Goal: Information Seeking & Learning: Learn about a topic

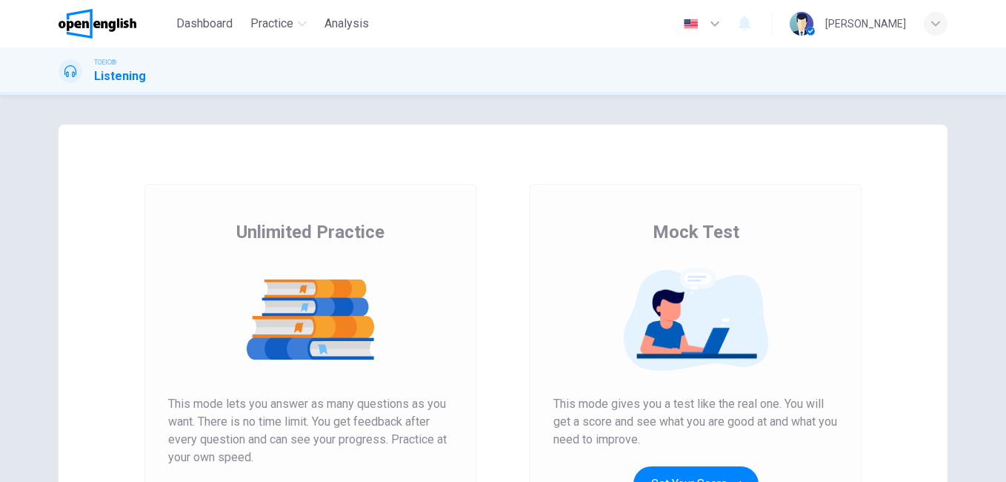
scroll to position [222, 0]
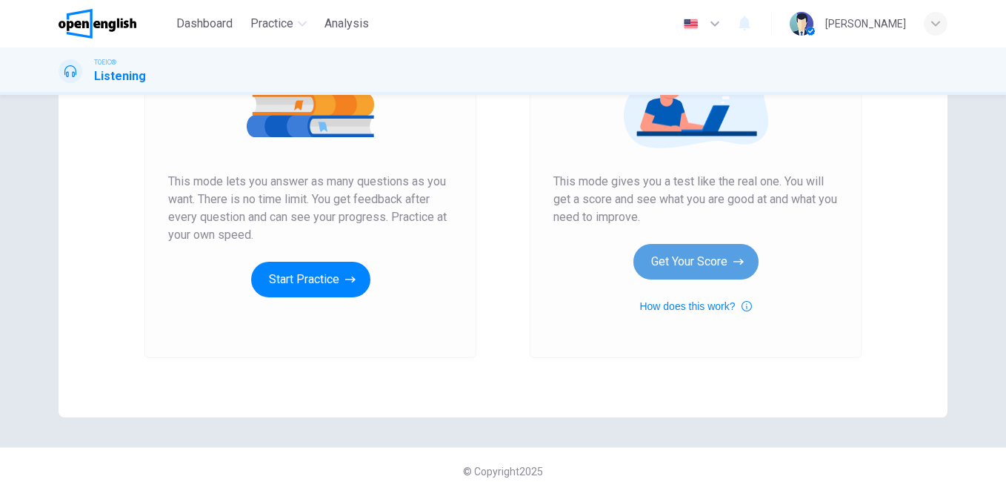
click at [688, 263] on button "Get Your Score" at bounding box center [696, 262] width 125 height 36
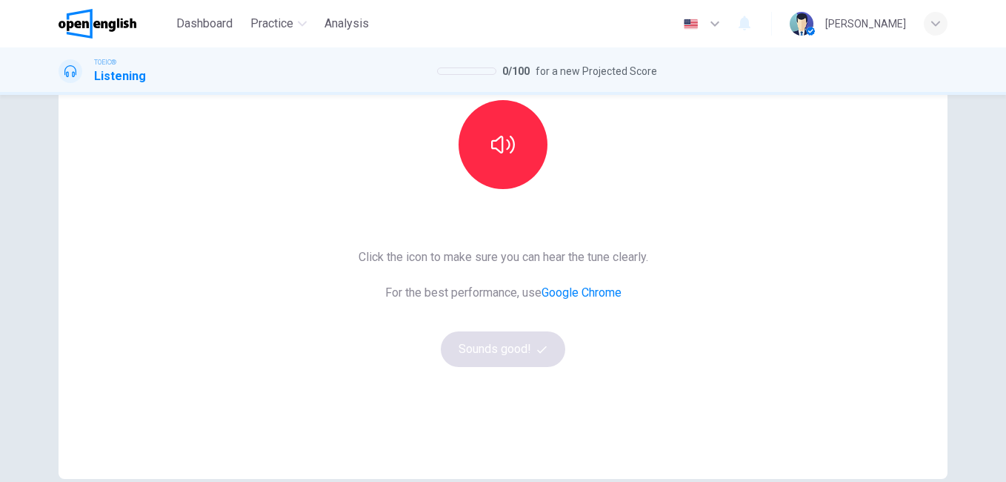
scroll to position [13, 0]
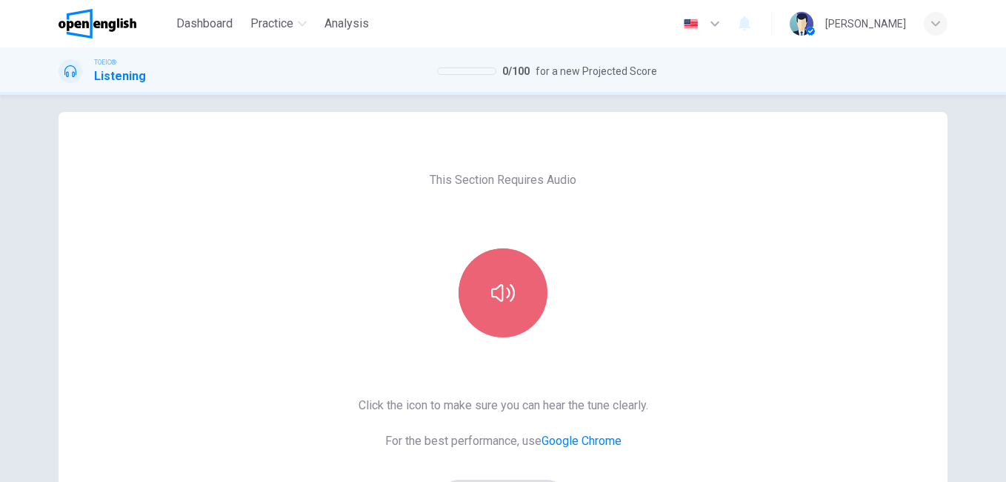
click at [499, 283] on icon "button" at bounding box center [503, 293] width 24 height 24
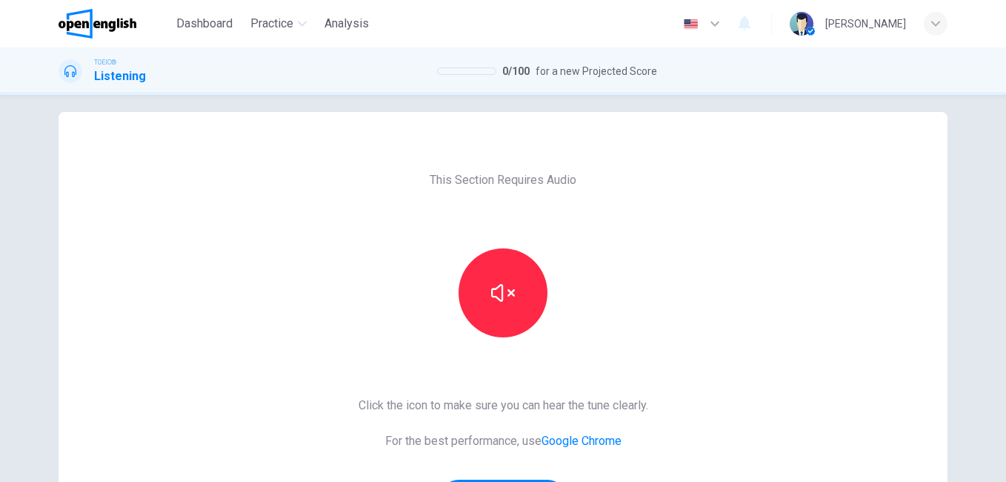
scroll to position [235, 0]
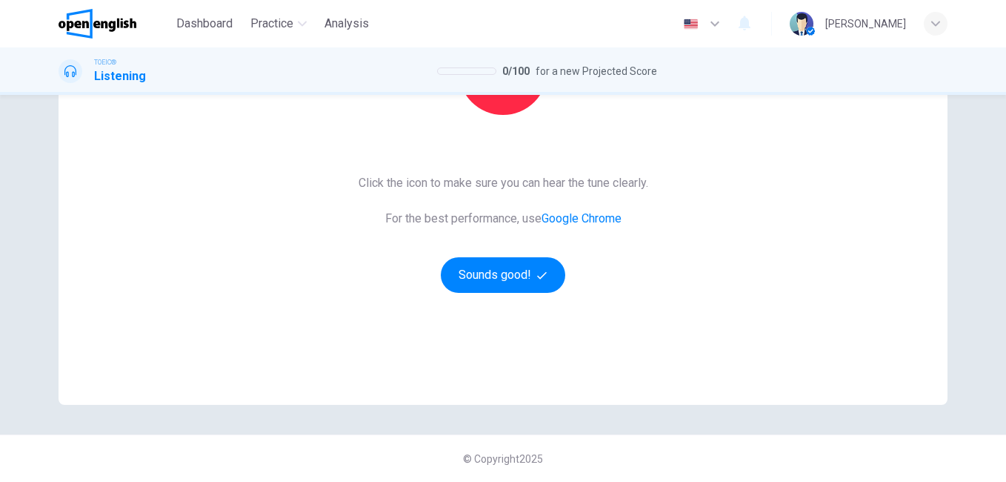
click at [499, 294] on div "This Section Requires Audio Click the icon to make sure you can hear the tune c…" at bounding box center [503, 147] width 313 height 515
click at [502, 284] on button "Sounds good!" at bounding box center [503, 275] width 124 height 36
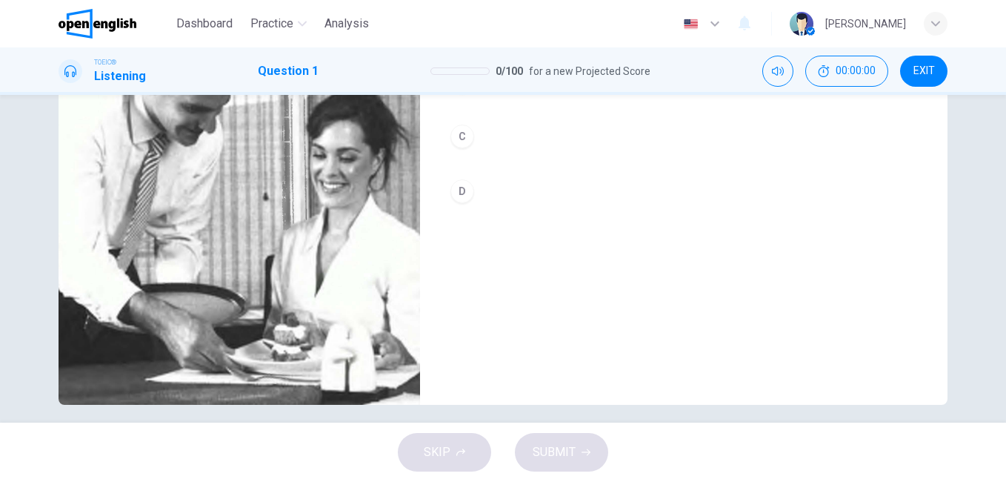
scroll to position [13, 0]
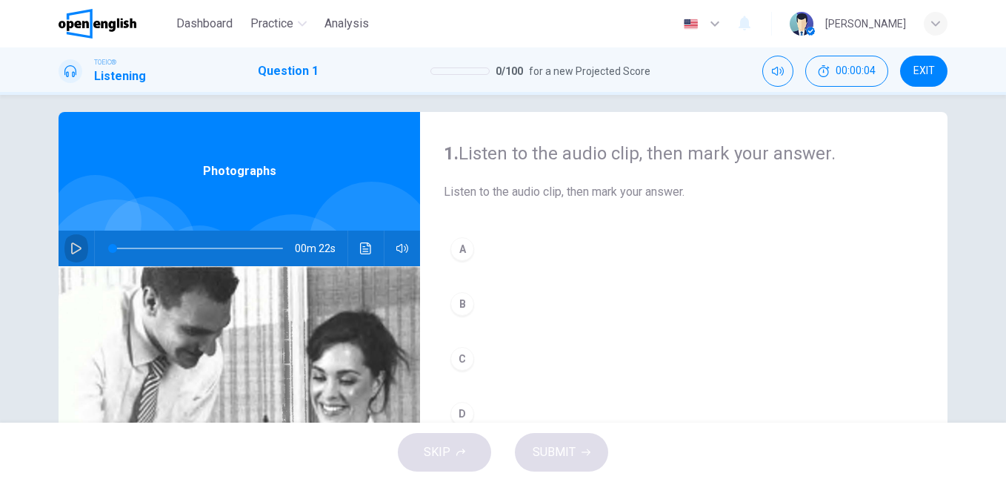
click at [75, 247] on icon "button" at bounding box center [76, 248] width 10 height 12
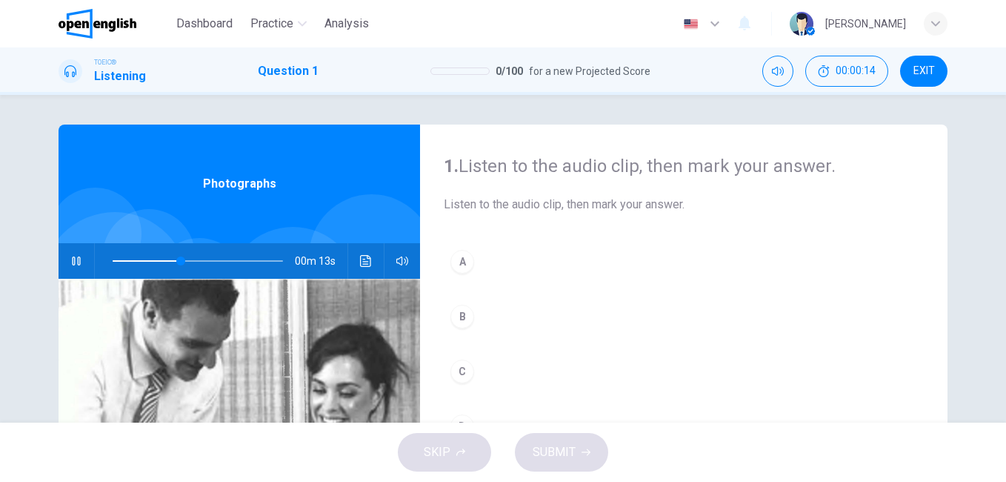
scroll to position [222, 0]
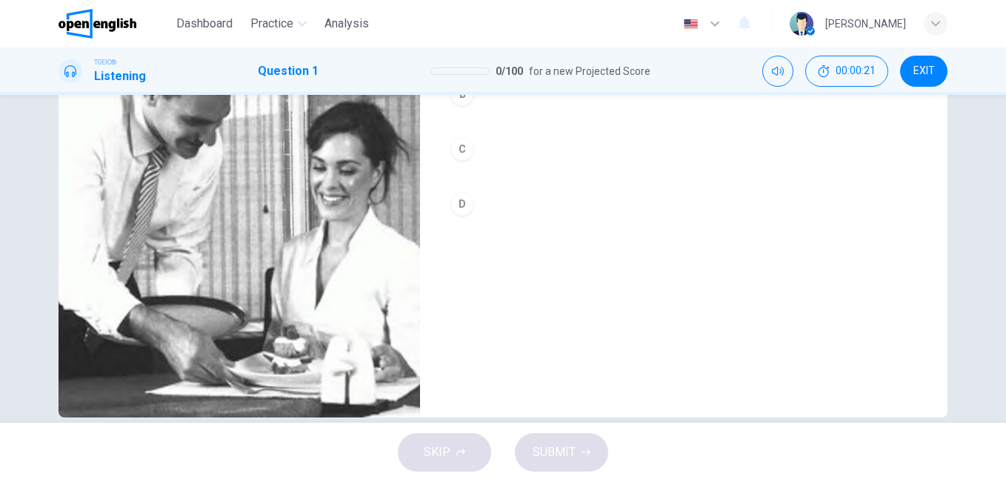
click at [460, 157] on div "C" at bounding box center [462, 149] width 24 height 24
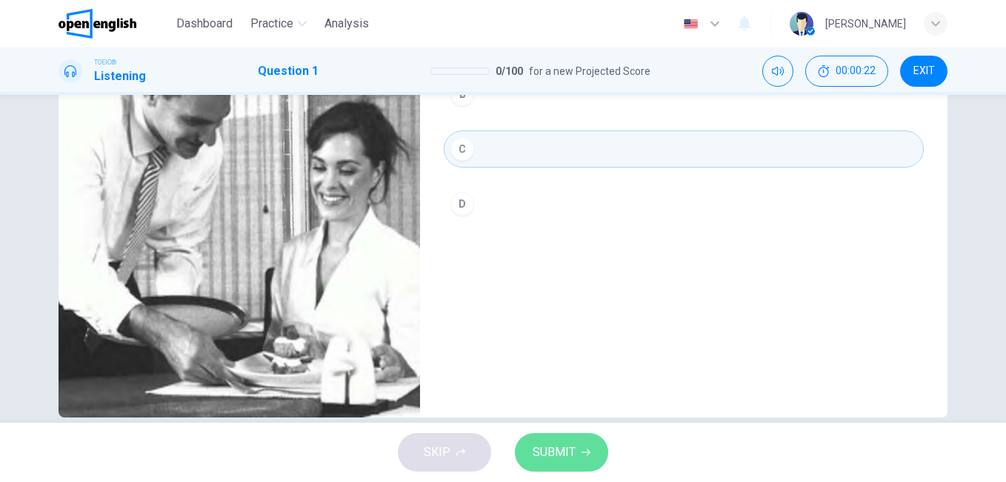
click at [585, 458] on button "SUBMIT" at bounding box center [561, 452] width 93 height 39
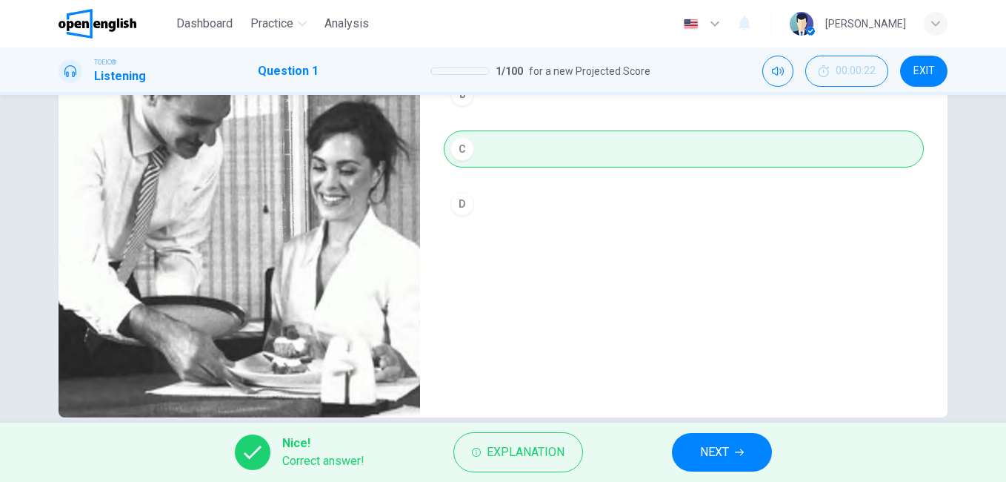
type input "**"
click at [692, 449] on button "NEXT" at bounding box center [722, 452] width 100 height 39
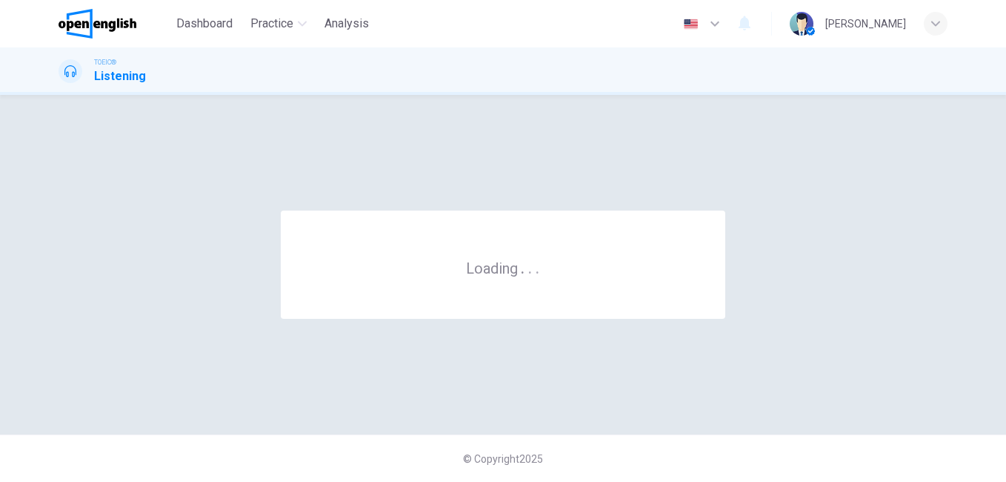
scroll to position [0, 0]
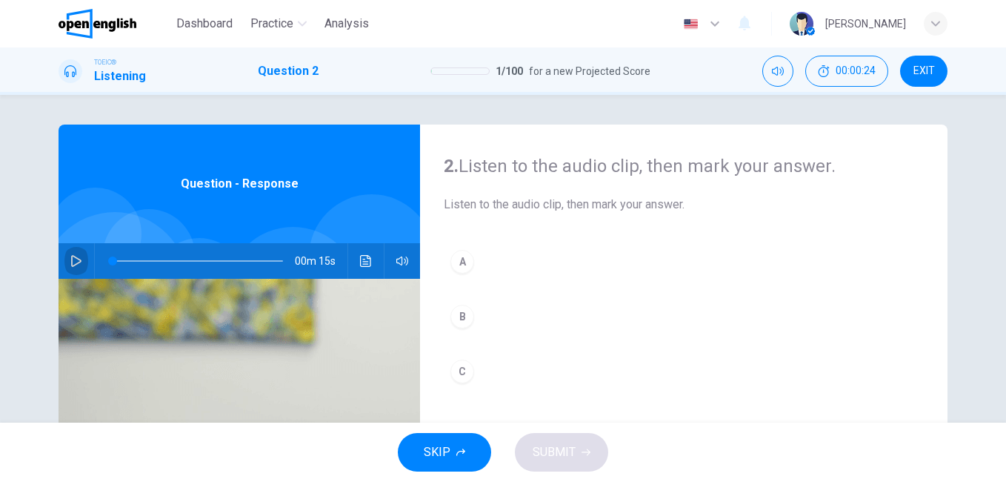
click at [70, 266] on icon "button" at bounding box center [76, 261] width 12 height 12
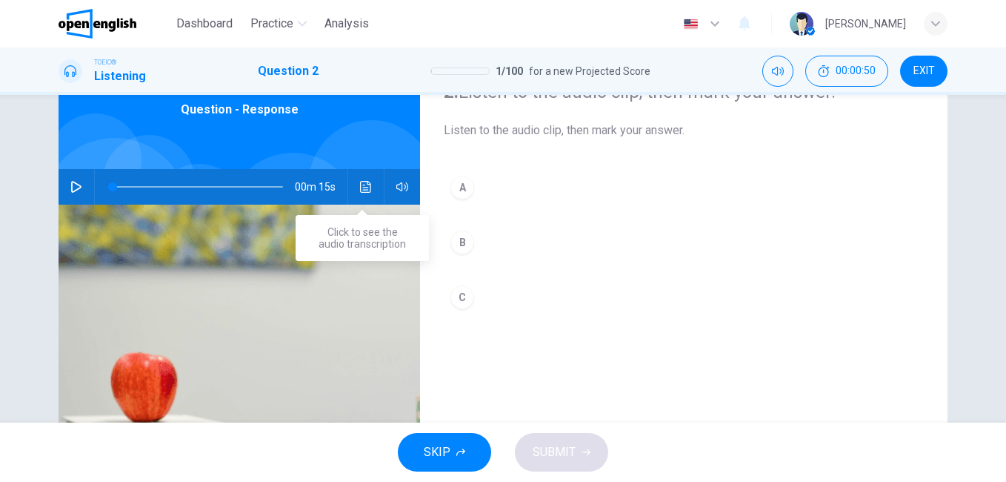
click at [362, 186] on icon "Click to see the audio transcription" at bounding box center [366, 187] width 12 height 12
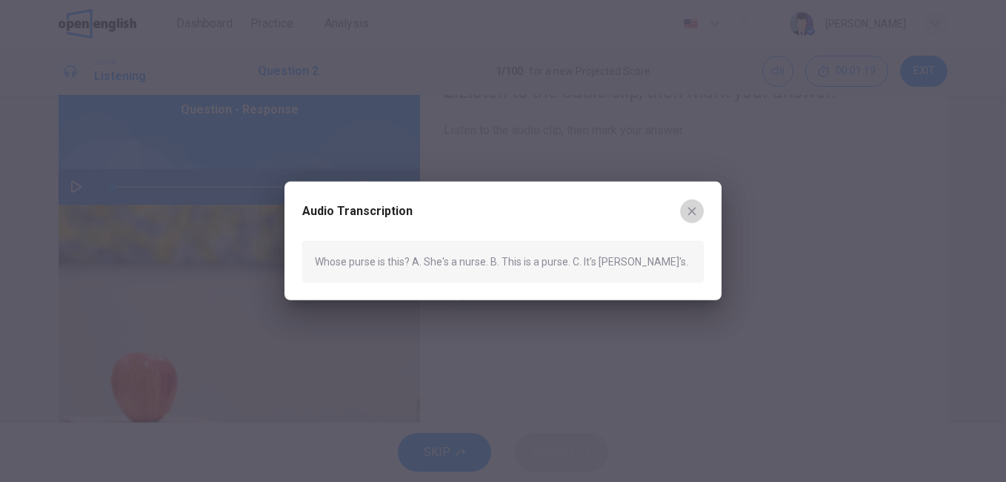
click at [693, 214] on icon "button" at bounding box center [692, 211] width 12 height 12
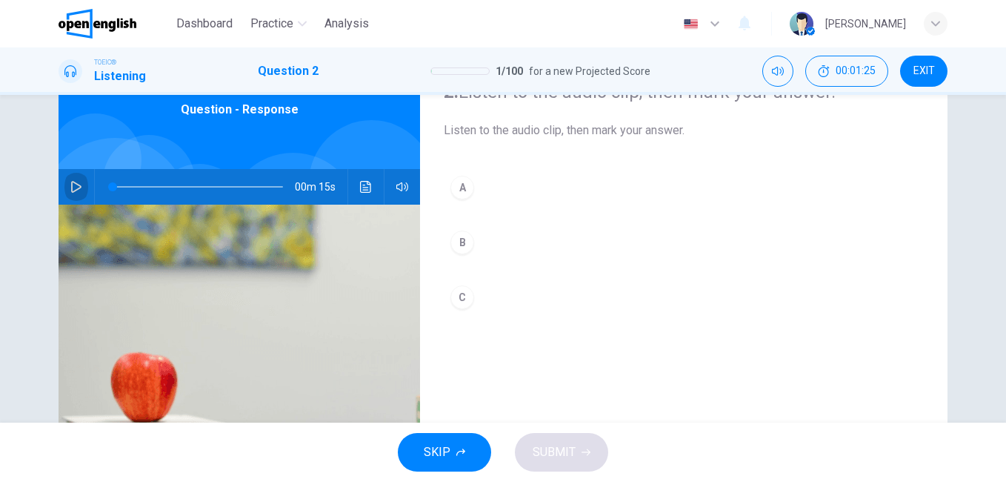
click at [82, 179] on button "button" at bounding box center [76, 187] width 24 height 36
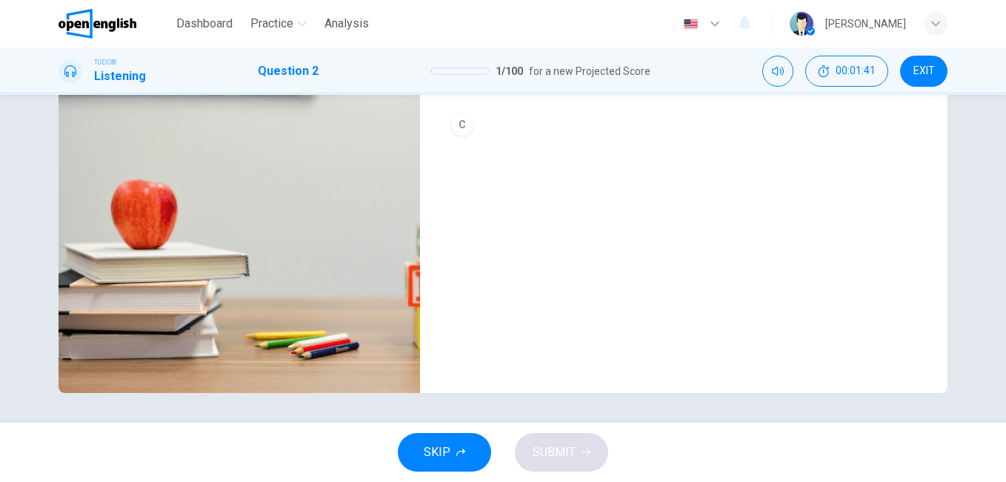
scroll to position [173, 0]
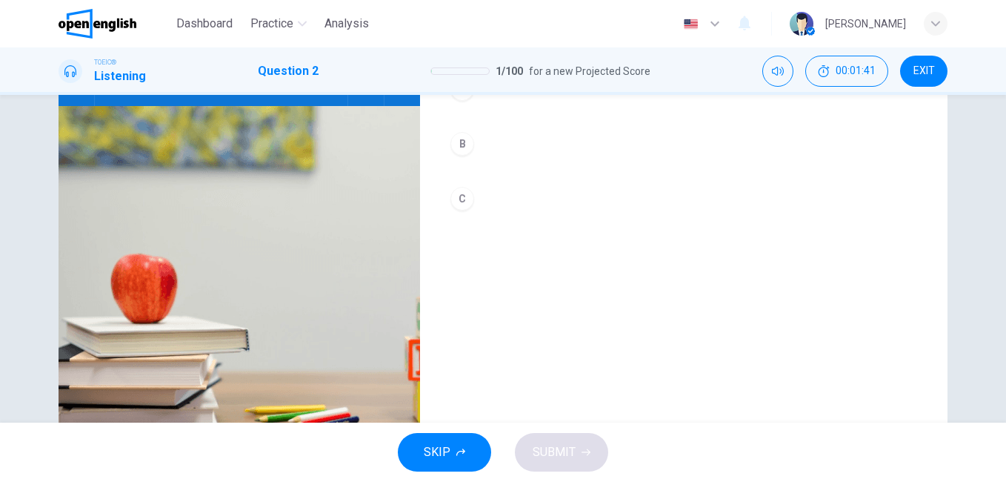
type input "*"
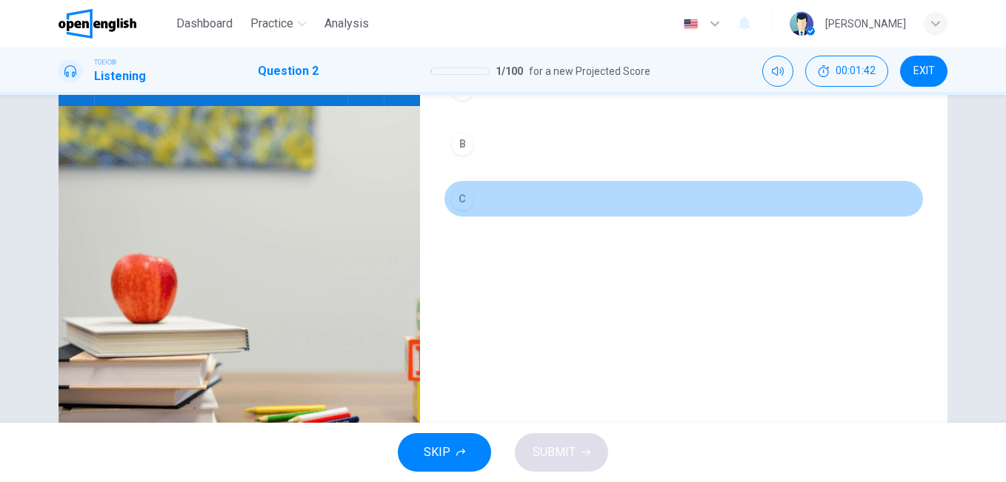
click at [463, 193] on div "C" at bounding box center [462, 199] width 24 height 24
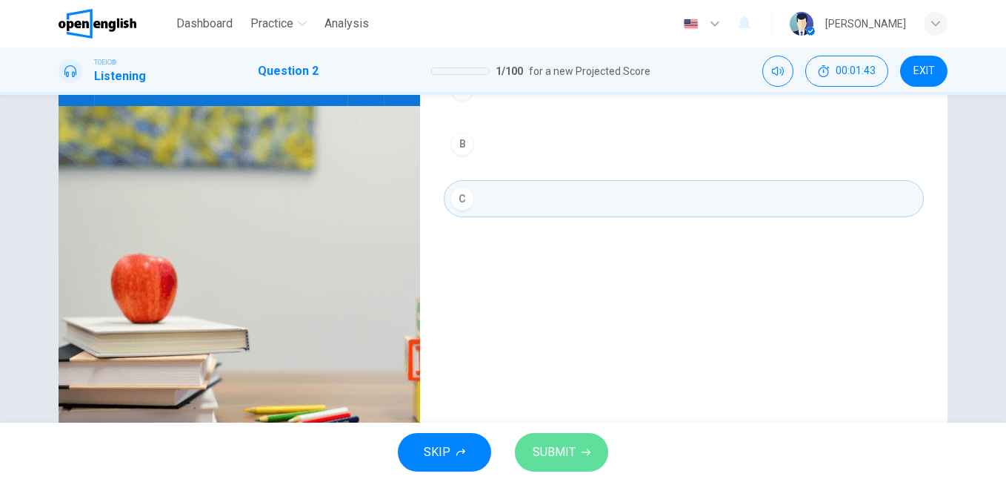
click at [596, 450] on button "SUBMIT" at bounding box center [561, 452] width 93 height 39
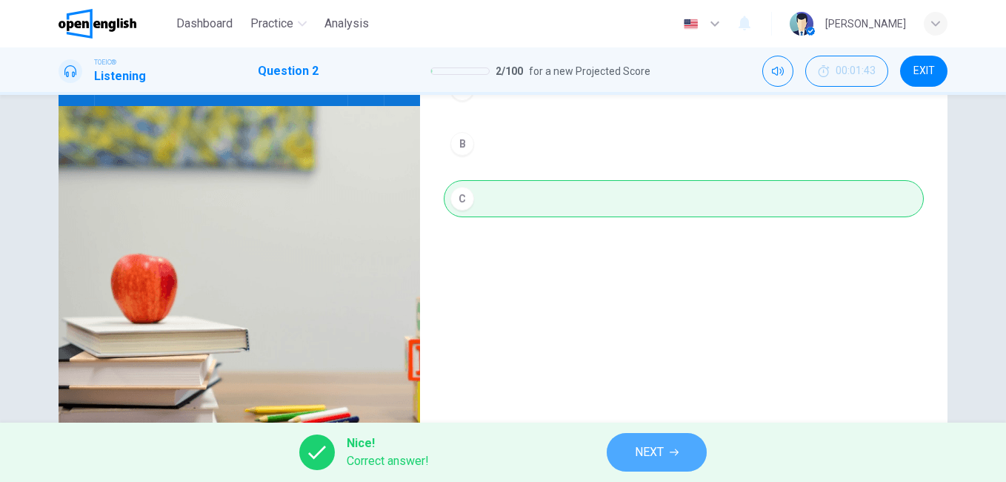
click at [645, 439] on button "NEXT" at bounding box center [657, 452] width 100 height 39
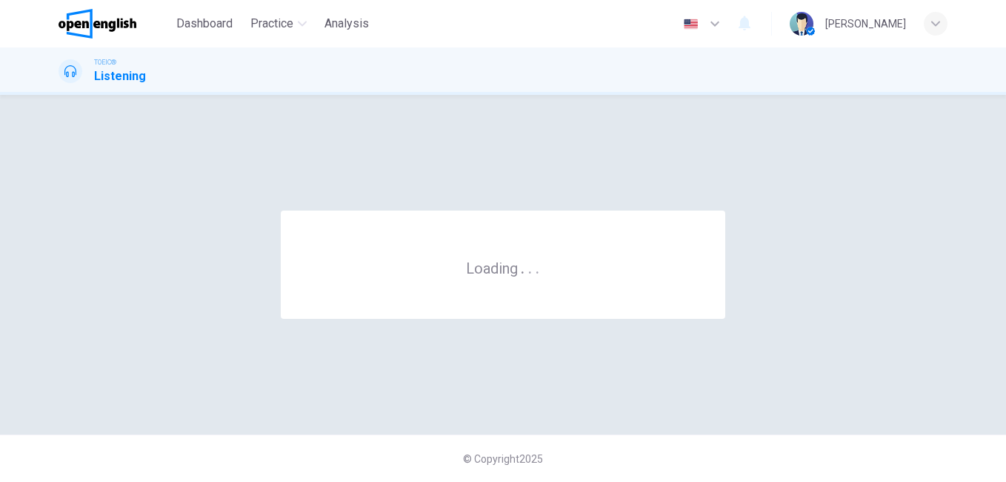
scroll to position [0, 0]
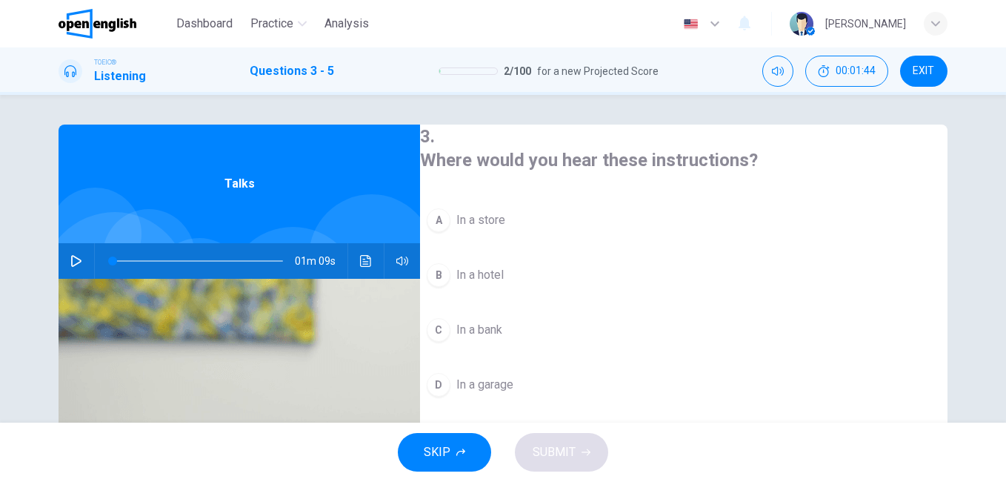
click at [77, 256] on icon "button" at bounding box center [76, 261] width 12 height 12
click at [450, 327] on div "C" at bounding box center [439, 330] width 24 height 24
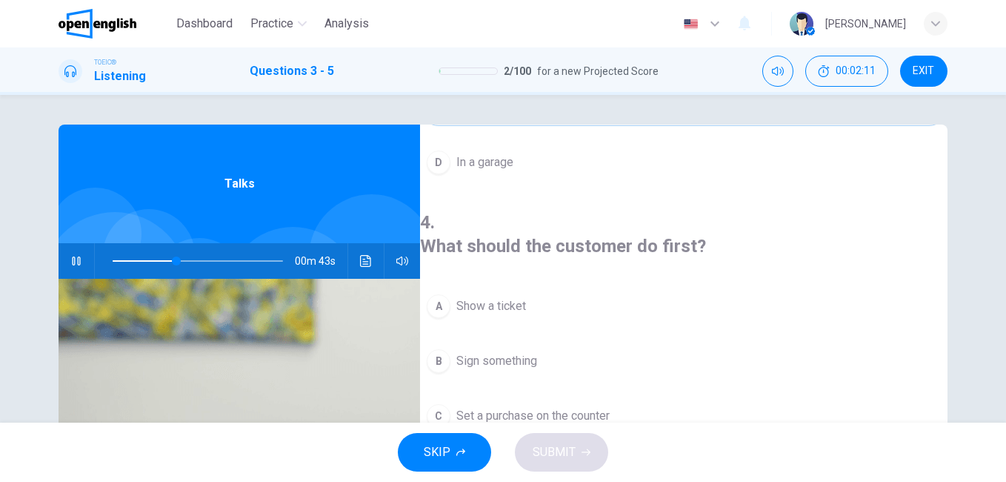
scroll to position [296, 0]
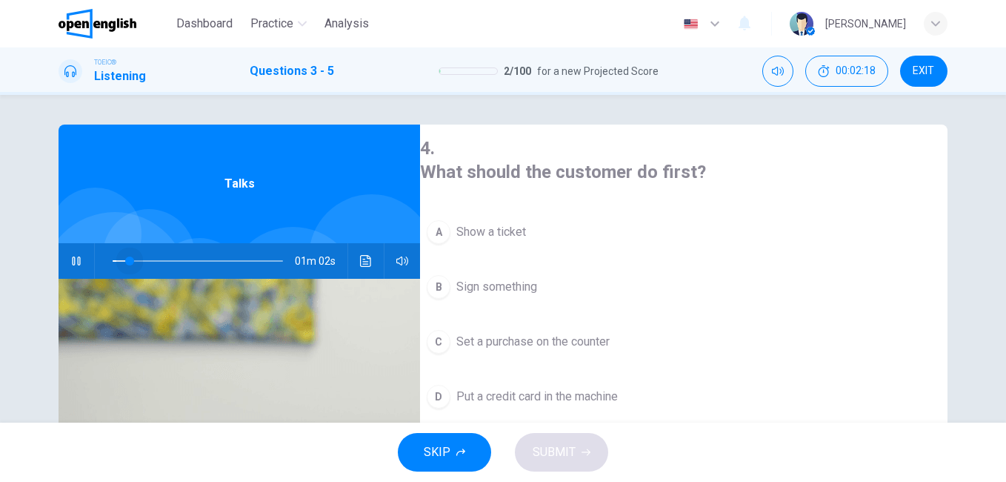
click at [127, 260] on span at bounding box center [198, 260] width 170 height 21
click at [450, 330] on div "C" at bounding box center [439, 342] width 24 height 24
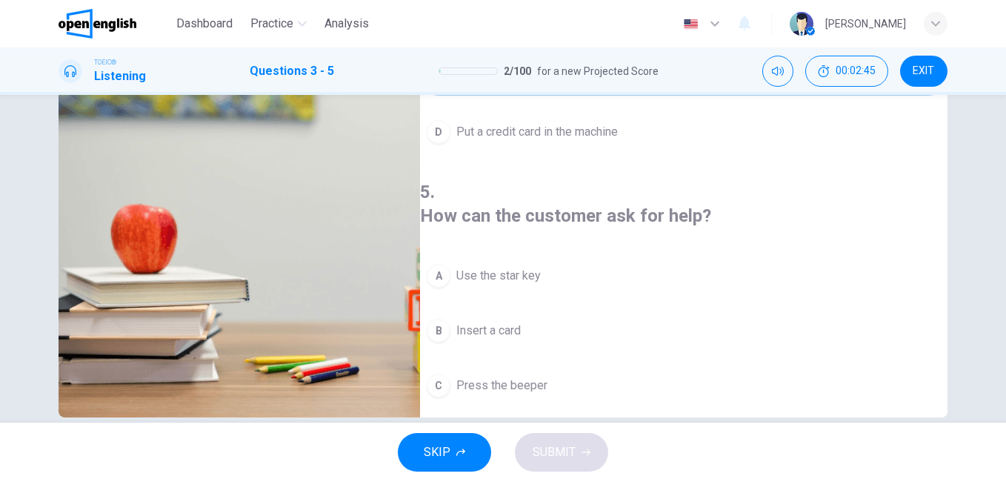
scroll to position [247, 0]
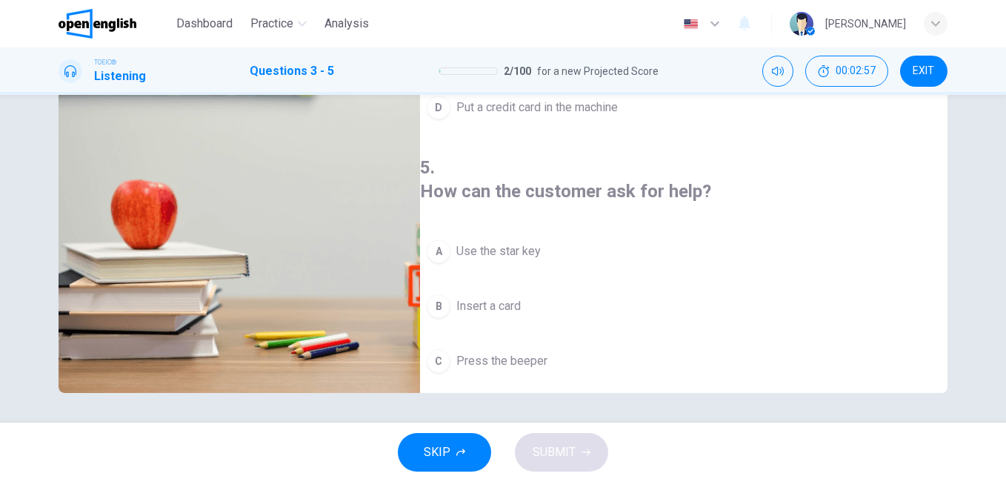
click at [450, 404] on div "D" at bounding box center [439, 416] width 24 height 24
click at [571, 468] on button "SUBMIT" at bounding box center [561, 452] width 93 height 39
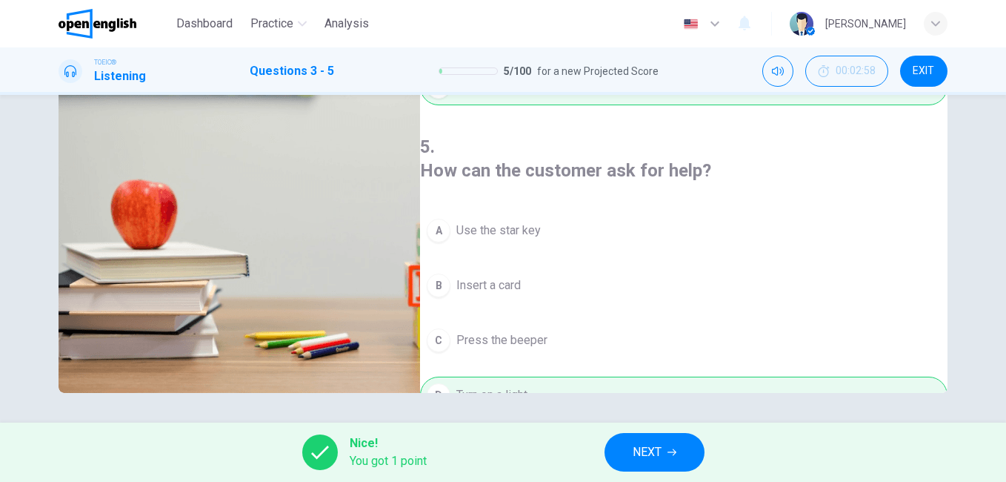
drag, startPoint x: 684, startPoint y: 478, endPoint x: 678, endPoint y: 462, distance: 16.7
click at [682, 470] on div "Nice! You got 1 point NEXT" at bounding box center [503, 451] width 1006 height 59
type input "**"
click at [674, 456] on button "NEXT" at bounding box center [655, 452] width 100 height 39
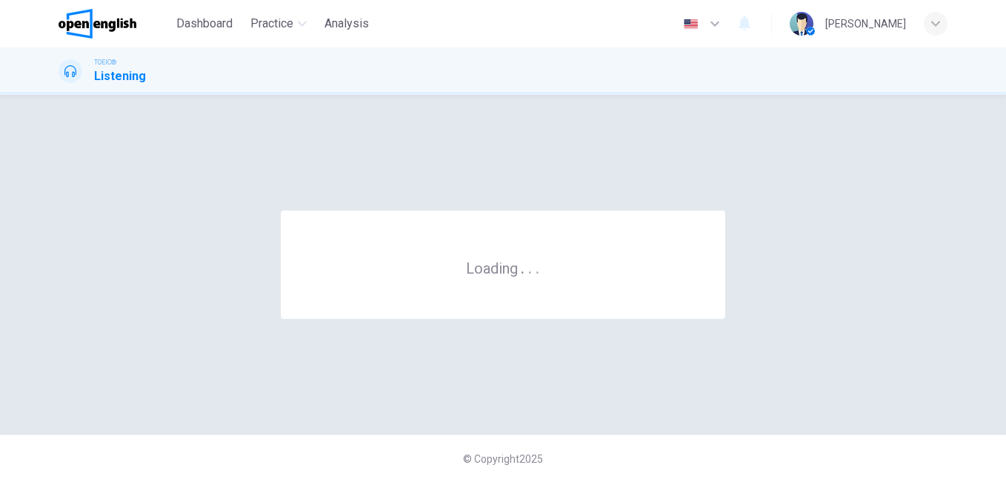
scroll to position [0, 0]
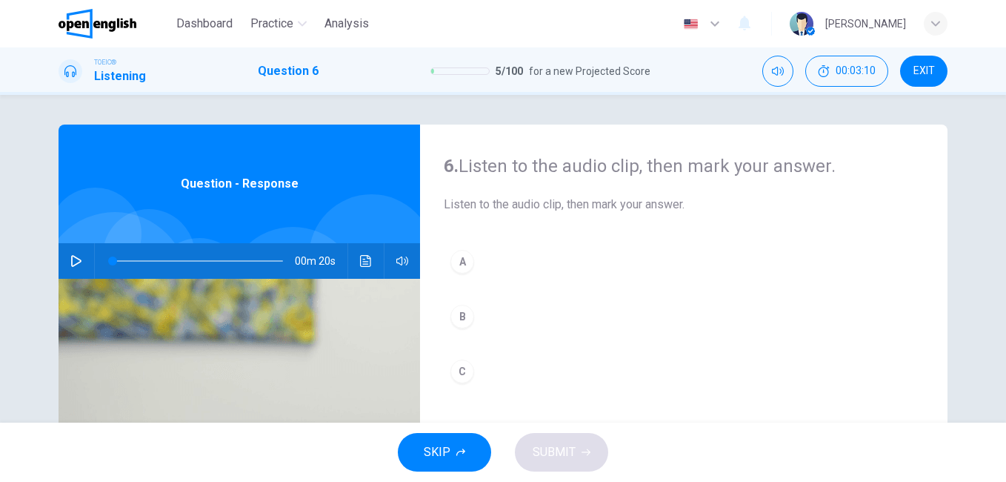
click at [70, 258] on icon "button" at bounding box center [76, 261] width 12 height 12
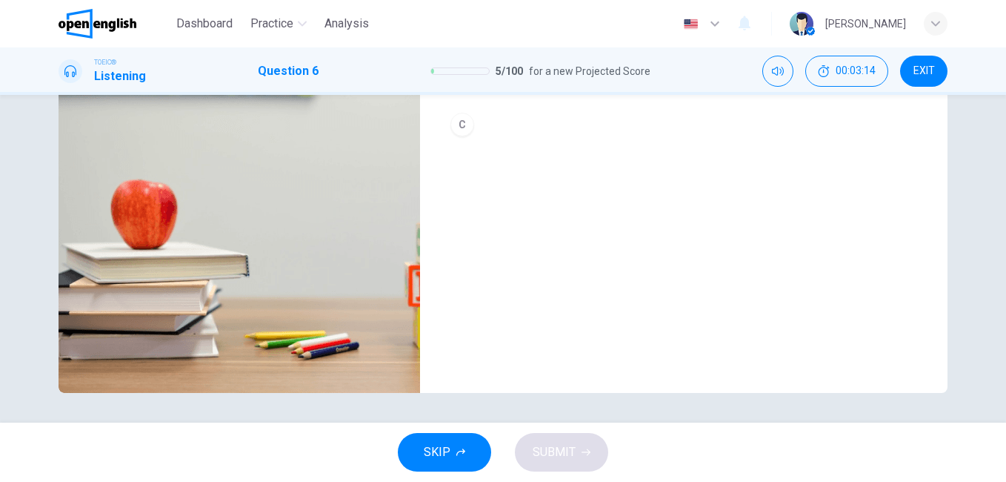
scroll to position [99, 0]
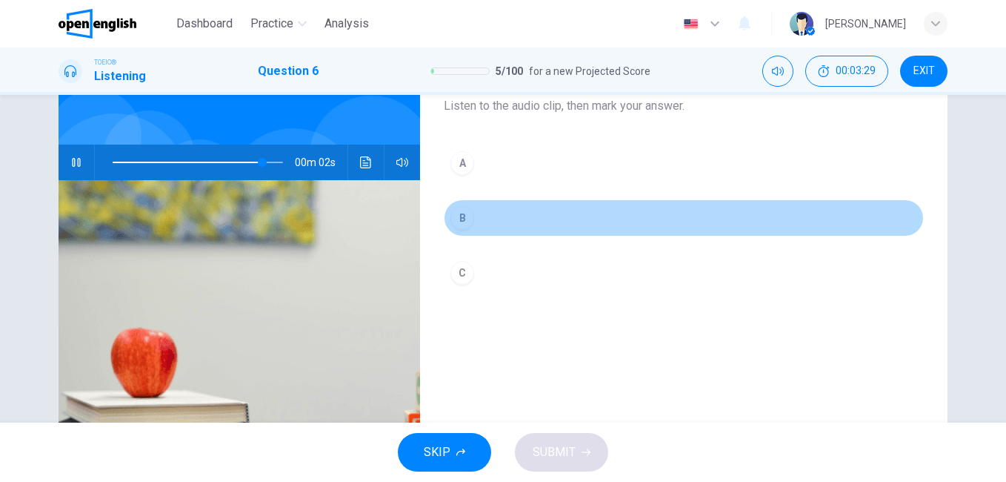
click at [456, 222] on div "B" at bounding box center [462, 218] width 24 height 24
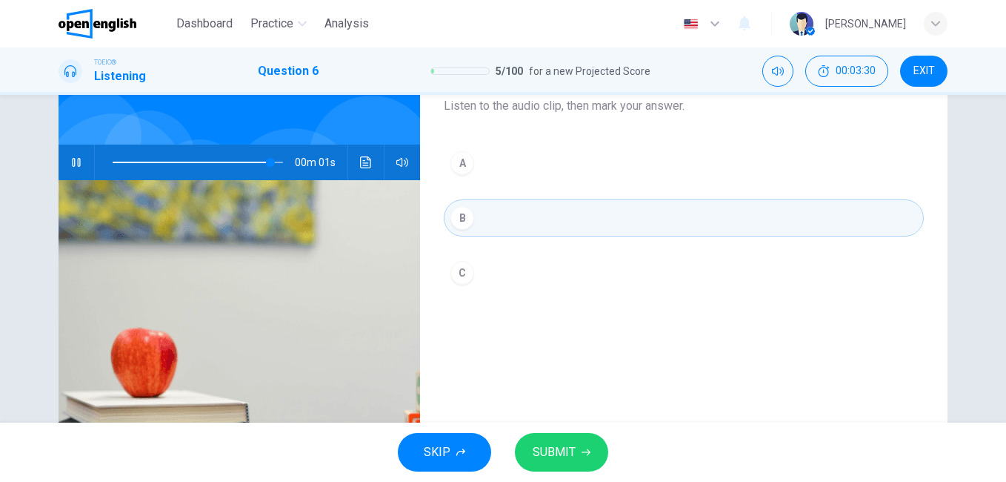
click at [589, 454] on icon "button" at bounding box center [586, 452] width 9 height 9
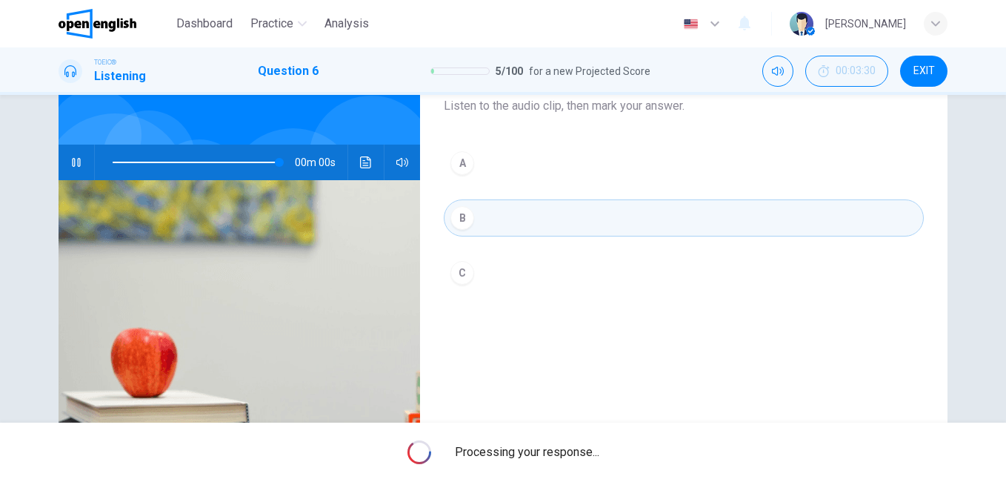
type input "*"
click at [589, 454] on span "Processing your response..." at bounding box center [527, 452] width 144 height 18
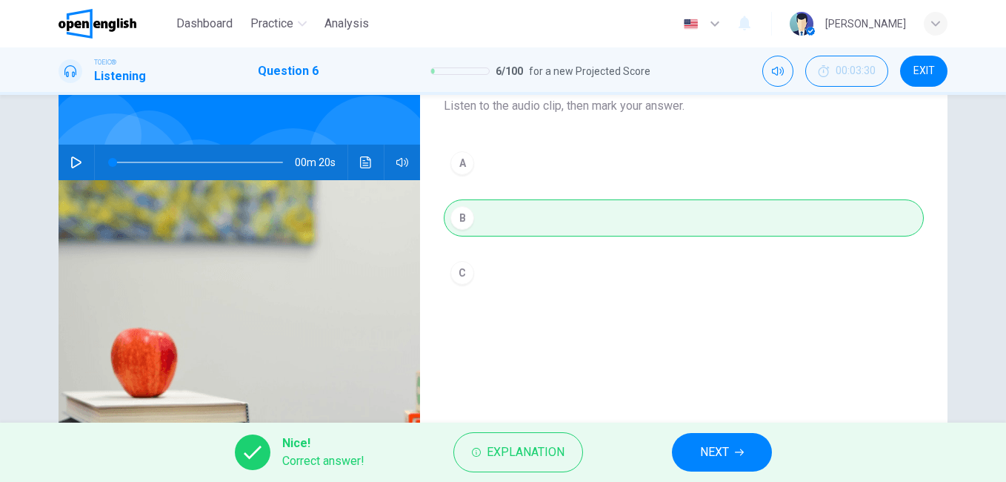
click at [692, 430] on div "Nice! Correct answer! Explanation NEXT" at bounding box center [503, 451] width 1006 height 59
click at [700, 440] on button "NEXT" at bounding box center [722, 452] width 100 height 39
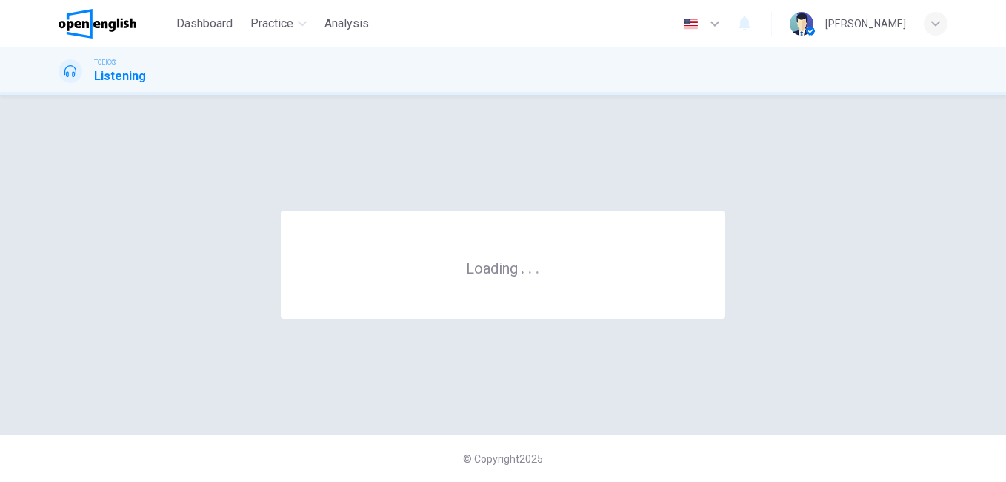
scroll to position [0, 0]
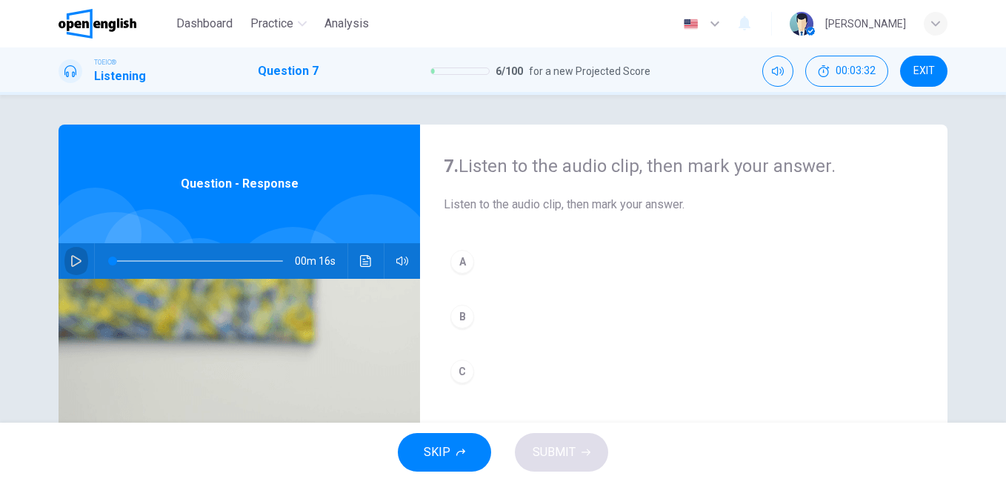
click at [74, 261] on icon "button" at bounding box center [76, 261] width 12 height 12
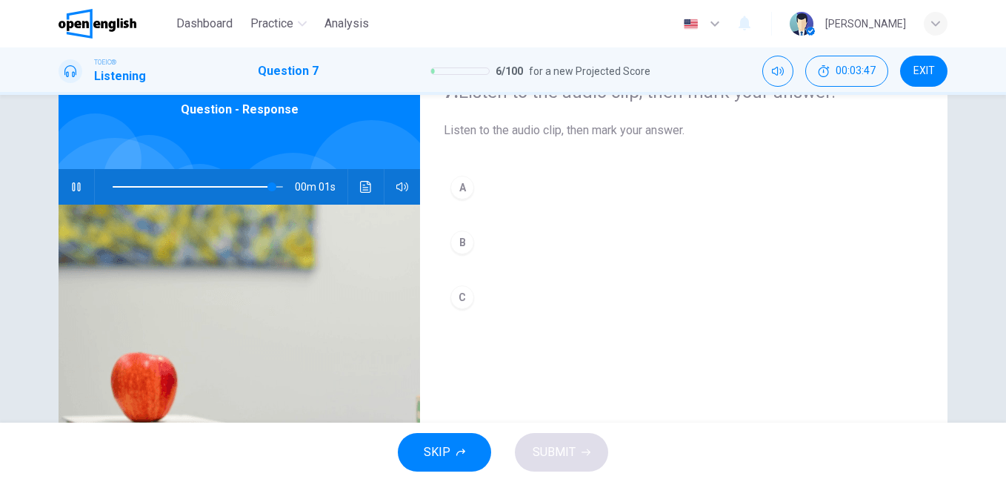
click at [455, 184] on div "A" at bounding box center [462, 188] width 24 height 24
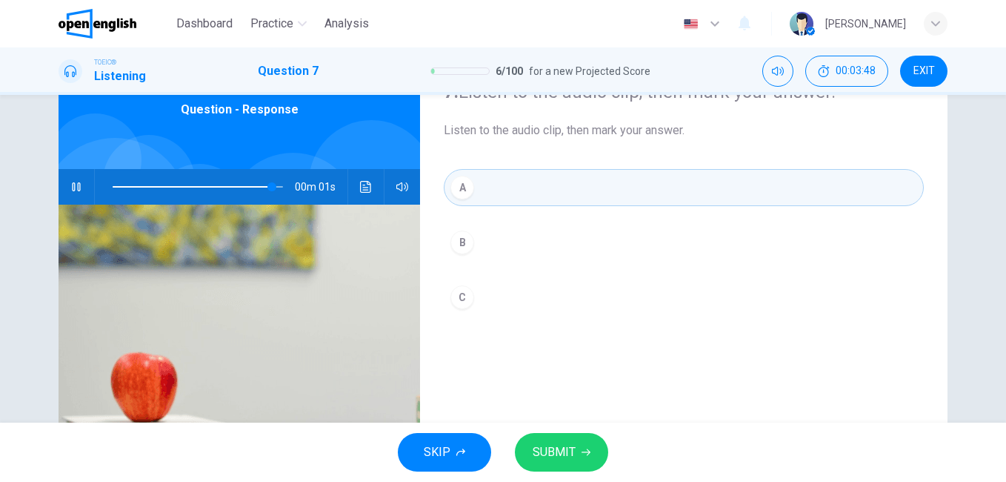
type input "*"
click at [568, 435] on button "SUBMIT" at bounding box center [561, 452] width 93 height 39
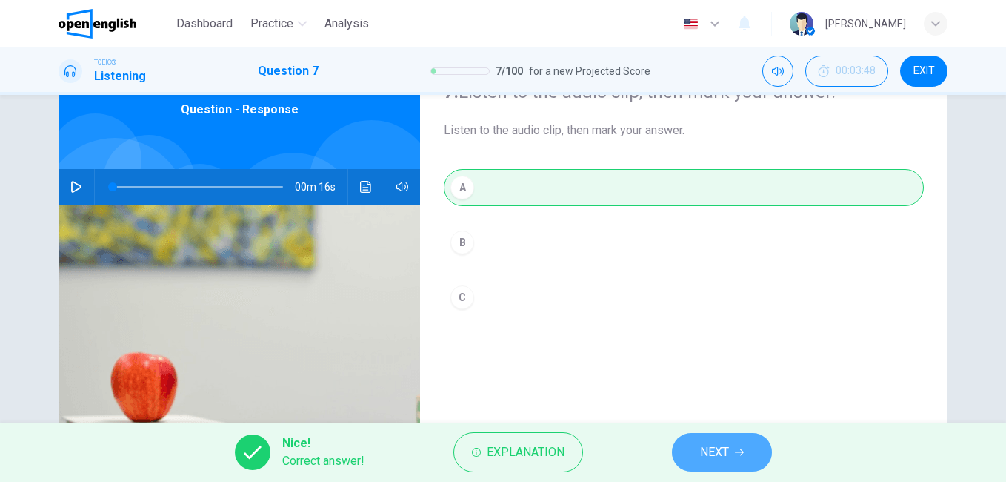
click at [700, 449] on span "NEXT" at bounding box center [714, 452] width 29 height 21
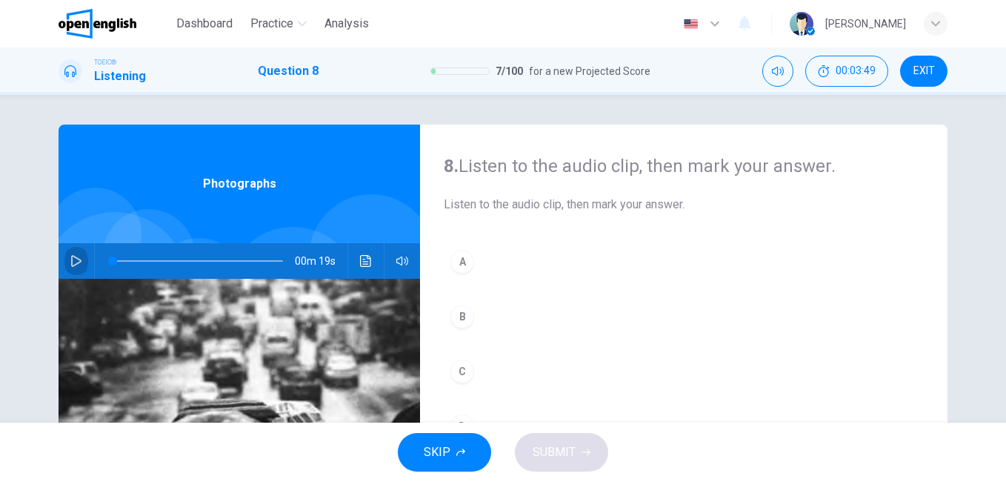
click at [70, 262] on icon "button" at bounding box center [76, 261] width 12 height 12
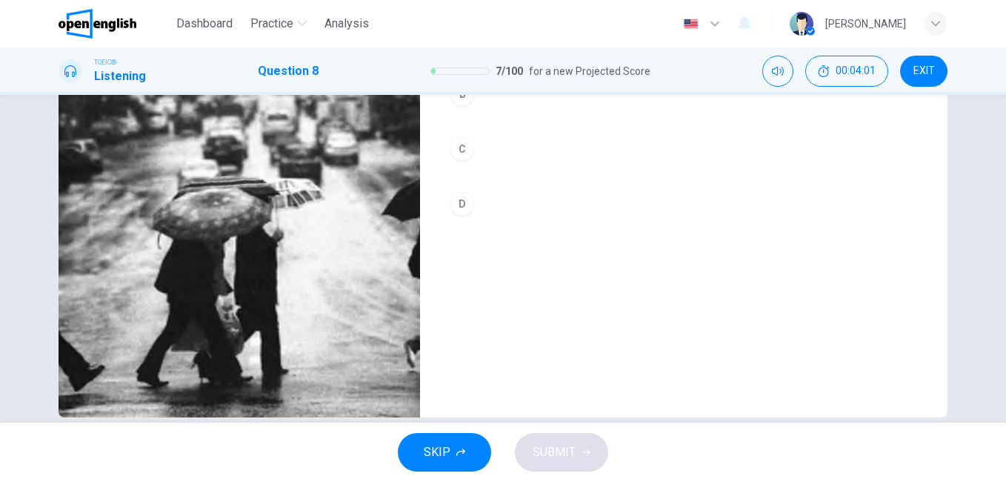
scroll to position [148, 0]
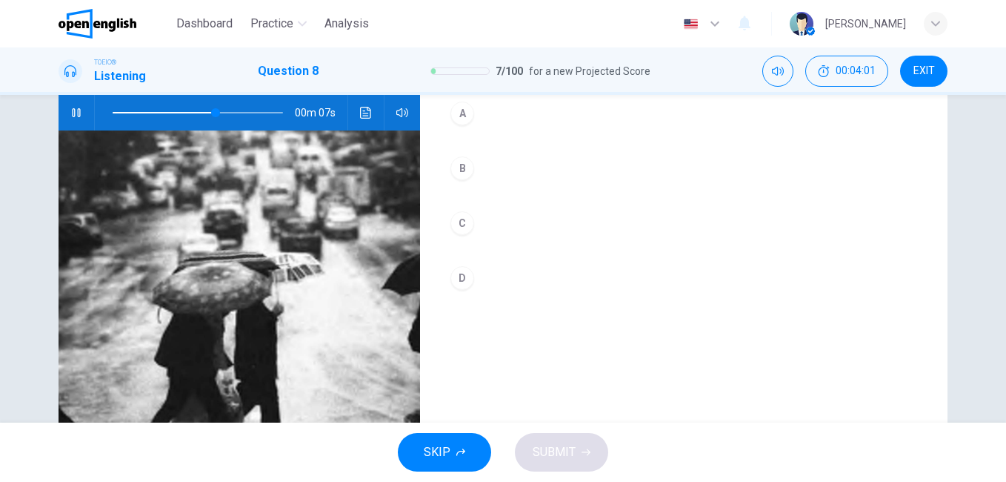
click at [466, 162] on div "B" at bounding box center [462, 168] width 24 height 24
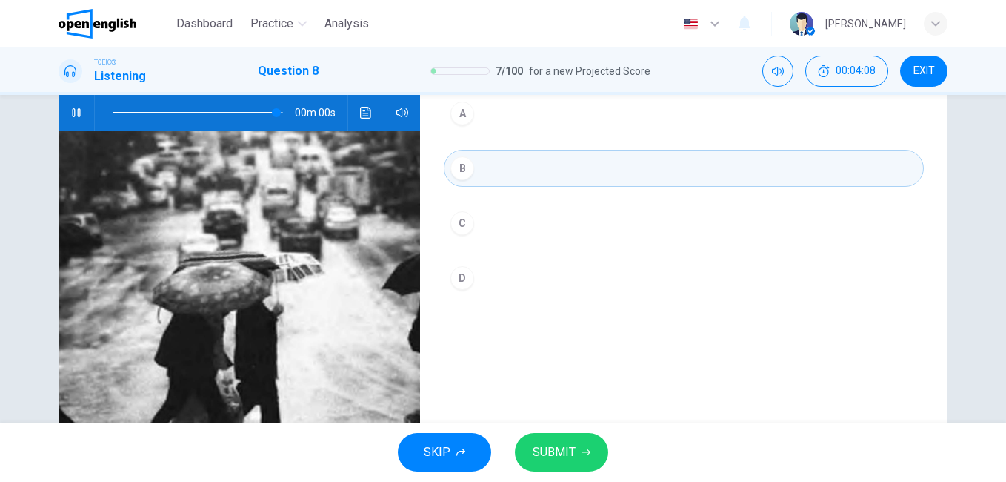
type input "*"
click at [579, 440] on button "SUBMIT" at bounding box center [561, 452] width 93 height 39
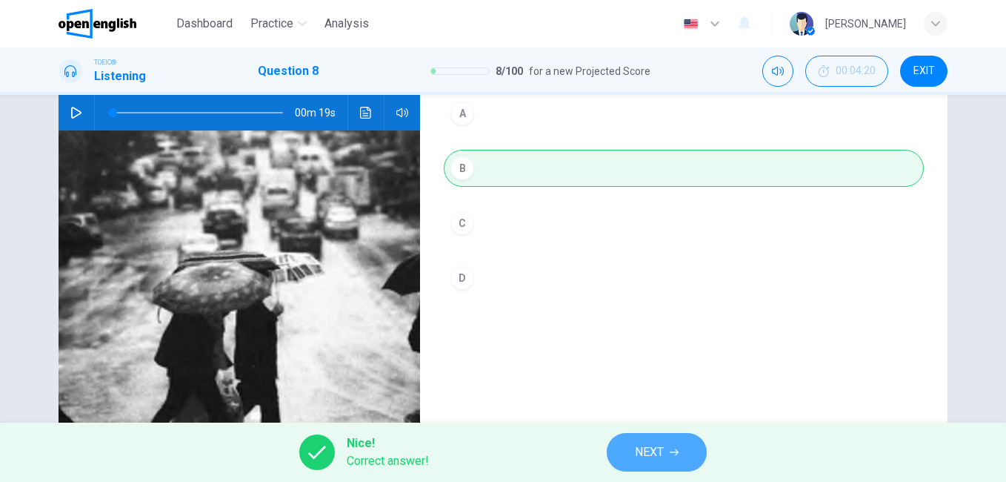
click at [669, 468] on button "NEXT" at bounding box center [657, 452] width 100 height 39
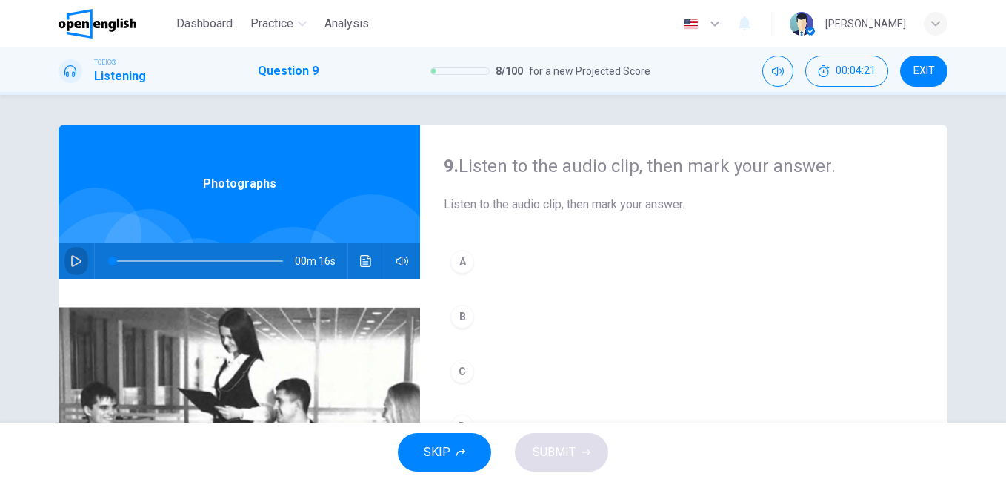
click at [70, 253] on button "button" at bounding box center [76, 261] width 24 height 36
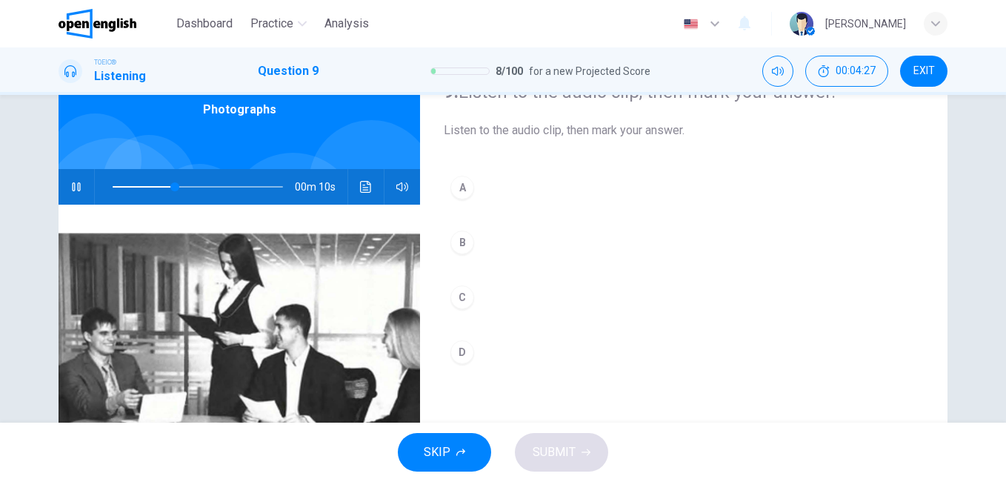
scroll to position [148, 0]
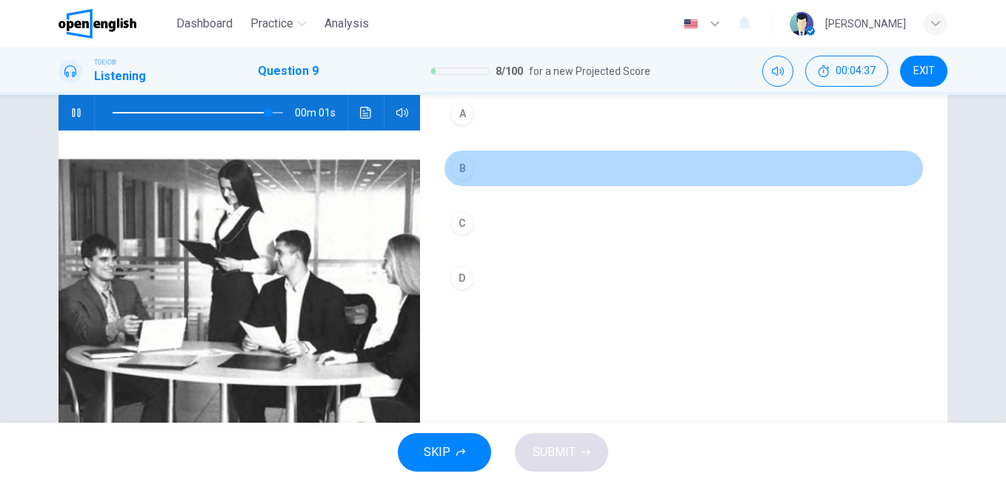
click at [462, 166] on div "B" at bounding box center [462, 168] width 24 height 24
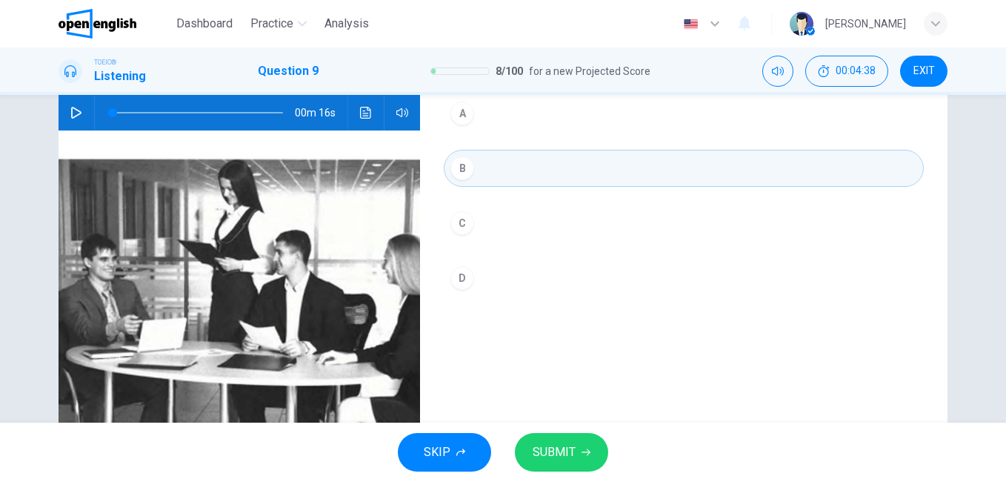
type input "*"
click at [543, 440] on button "SUBMIT" at bounding box center [561, 452] width 93 height 39
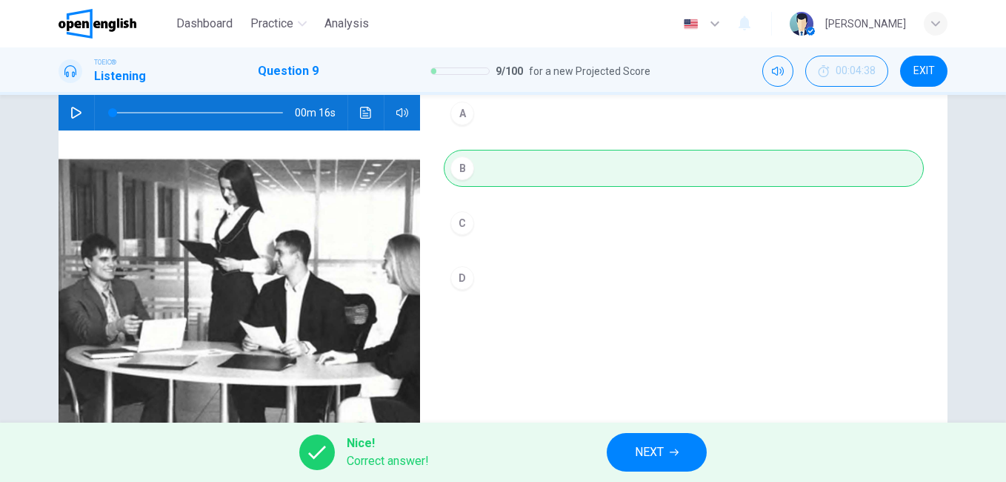
click at [656, 453] on span "NEXT" at bounding box center [649, 452] width 29 height 21
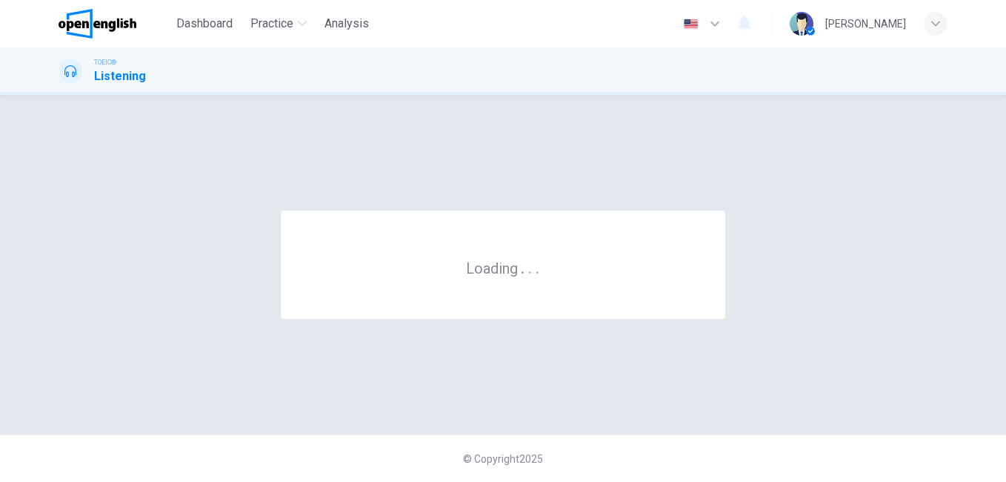
scroll to position [0, 0]
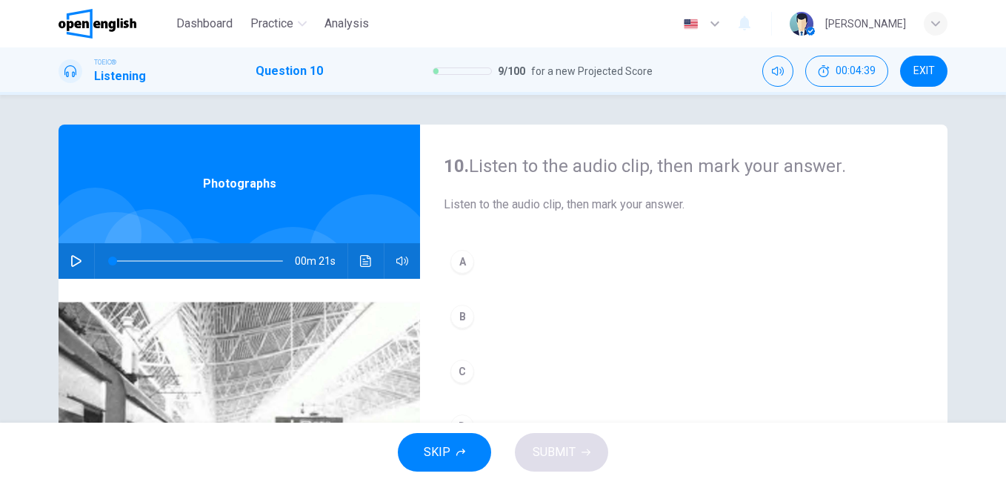
click at [74, 255] on icon "button" at bounding box center [76, 261] width 12 height 12
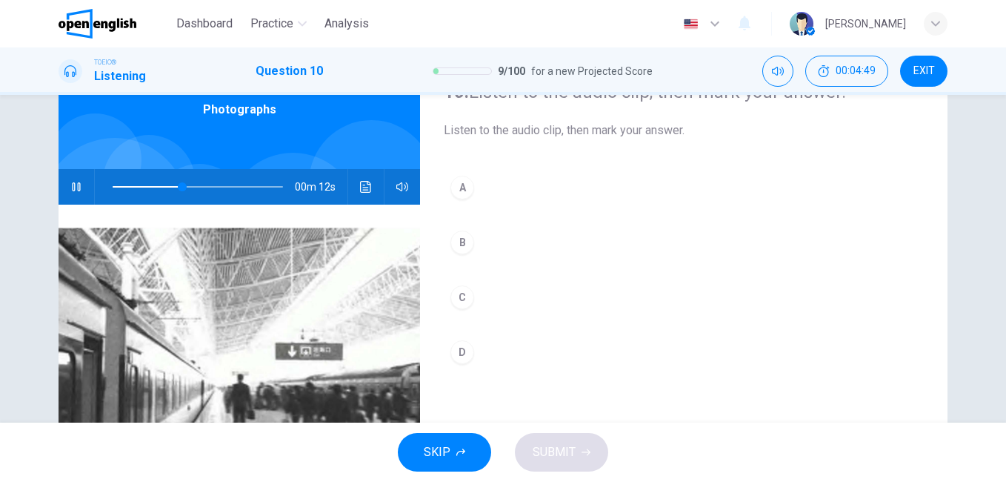
click at [458, 189] on div "A" at bounding box center [462, 188] width 24 height 24
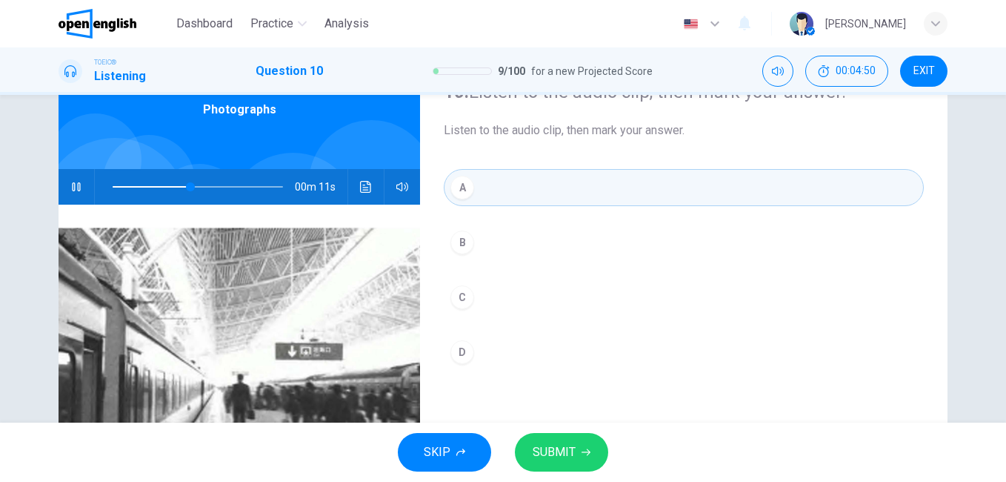
click at [553, 441] on button "SUBMIT" at bounding box center [561, 452] width 93 height 39
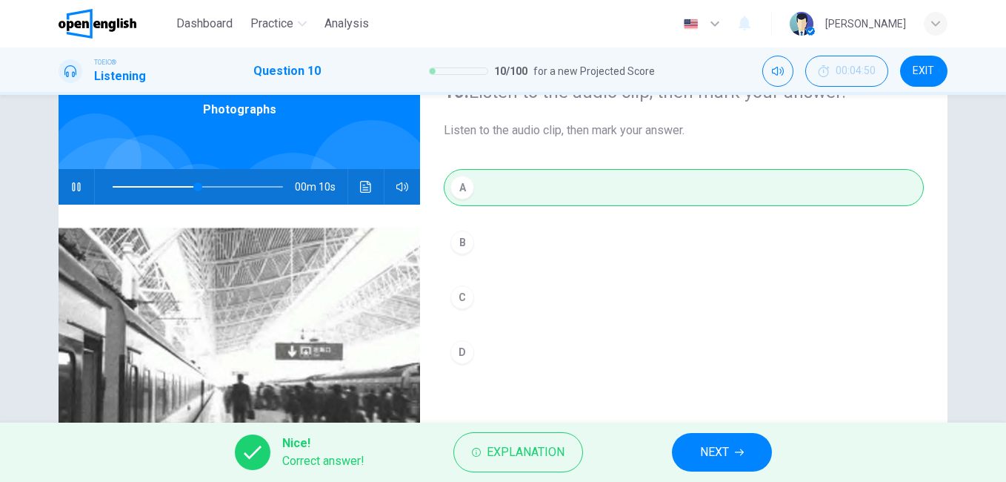
type input "**"
click at [737, 459] on button "NEXT" at bounding box center [722, 452] width 100 height 39
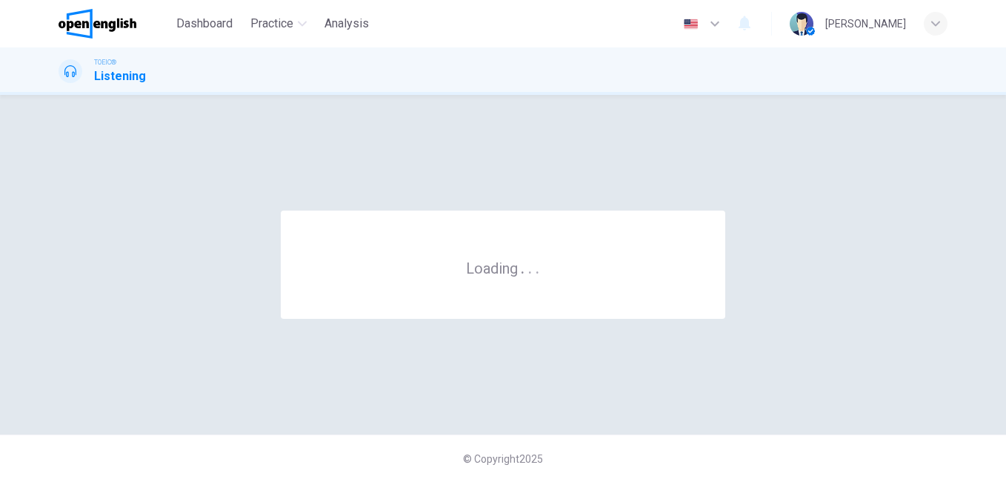
scroll to position [0, 0]
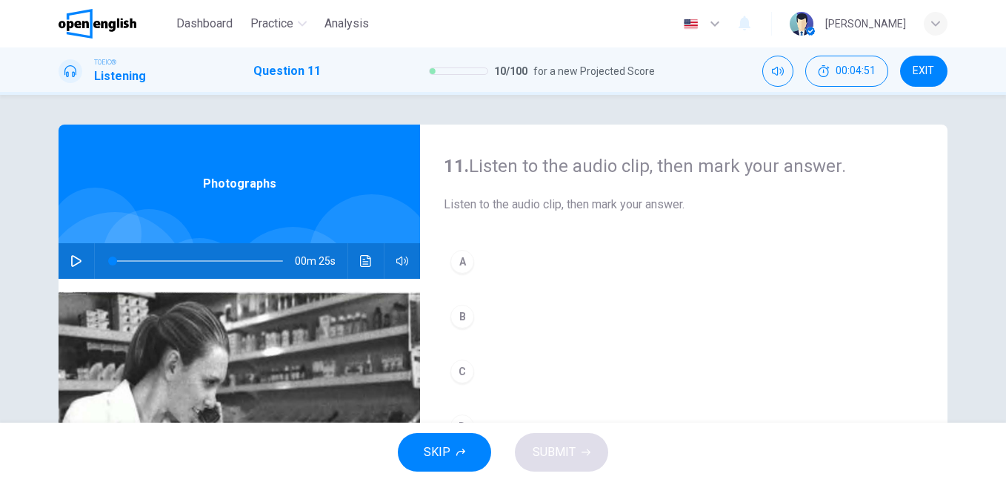
click at [74, 259] on icon "button" at bounding box center [76, 261] width 10 height 12
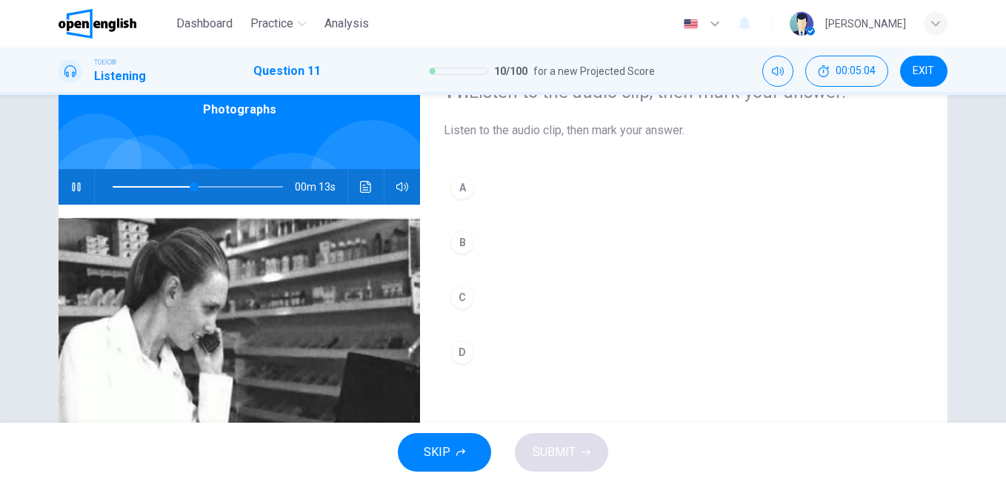
scroll to position [148, 0]
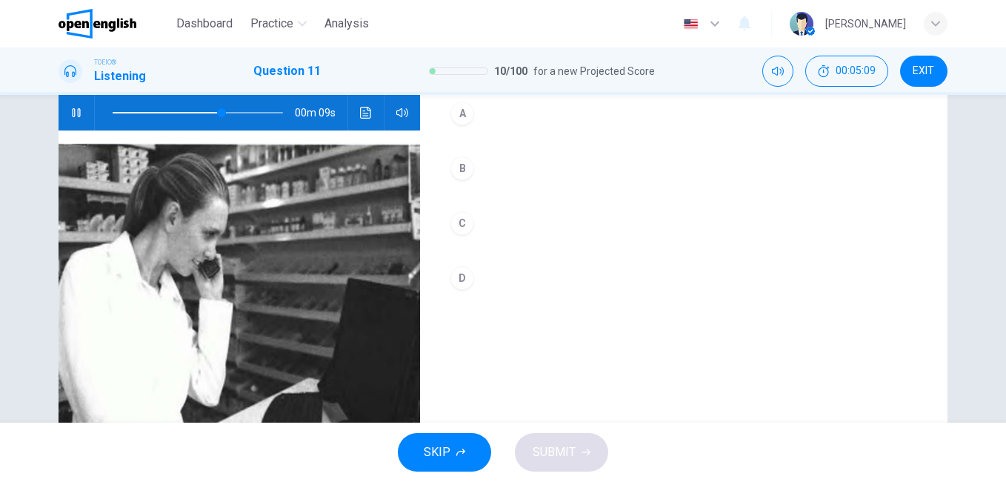
click at [454, 226] on div "C" at bounding box center [462, 223] width 24 height 24
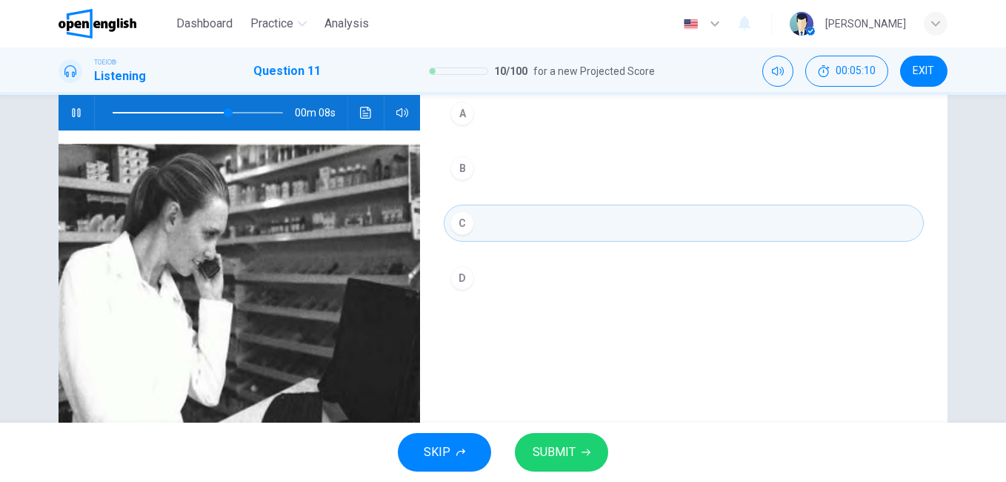
click at [559, 444] on span "SUBMIT" at bounding box center [554, 452] width 43 height 21
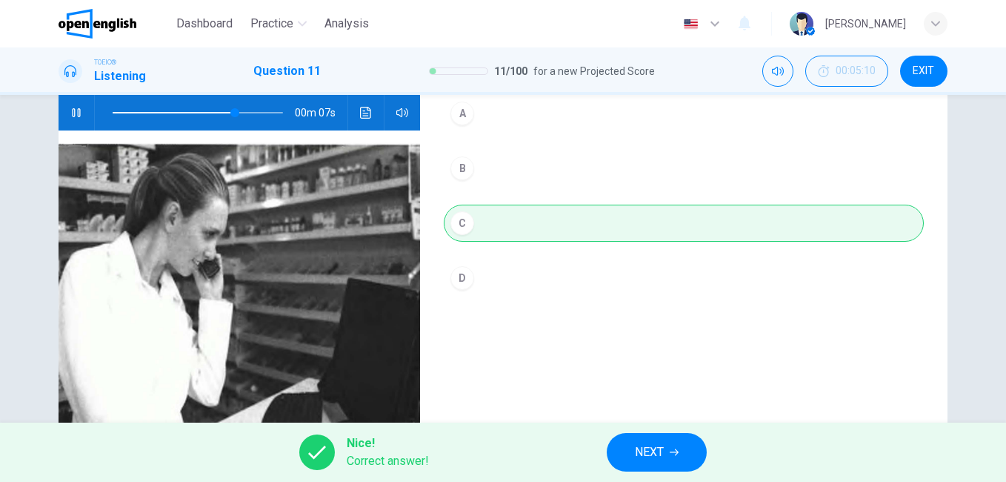
type input "**"
click at [683, 462] on button "NEXT" at bounding box center [657, 452] width 100 height 39
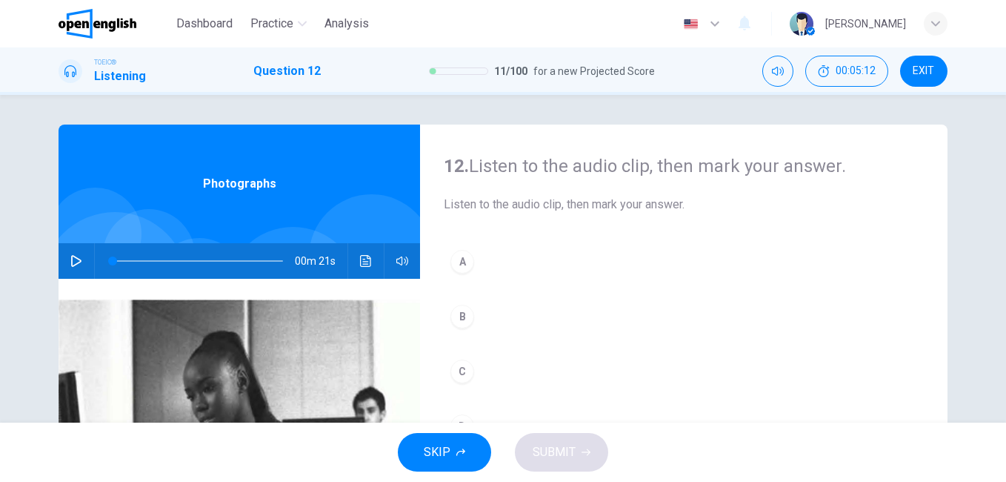
click at [76, 258] on icon "button" at bounding box center [76, 261] width 12 height 12
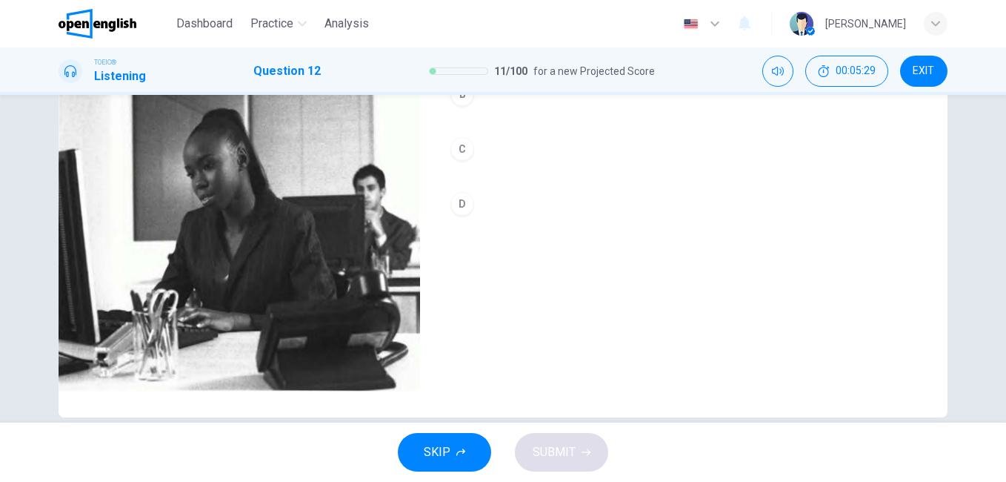
scroll to position [148, 0]
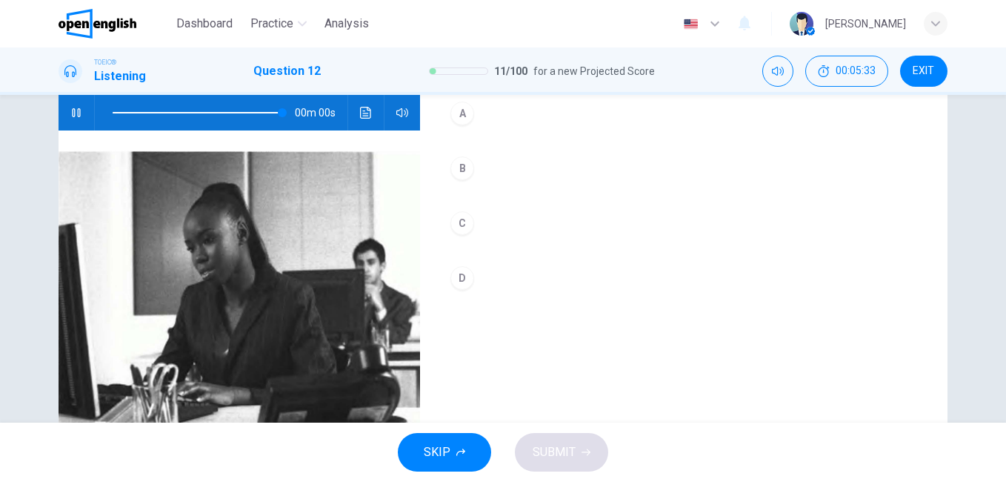
type input "*"
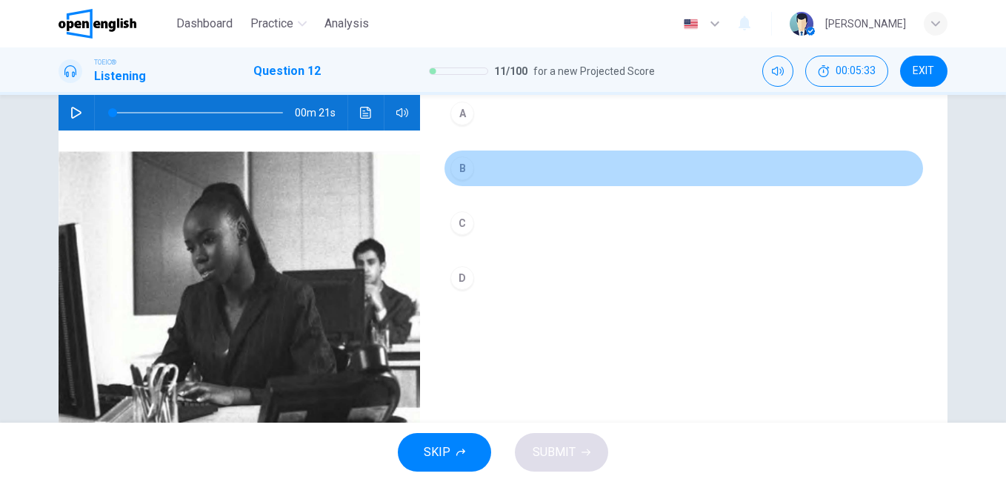
click at [459, 163] on div "B" at bounding box center [462, 168] width 24 height 24
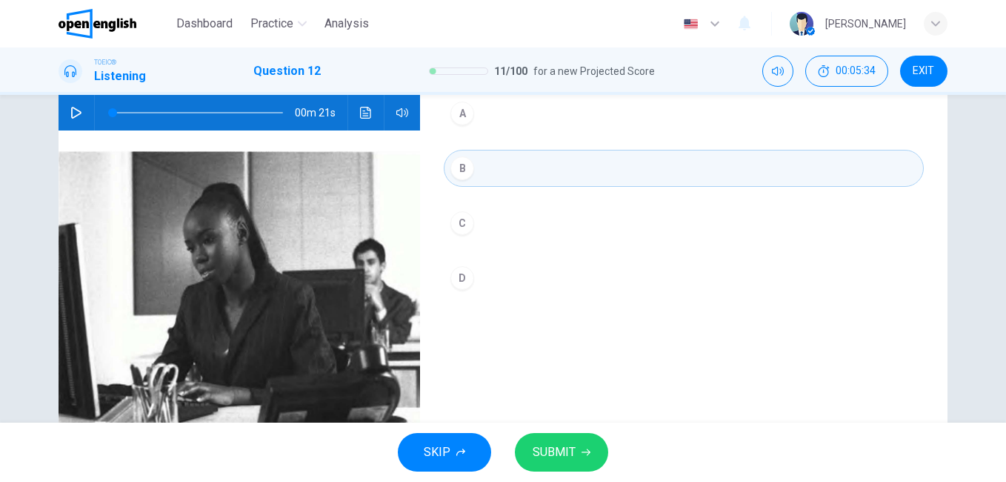
click at [571, 435] on button "SUBMIT" at bounding box center [561, 452] width 93 height 39
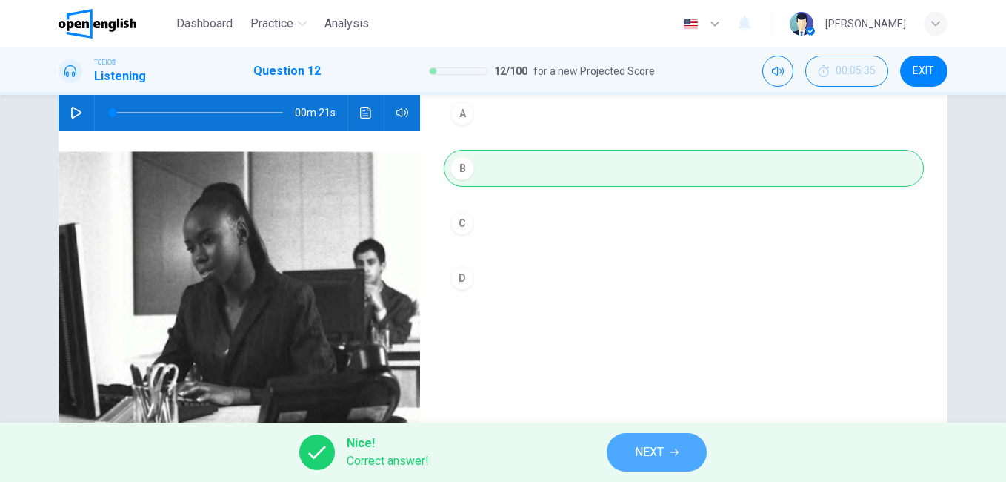
click at [652, 454] on span "NEXT" at bounding box center [649, 452] width 29 height 21
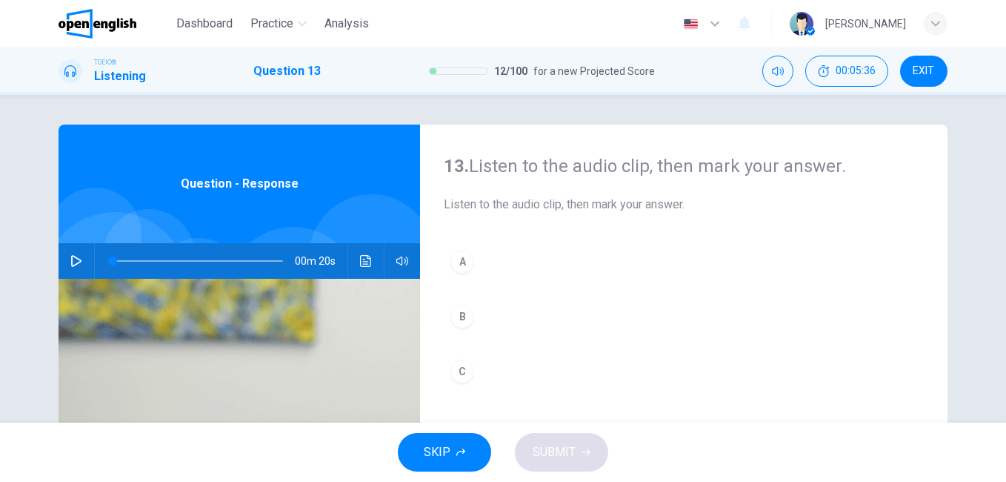
click at [74, 261] on icon "button" at bounding box center [76, 261] width 12 height 12
click at [113, 257] on span at bounding box center [198, 260] width 170 height 21
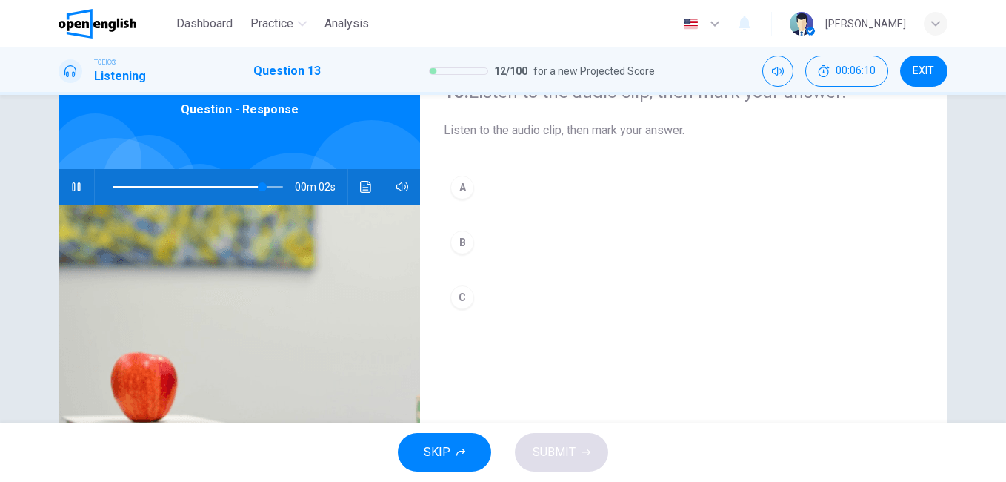
click at [459, 295] on div "C" at bounding box center [462, 297] width 24 height 24
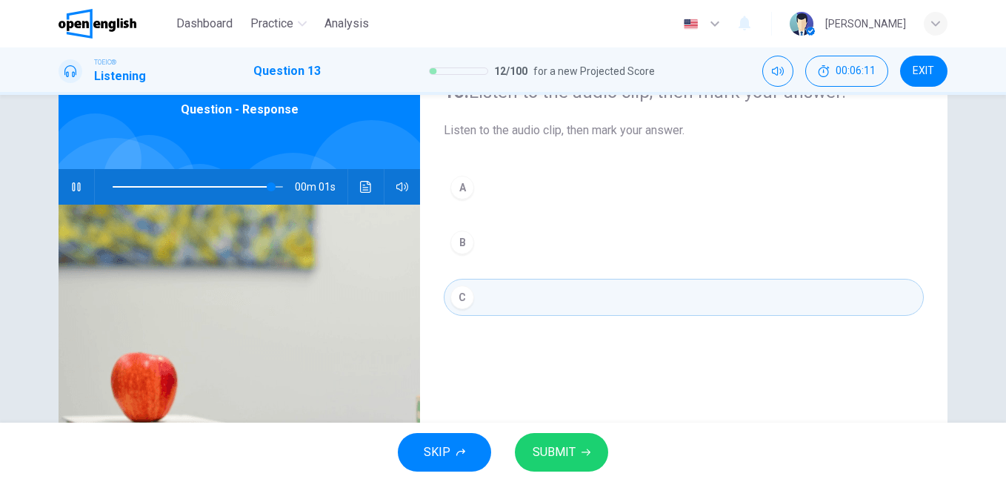
click at [543, 446] on span "SUBMIT" at bounding box center [554, 452] width 43 height 21
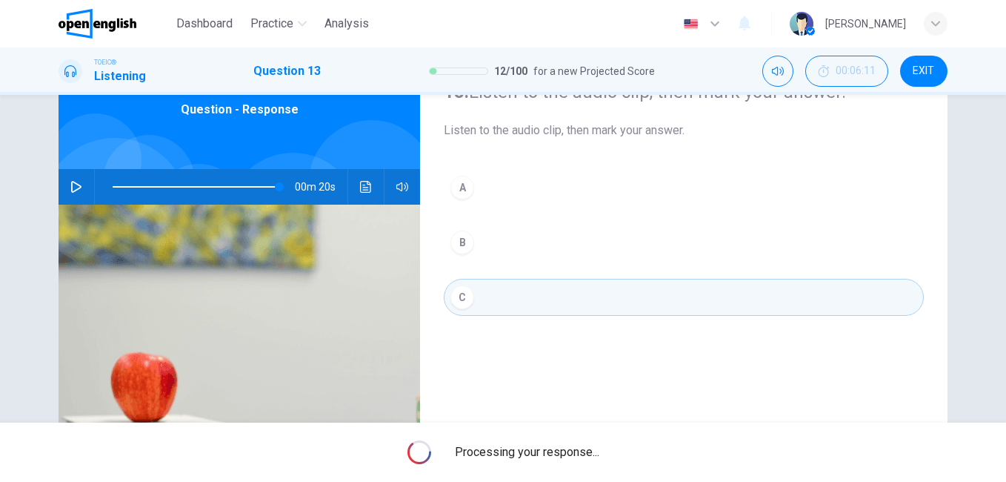
type input "*"
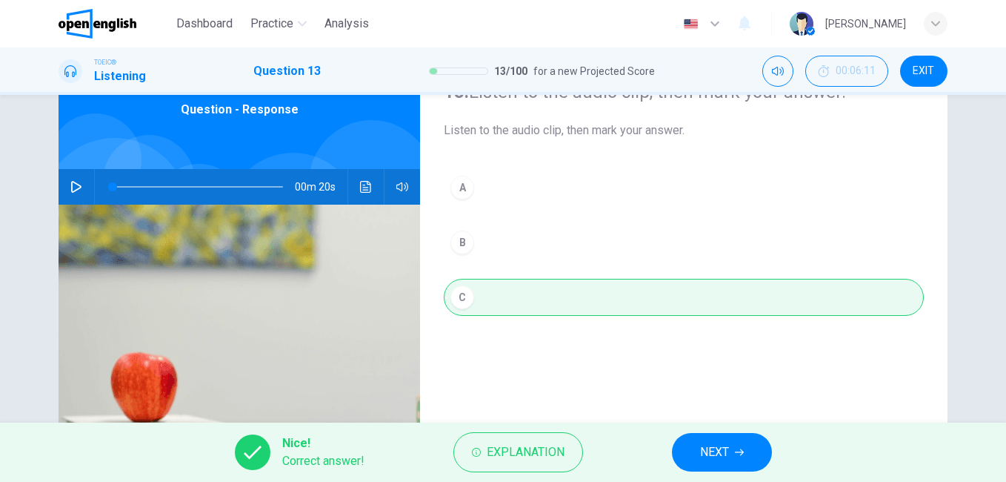
click at [707, 462] on span "NEXT" at bounding box center [714, 452] width 29 height 21
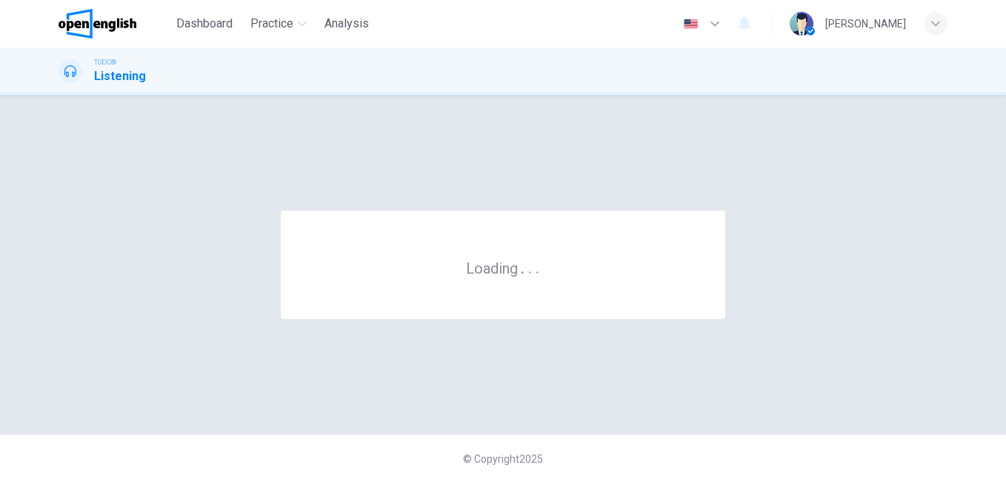
scroll to position [0, 0]
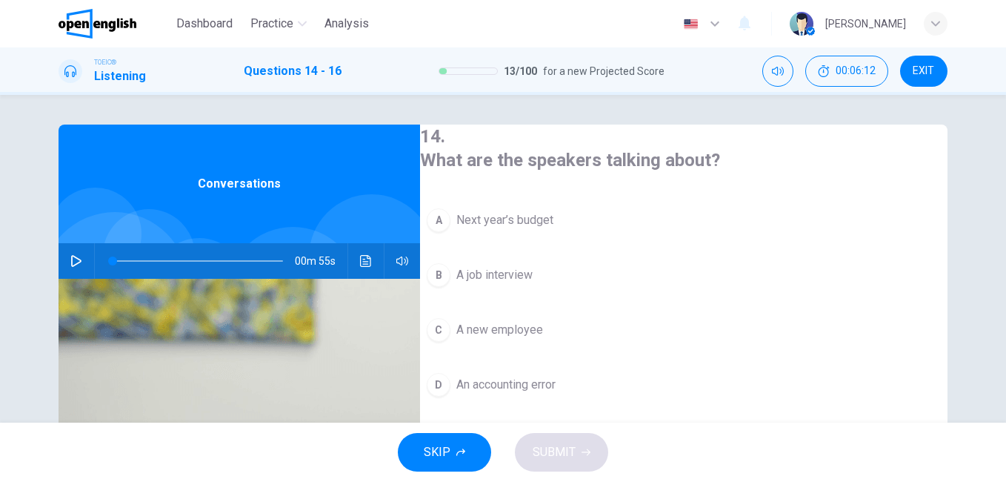
click at [67, 249] on button "button" at bounding box center [76, 261] width 24 height 36
click at [113, 258] on span at bounding box center [198, 260] width 170 height 21
click at [111, 262] on div at bounding box center [195, 261] width 200 height 36
click at [113, 262] on span at bounding box center [198, 260] width 170 height 21
click at [505, 218] on span "Next year’s budget" at bounding box center [504, 220] width 97 height 18
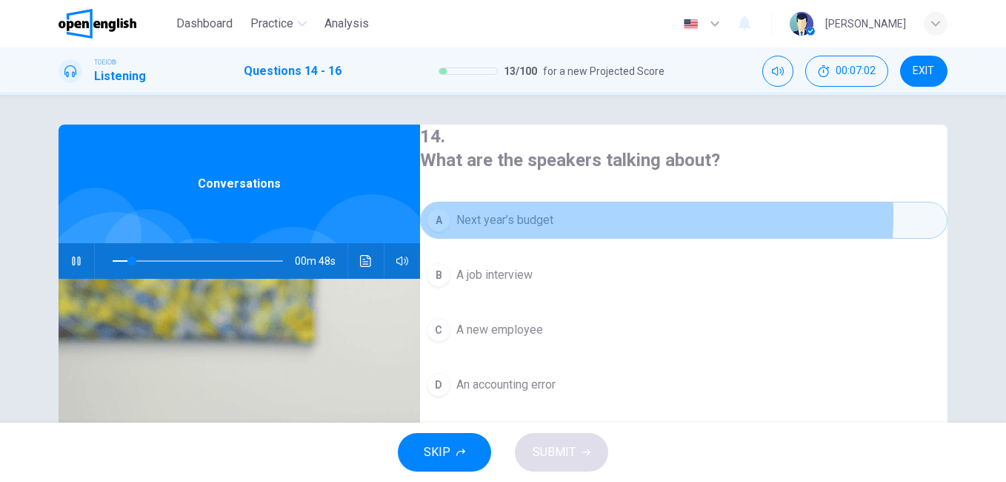
click at [473, 212] on button "A Next year’s budget" at bounding box center [684, 220] width 528 height 37
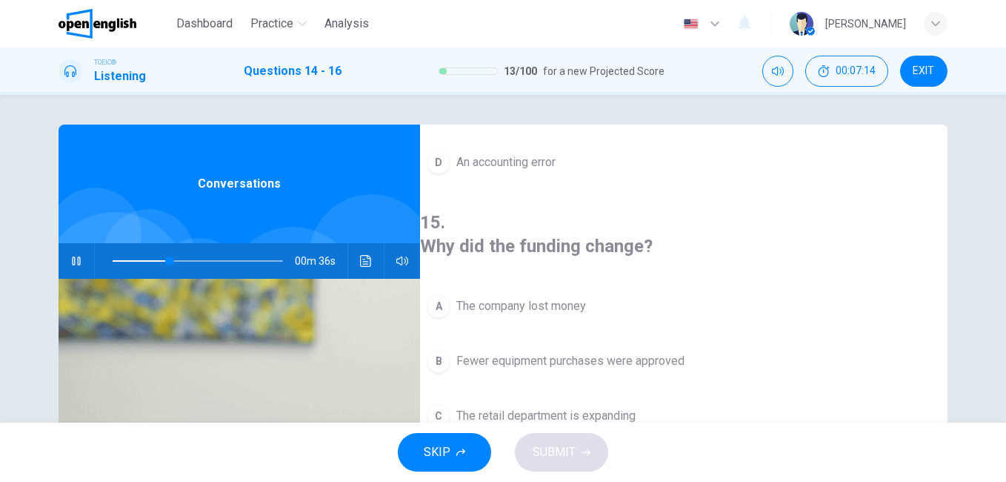
scroll to position [296, 0]
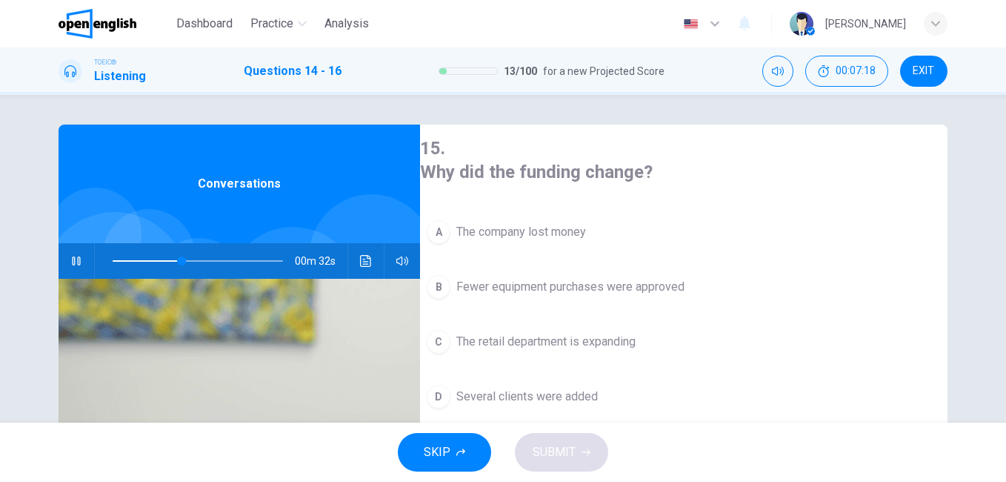
click at [450, 275] on div "B" at bounding box center [439, 287] width 24 height 24
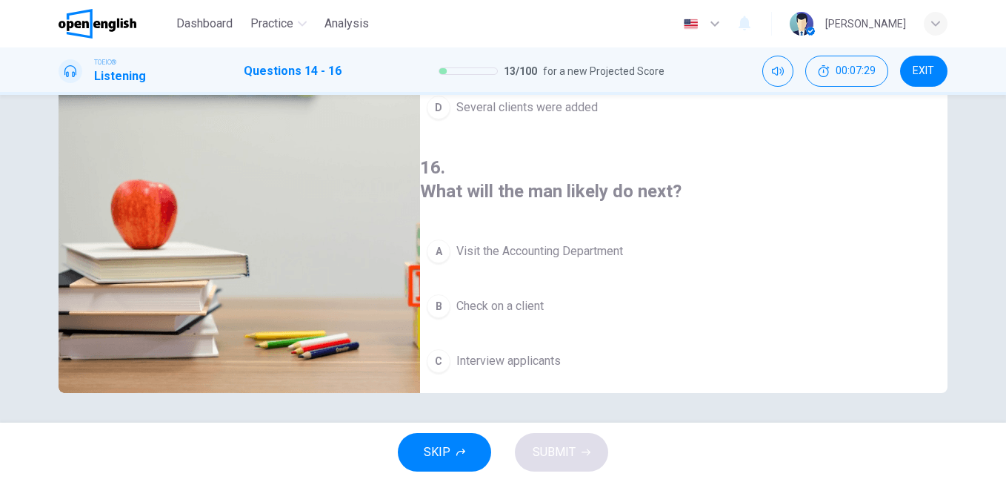
scroll to position [0, 0]
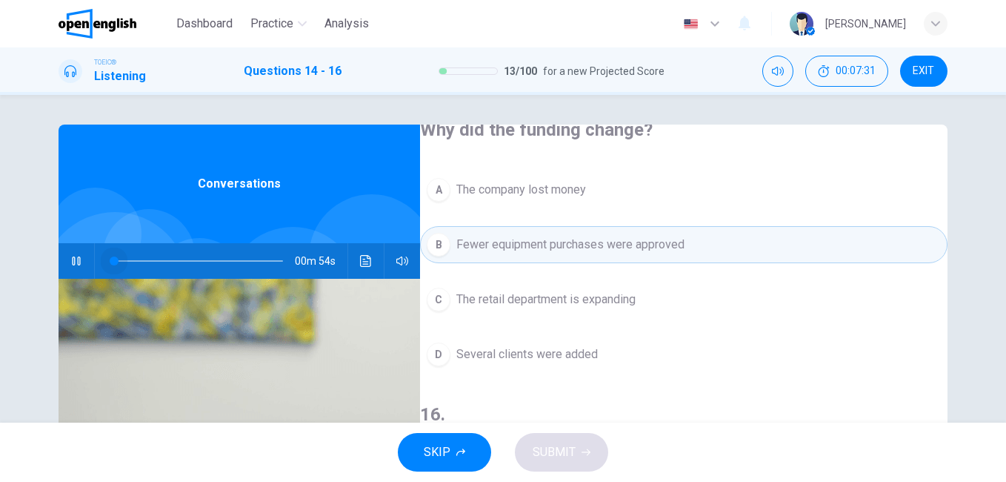
click at [113, 262] on span at bounding box center [198, 260] width 170 height 21
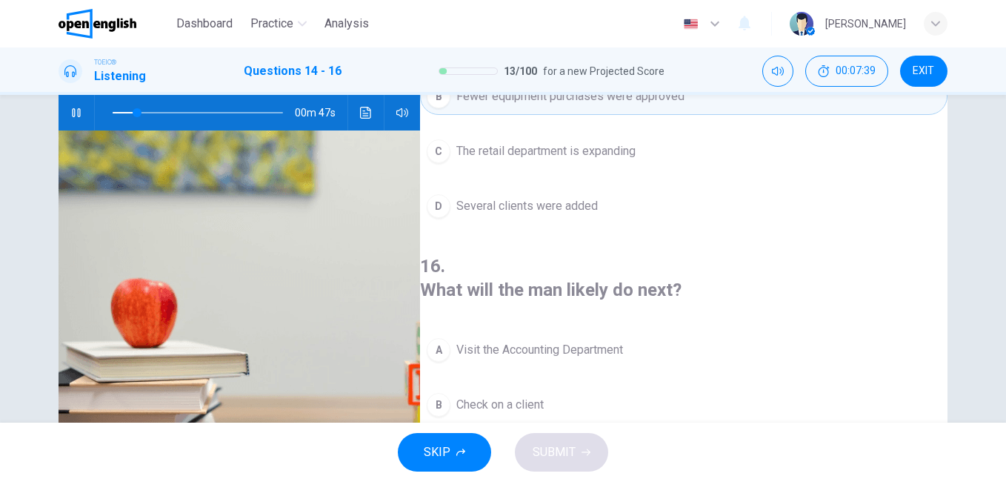
scroll to position [222, 0]
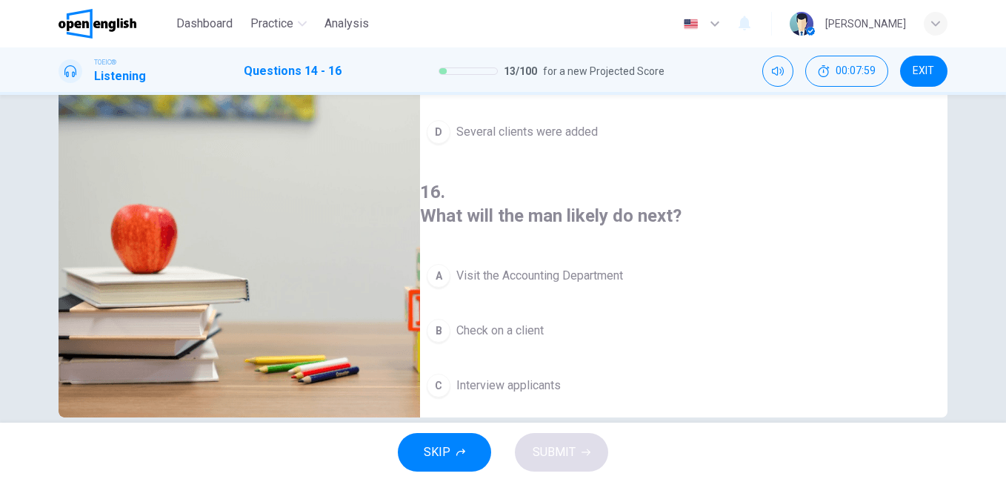
click at [576, 431] on span "Look at computer prices" at bounding box center [519, 440] width 126 height 18
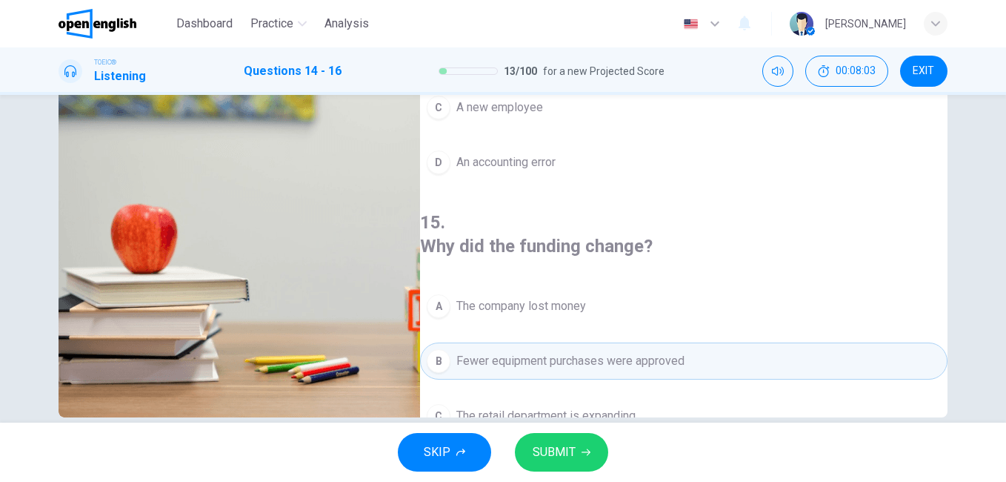
scroll to position [339, 0]
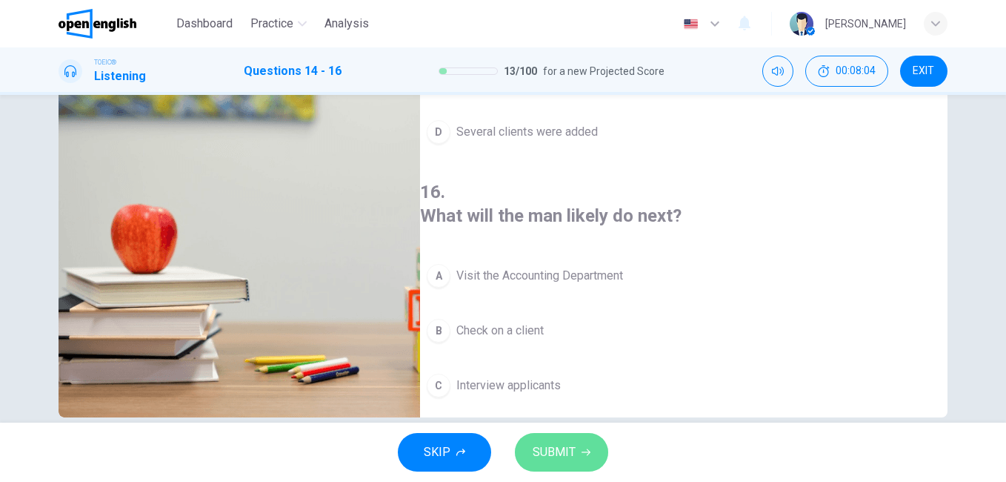
click at [561, 459] on span "SUBMIT" at bounding box center [554, 452] width 43 height 21
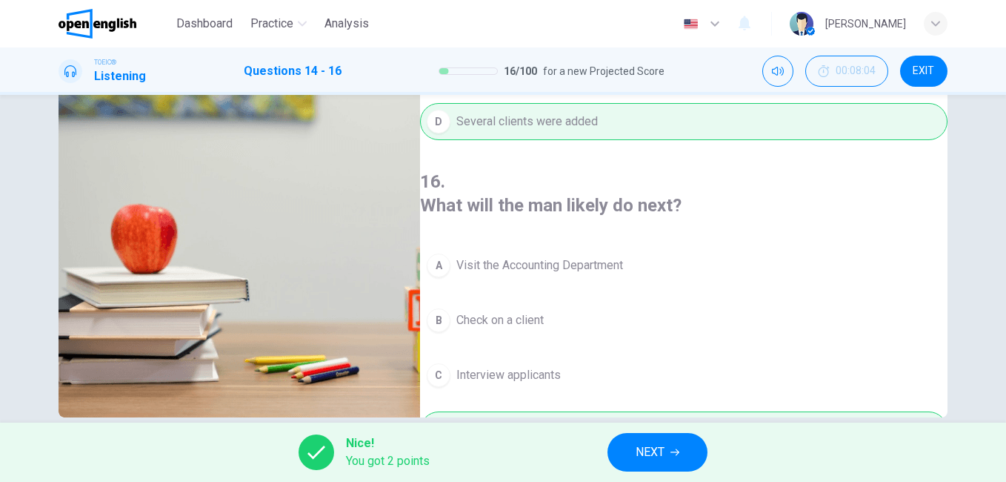
type input "**"
click at [655, 445] on span "NEXT" at bounding box center [650, 452] width 29 height 21
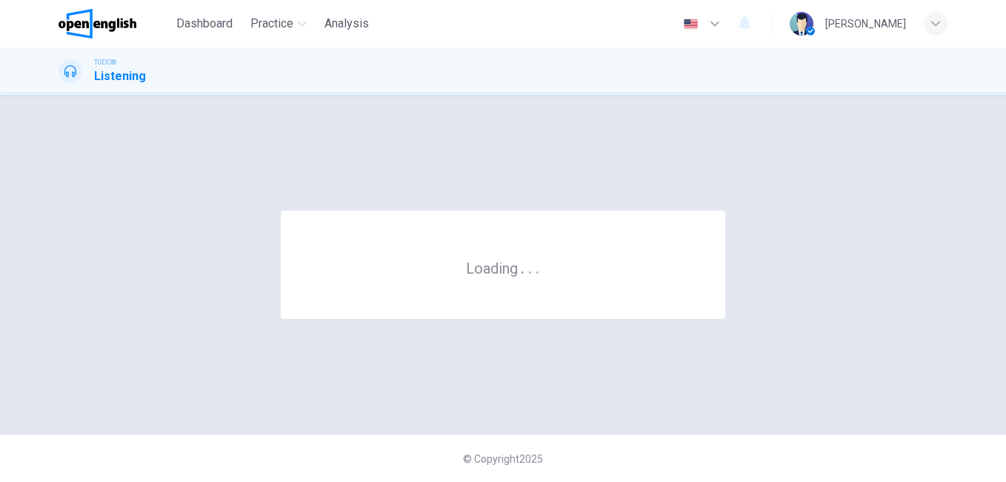
scroll to position [0, 0]
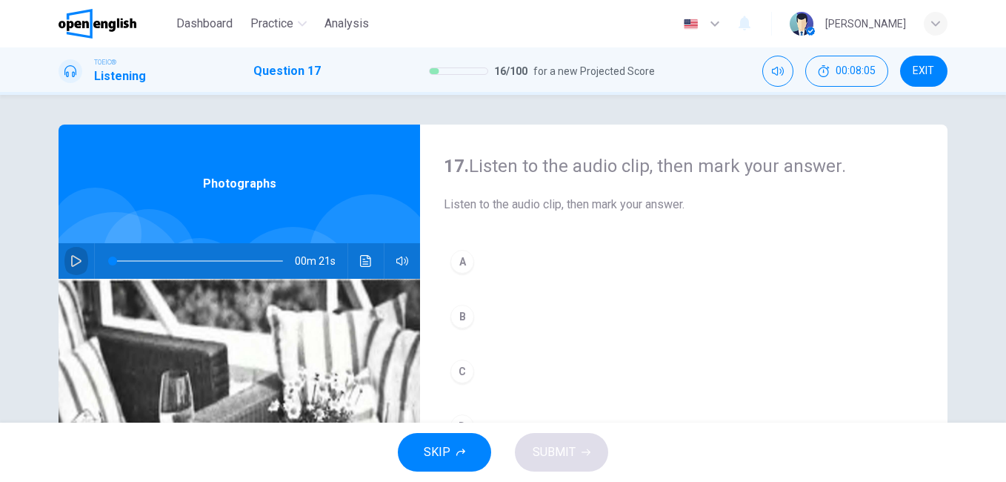
click at [76, 264] on icon "button" at bounding box center [76, 261] width 12 height 12
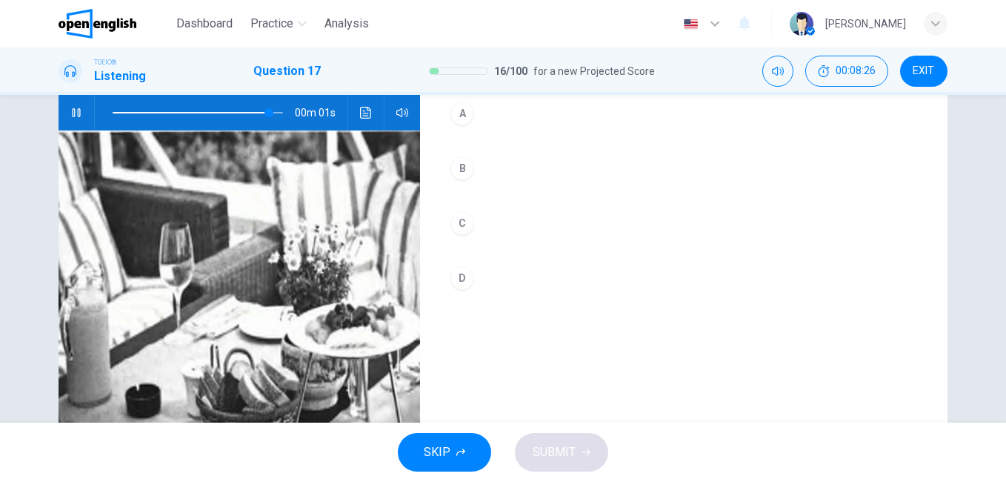
click at [458, 276] on div "D" at bounding box center [462, 278] width 24 height 24
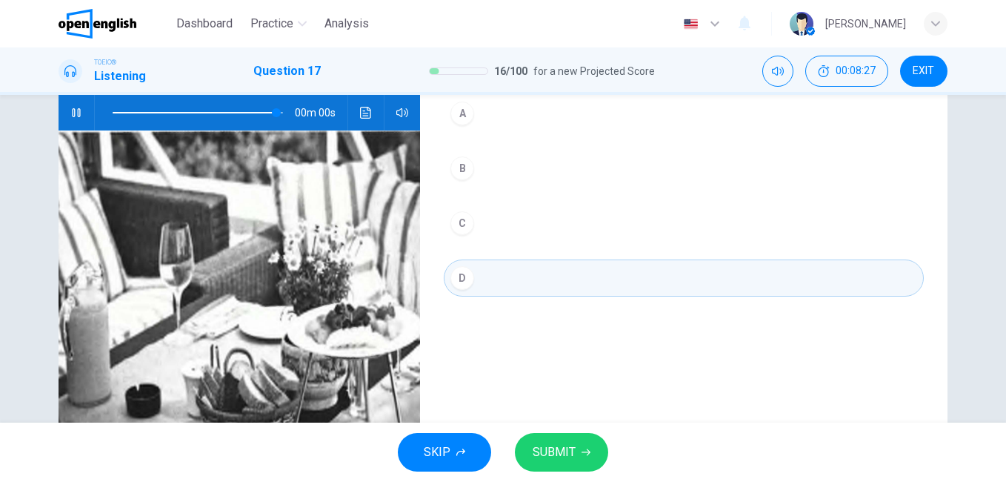
type input "*"
click at [556, 462] on span "SUBMIT" at bounding box center [554, 452] width 43 height 21
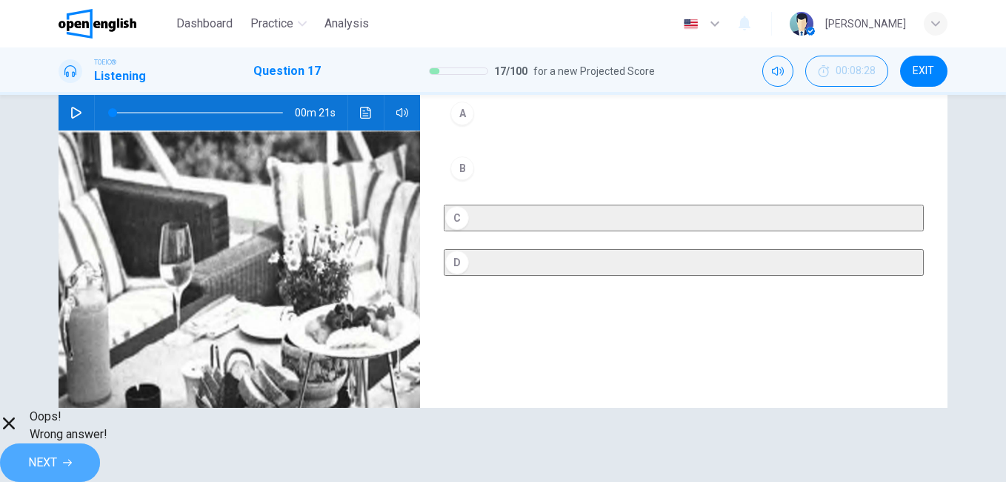
click at [100, 443] on button "NEXT" at bounding box center [50, 462] width 100 height 39
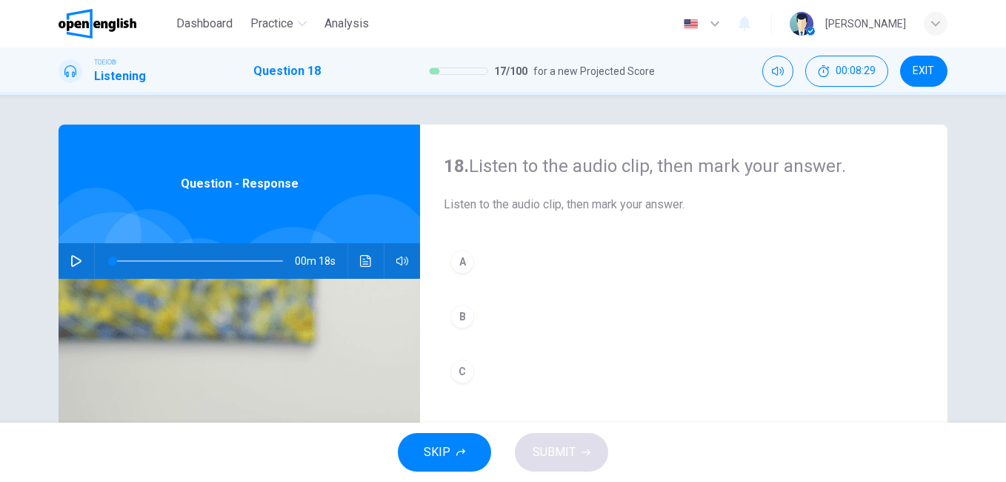
click at [75, 255] on icon "button" at bounding box center [76, 261] width 12 height 12
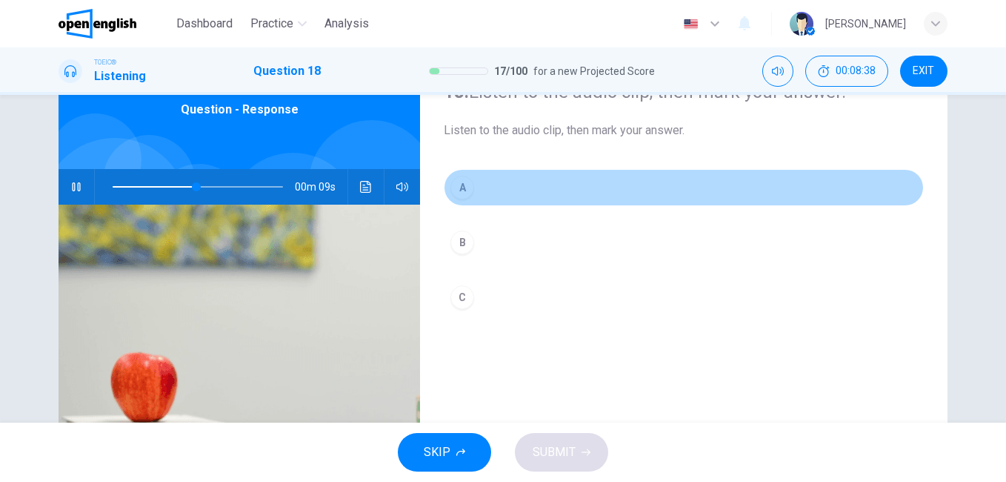
click at [461, 197] on div "A" at bounding box center [462, 188] width 24 height 24
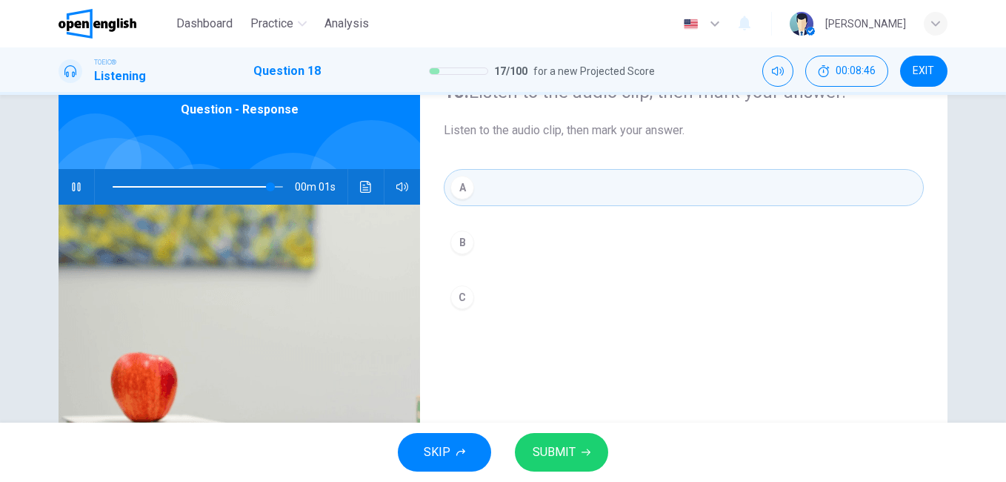
click at [557, 459] on span "SUBMIT" at bounding box center [554, 452] width 43 height 21
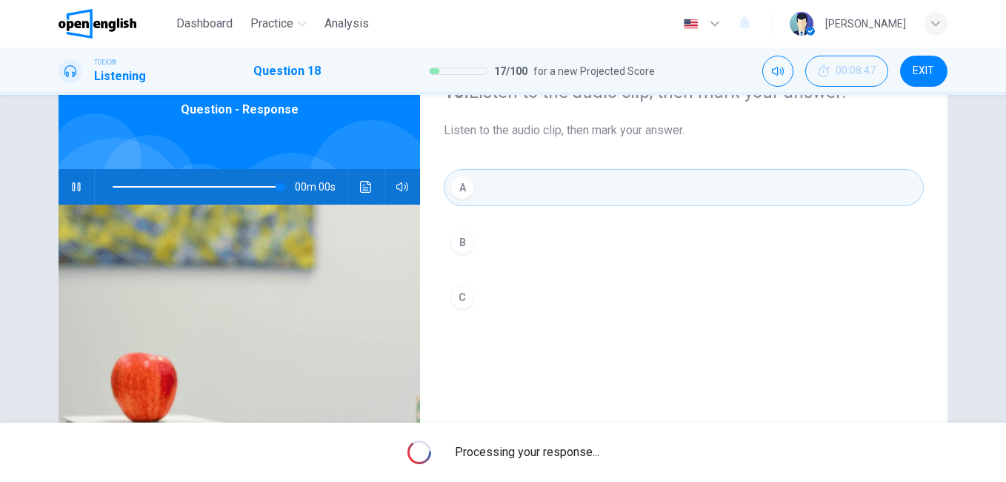
type input "*"
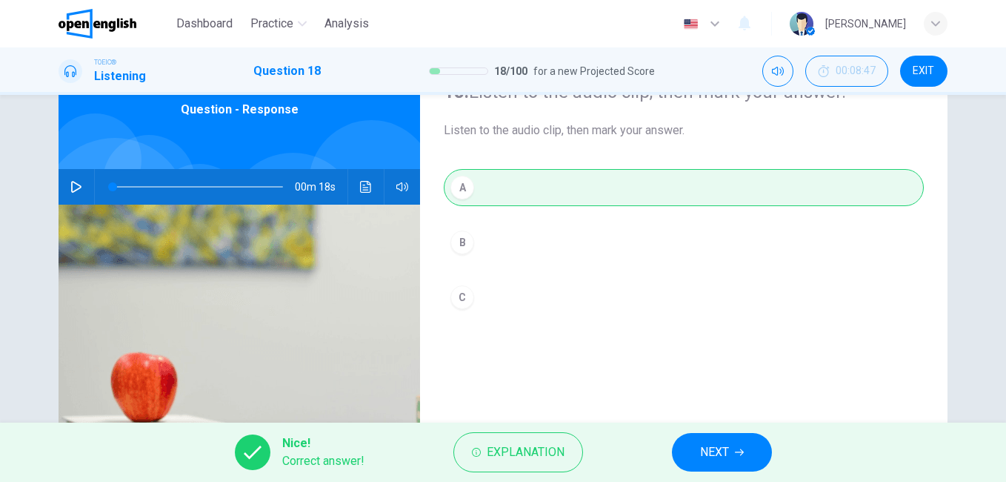
click at [714, 462] on span "NEXT" at bounding box center [714, 452] width 29 height 21
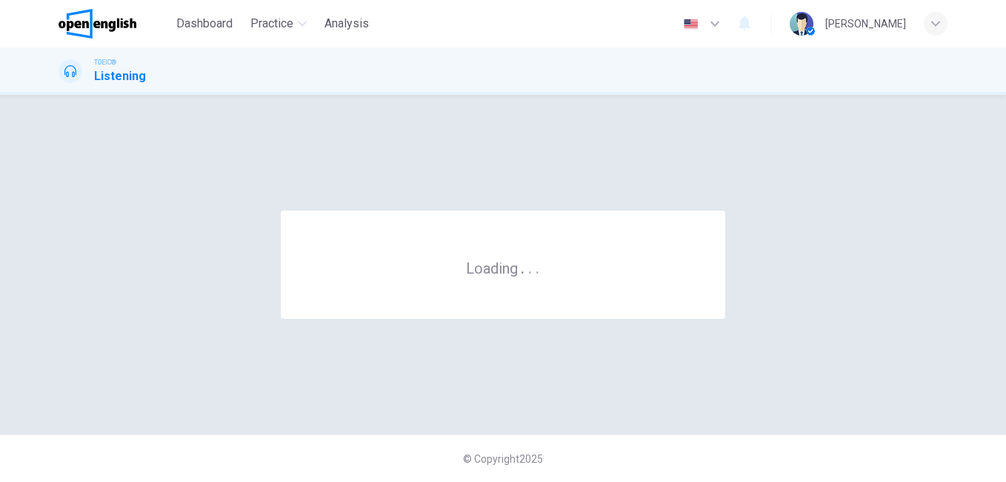
scroll to position [0, 0]
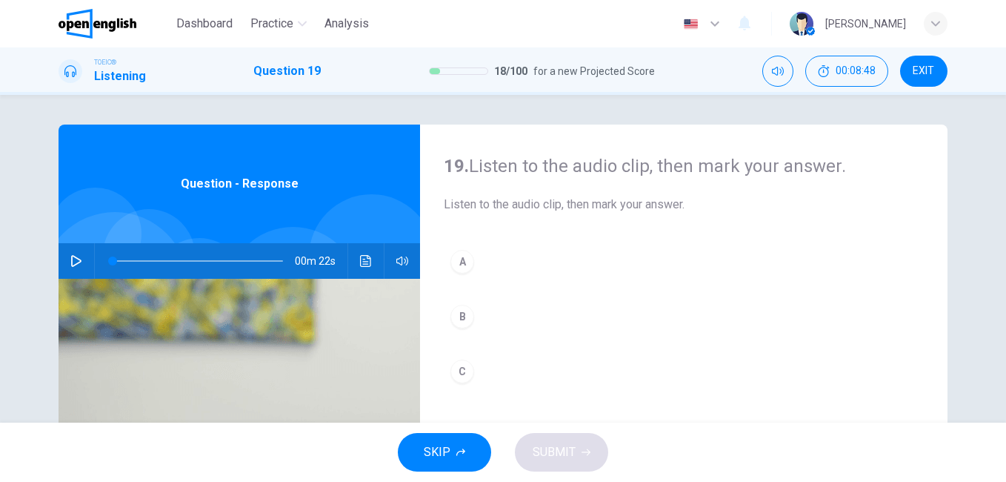
click at [64, 261] on button "button" at bounding box center [76, 261] width 24 height 36
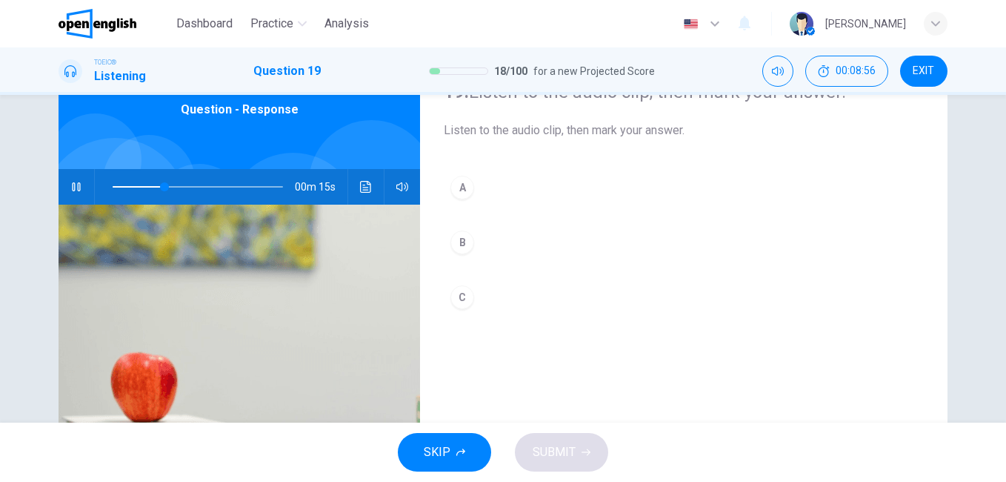
click at [459, 192] on div "A" at bounding box center [462, 188] width 24 height 24
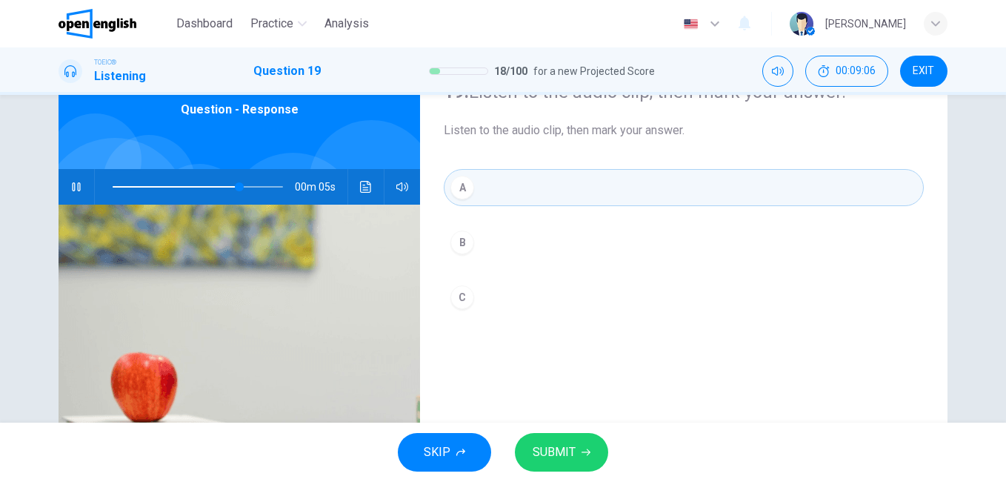
click at [567, 449] on span "SUBMIT" at bounding box center [554, 452] width 43 height 21
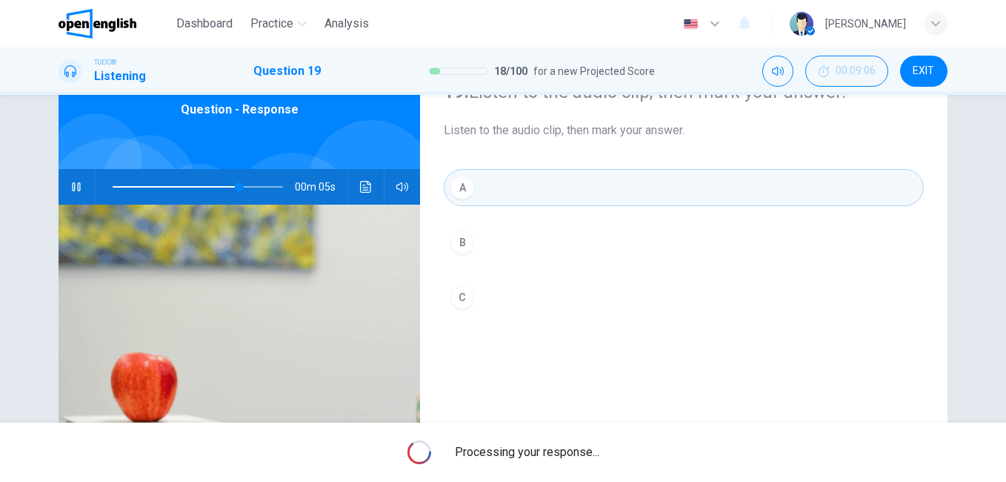
type input "**"
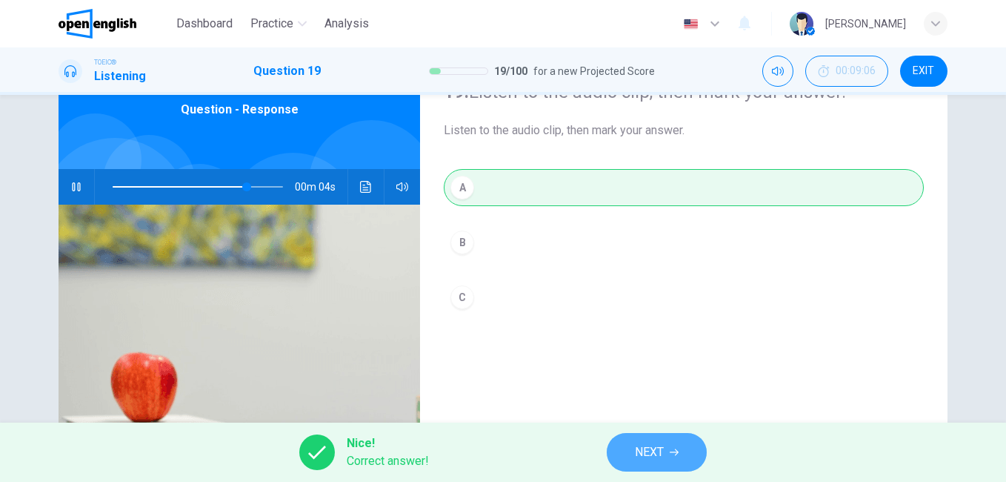
click at [668, 450] on button "NEXT" at bounding box center [657, 452] width 100 height 39
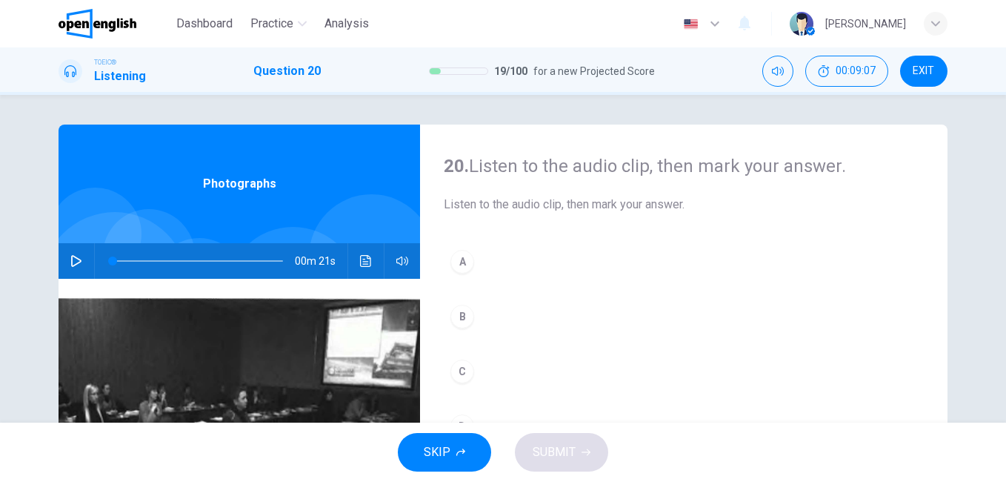
click at [64, 259] on button "button" at bounding box center [76, 261] width 24 height 36
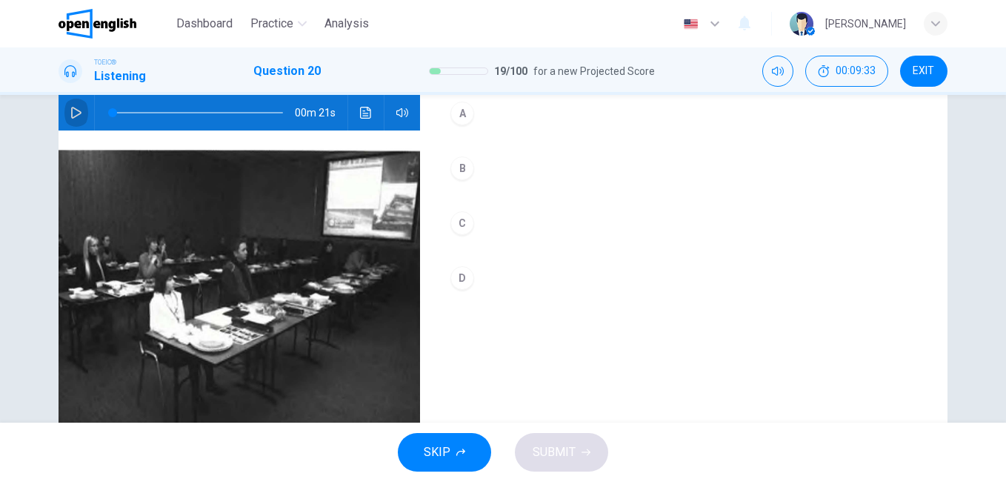
click at [70, 107] on icon "button" at bounding box center [76, 113] width 12 height 12
click at [462, 167] on div "B" at bounding box center [462, 168] width 24 height 24
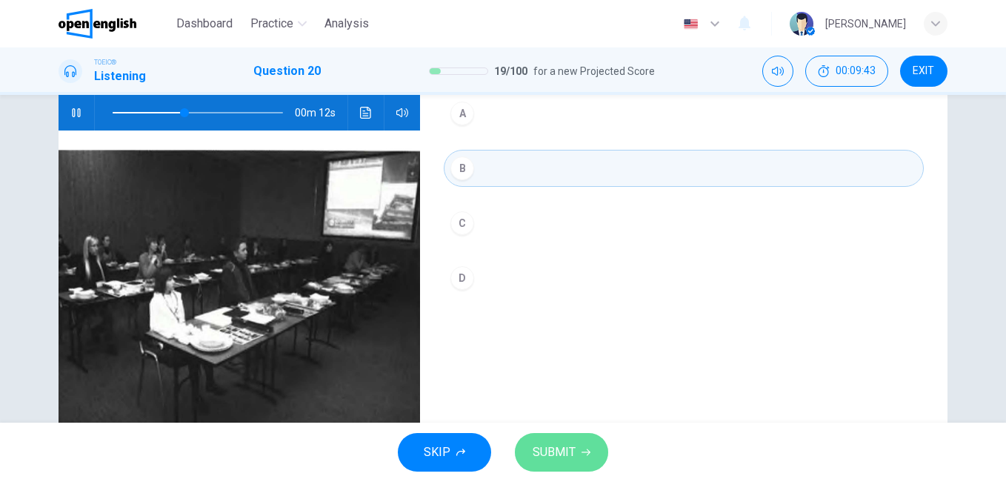
click at [585, 453] on icon "button" at bounding box center [586, 452] width 9 height 9
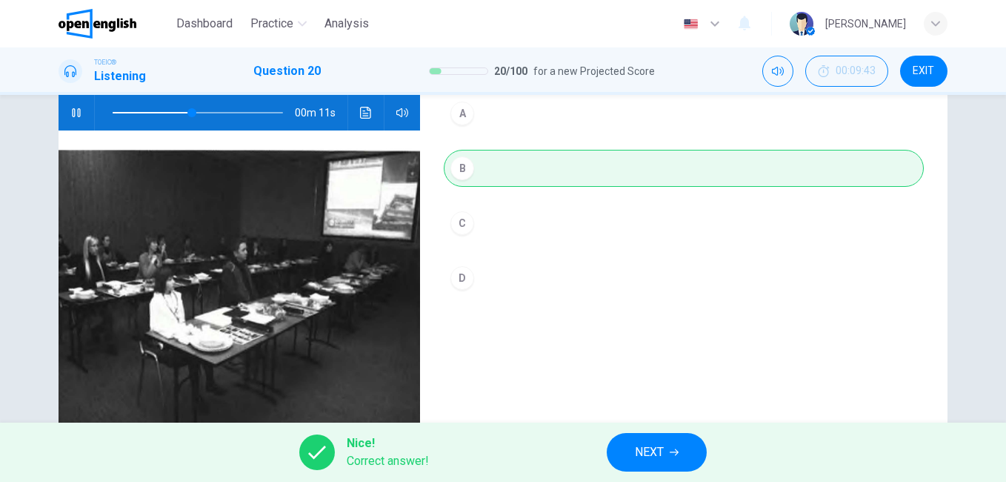
type input "**"
click at [676, 462] on button "NEXT" at bounding box center [657, 452] width 100 height 39
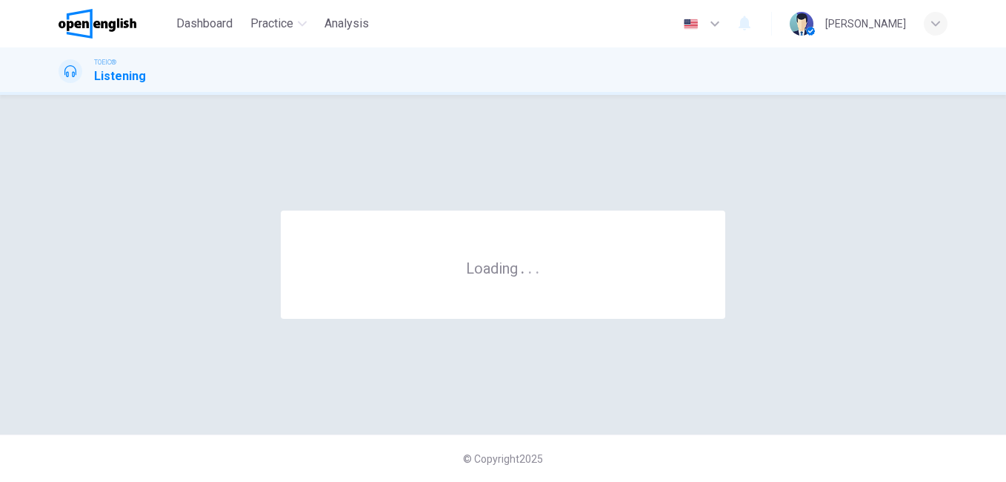
scroll to position [0, 0]
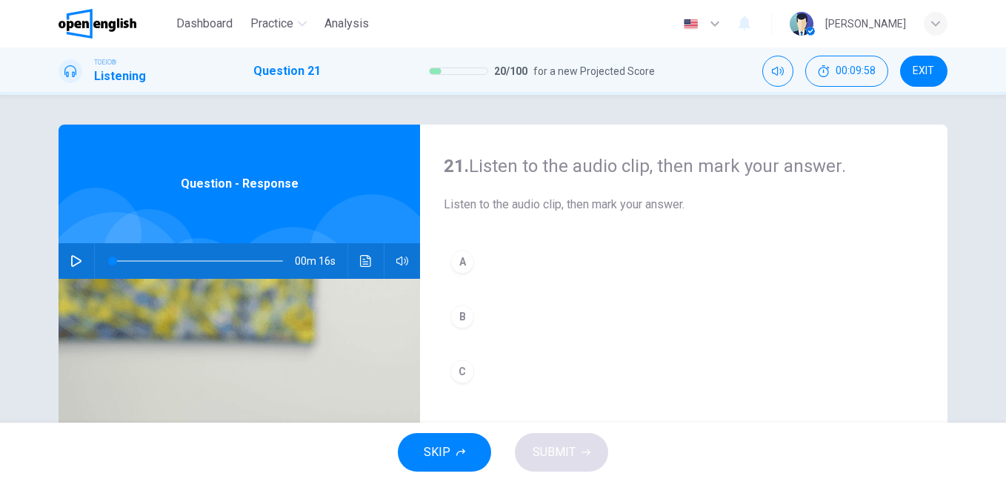
click at [73, 264] on icon "button" at bounding box center [76, 261] width 10 height 12
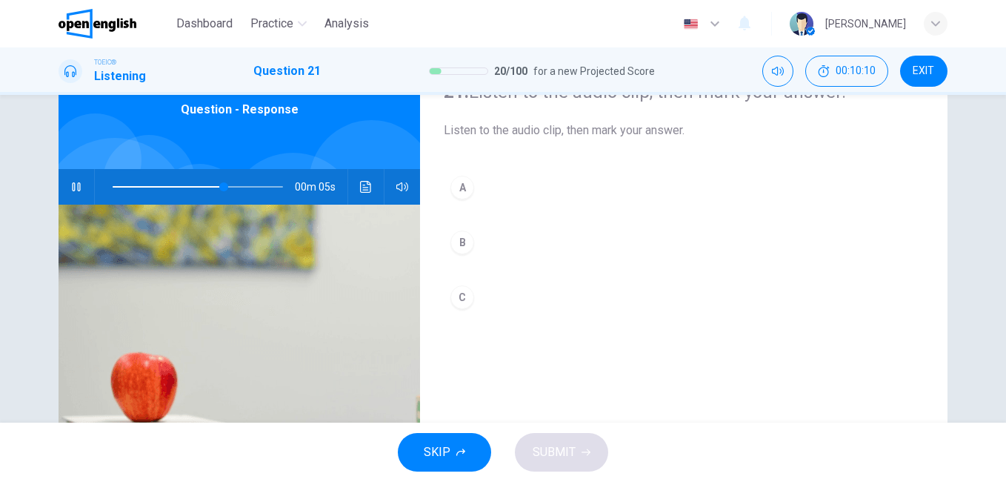
click at [460, 186] on div "A" at bounding box center [462, 188] width 24 height 24
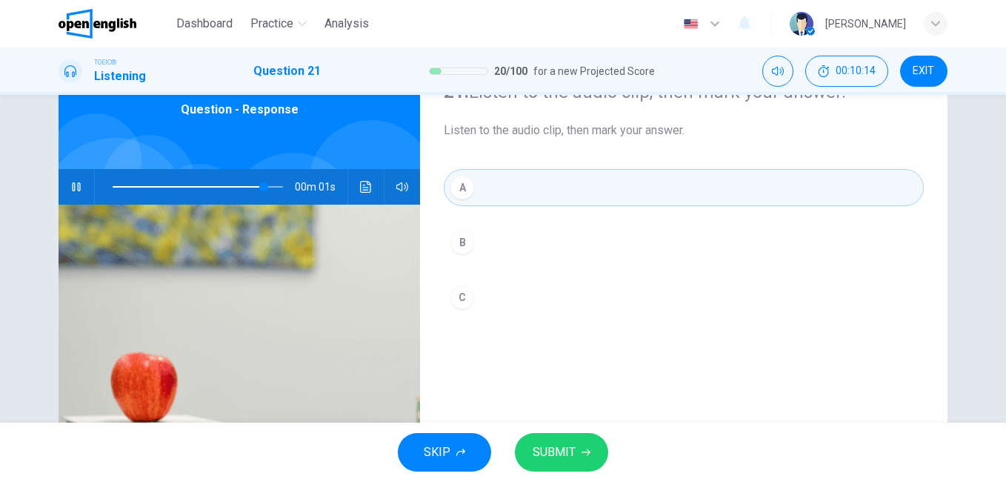
click at [552, 456] on span "SUBMIT" at bounding box center [554, 452] width 43 height 21
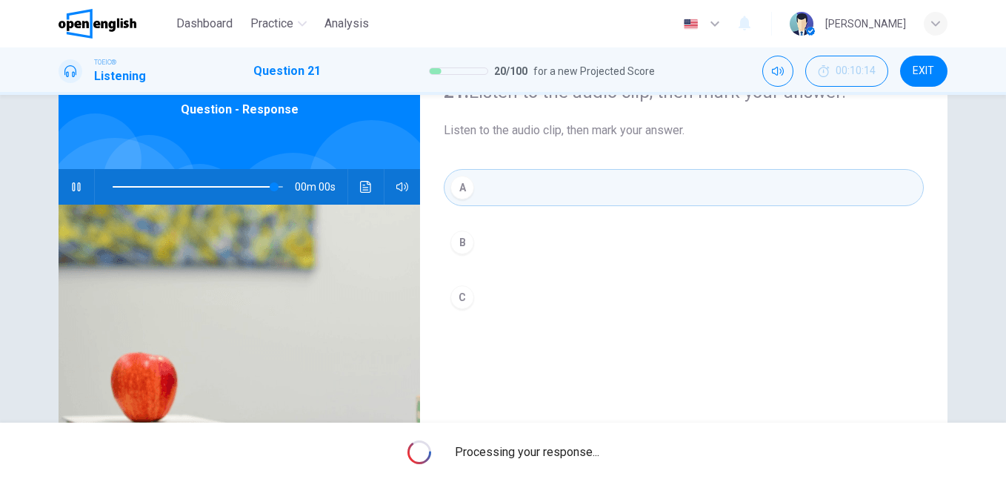
type input "*"
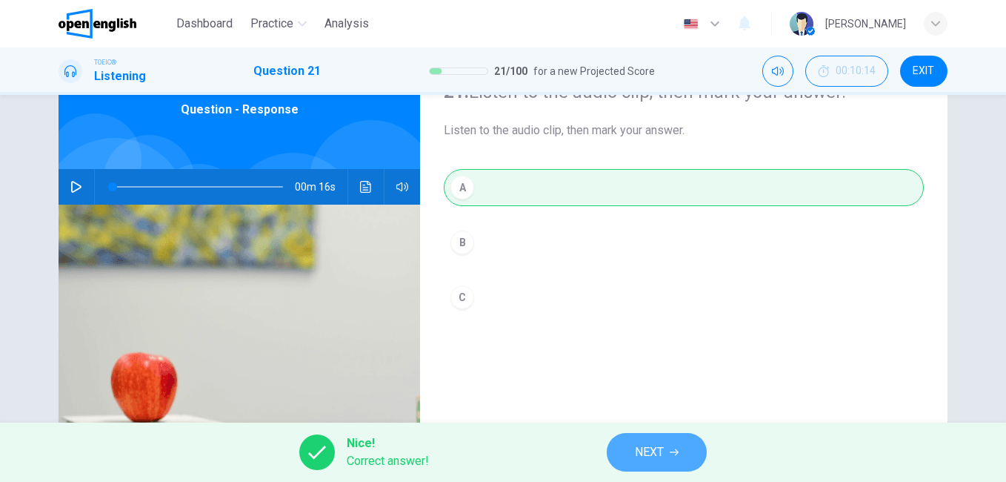
click at [685, 439] on button "NEXT" at bounding box center [657, 452] width 100 height 39
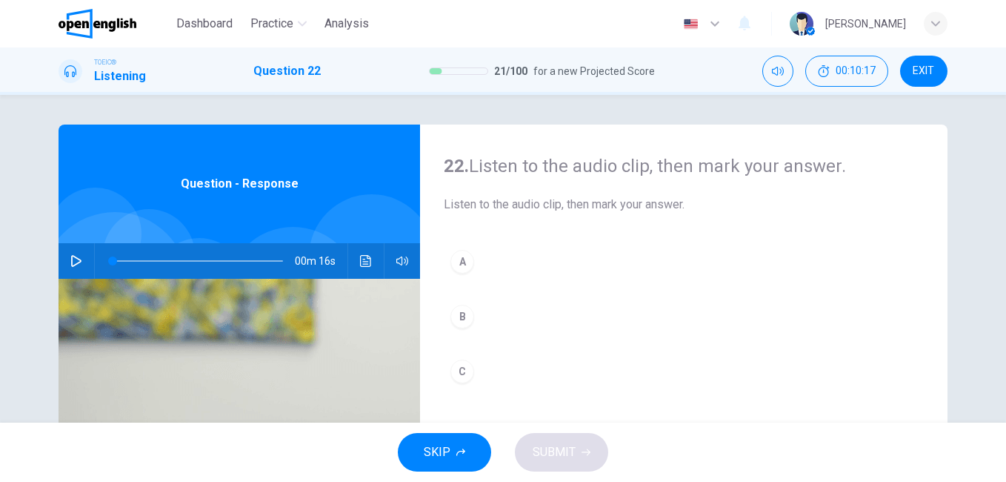
click at [70, 250] on button "button" at bounding box center [76, 261] width 24 height 36
click at [465, 368] on div "C" at bounding box center [462, 371] width 24 height 24
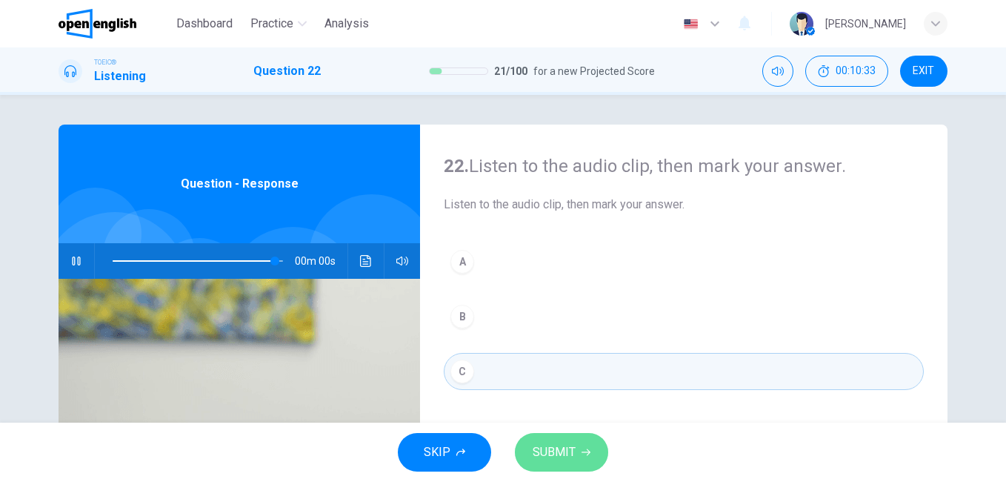
click at [563, 450] on span "SUBMIT" at bounding box center [554, 452] width 43 height 21
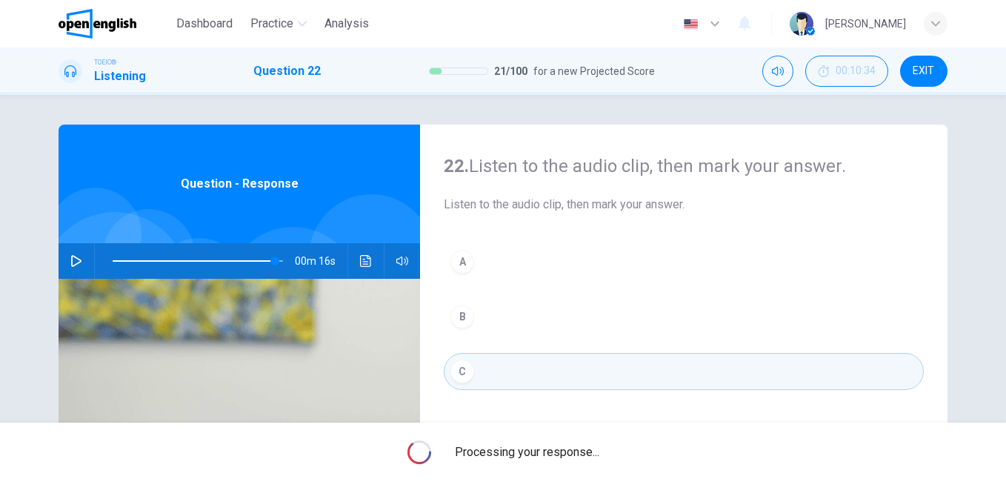
type input "*"
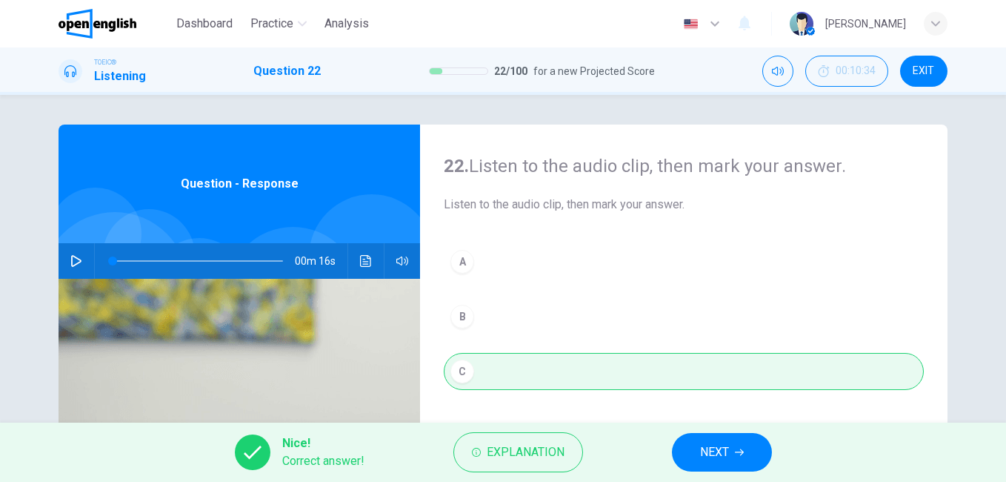
click at [688, 448] on button "NEXT" at bounding box center [722, 452] width 100 height 39
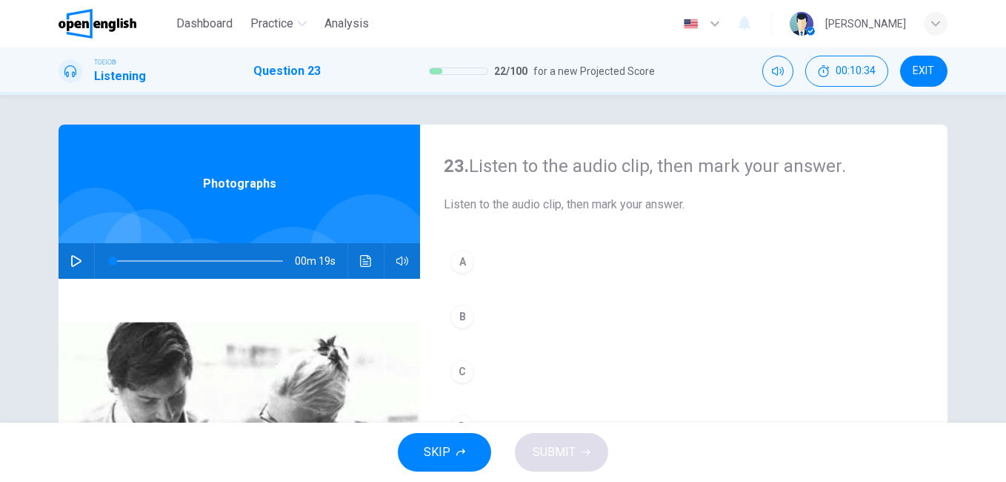
click at [79, 262] on button "button" at bounding box center [76, 261] width 24 height 36
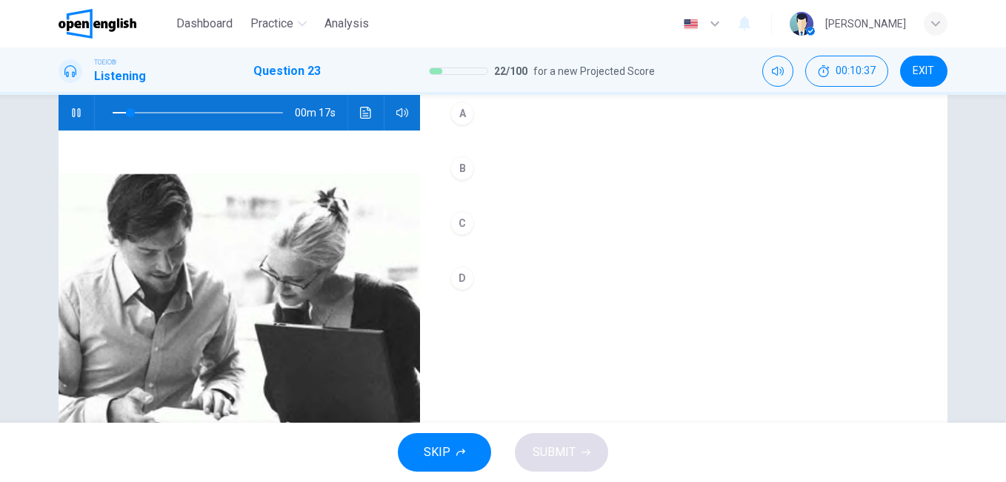
scroll to position [222, 0]
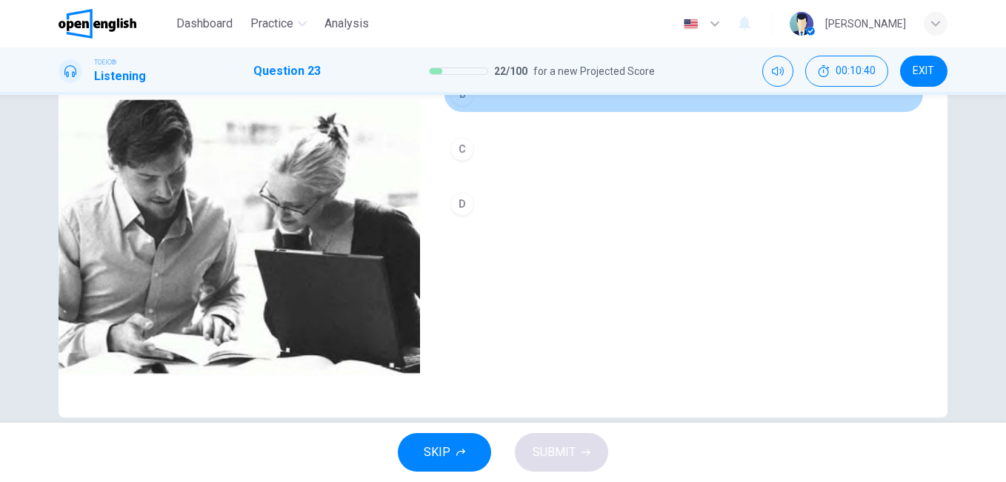
click at [465, 96] on div "B" at bounding box center [462, 94] width 24 height 24
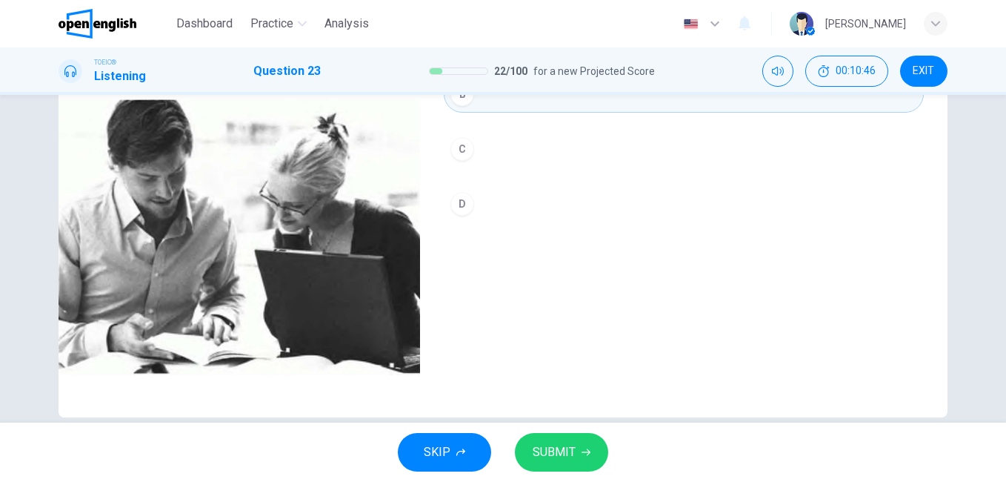
scroll to position [148, 0]
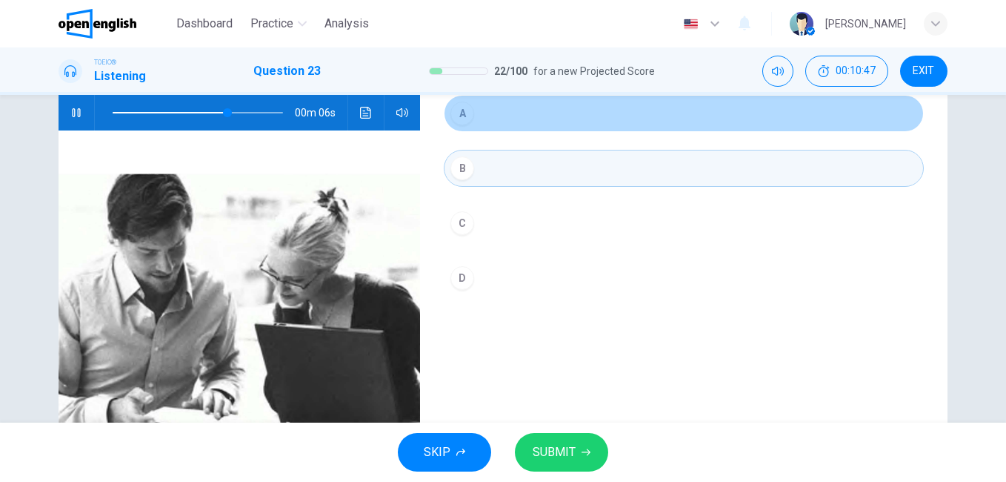
click at [499, 112] on button "A" at bounding box center [684, 113] width 480 height 37
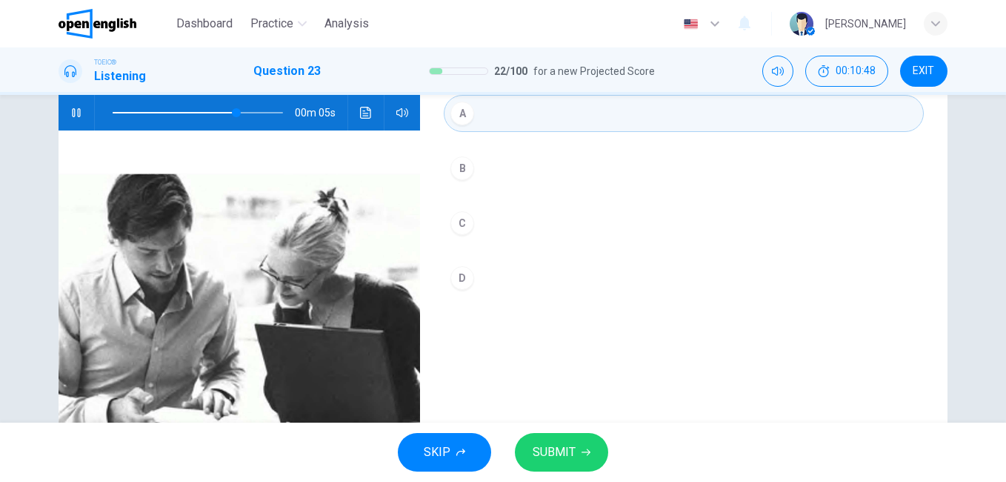
scroll to position [222, 0]
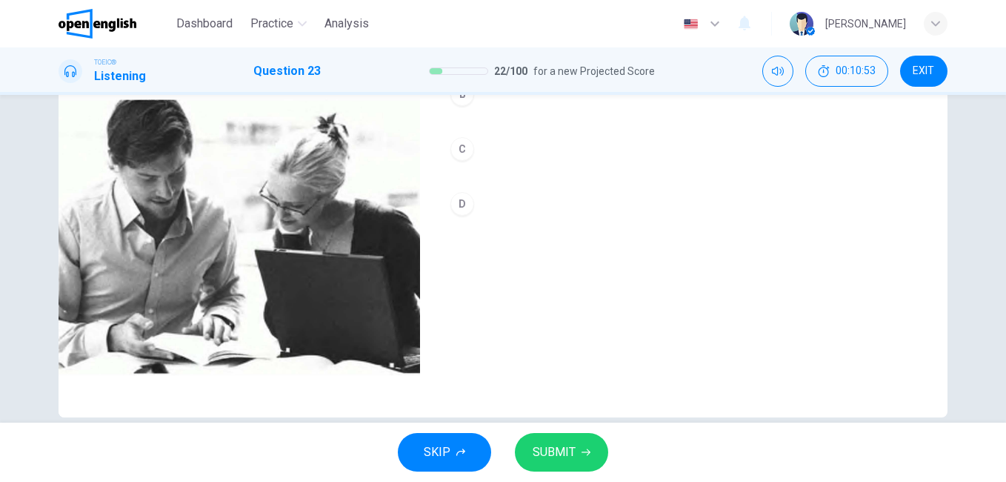
type input "*"
click at [561, 459] on span "SUBMIT" at bounding box center [554, 452] width 43 height 21
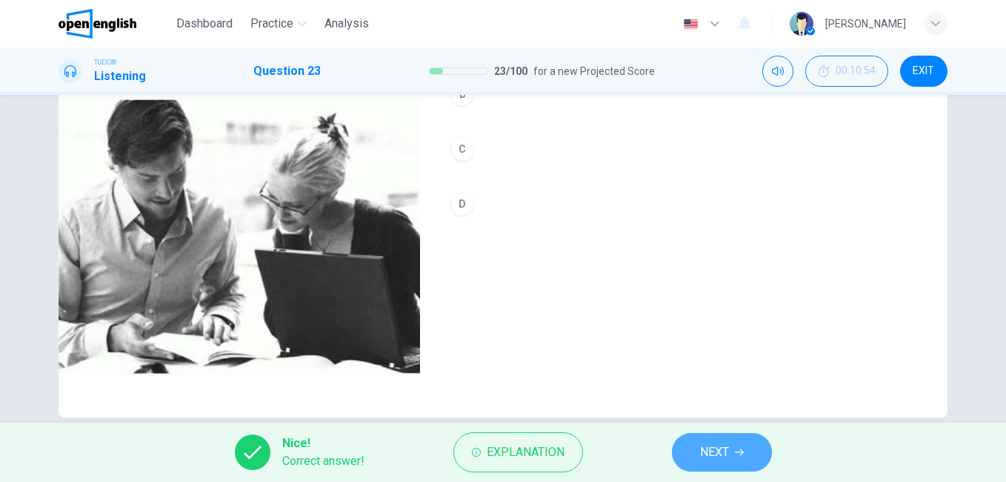
click at [728, 446] on span "NEXT" at bounding box center [714, 452] width 29 height 21
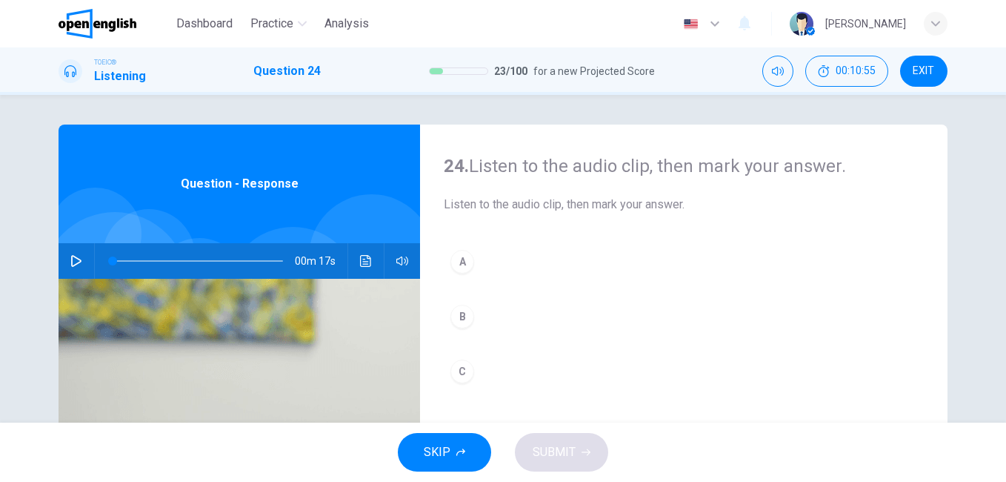
click at [73, 263] on icon "button" at bounding box center [76, 261] width 12 height 12
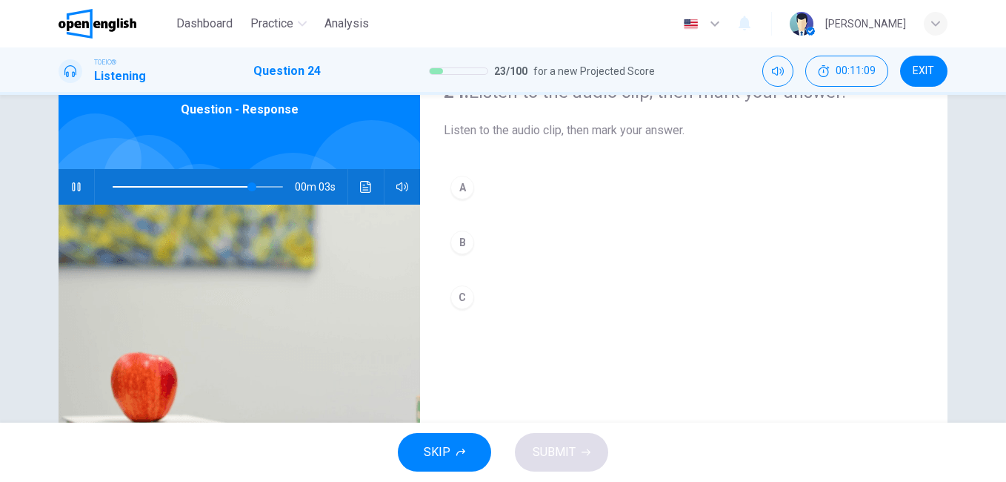
click at [460, 300] on div "C" at bounding box center [462, 297] width 24 height 24
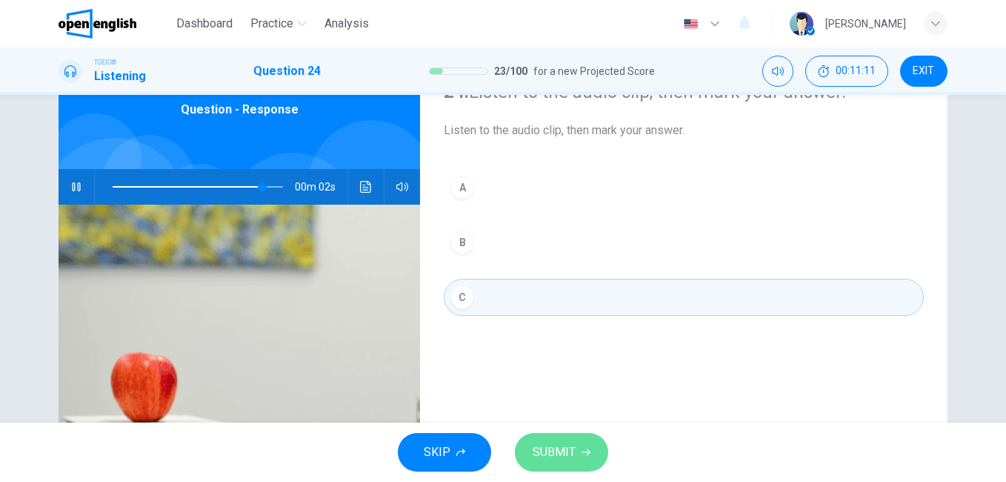
click at [559, 454] on span "SUBMIT" at bounding box center [554, 452] width 43 height 21
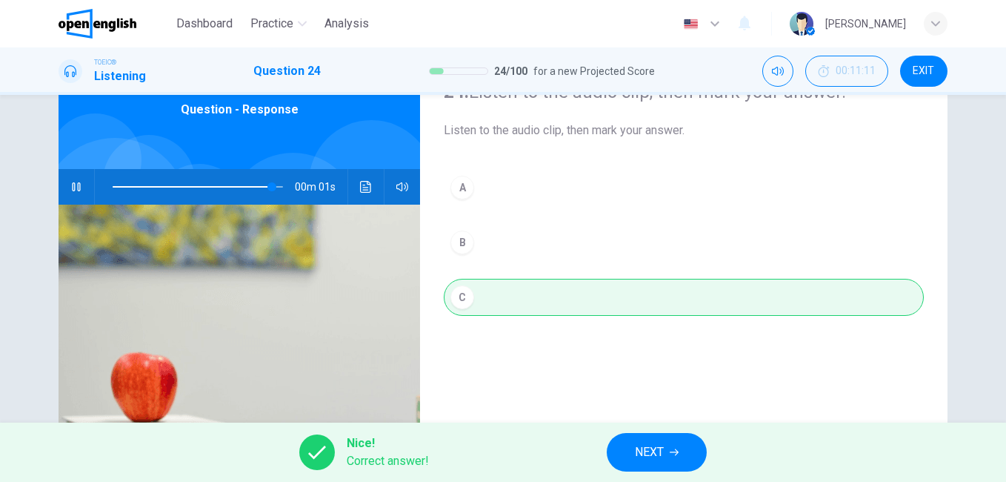
type input "*"
click at [662, 443] on span "NEXT" at bounding box center [649, 452] width 29 height 21
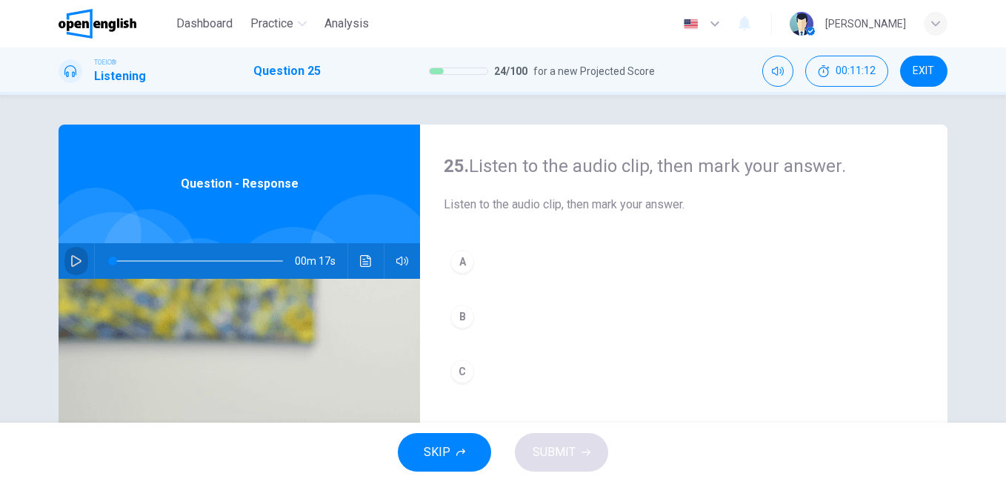
click at [75, 255] on icon "button" at bounding box center [76, 261] width 12 height 12
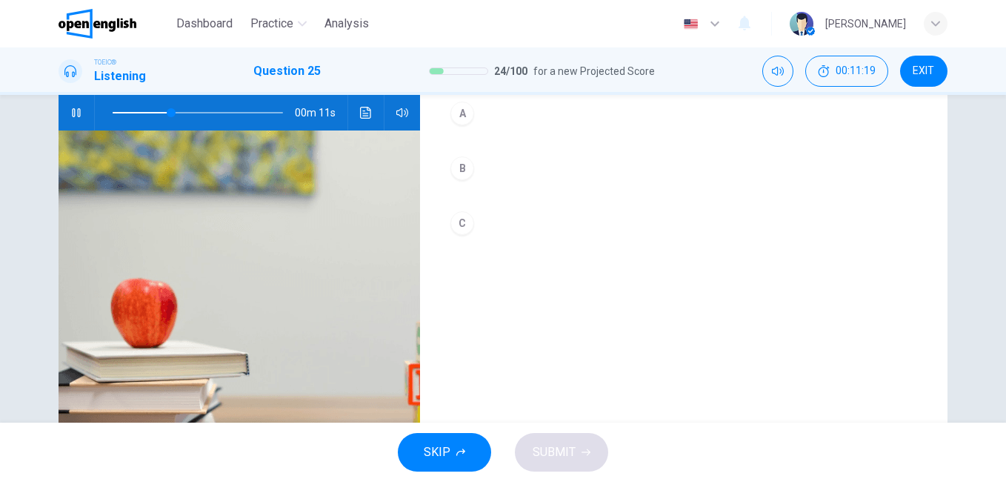
scroll to position [74, 0]
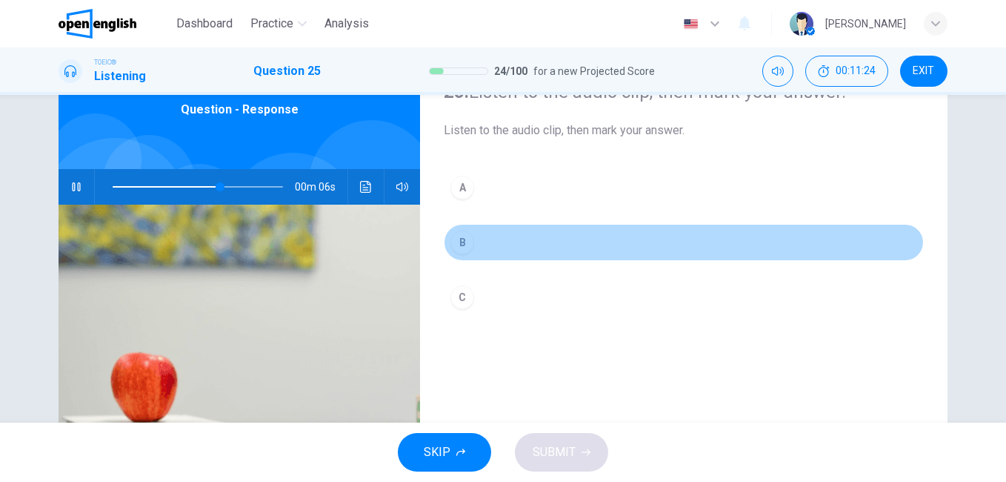
click at [458, 242] on div "B" at bounding box center [462, 242] width 24 height 24
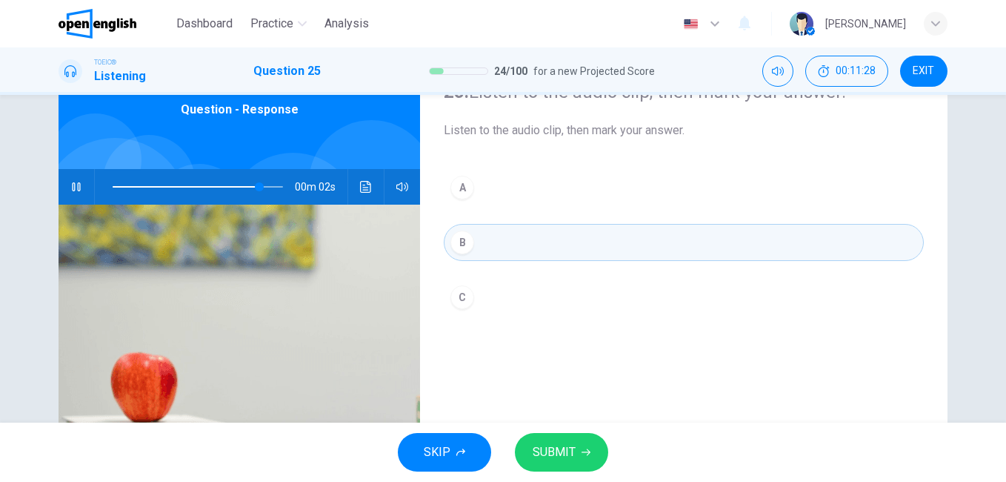
click at [588, 459] on button "SUBMIT" at bounding box center [561, 452] width 93 height 39
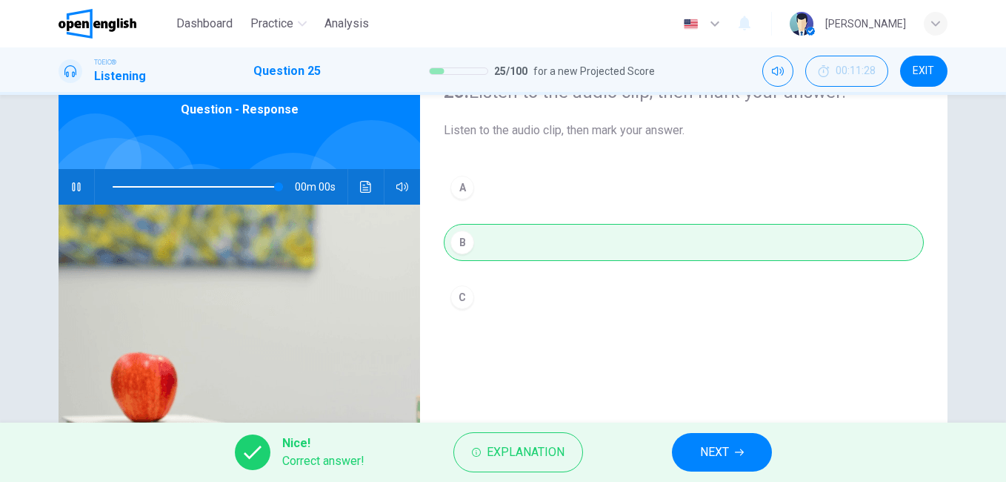
type input "*"
click at [743, 453] on button "NEXT" at bounding box center [722, 452] width 100 height 39
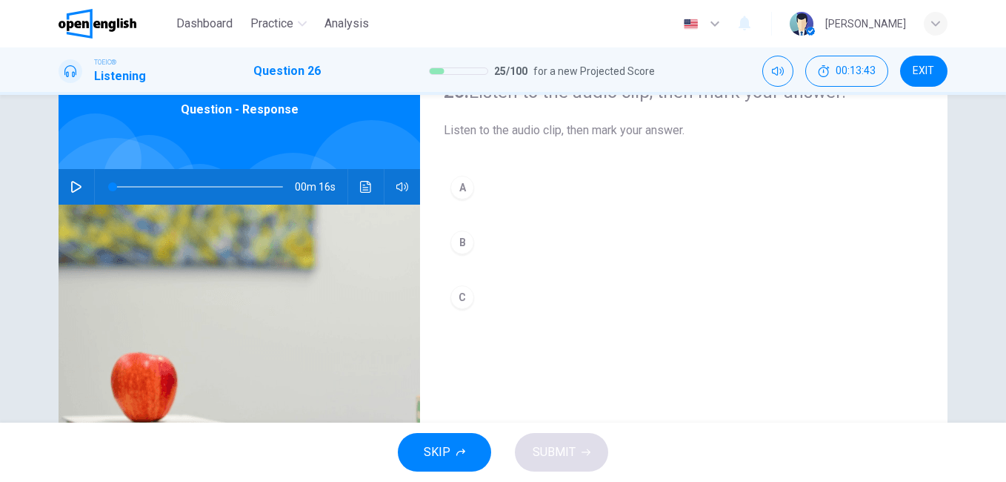
scroll to position [0, 0]
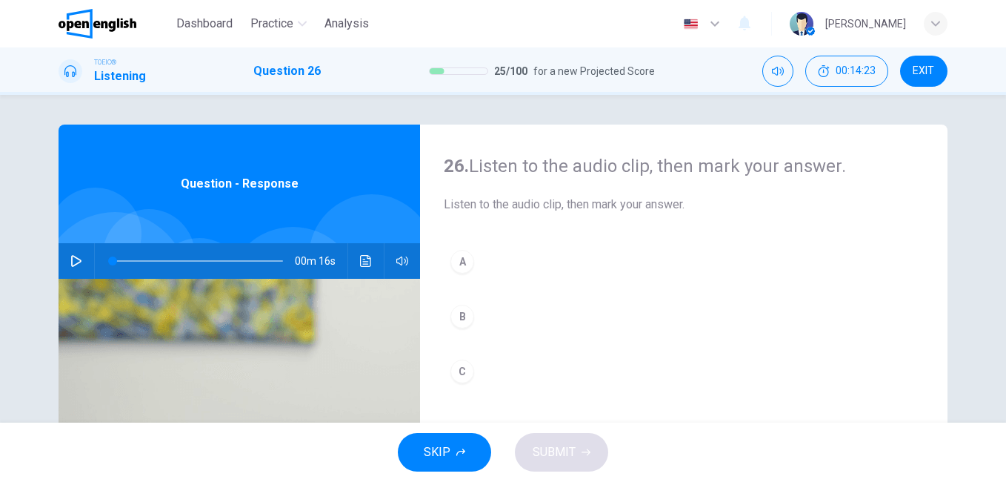
click at [79, 265] on button "button" at bounding box center [76, 261] width 24 height 36
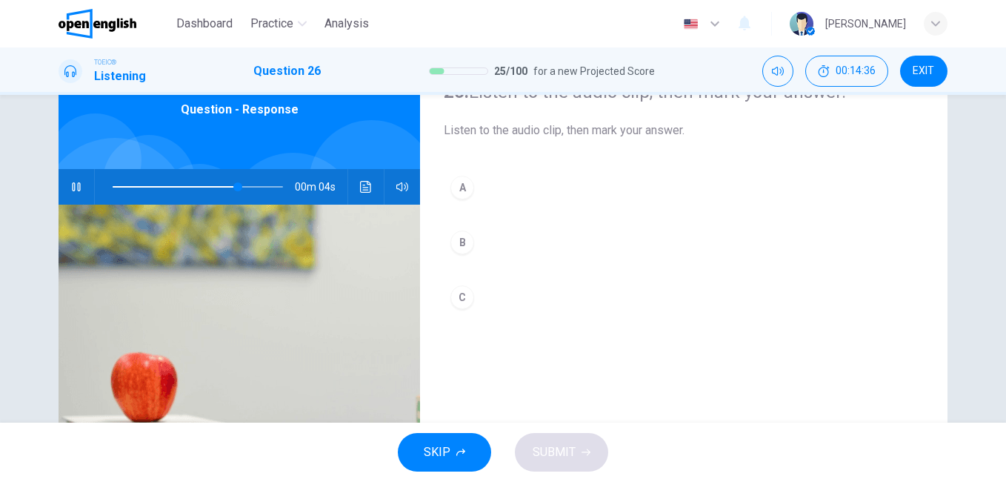
click at [458, 297] on div "C" at bounding box center [462, 297] width 24 height 24
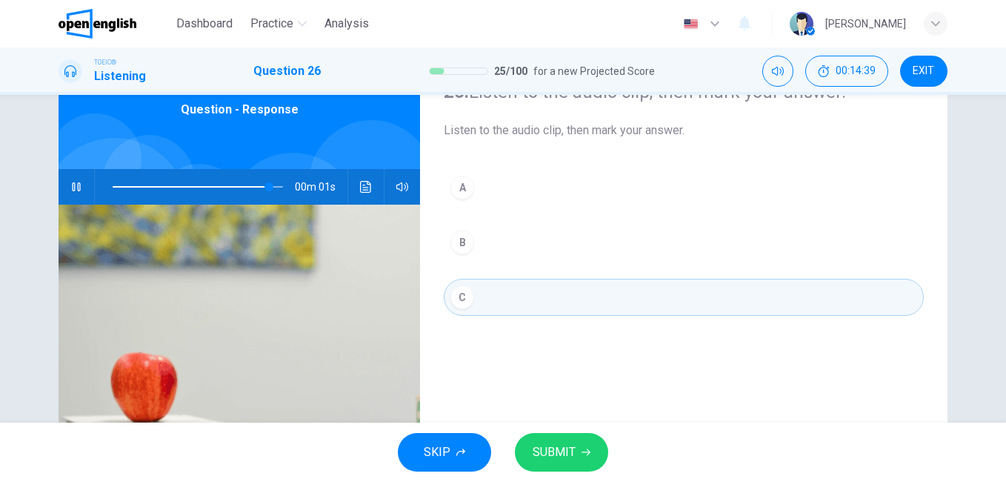
click at [572, 438] on button "SUBMIT" at bounding box center [561, 452] width 93 height 39
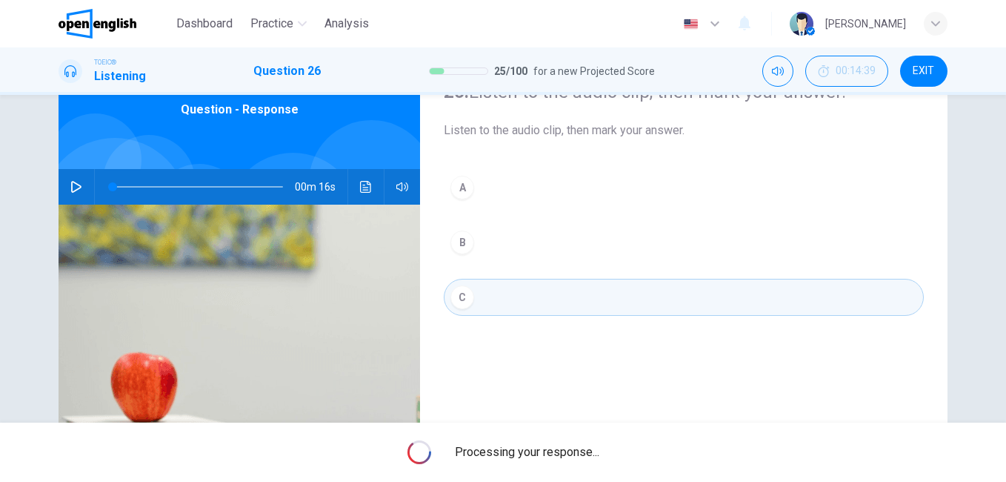
type input "*"
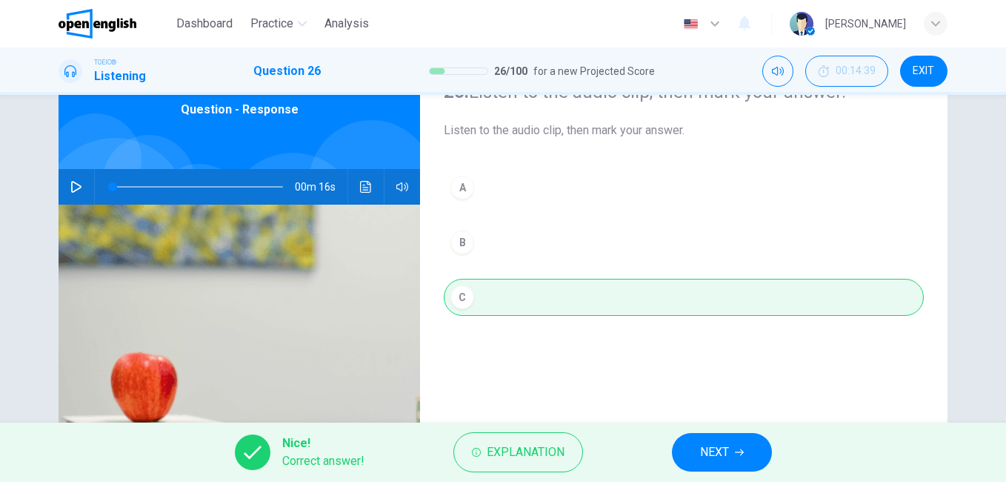
click at [685, 452] on button "NEXT" at bounding box center [722, 452] width 100 height 39
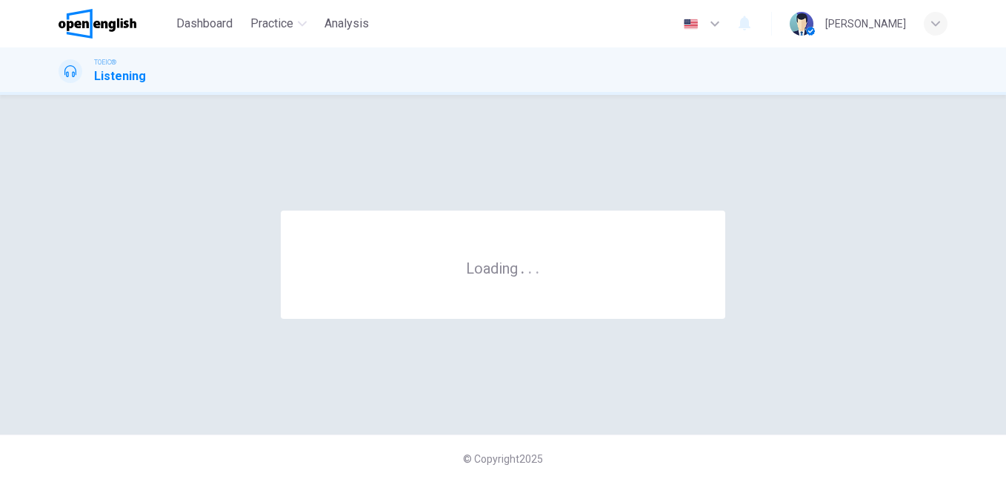
scroll to position [0, 0]
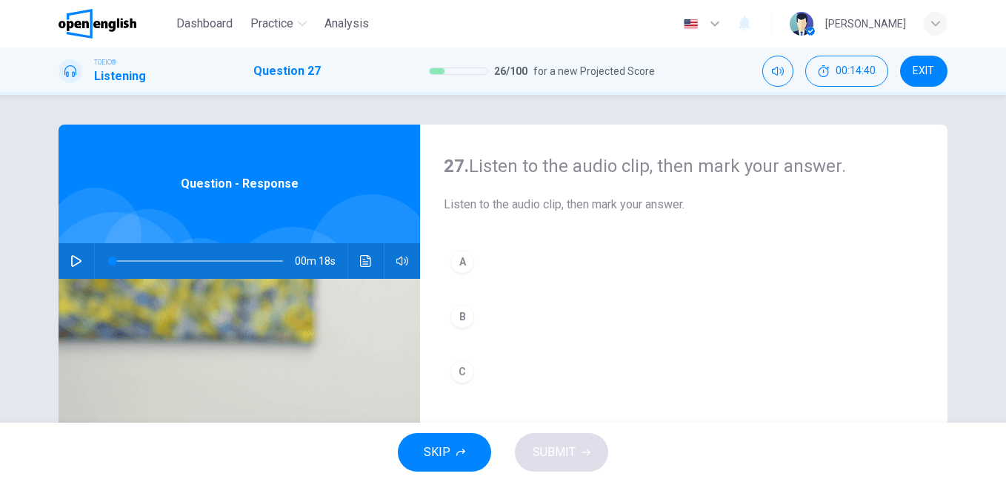
click at [83, 258] on button "button" at bounding box center [76, 261] width 24 height 36
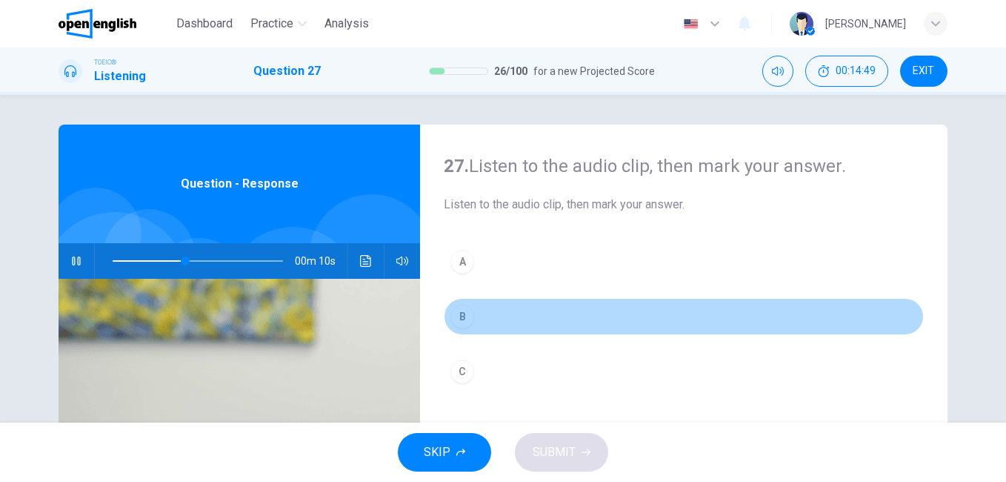
click at [463, 316] on div "B" at bounding box center [462, 317] width 24 height 24
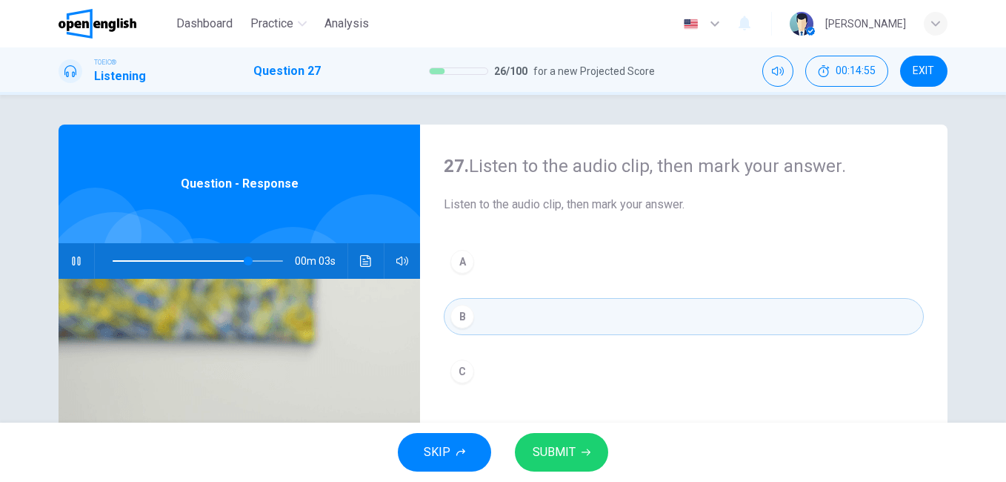
click at [459, 372] on div "C" at bounding box center [462, 371] width 24 height 24
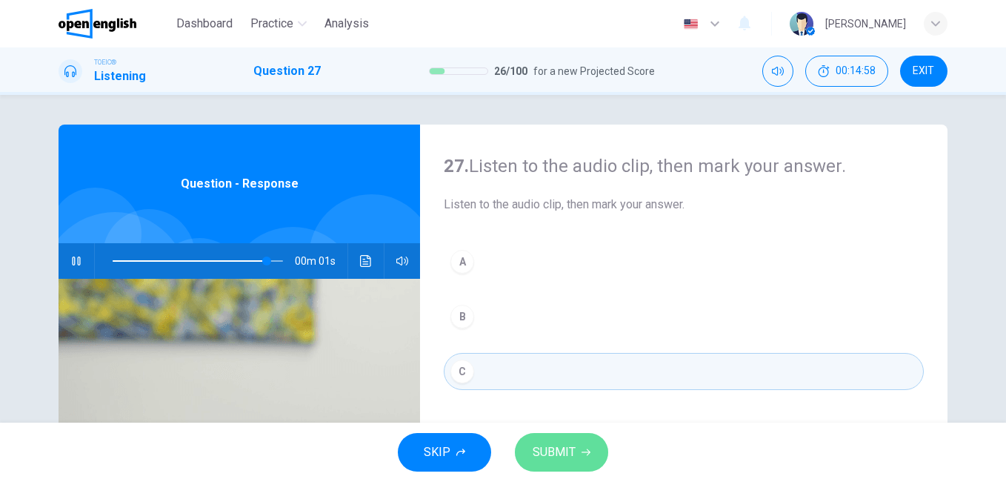
click at [583, 453] on icon "button" at bounding box center [586, 452] width 9 height 9
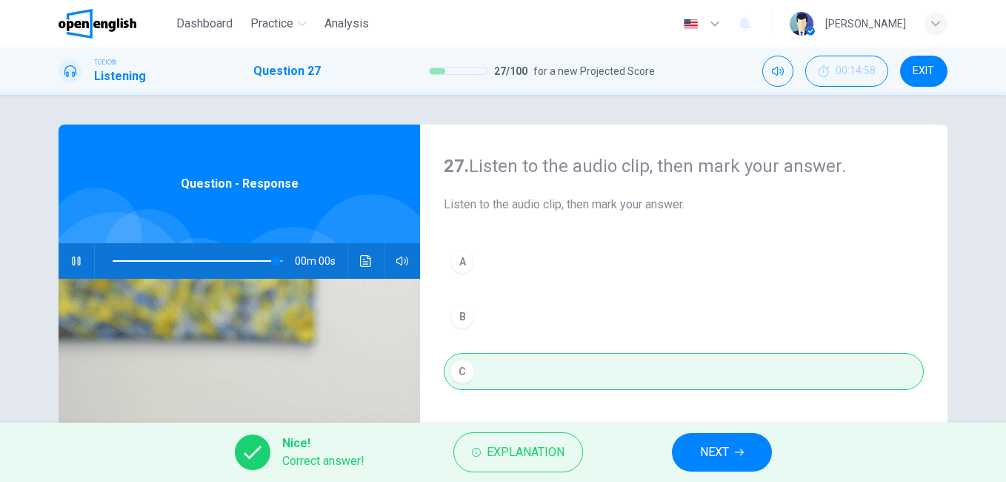
type input "*"
click at [731, 446] on button "NEXT" at bounding box center [722, 452] width 100 height 39
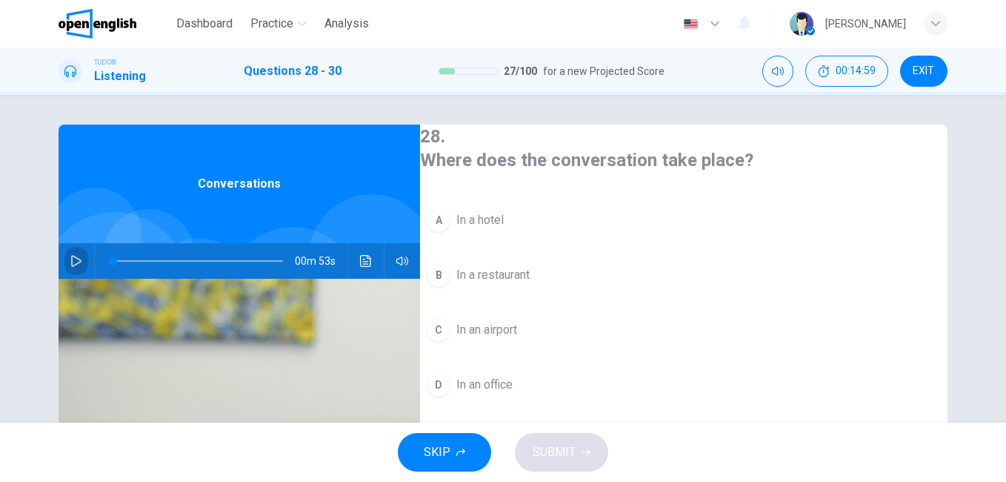
click at [72, 263] on icon "button" at bounding box center [76, 261] width 12 height 12
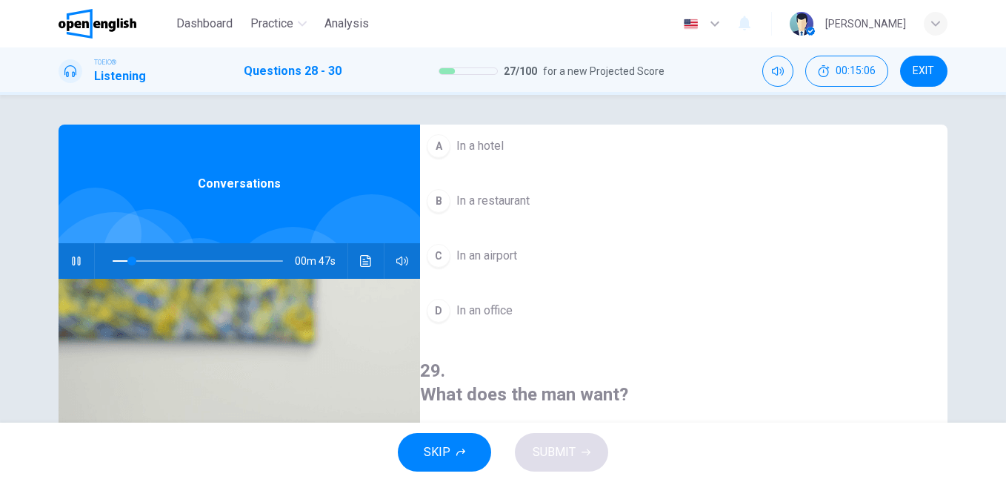
click at [483, 257] on span "In an airport" at bounding box center [486, 256] width 61 height 18
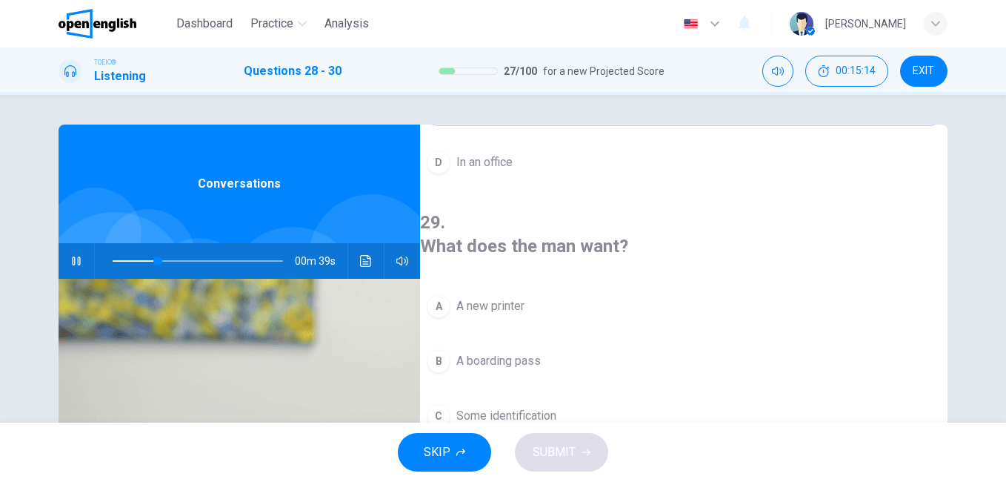
scroll to position [296, 0]
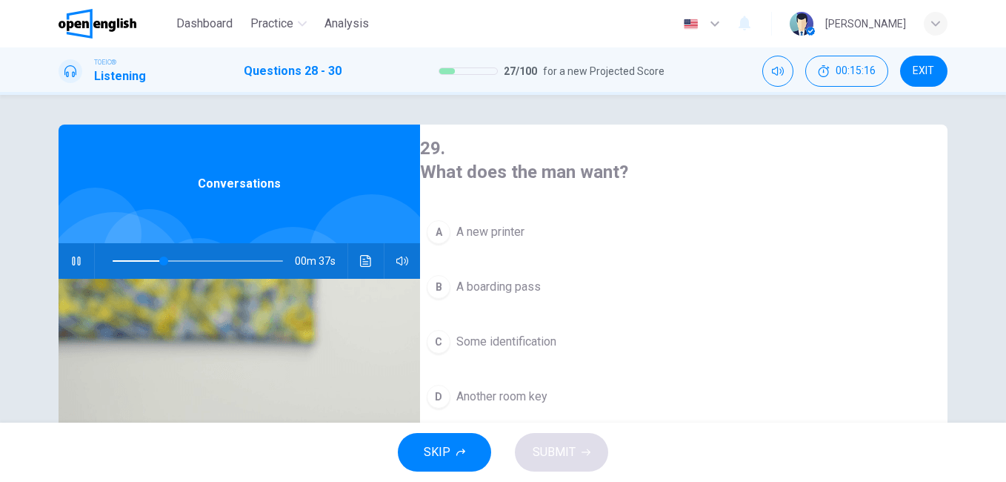
click at [541, 278] on span "A boarding pass" at bounding box center [498, 287] width 84 height 18
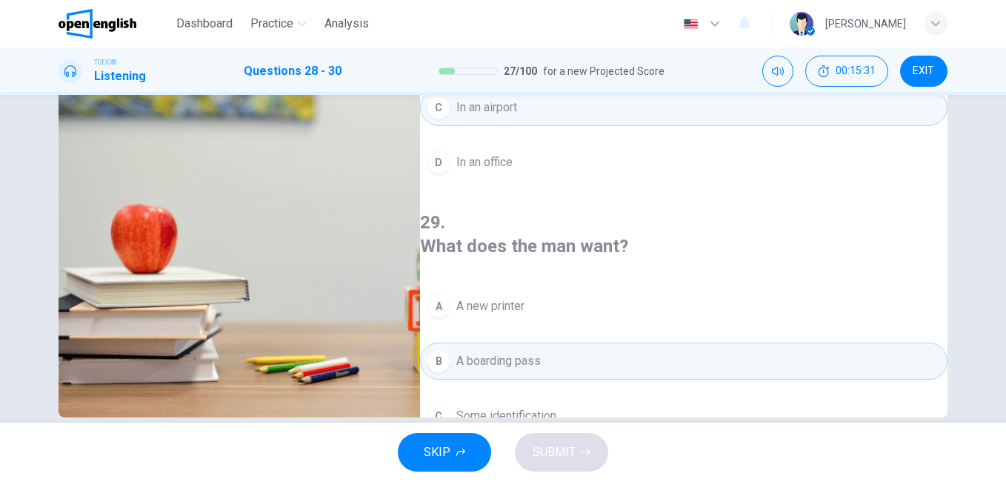
scroll to position [0, 0]
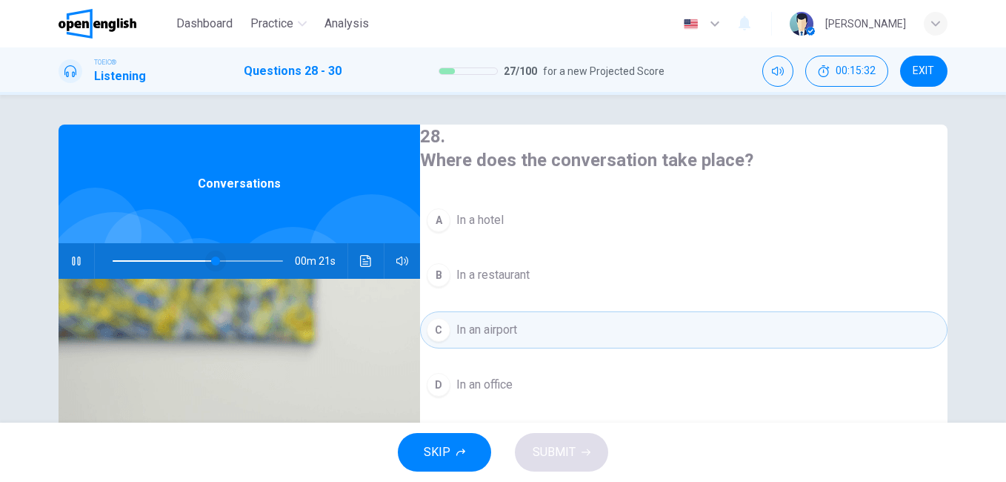
click at [116, 260] on span at bounding box center [198, 260] width 170 height 21
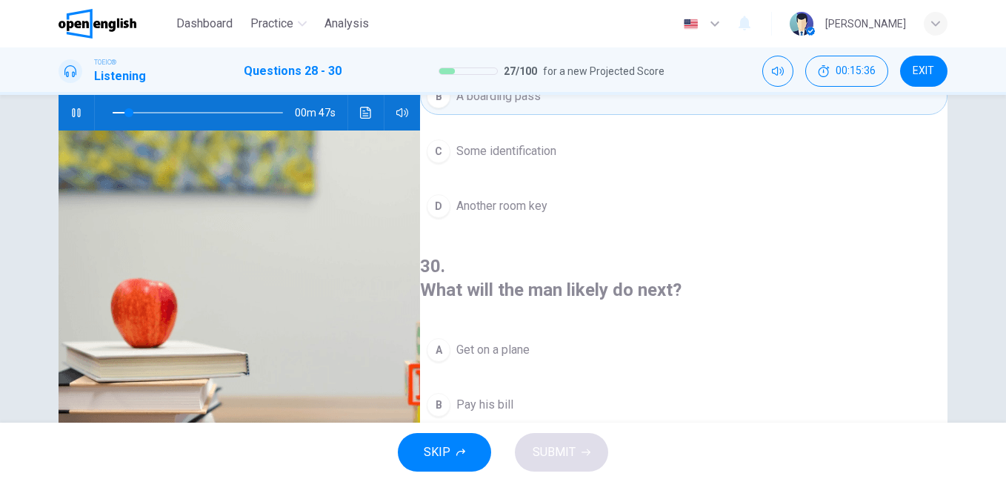
scroll to position [222, 0]
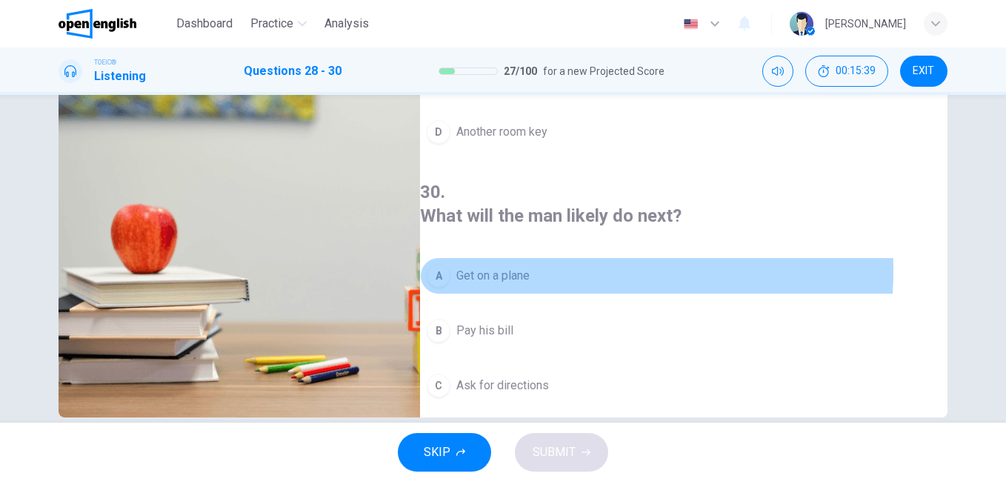
click at [526, 267] on span "Get on a plane" at bounding box center [492, 276] width 73 height 18
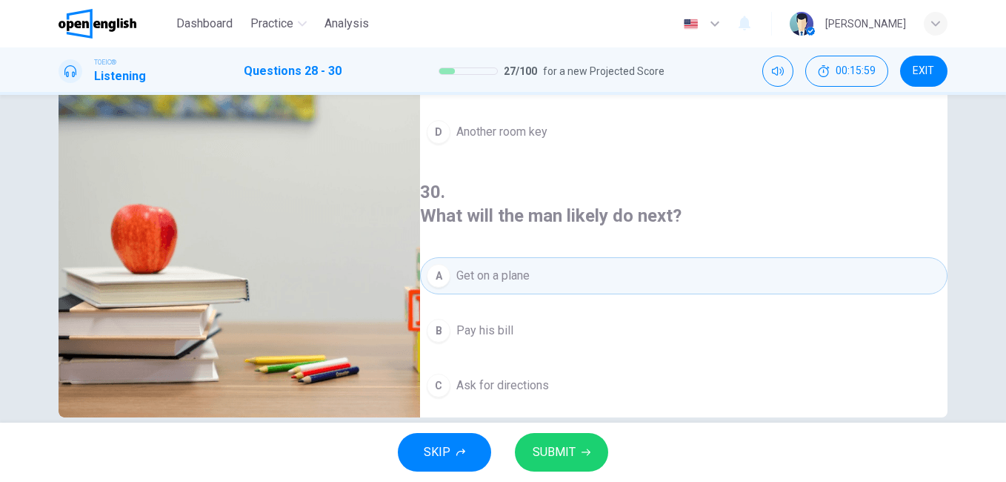
click at [573, 431] on span "Show his identification" at bounding box center [514, 440] width 117 height 18
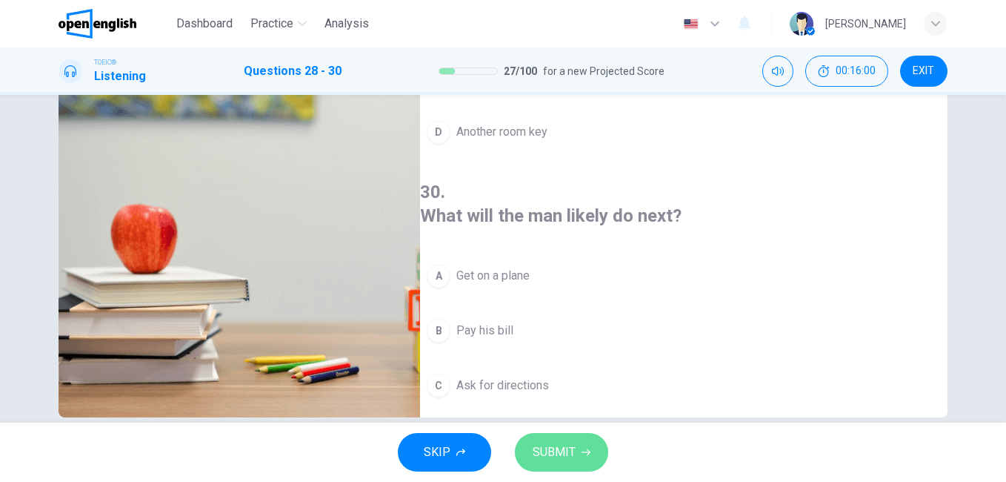
click at [568, 451] on span "SUBMIT" at bounding box center [554, 452] width 43 height 21
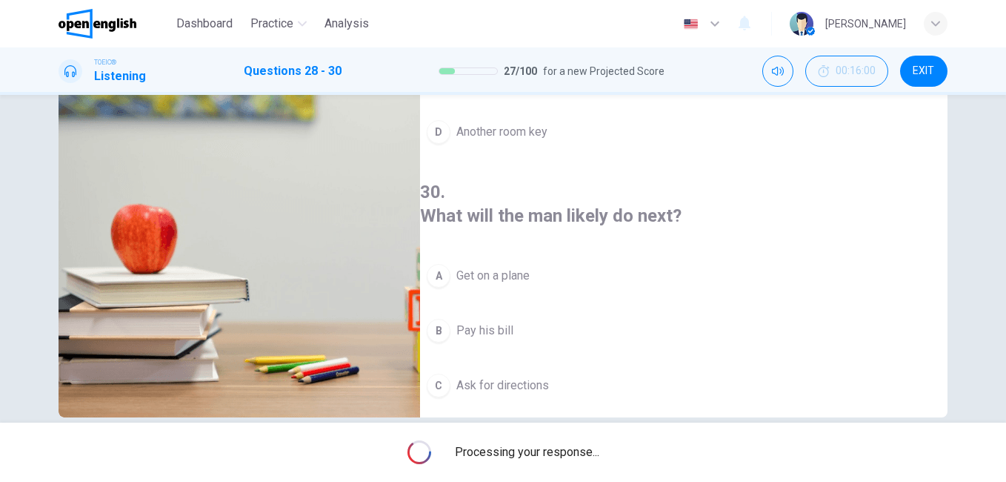
type input "**"
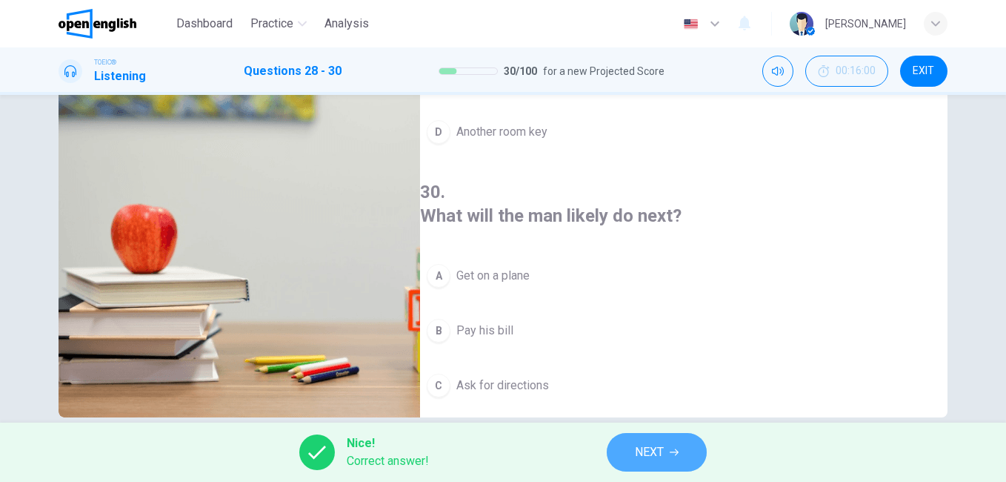
click at [696, 440] on button "NEXT" at bounding box center [657, 452] width 100 height 39
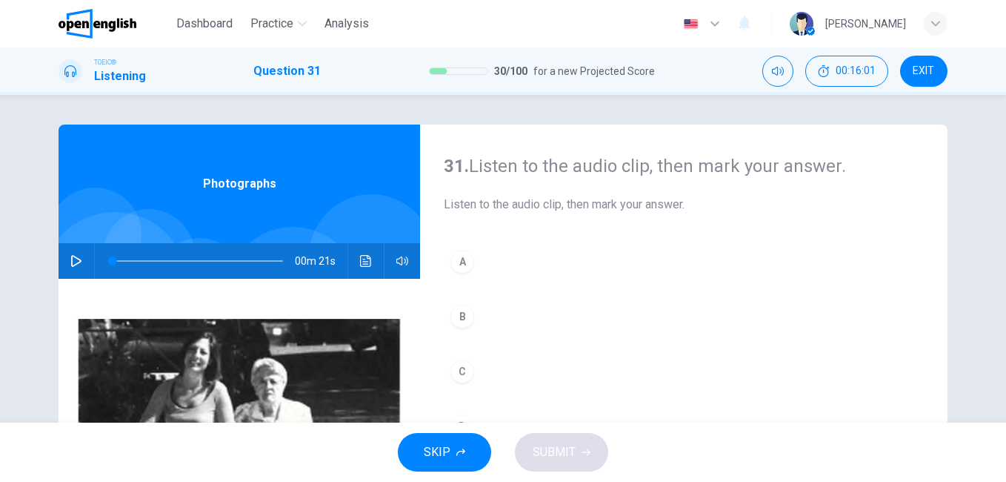
click at [64, 265] on button "button" at bounding box center [76, 261] width 24 height 36
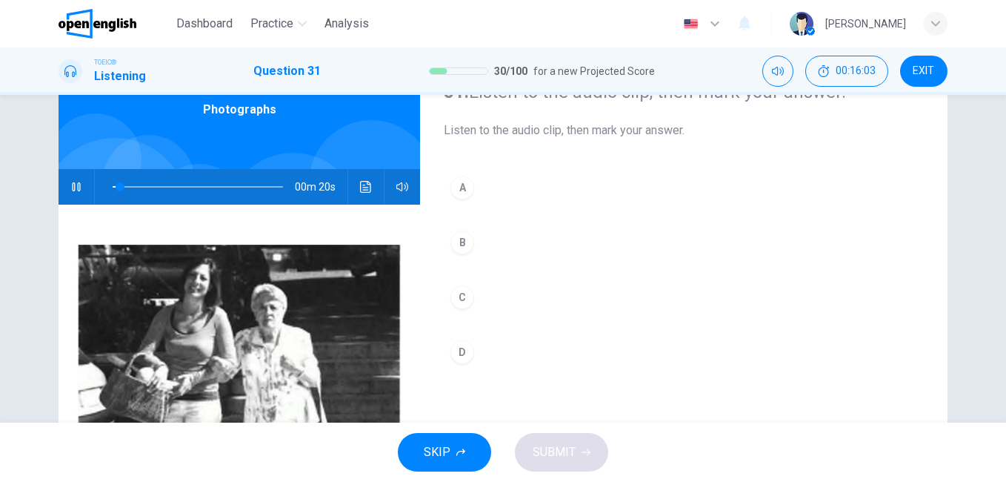
scroll to position [148, 0]
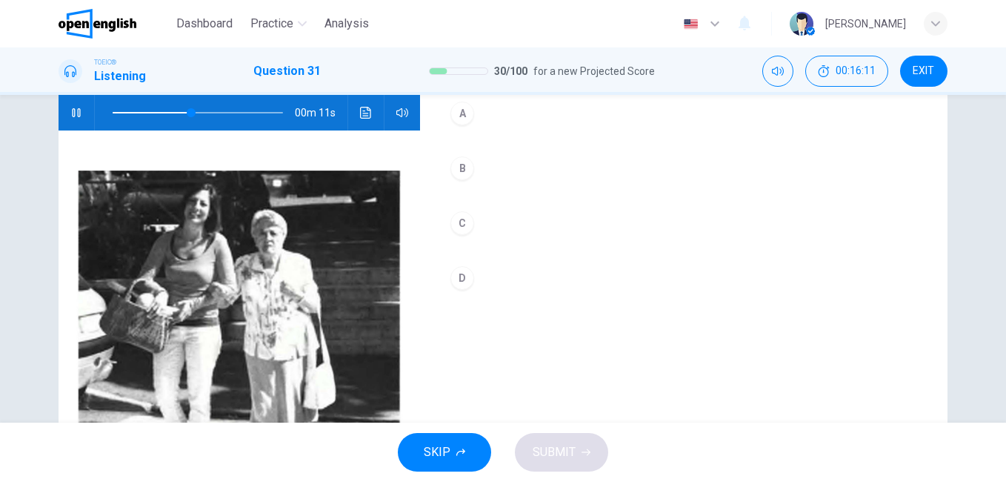
click at [464, 107] on div "A" at bounding box center [462, 114] width 24 height 24
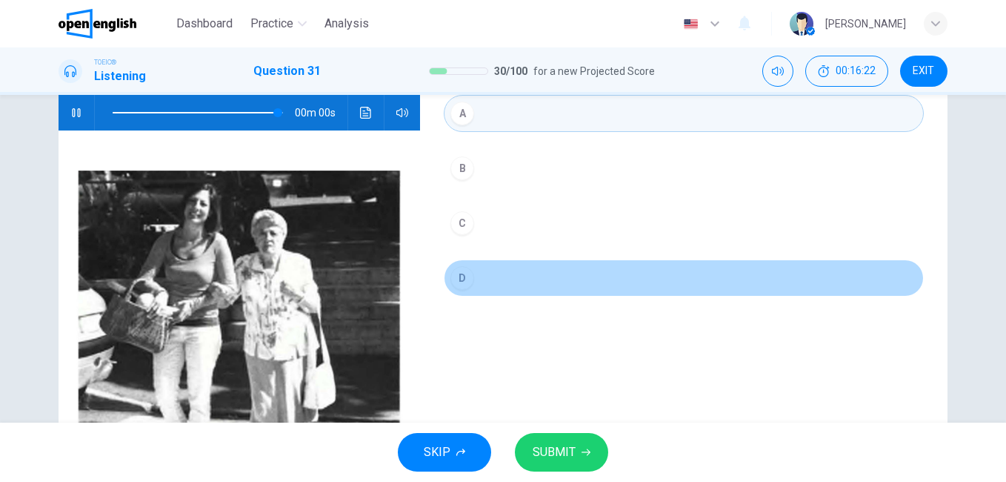
click at [465, 272] on div "D" at bounding box center [462, 278] width 24 height 24
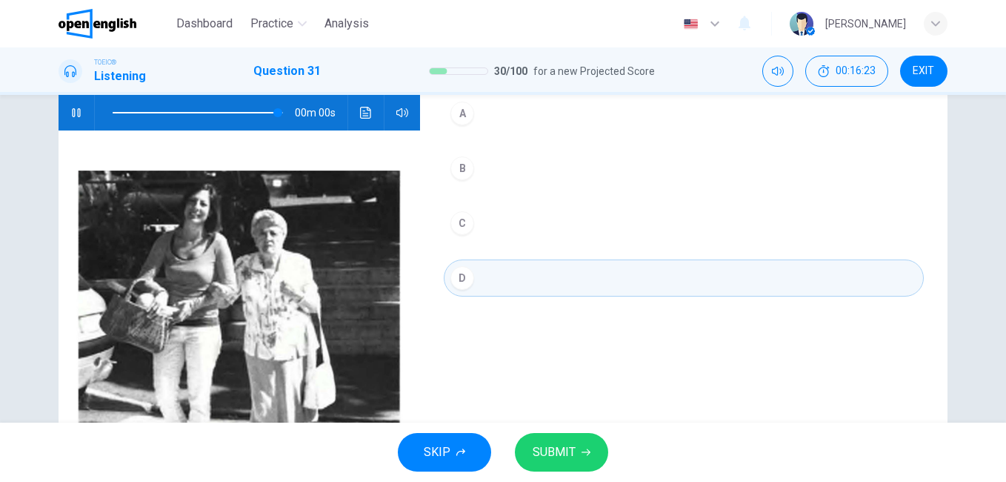
type input "*"
click at [567, 447] on span "SUBMIT" at bounding box center [554, 452] width 43 height 21
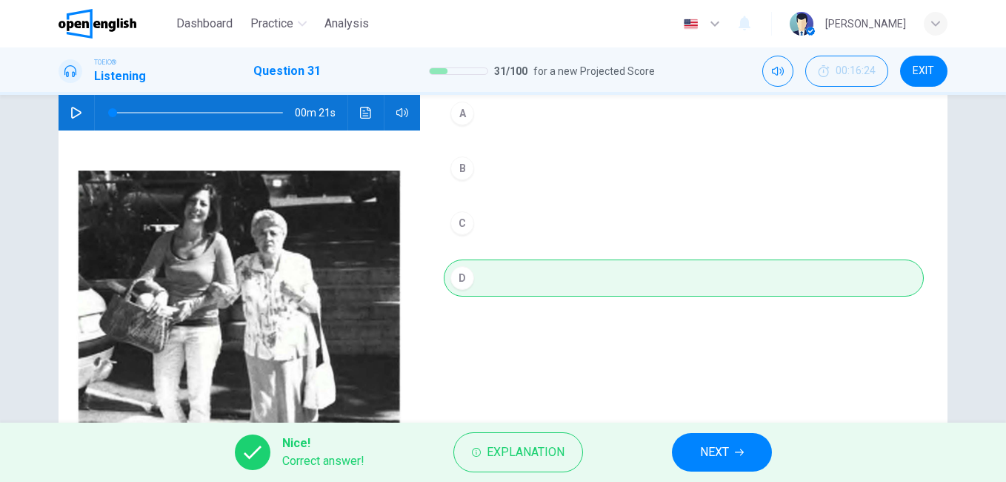
click at [721, 456] on span "NEXT" at bounding box center [714, 452] width 29 height 21
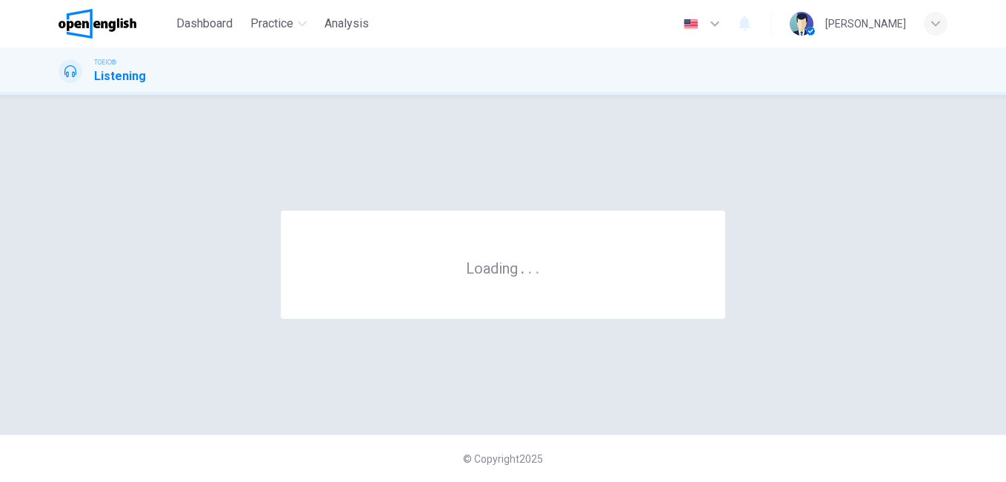
scroll to position [0, 0]
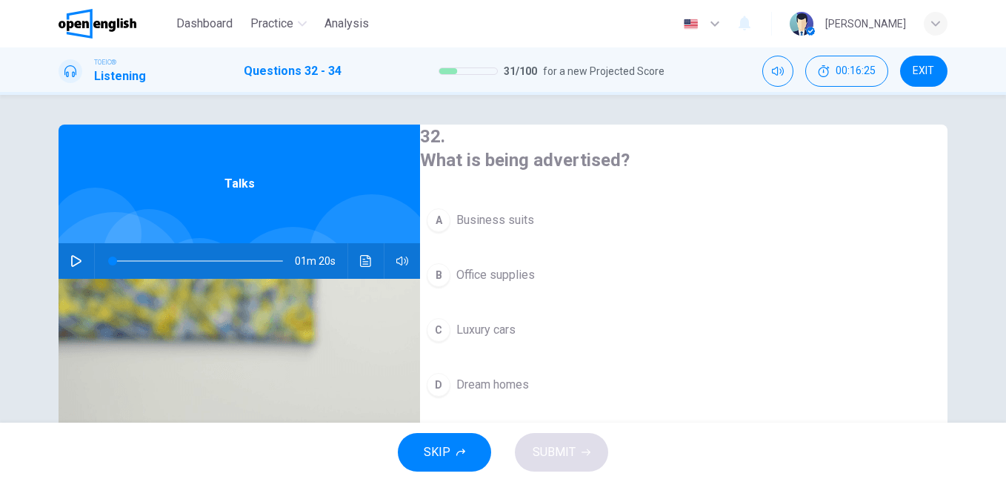
click at [74, 255] on icon "button" at bounding box center [76, 261] width 12 height 12
click at [108, 259] on span at bounding box center [112, 260] width 9 height 9
click at [516, 325] on span "Luxury cars" at bounding box center [485, 330] width 59 height 18
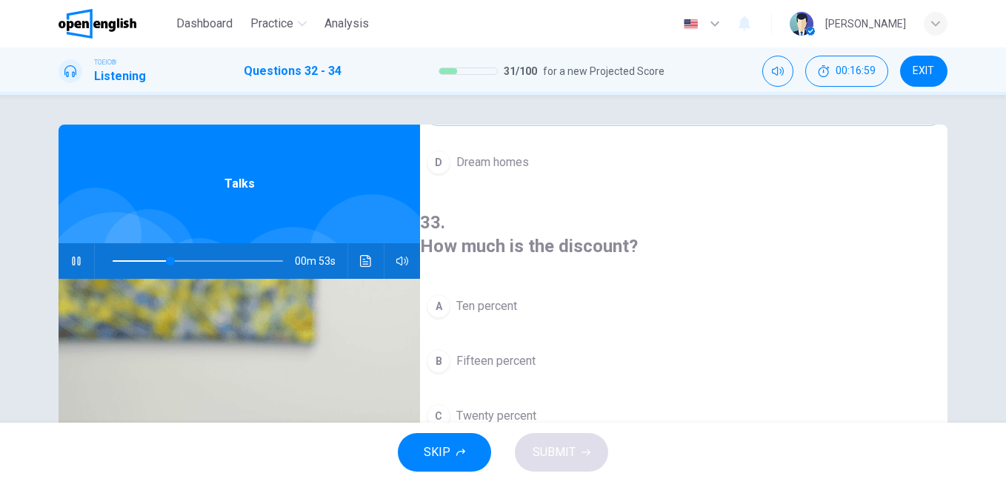
scroll to position [296, 0]
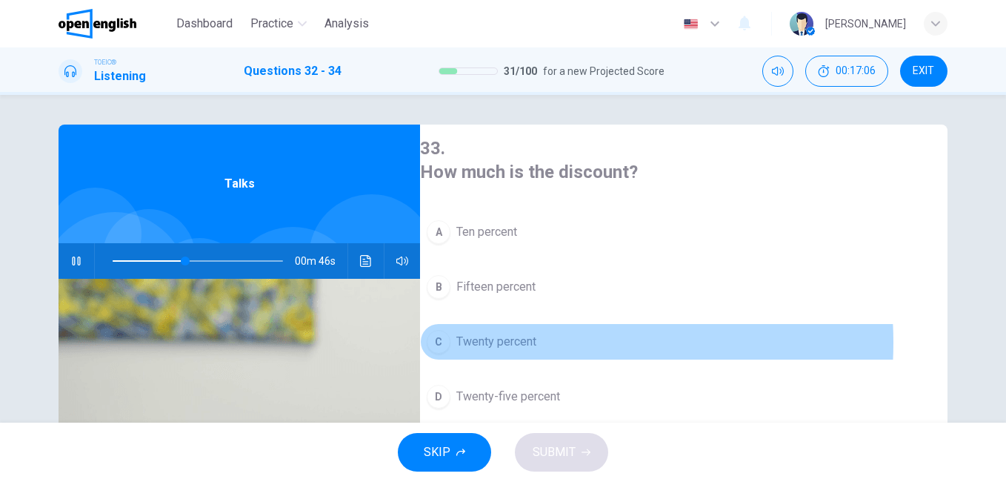
click at [536, 333] on span "Twenty percent" at bounding box center [496, 342] width 80 height 18
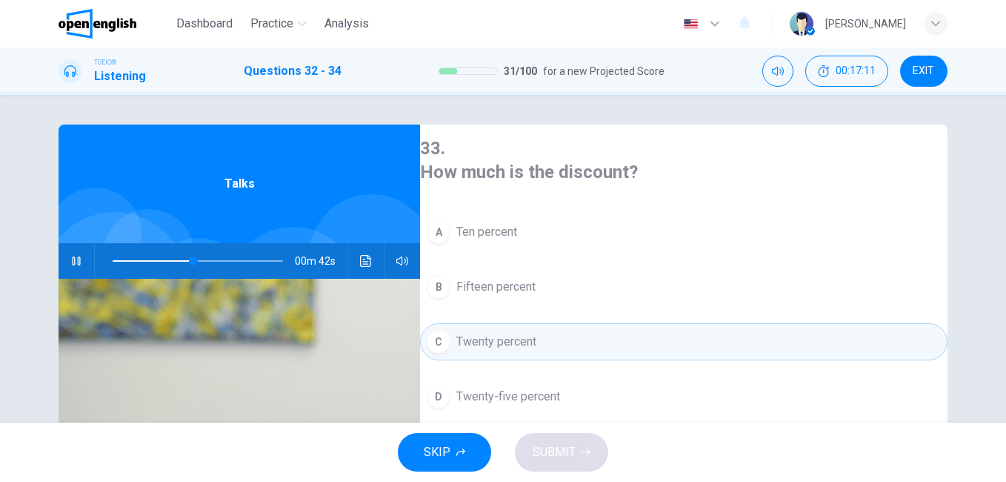
click at [450, 385] on div "D" at bounding box center [439, 397] width 24 height 24
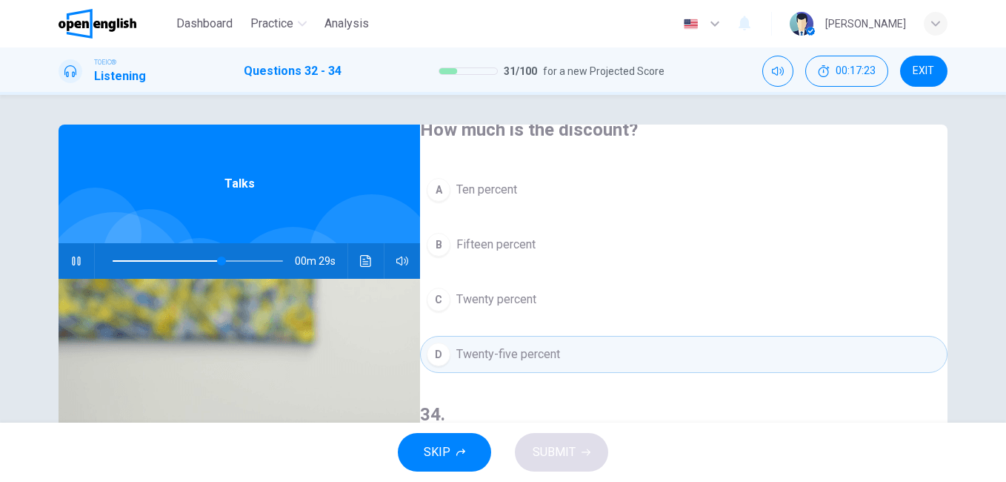
scroll to position [222, 0]
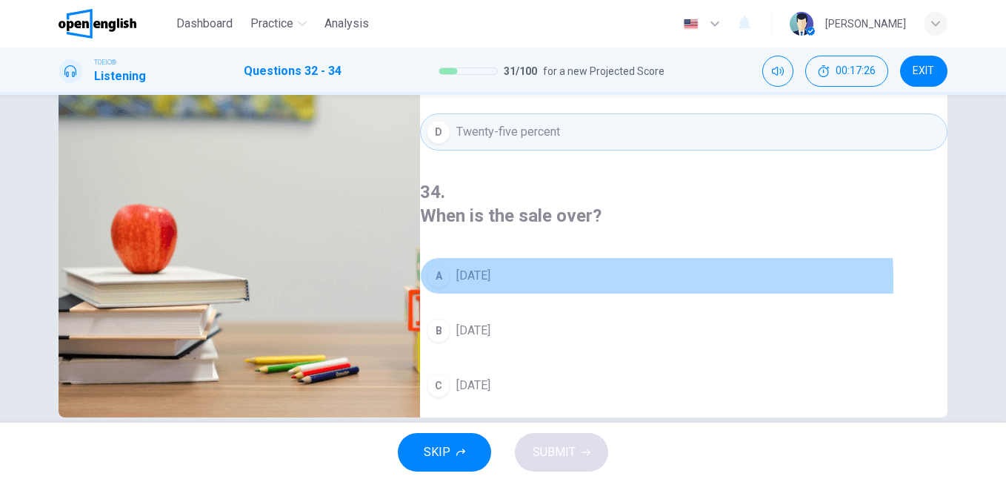
click at [491, 267] on span "[DATE]" at bounding box center [473, 276] width 34 height 18
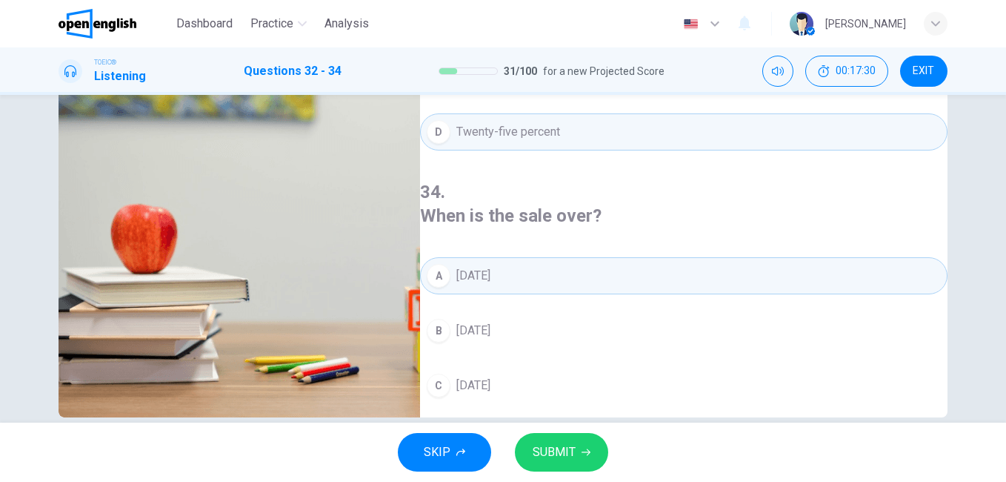
click at [573, 448] on span "SUBMIT" at bounding box center [554, 452] width 43 height 21
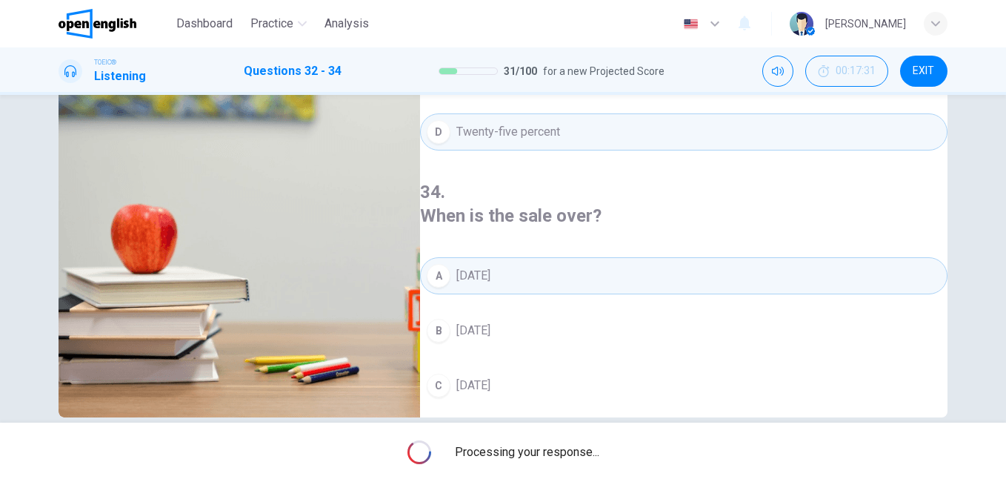
type input "**"
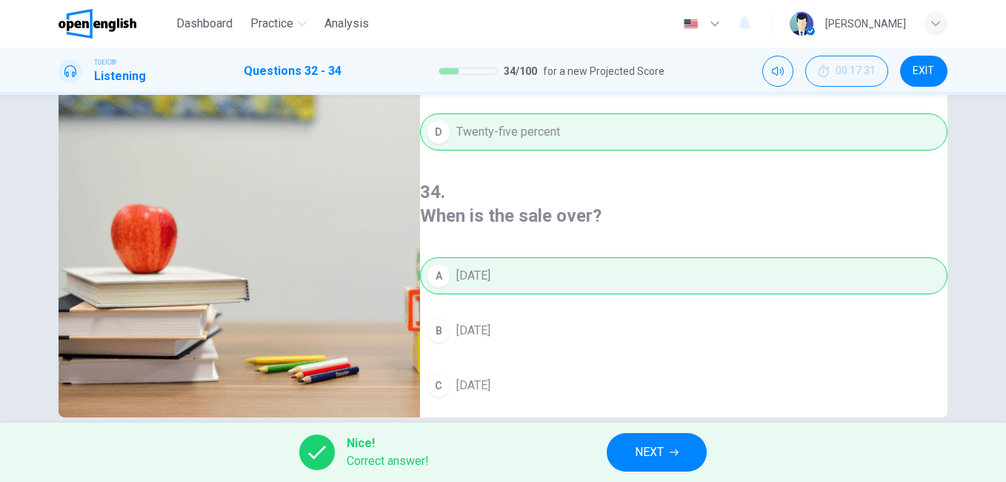
click at [686, 452] on button "NEXT" at bounding box center [657, 452] width 100 height 39
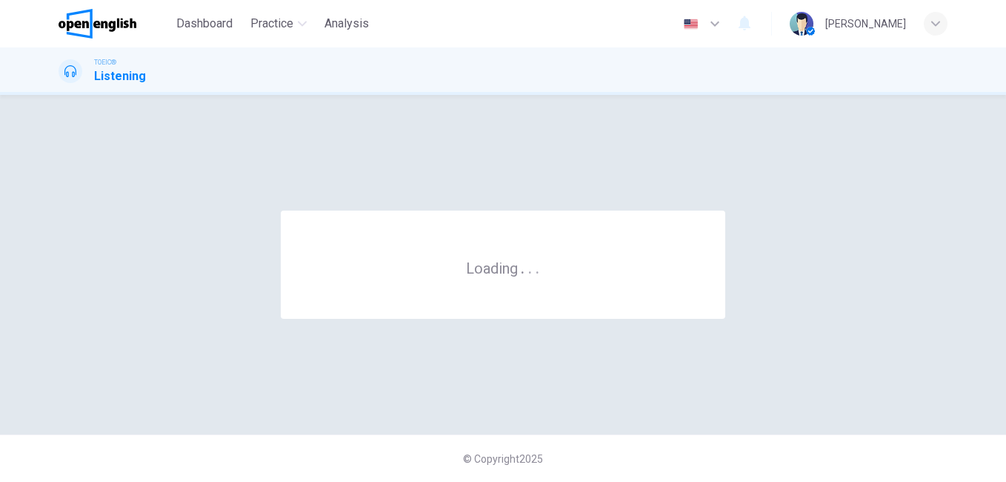
scroll to position [0, 0]
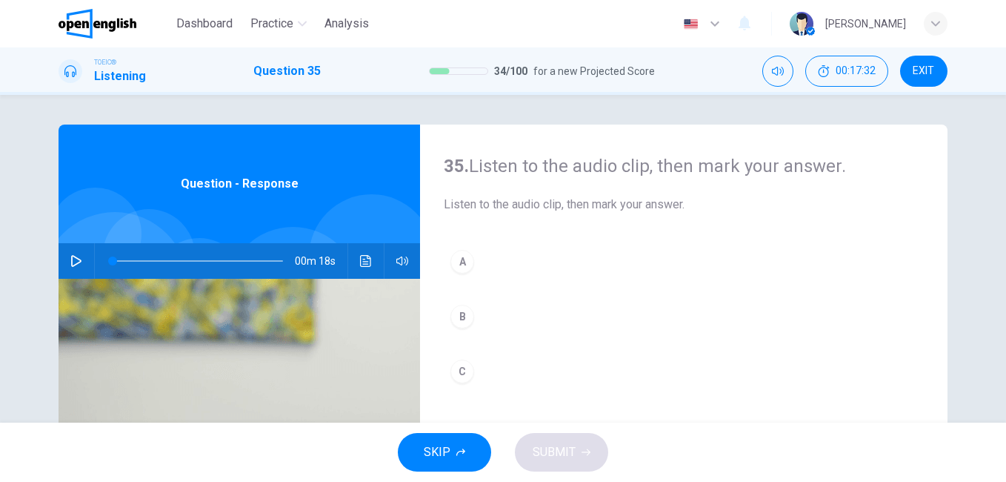
click at [70, 259] on icon "button" at bounding box center [76, 261] width 12 height 12
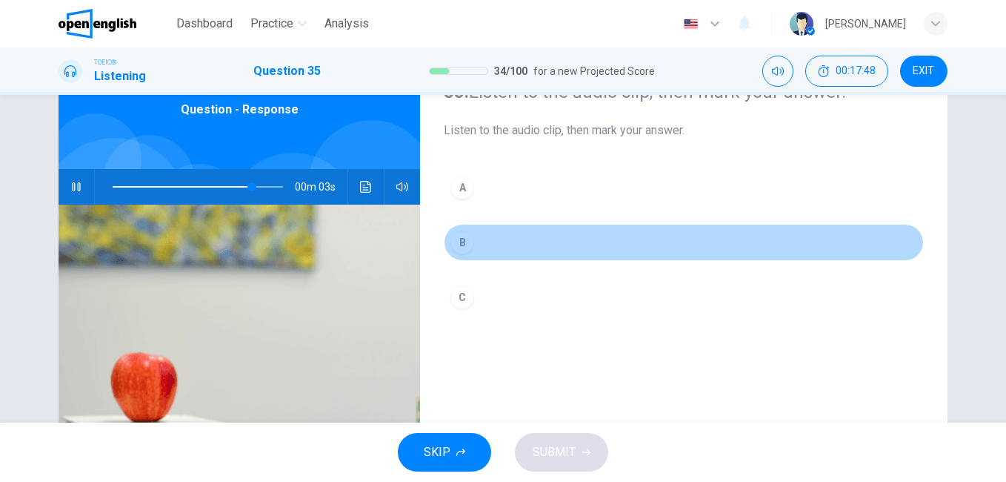
click at [460, 242] on div "B" at bounding box center [462, 242] width 24 height 24
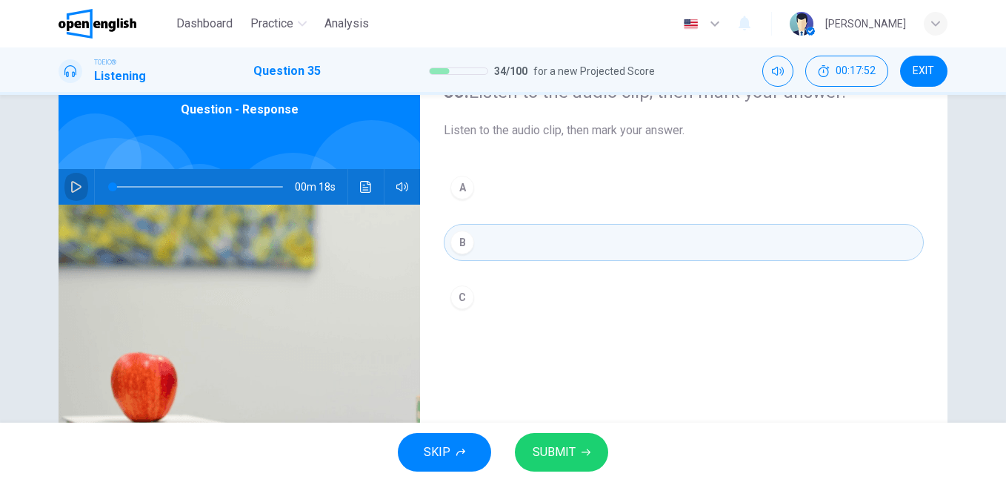
click at [64, 186] on button "button" at bounding box center [76, 187] width 24 height 36
click at [572, 452] on span "SUBMIT" at bounding box center [554, 452] width 43 height 21
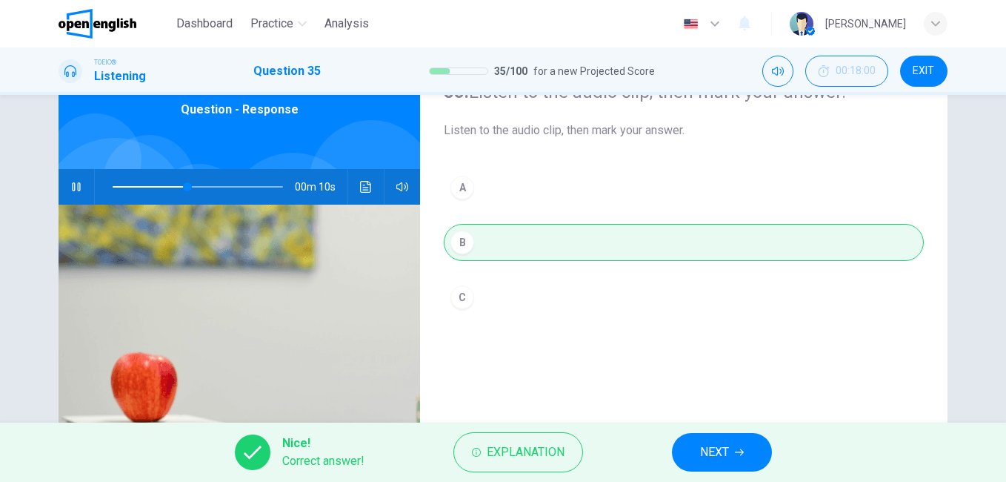
type input "**"
click at [706, 441] on button "NEXT" at bounding box center [722, 452] width 100 height 39
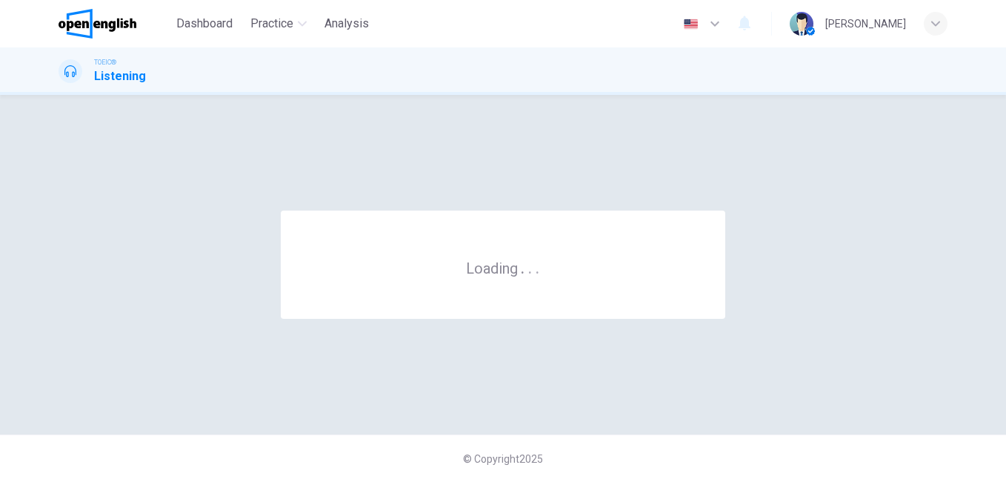
scroll to position [0, 0]
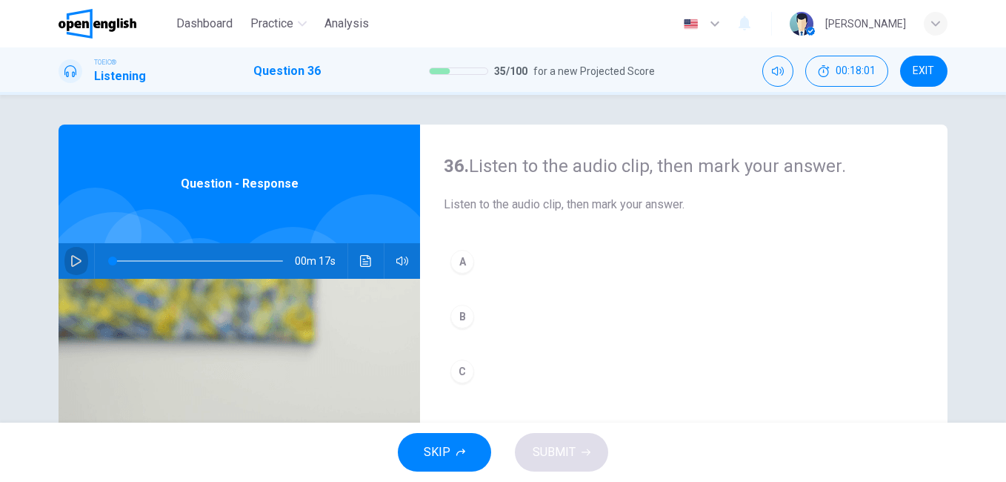
click at [77, 252] on button "button" at bounding box center [76, 261] width 24 height 36
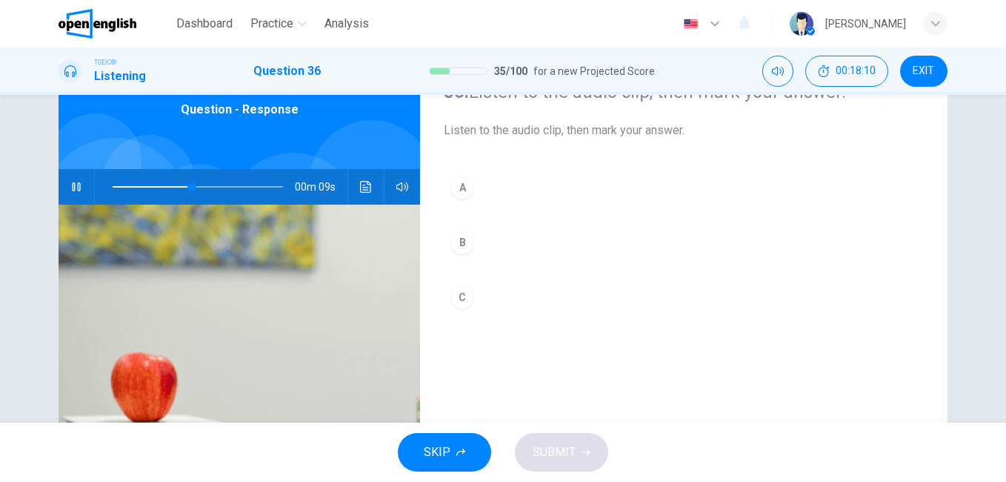
click at [107, 186] on div at bounding box center [195, 187] width 200 height 36
click at [113, 185] on span at bounding box center [198, 186] width 170 height 21
click at [456, 236] on div "B" at bounding box center [462, 242] width 24 height 24
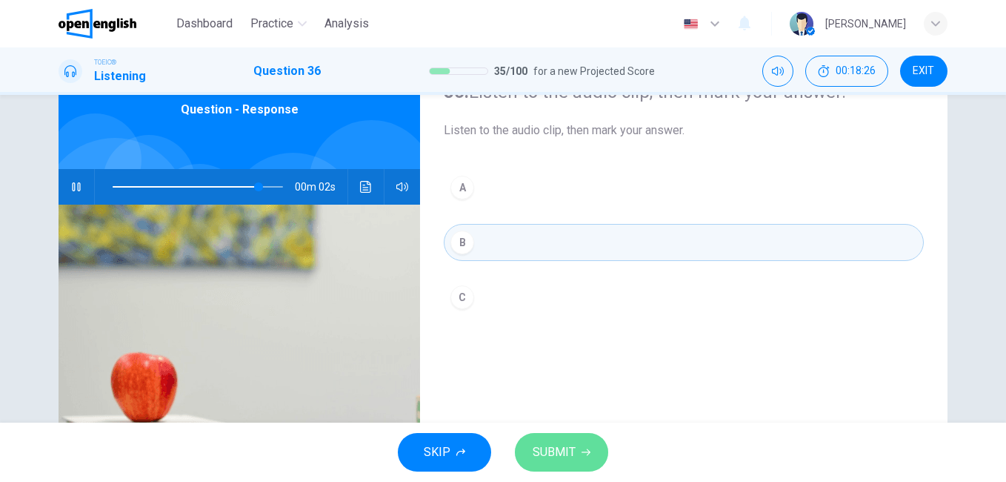
click at [562, 448] on span "SUBMIT" at bounding box center [554, 452] width 43 height 21
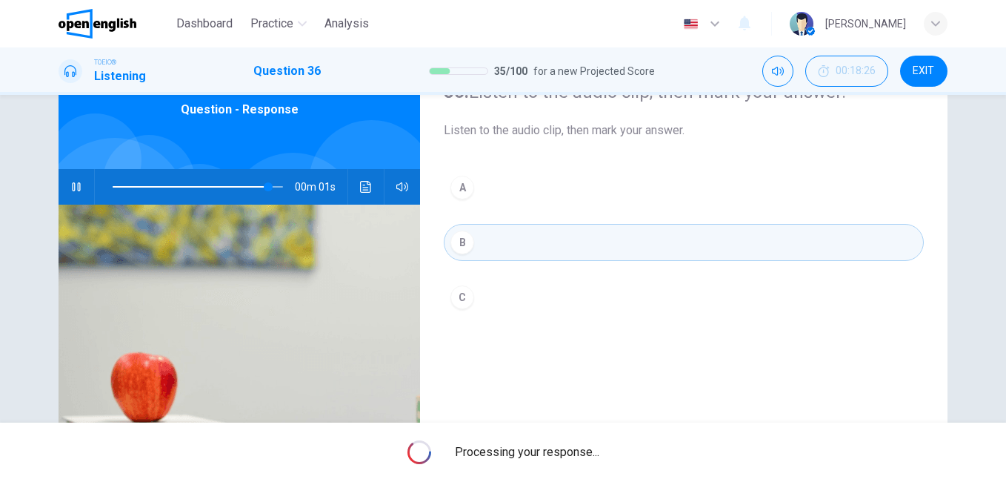
type input "**"
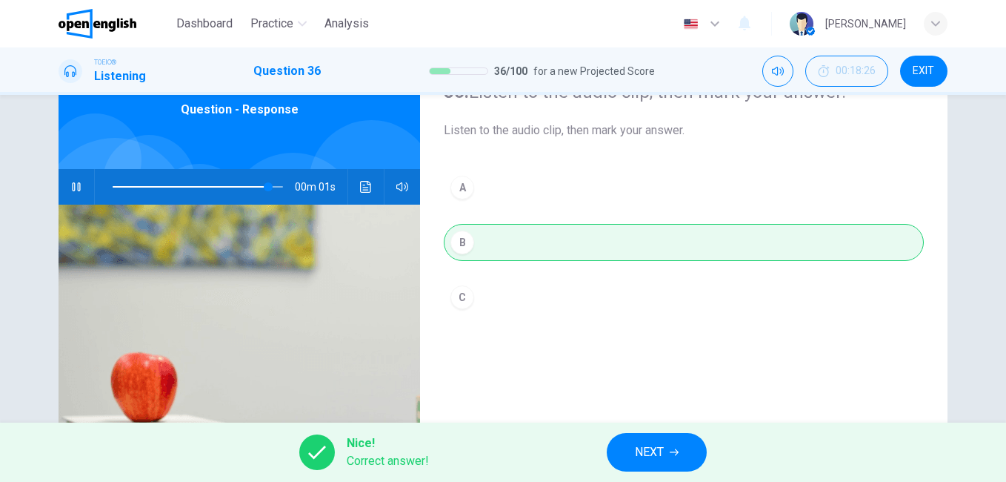
click at [638, 453] on span "NEXT" at bounding box center [649, 452] width 29 height 21
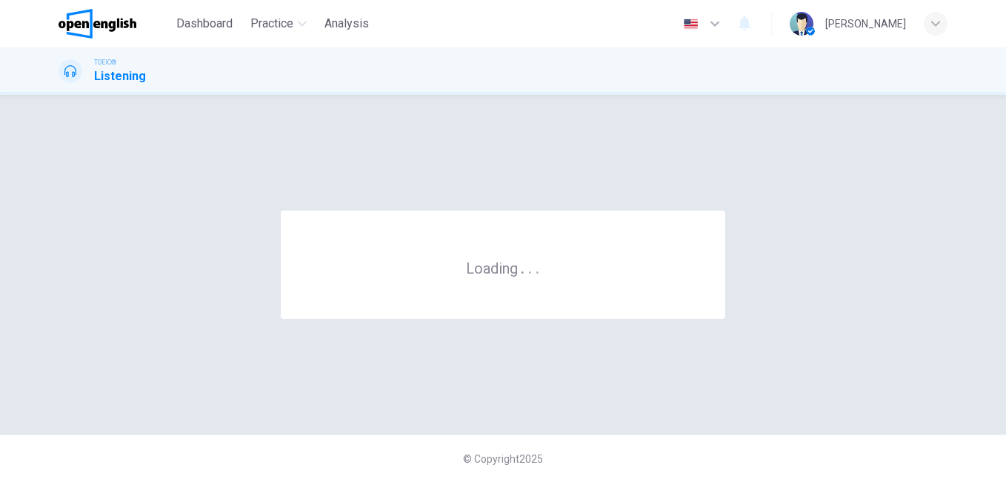
scroll to position [0, 0]
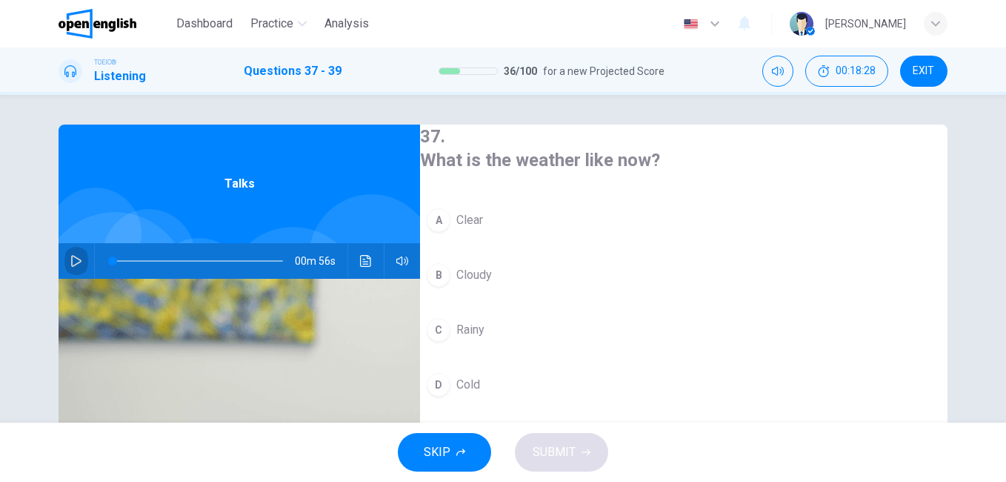
click at [70, 267] on button "button" at bounding box center [76, 261] width 24 height 36
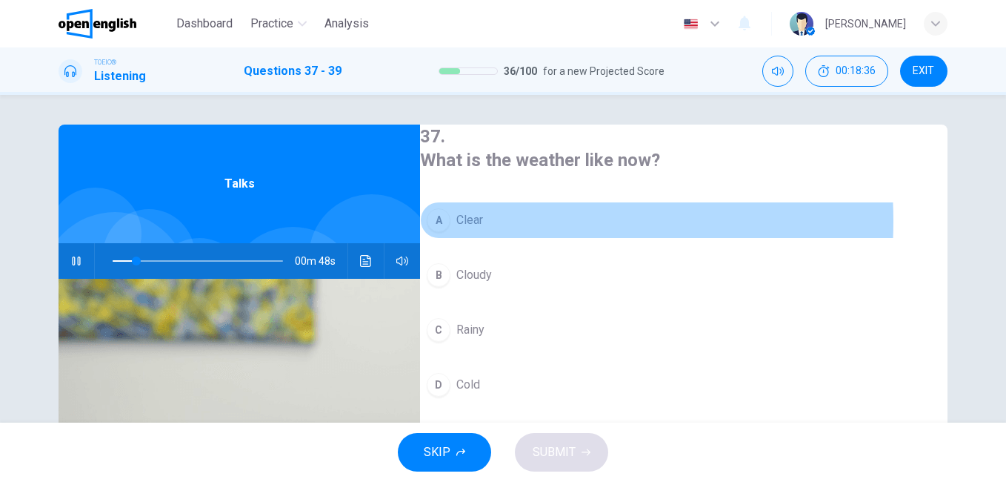
click at [483, 218] on span "Clear" at bounding box center [469, 220] width 27 height 18
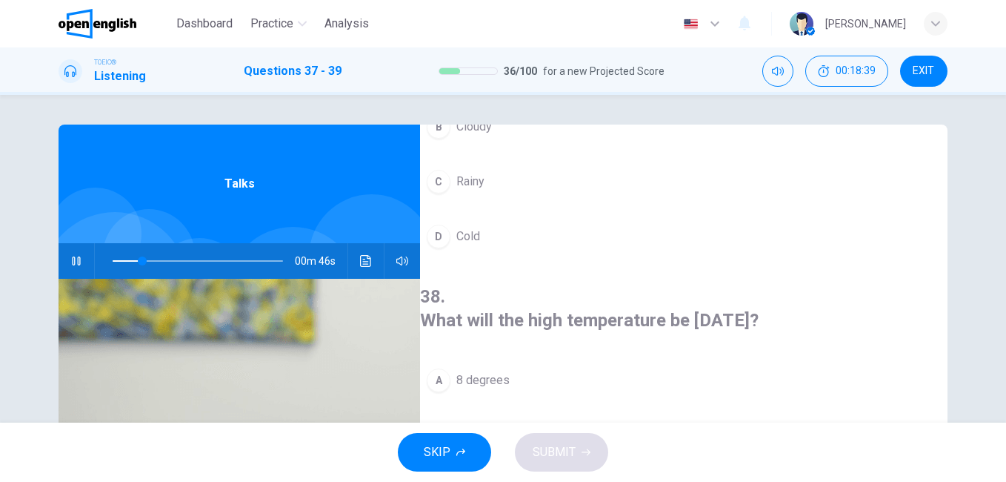
scroll to position [296, 0]
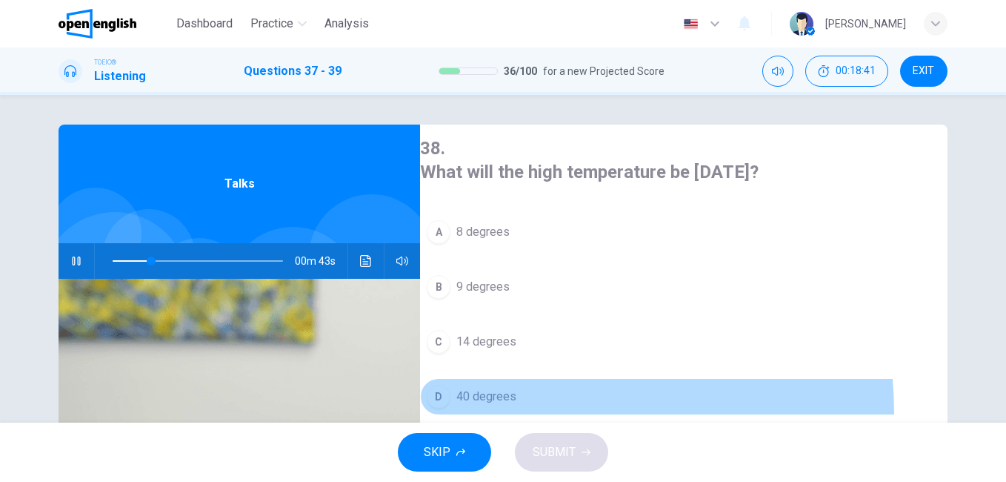
click at [506, 378] on button "D 40 degrees" at bounding box center [684, 396] width 528 height 37
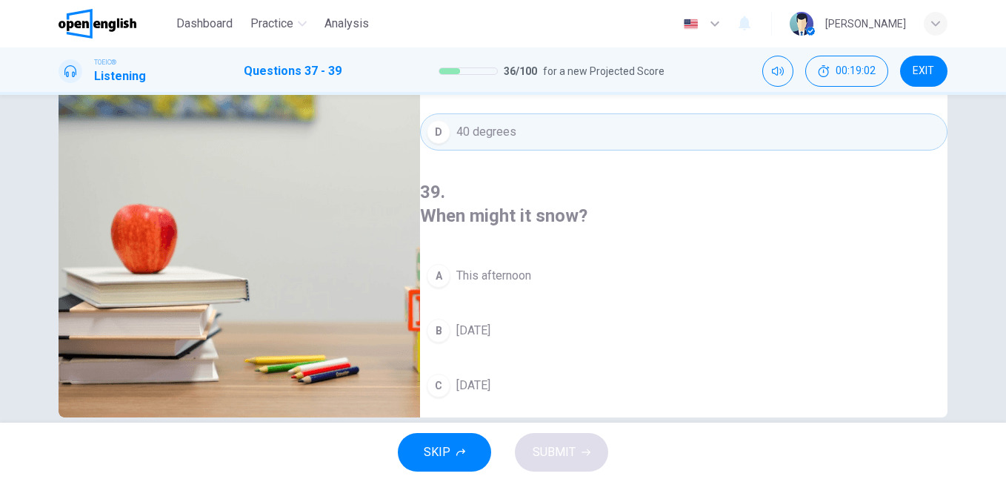
scroll to position [0, 0]
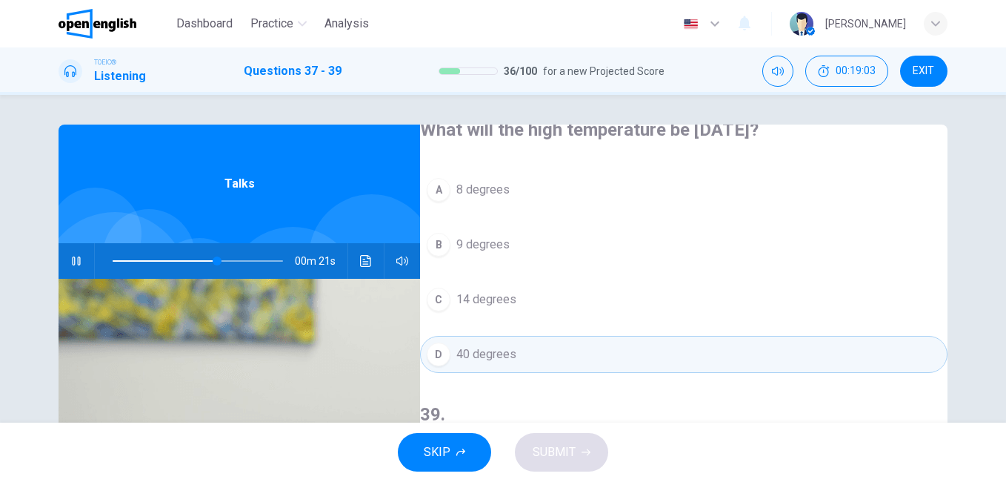
click at [113, 260] on span at bounding box center [198, 260] width 170 height 21
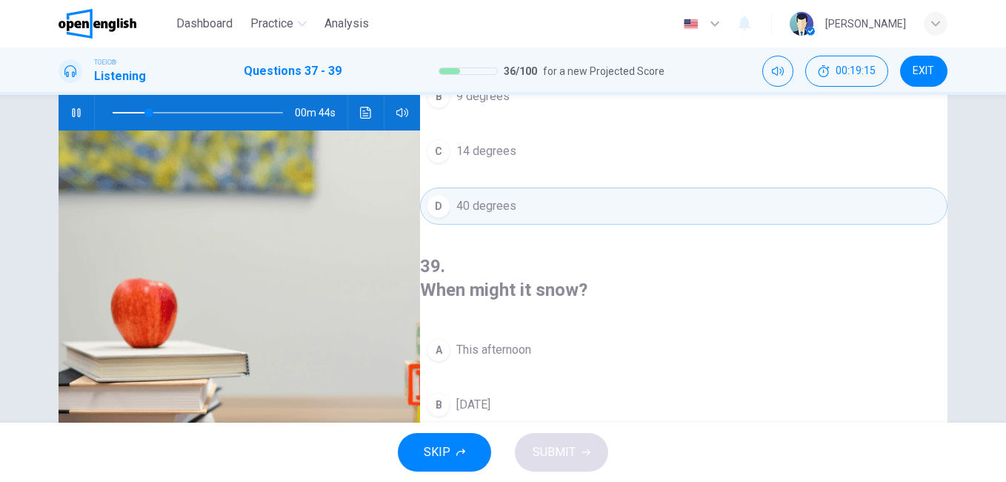
scroll to position [247, 0]
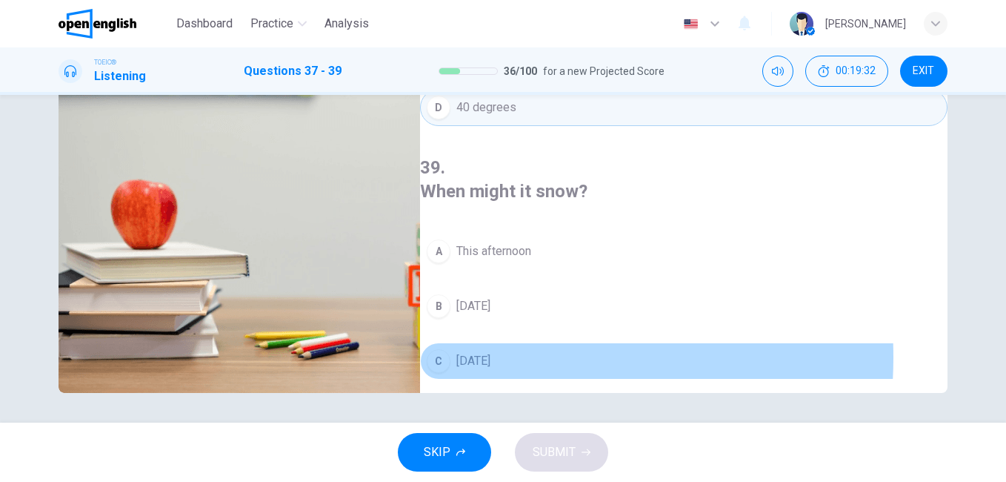
click at [491, 352] on span "[DATE]" at bounding box center [473, 361] width 34 height 18
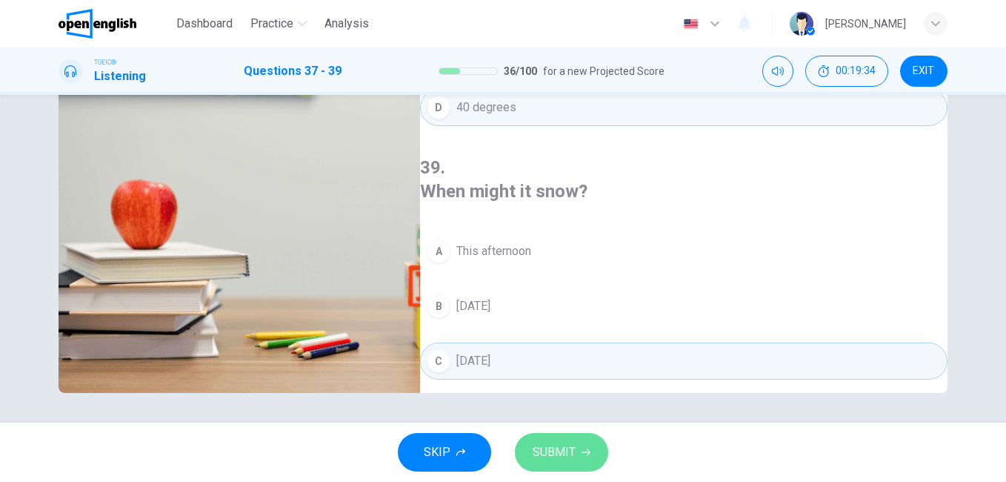
click at [559, 459] on span "SUBMIT" at bounding box center [554, 452] width 43 height 21
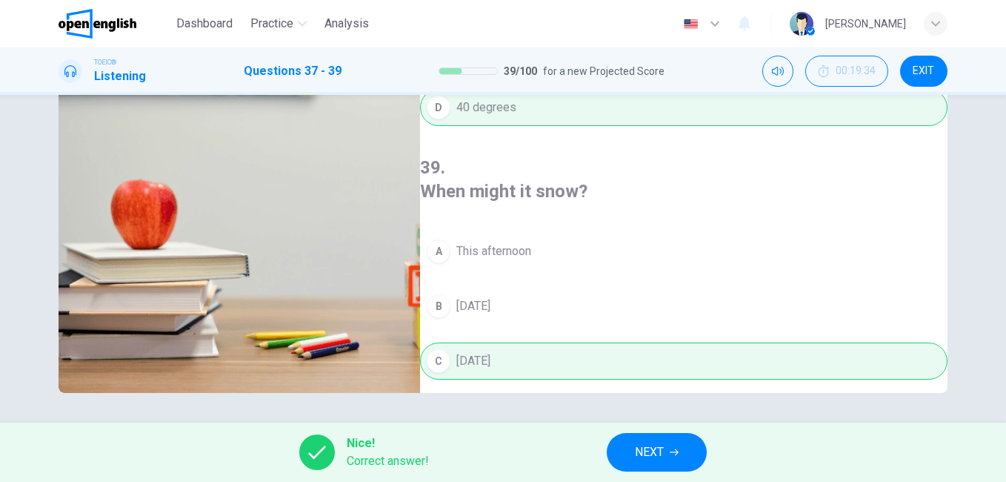
type input "**"
click at [667, 442] on button "NEXT" at bounding box center [657, 452] width 100 height 39
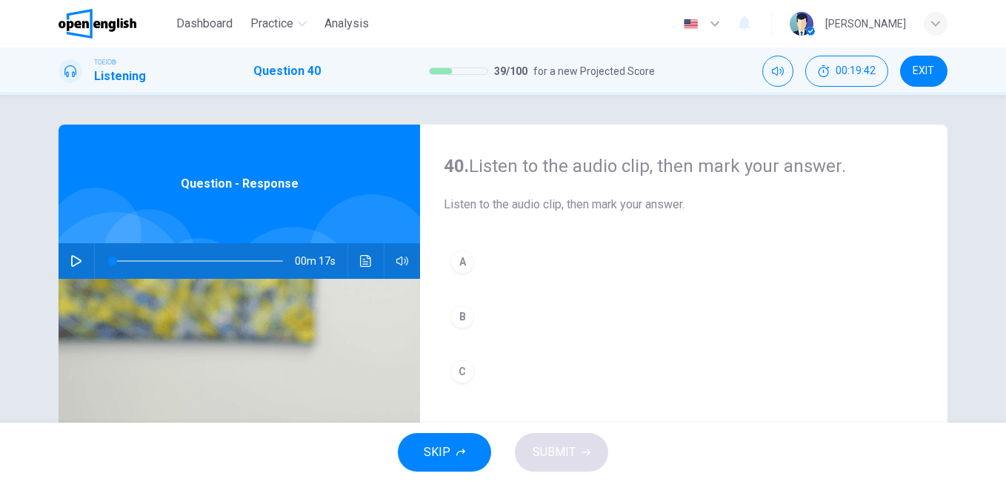
click at [75, 264] on icon "button" at bounding box center [76, 261] width 12 height 12
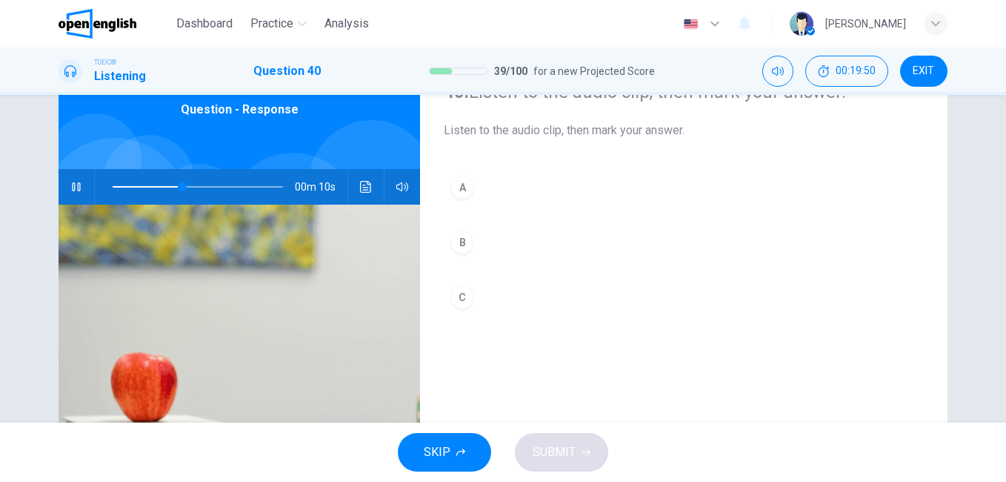
click at [457, 194] on div "A" at bounding box center [462, 188] width 24 height 24
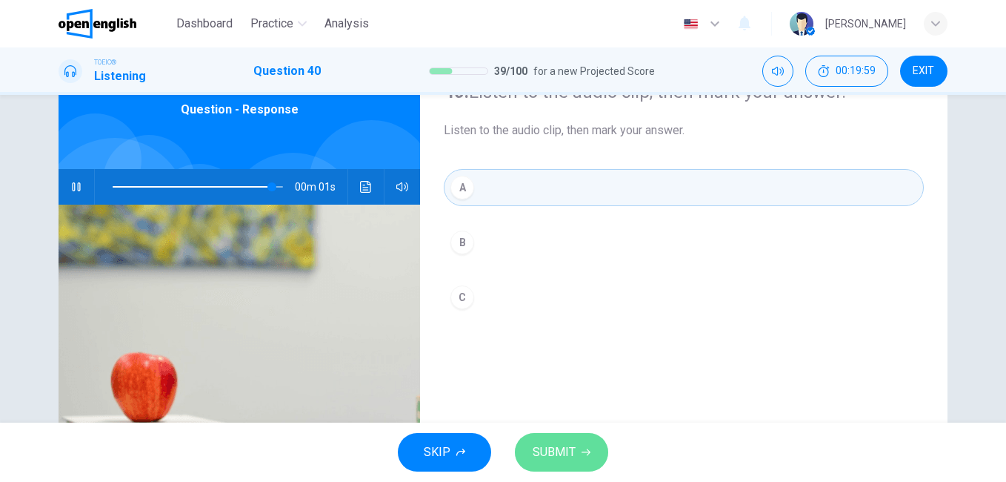
click at [568, 451] on span "SUBMIT" at bounding box center [554, 452] width 43 height 21
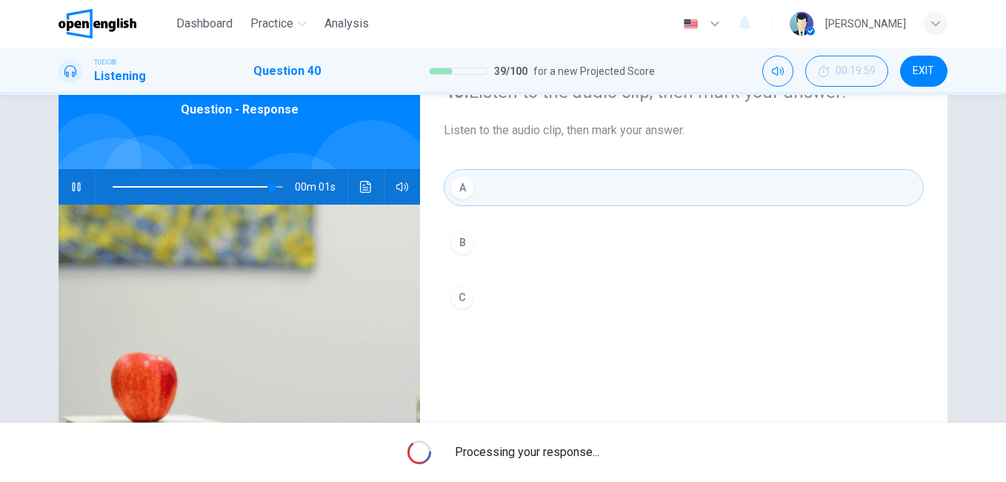
type input "*"
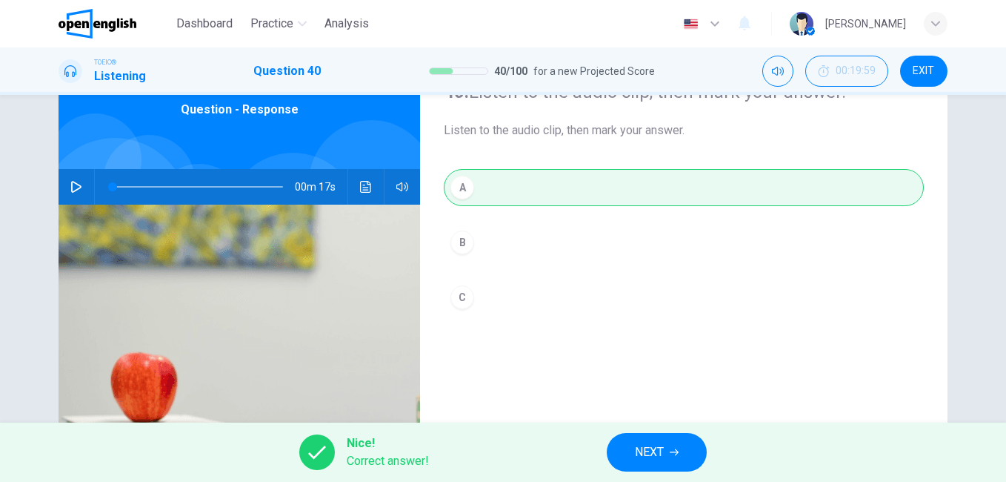
click at [676, 451] on icon "button" at bounding box center [674, 452] width 9 height 9
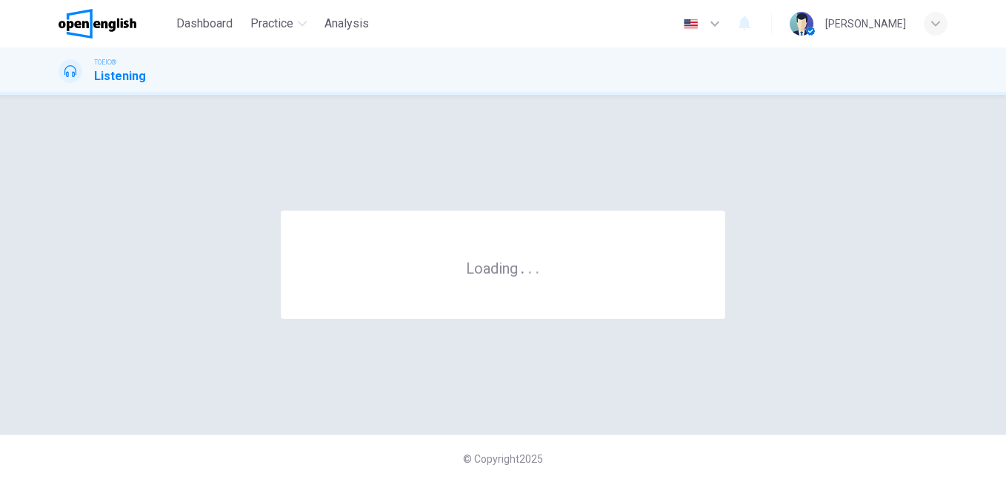
scroll to position [0, 0]
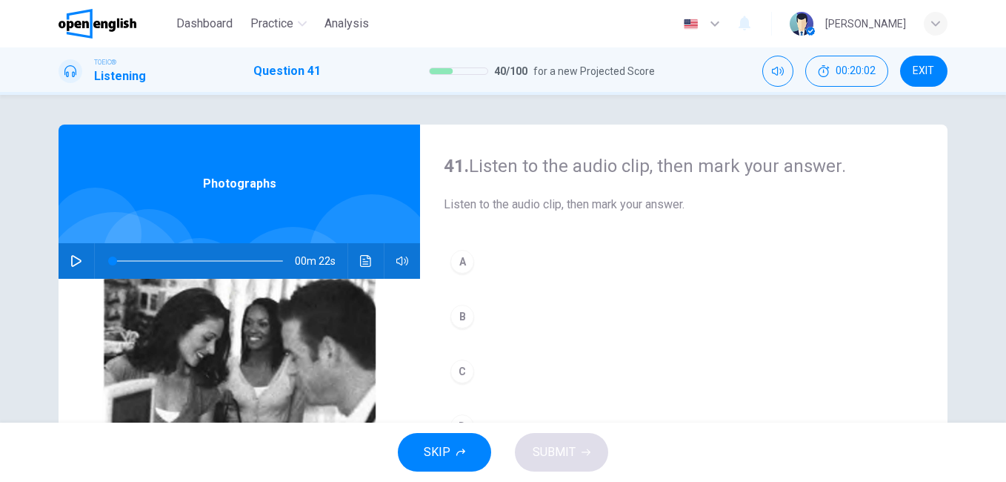
click at [73, 257] on icon "button" at bounding box center [76, 261] width 12 height 12
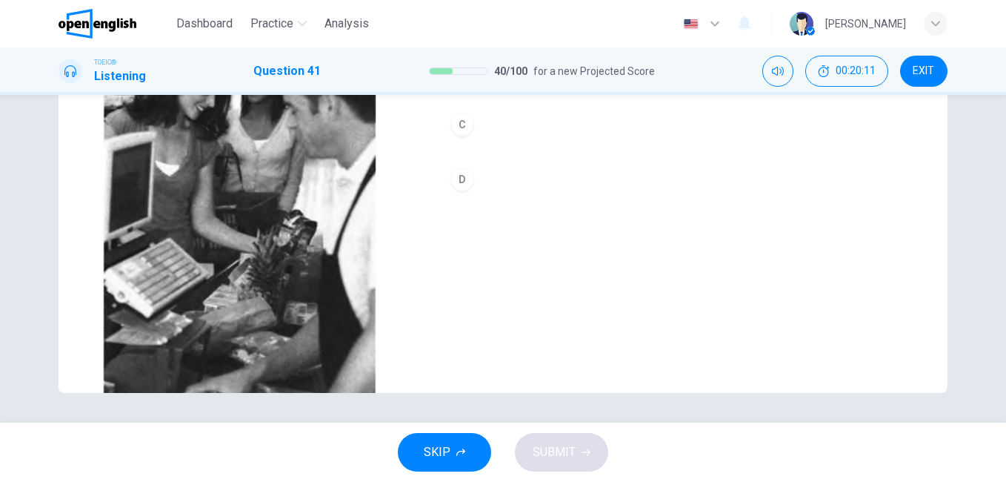
scroll to position [173, 0]
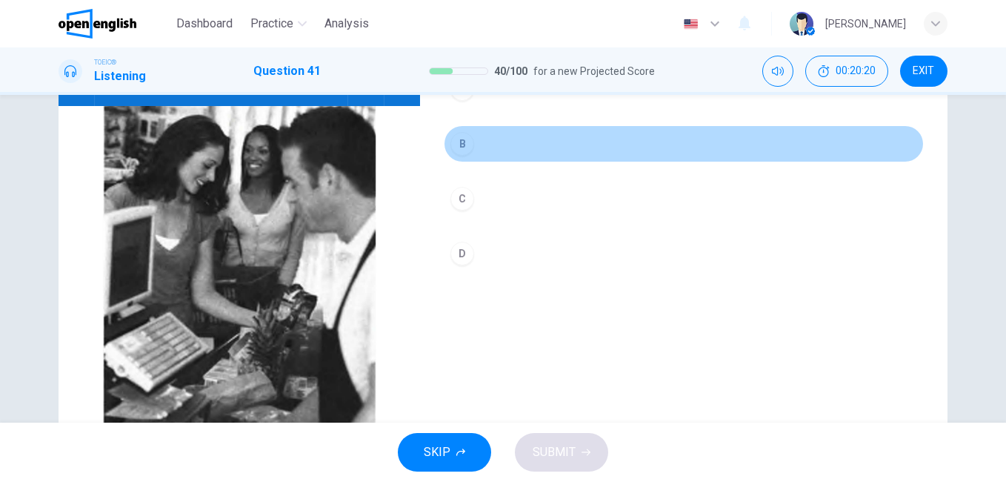
click at [455, 136] on div "B" at bounding box center [462, 144] width 24 height 24
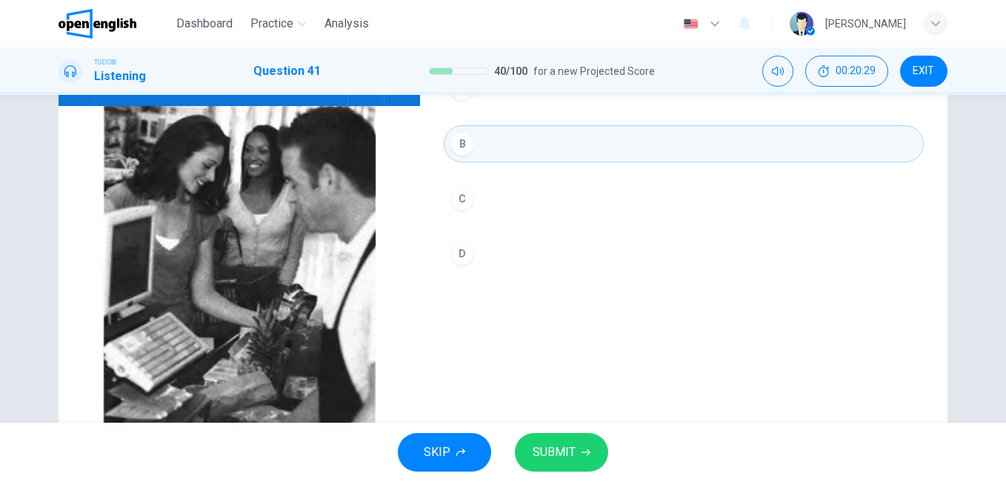
scroll to position [0, 0]
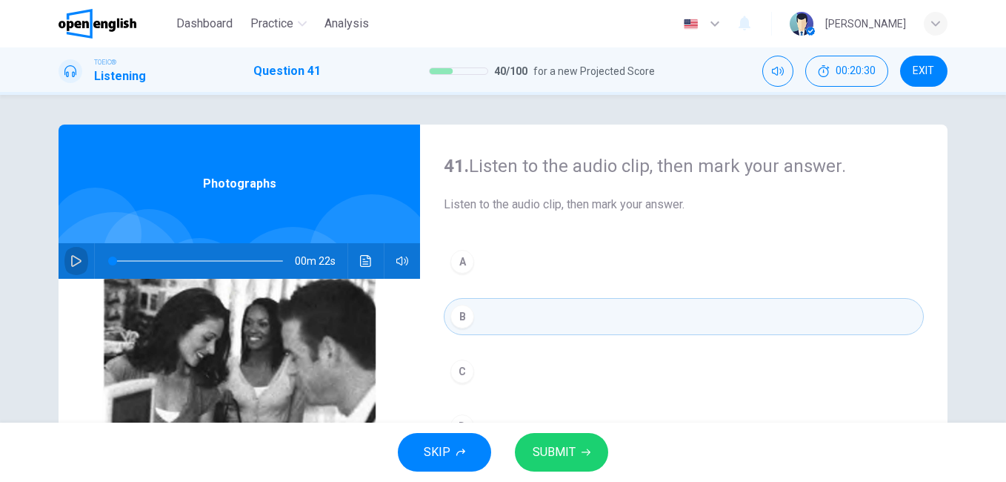
click at [71, 256] on icon "button" at bounding box center [76, 261] width 10 height 12
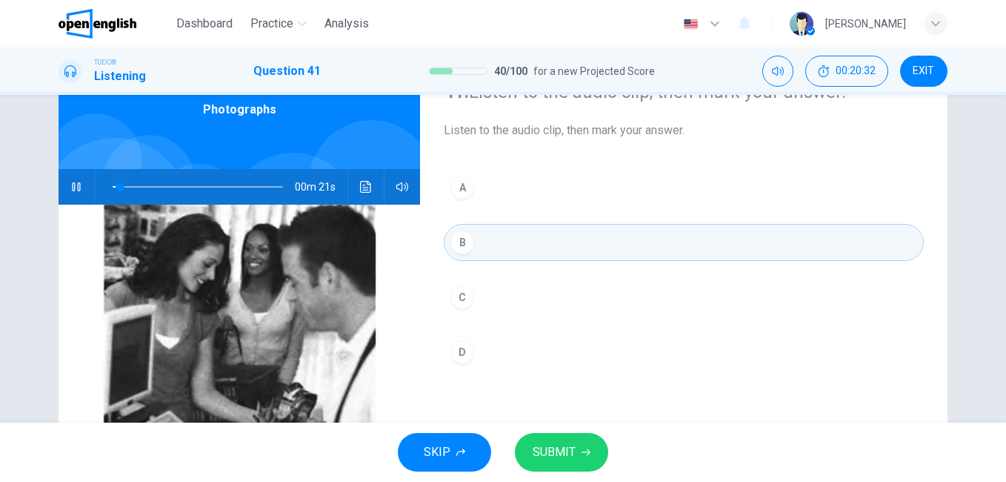
scroll to position [222, 0]
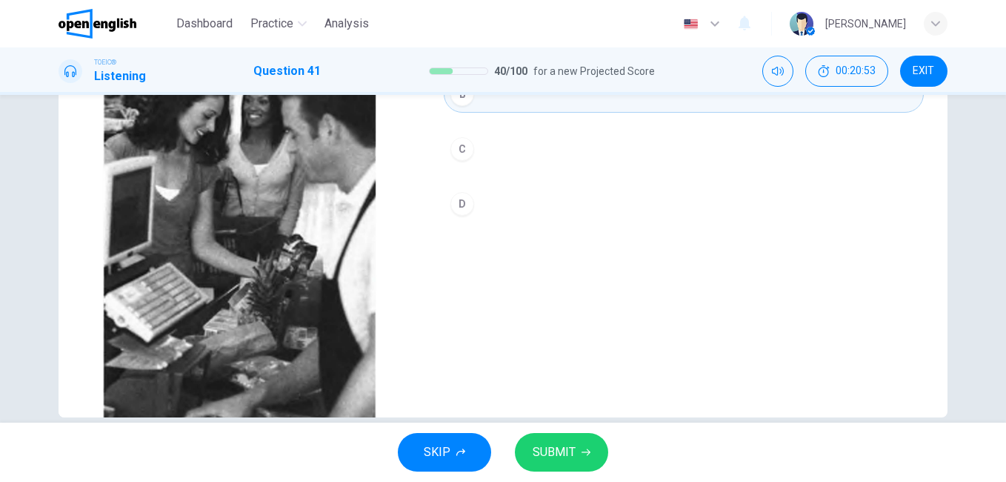
type input "*"
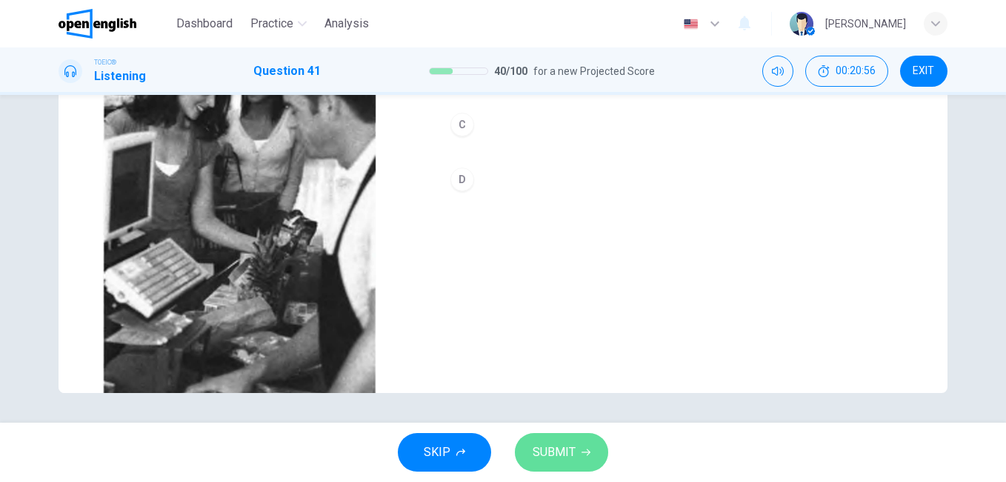
click at [571, 452] on span "SUBMIT" at bounding box center [554, 452] width 43 height 21
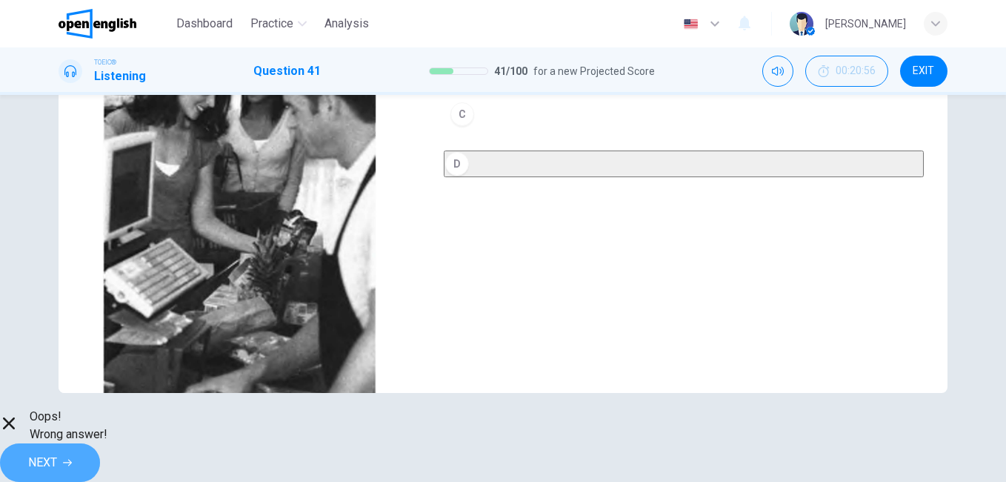
click at [100, 459] on button "NEXT" at bounding box center [50, 462] width 100 height 39
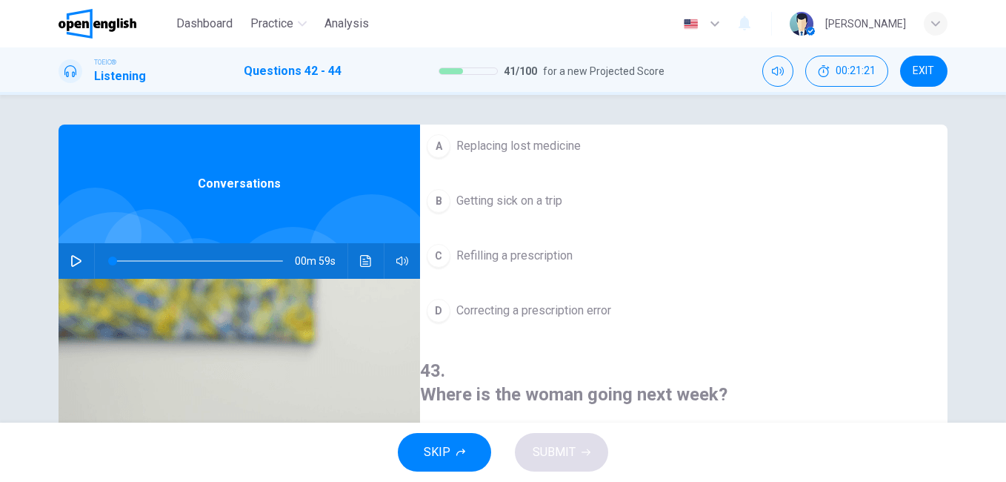
scroll to position [0, 0]
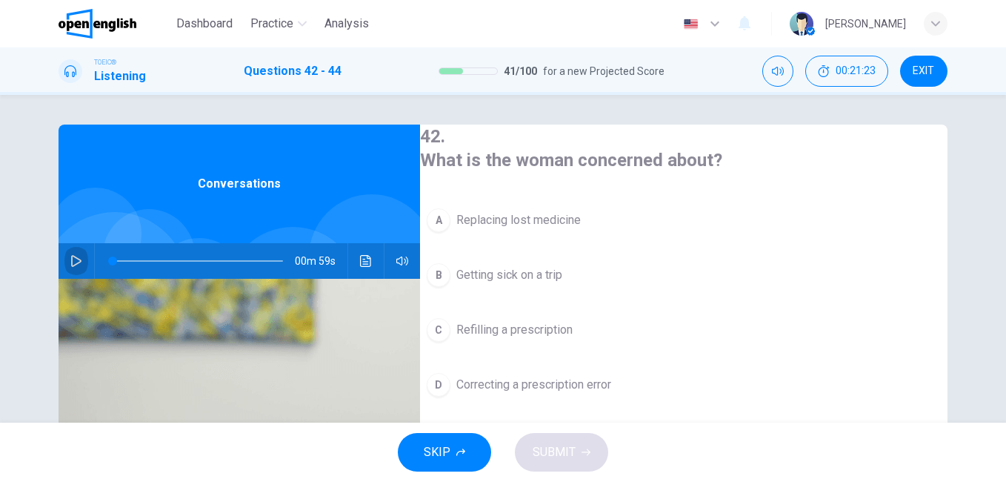
click at [82, 253] on button "button" at bounding box center [76, 261] width 24 height 36
click at [546, 324] on span "Refilling a prescription" at bounding box center [514, 330] width 116 height 18
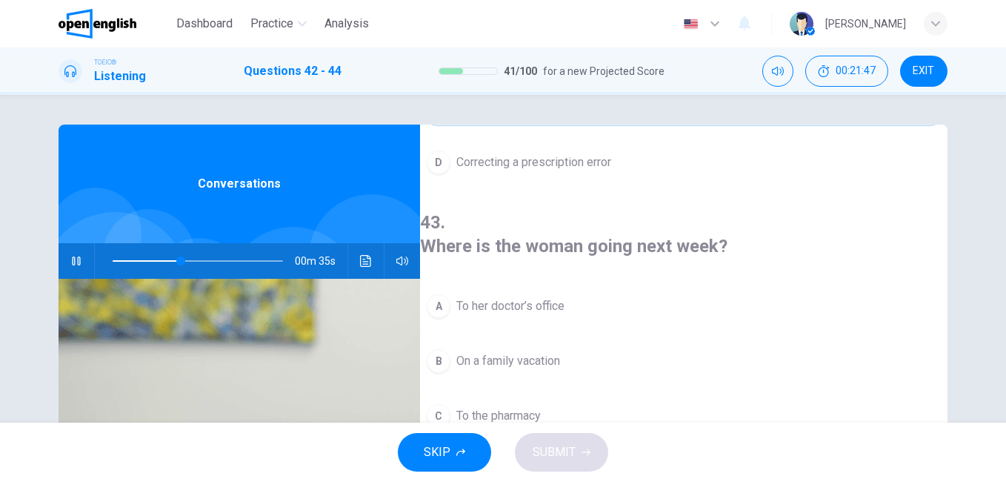
scroll to position [296, 0]
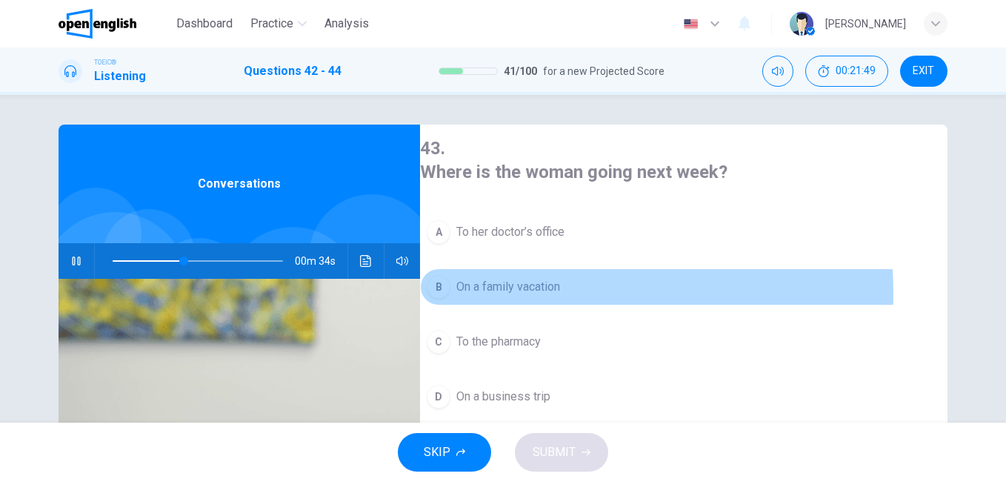
click at [514, 278] on span "On a family vacation" at bounding box center [508, 287] width 104 height 18
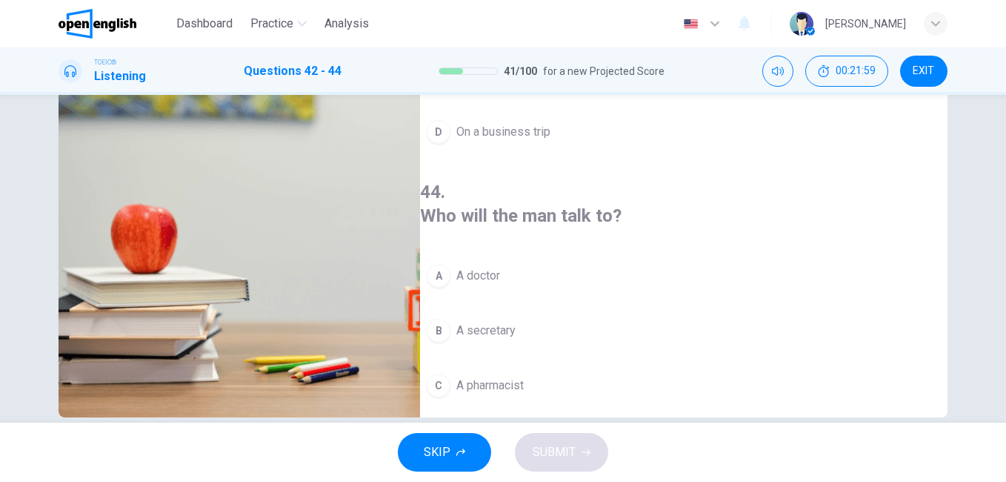
scroll to position [74, 0]
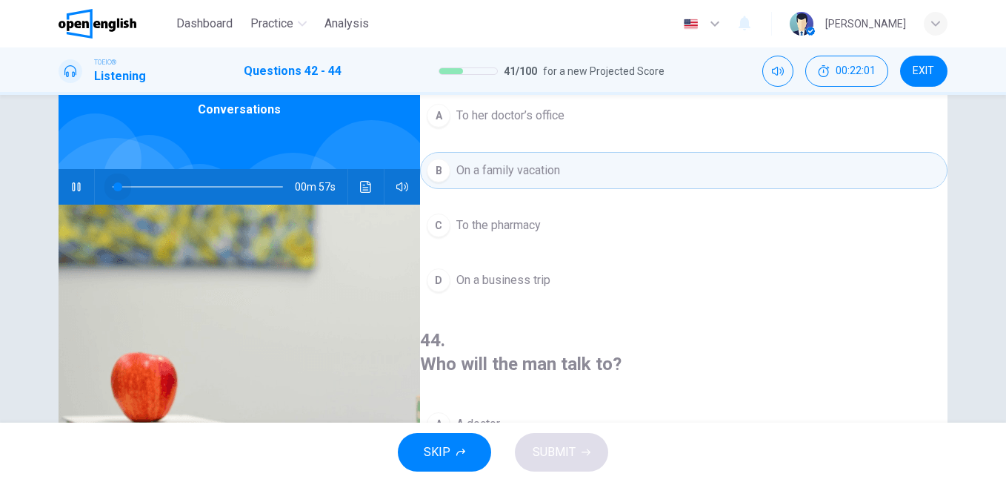
click at [115, 185] on span at bounding box center [198, 186] width 170 height 21
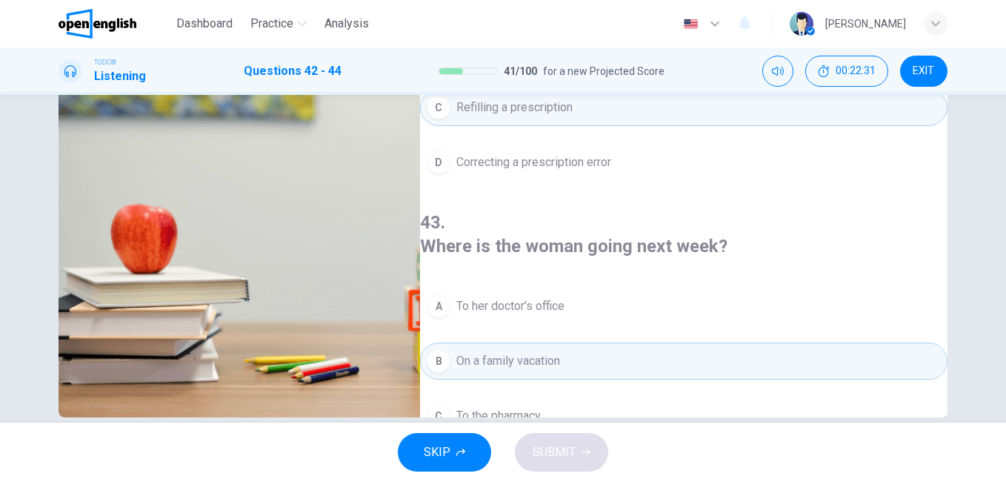
scroll to position [0, 0]
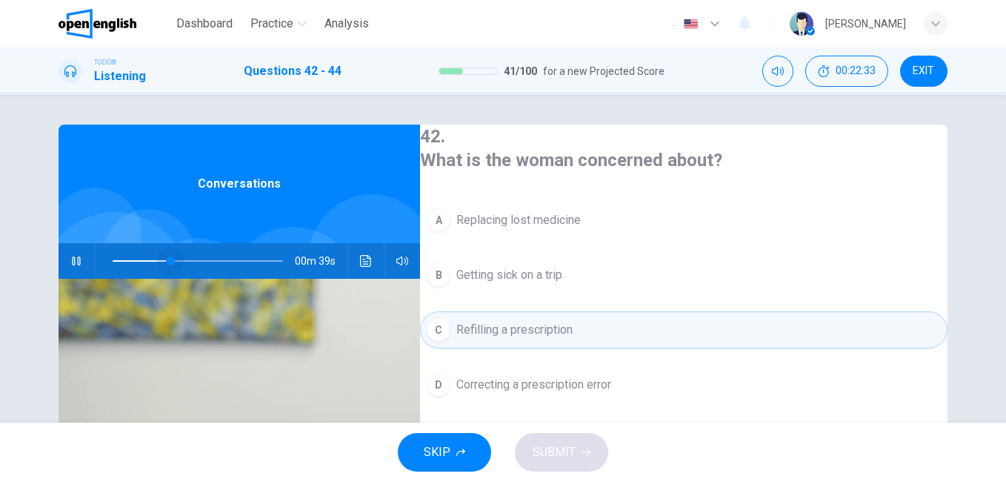
click at [167, 260] on span at bounding box center [198, 260] width 170 height 21
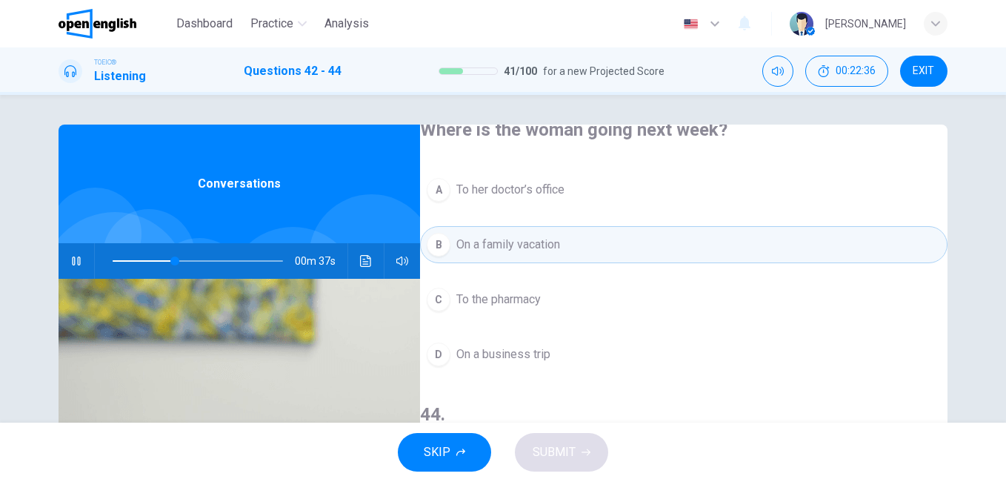
scroll to position [222, 0]
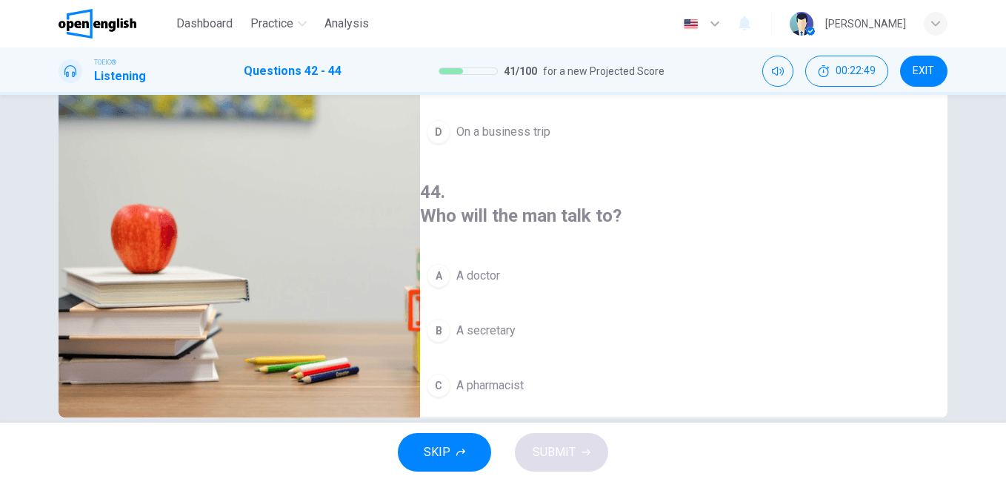
click at [485, 267] on span "A doctor" at bounding box center [478, 276] width 44 height 18
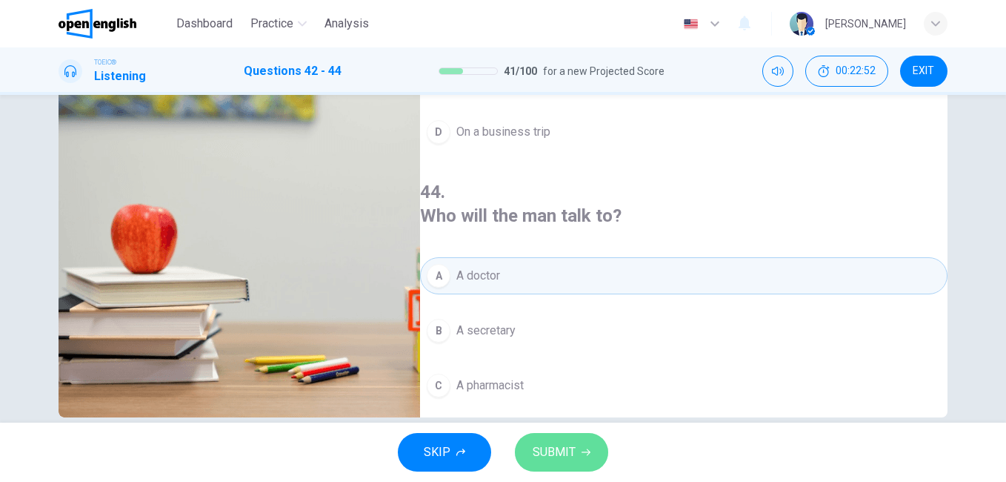
click at [588, 460] on button "SUBMIT" at bounding box center [561, 452] width 93 height 39
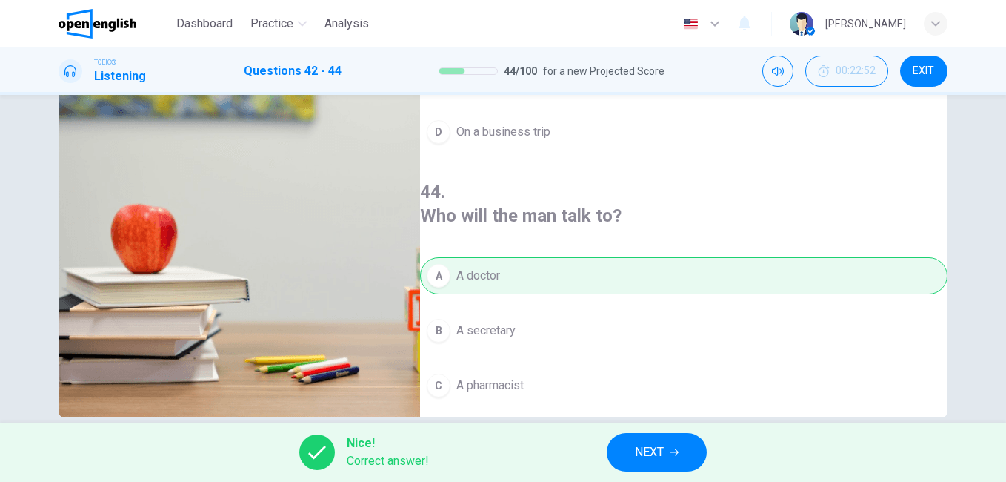
type input "**"
click at [665, 439] on button "NEXT" at bounding box center [657, 452] width 100 height 39
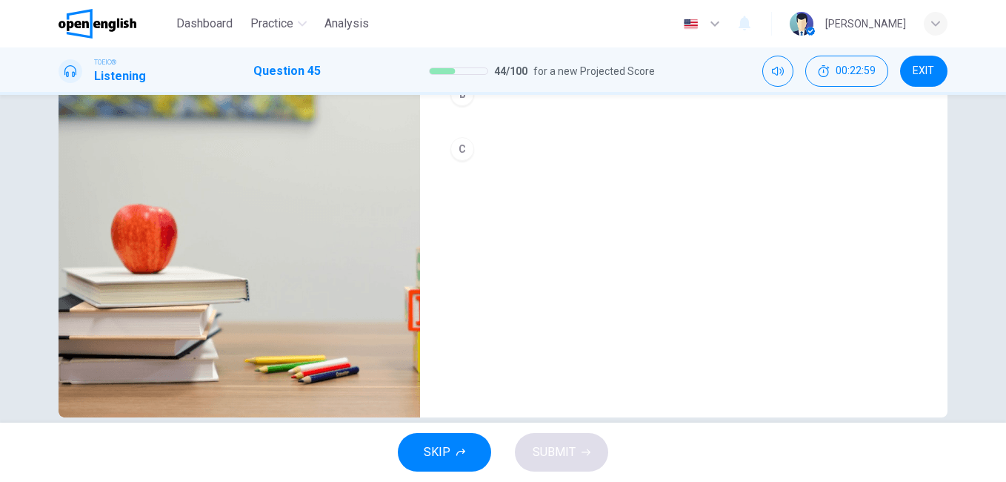
scroll to position [0, 0]
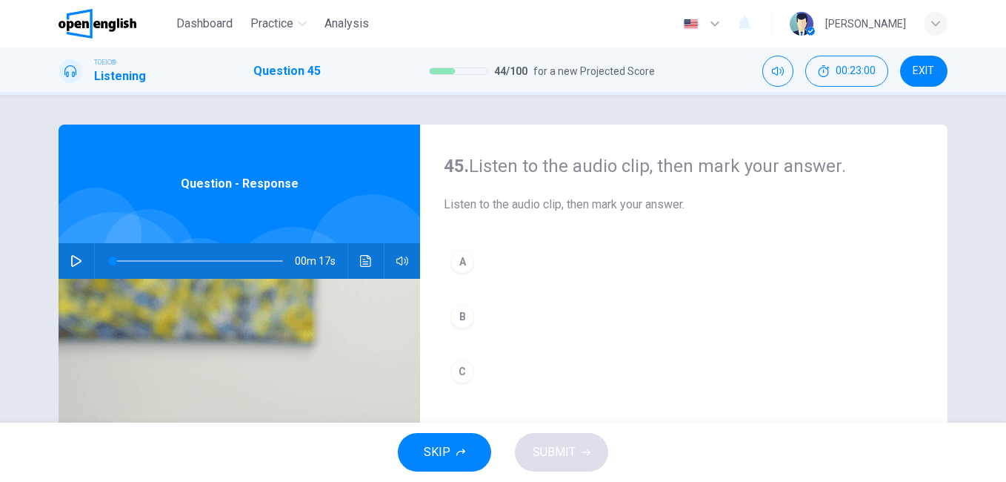
click at [76, 258] on icon "button" at bounding box center [76, 261] width 12 height 12
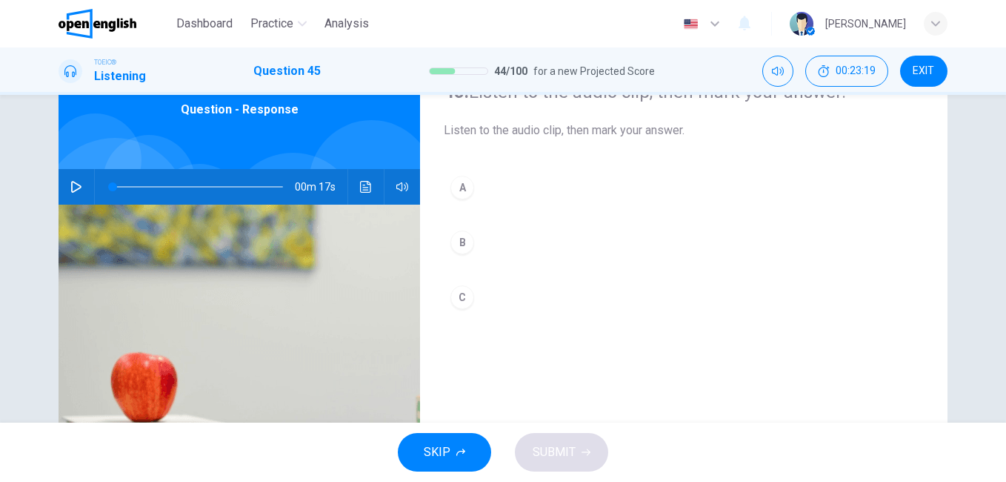
click at [76, 187] on icon "button" at bounding box center [76, 187] width 12 height 12
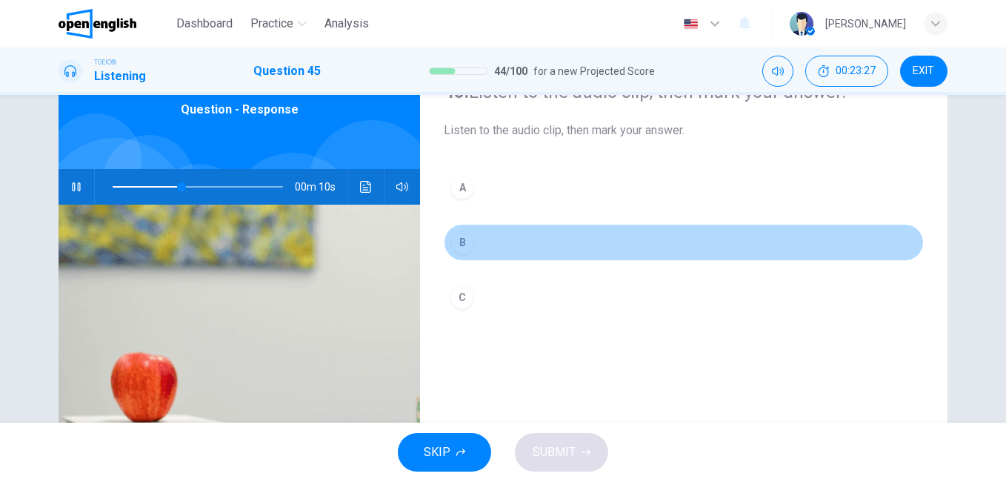
click at [462, 243] on div "B" at bounding box center [462, 242] width 24 height 24
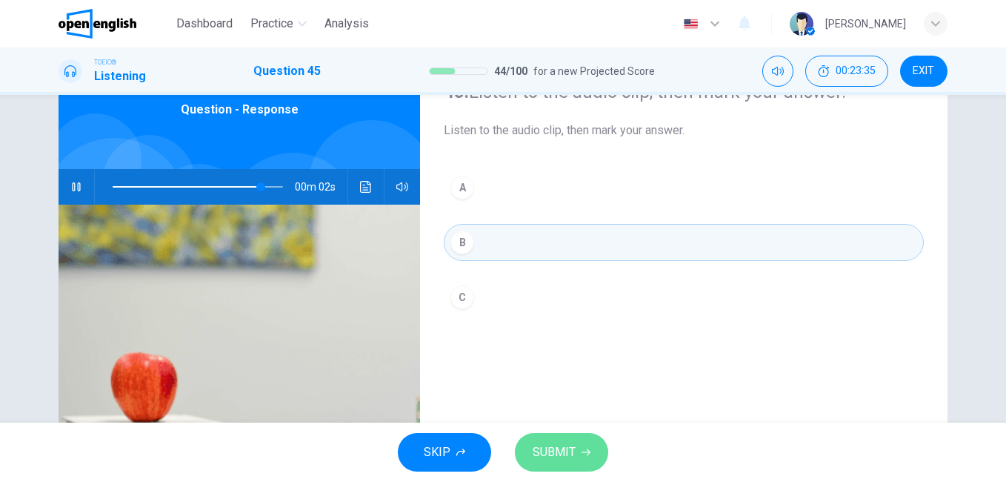
click at [560, 448] on span "SUBMIT" at bounding box center [554, 452] width 43 height 21
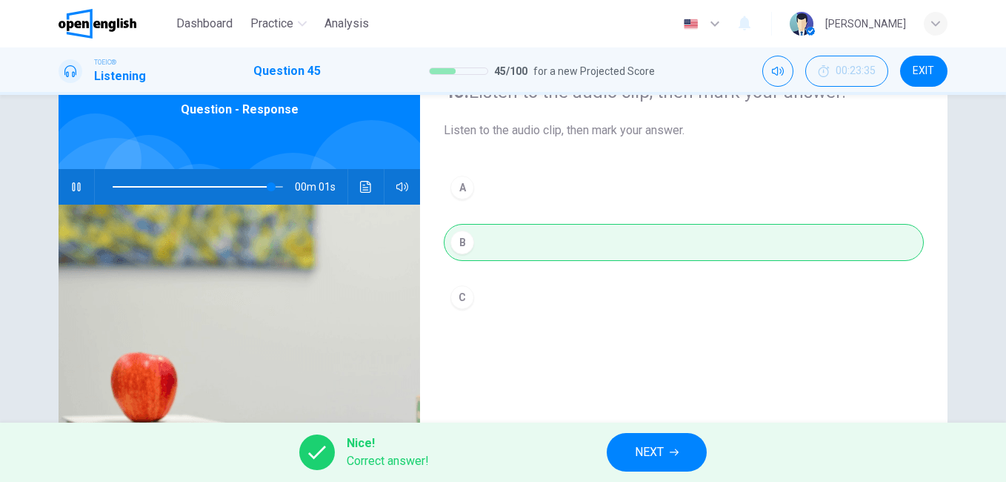
type input "*"
click at [656, 462] on button "NEXT" at bounding box center [657, 452] width 100 height 39
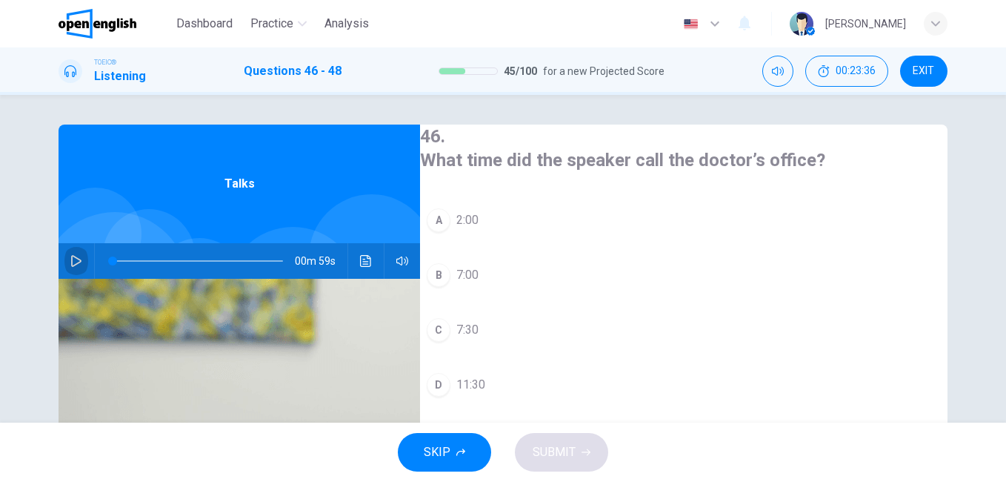
click at [70, 255] on icon "button" at bounding box center [76, 261] width 12 height 12
click at [108, 262] on div at bounding box center [195, 261] width 200 height 36
click at [113, 262] on span at bounding box center [198, 260] width 170 height 21
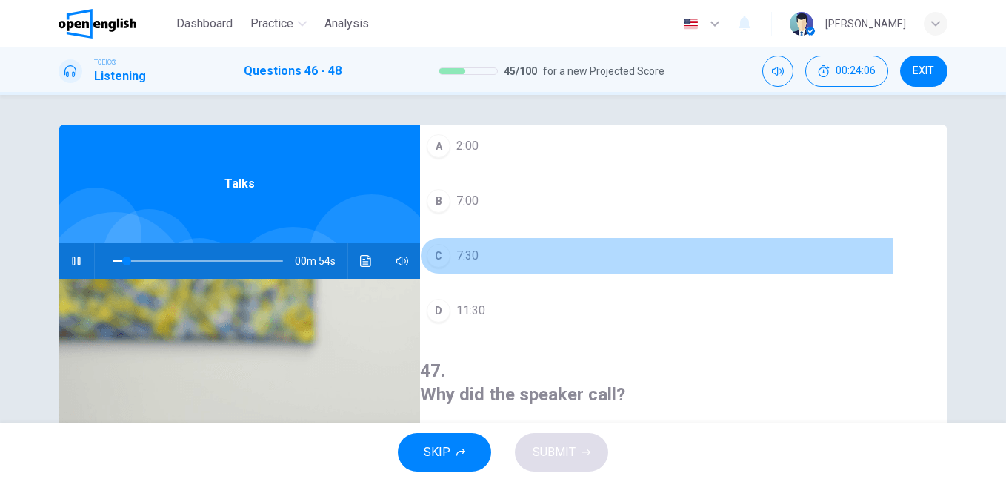
click at [474, 260] on button "C 7:30" at bounding box center [684, 255] width 528 height 37
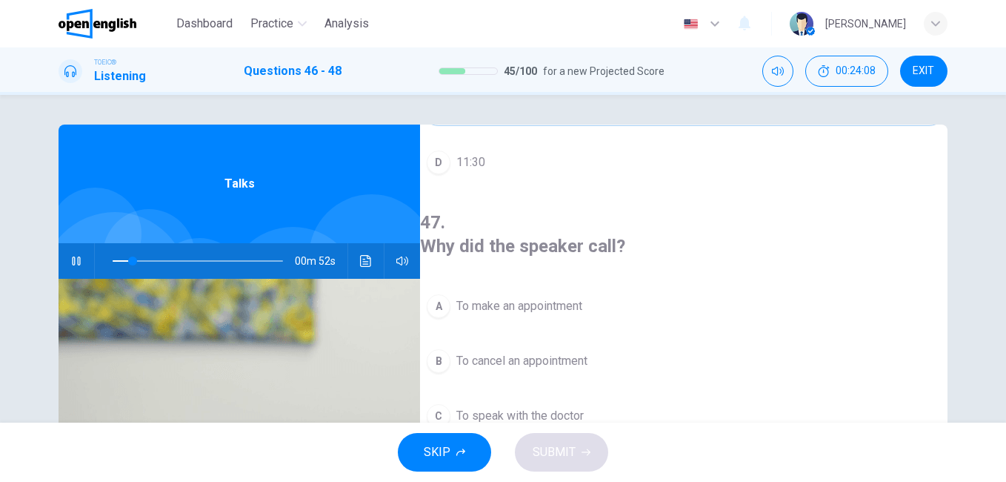
scroll to position [296, 0]
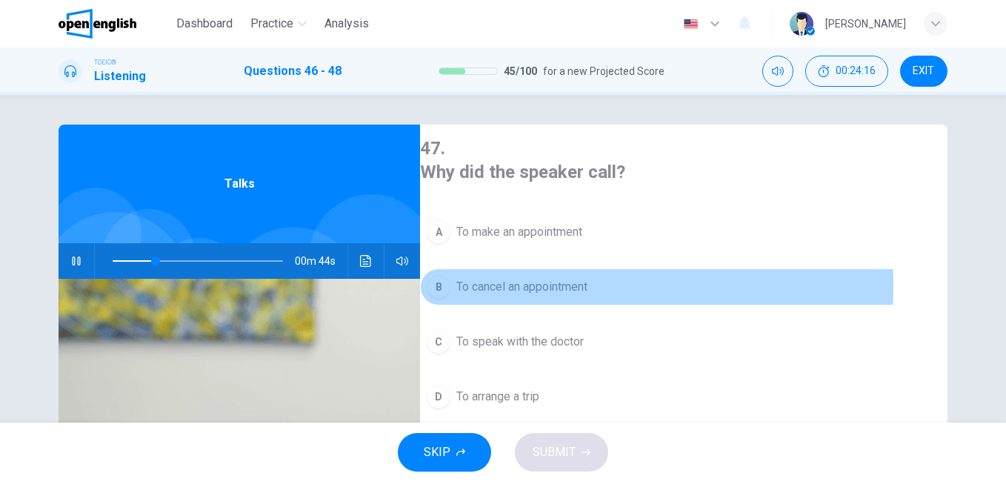
click at [576, 278] on span "To cancel an appointment" at bounding box center [521, 287] width 131 height 18
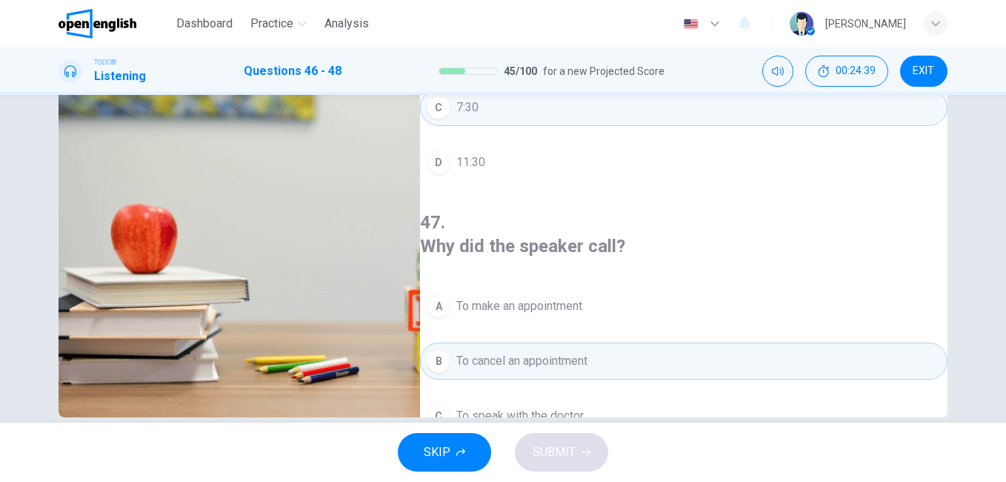
scroll to position [0, 0]
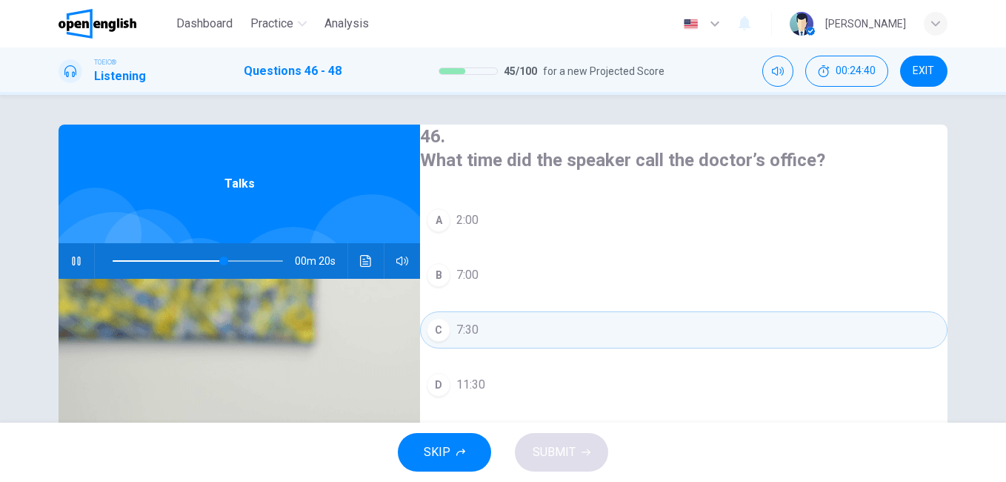
click at [173, 257] on span at bounding box center [198, 260] width 170 height 21
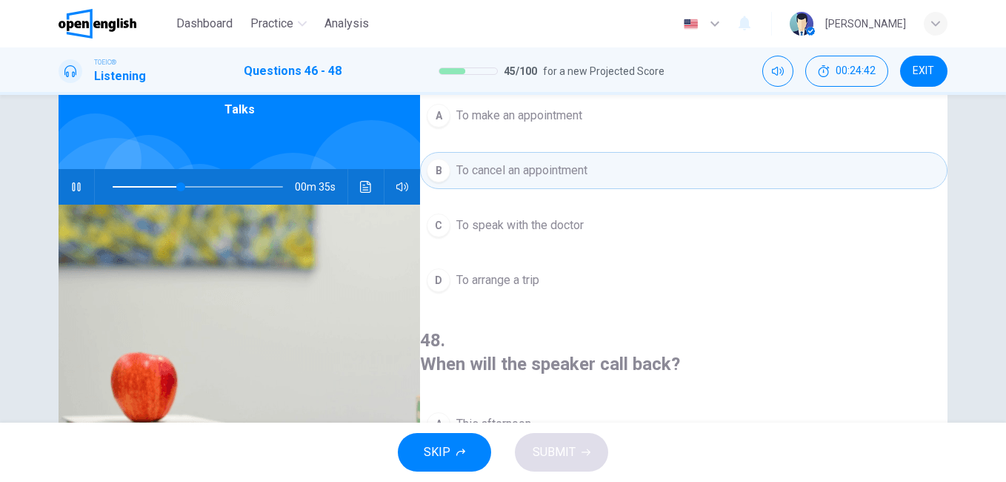
scroll to position [222, 0]
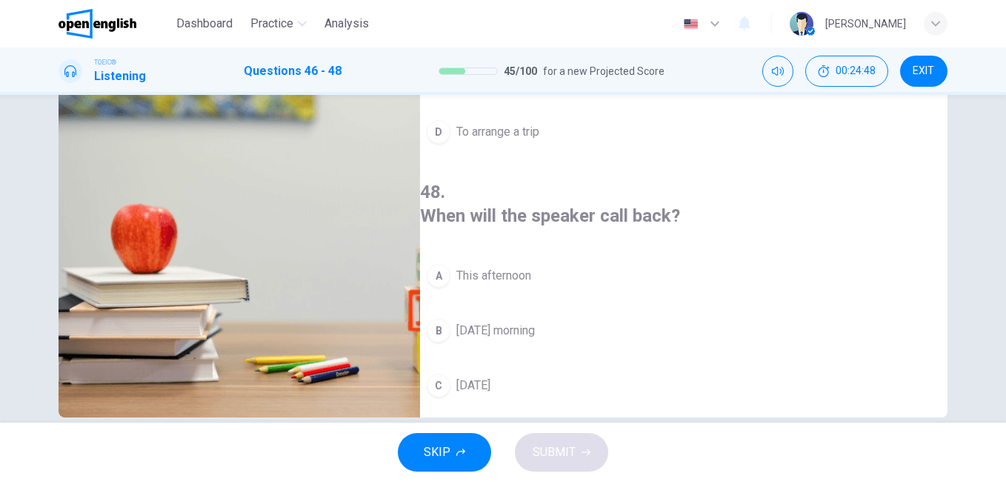
click at [512, 431] on span "Next week" at bounding box center [484, 440] width 56 height 18
click at [577, 447] on button "SUBMIT" at bounding box center [561, 452] width 93 height 39
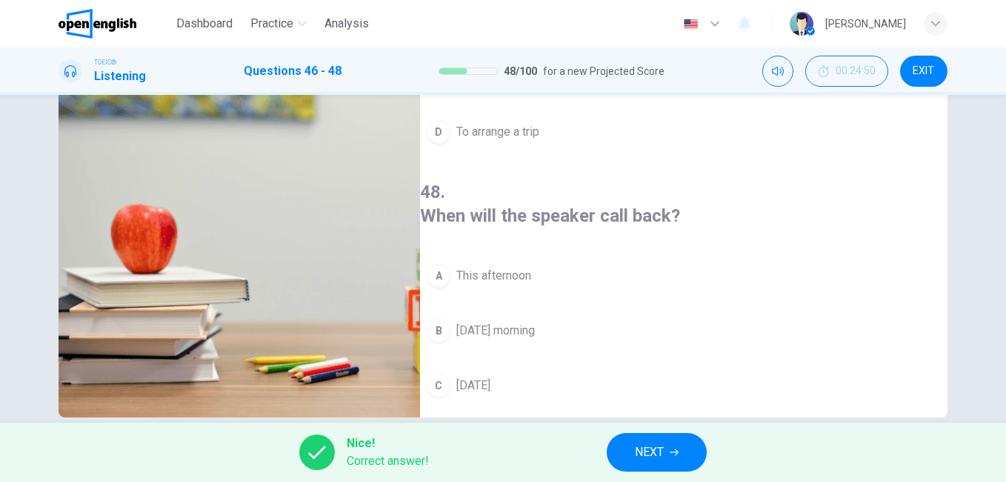
type input "**"
click at [687, 443] on button "NEXT" at bounding box center [657, 452] width 100 height 39
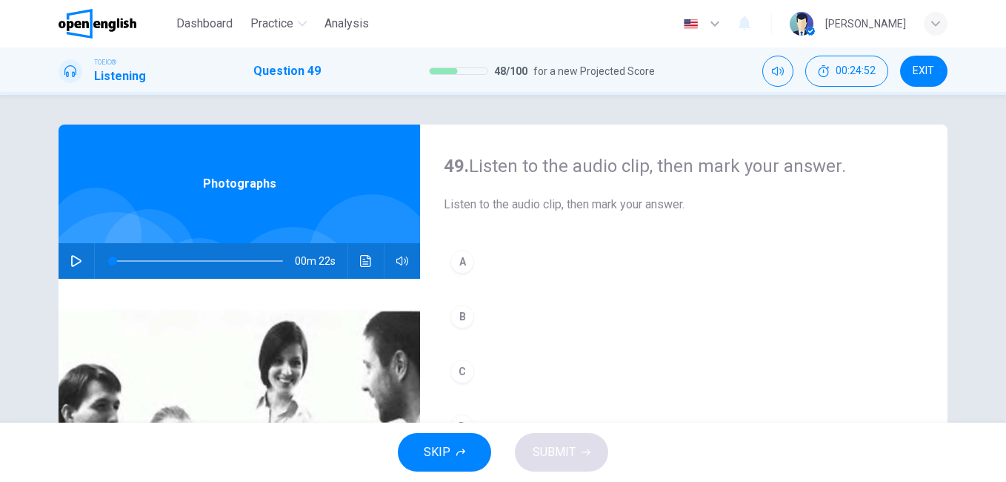
click at [64, 260] on button "button" at bounding box center [76, 261] width 24 height 36
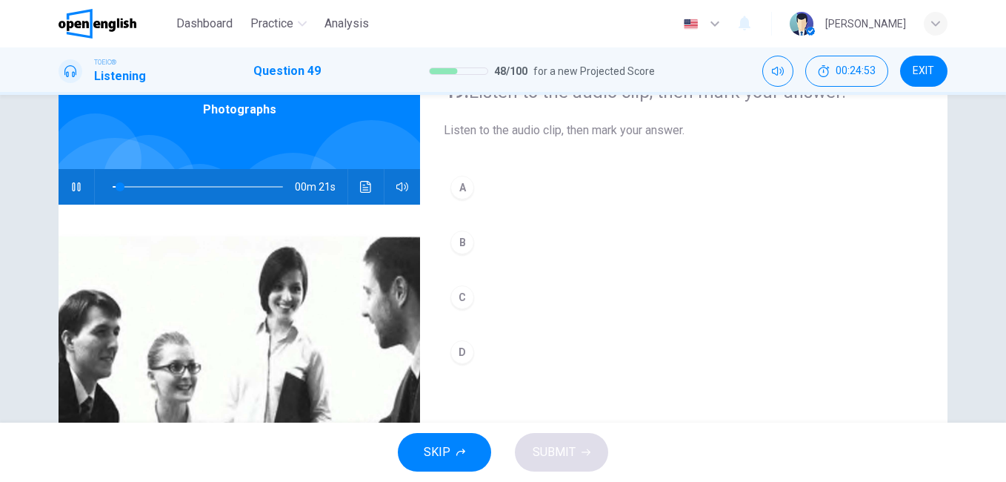
scroll to position [148, 0]
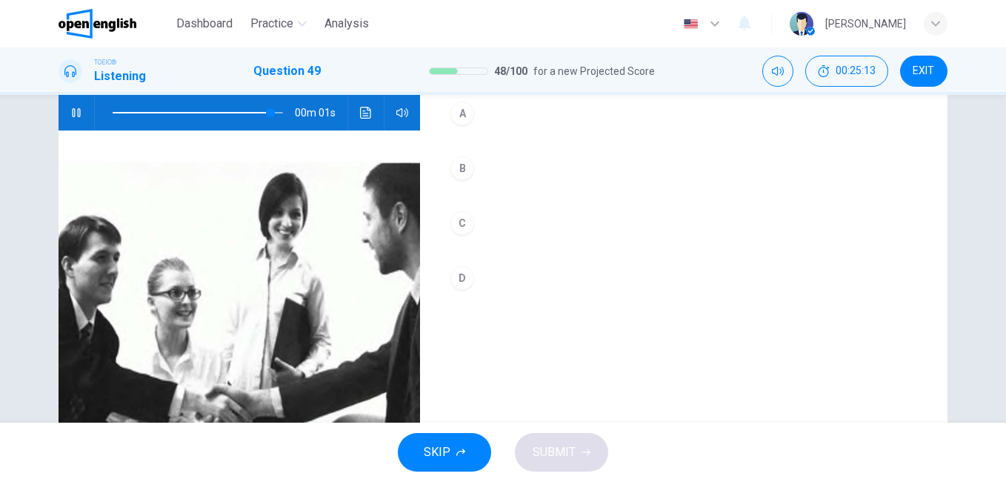
click at [456, 267] on div "D" at bounding box center [462, 278] width 24 height 24
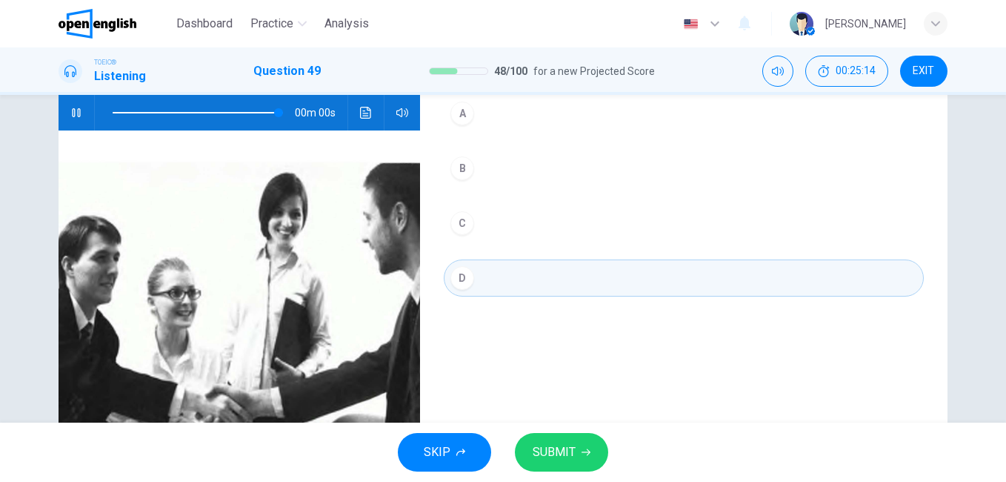
scroll to position [222, 0]
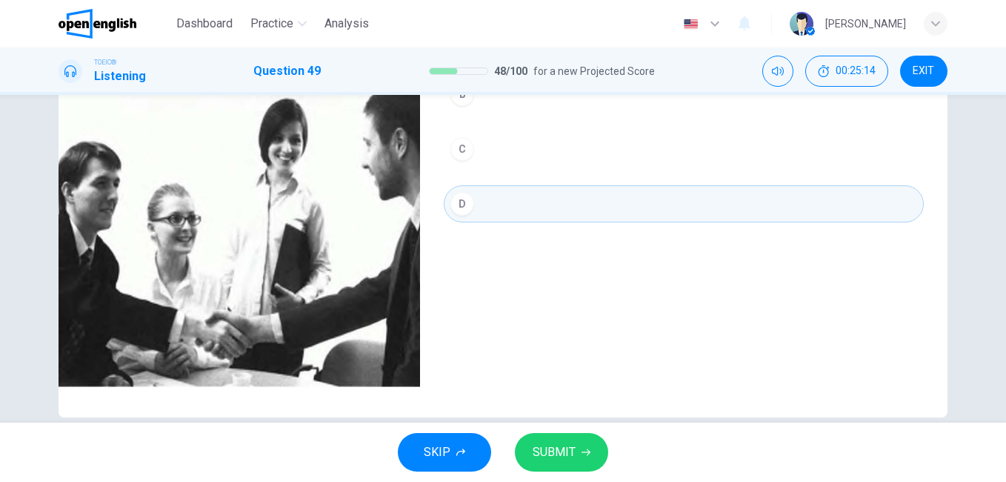
type input "*"
click at [561, 446] on span "SUBMIT" at bounding box center [554, 452] width 43 height 21
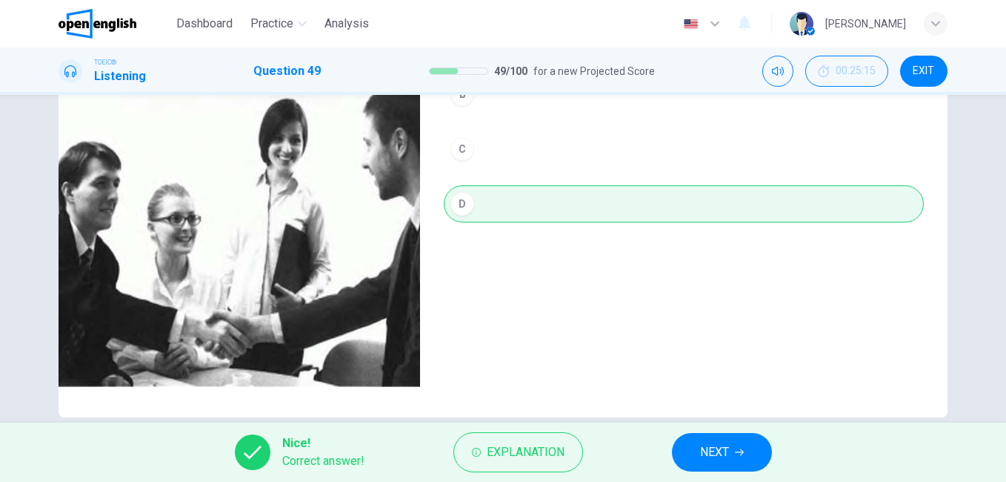
click at [716, 442] on span "NEXT" at bounding box center [714, 452] width 29 height 21
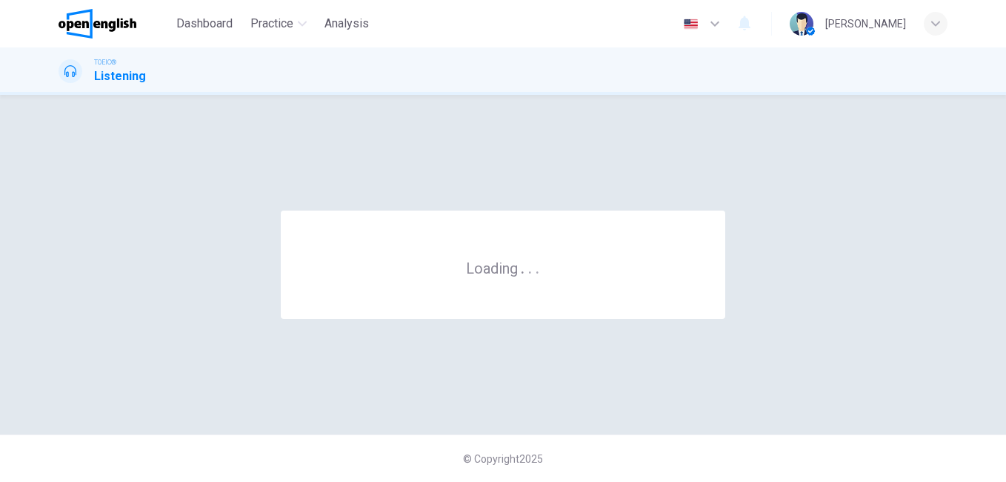
scroll to position [0, 0]
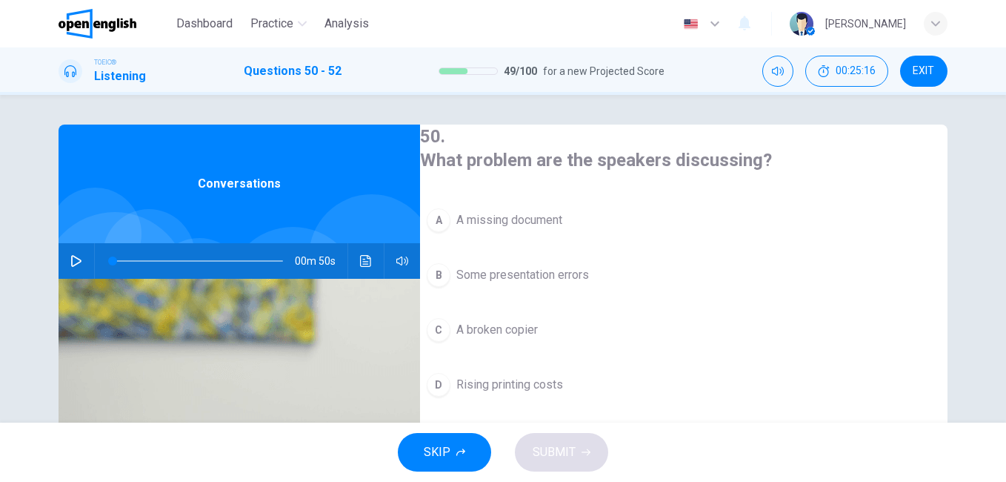
click at [77, 251] on button "button" at bounding box center [76, 261] width 24 height 36
click at [113, 257] on span at bounding box center [198, 260] width 170 height 21
click at [111, 259] on span at bounding box center [114, 260] width 9 height 9
click at [111, 261] on span at bounding box center [115, 260] width 9 height 9
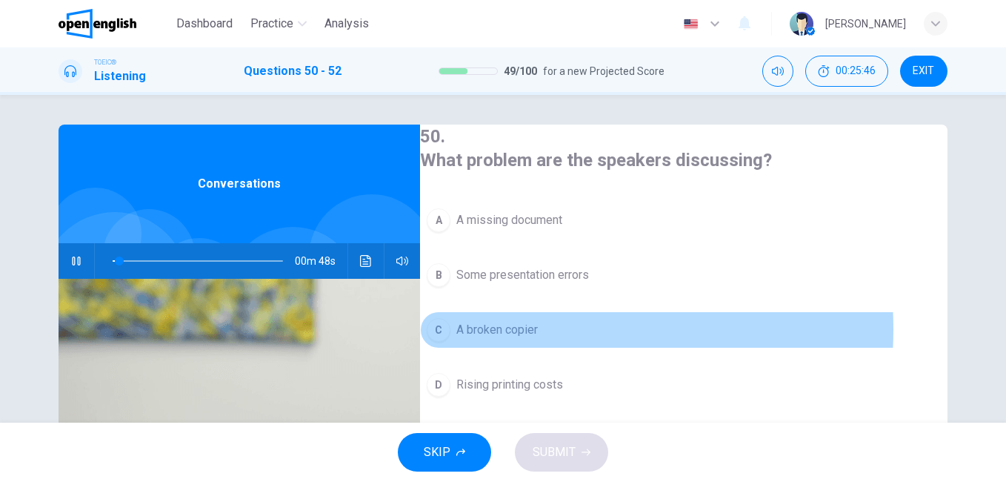
click at [531, 326] on span "A broken copier" at bounding box center [497, 330] width 82 height 18
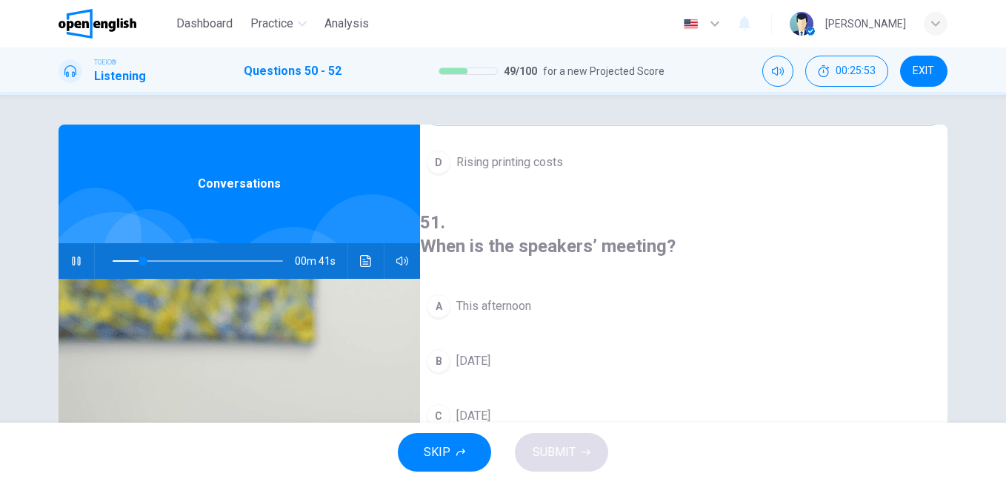
scroll to position [296, 0]
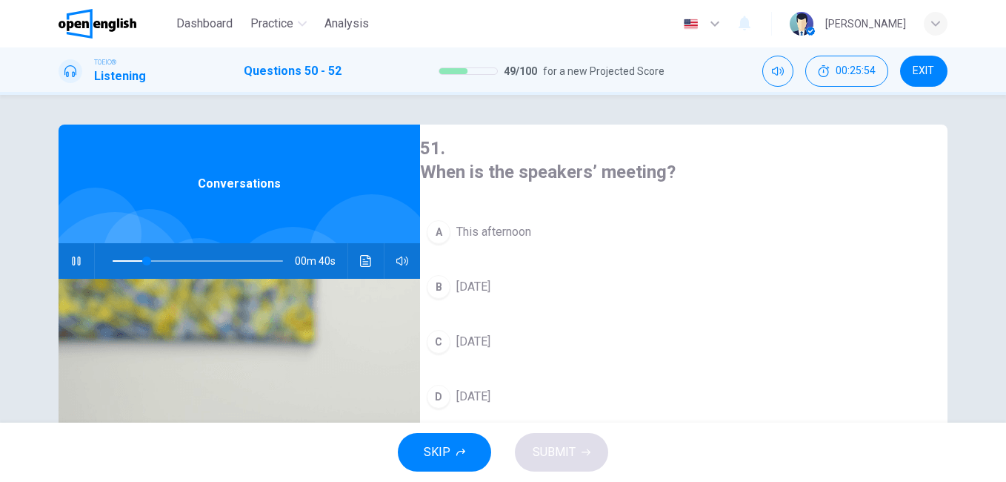
click at [491, 333] on span "[DATE]" at bounding box center [473, 342] width 34 height 18
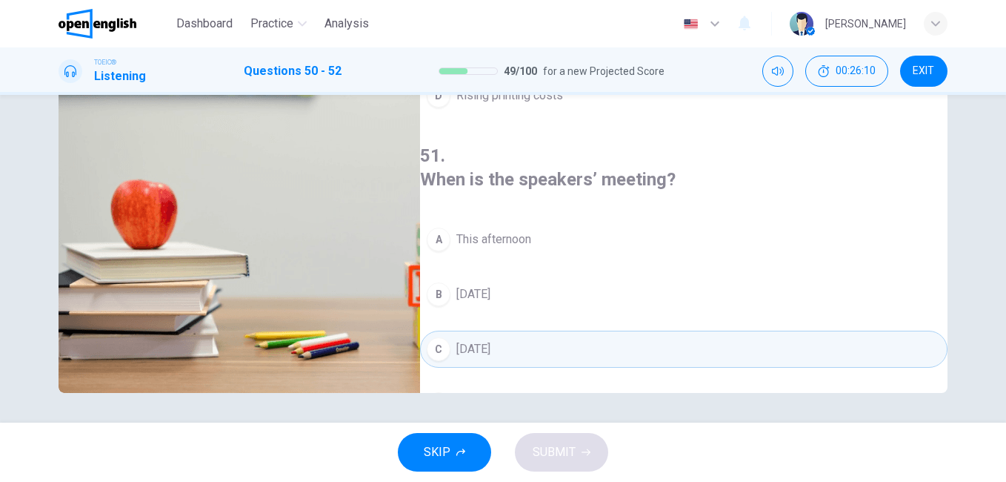
scroll to position [0, 0]
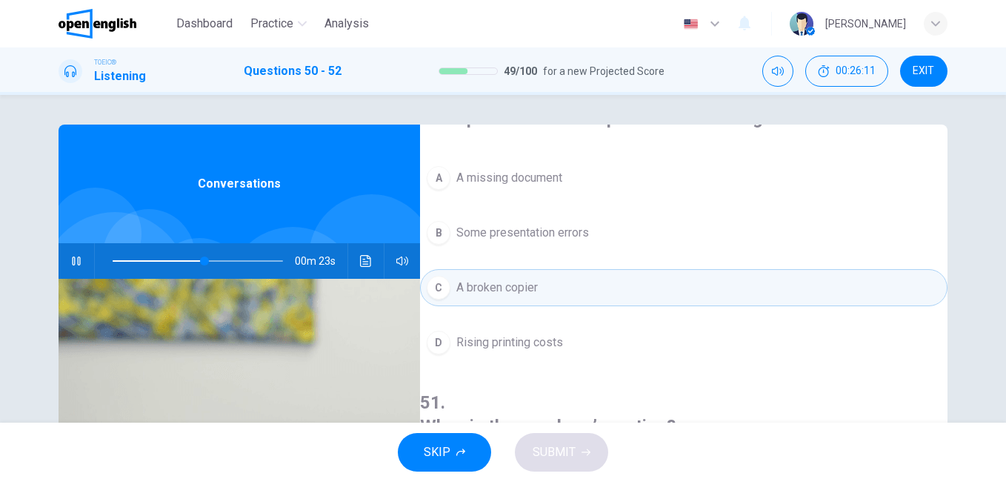
click at [159, 254] on span at bounding box center [198, 260] width 170 height 21
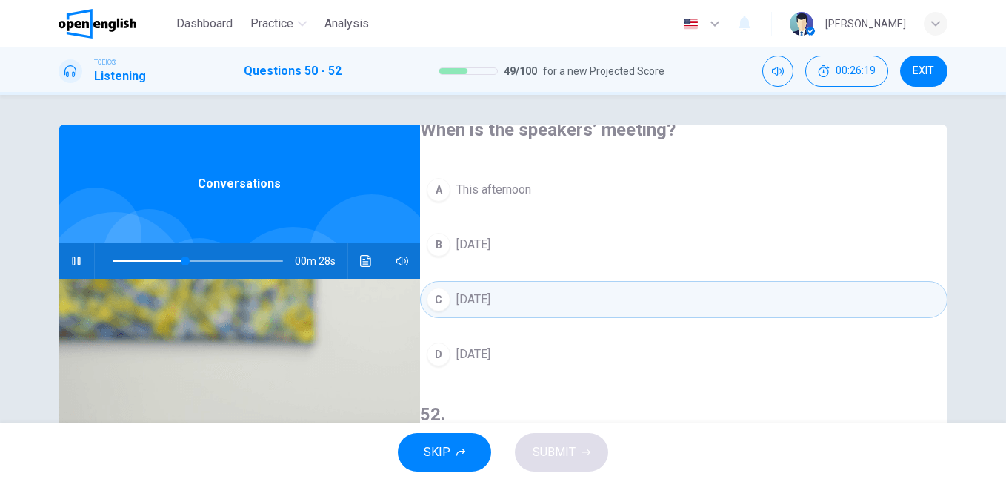
click at [149, 260] on span at bounding box center [198, 260] width 170 height 21
click at [70, 259] on icon "button" at bounding box center [76, 261] width 12 height 12
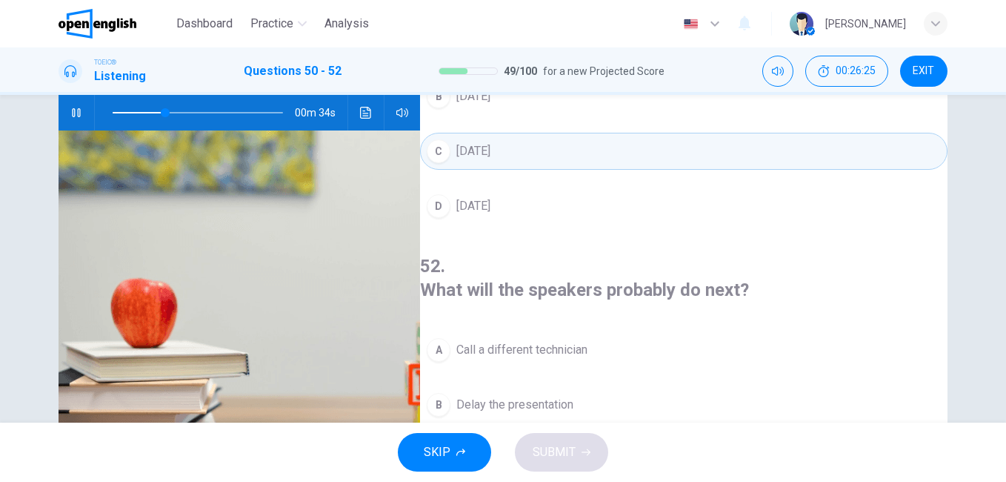
scroll to position [222, 0]
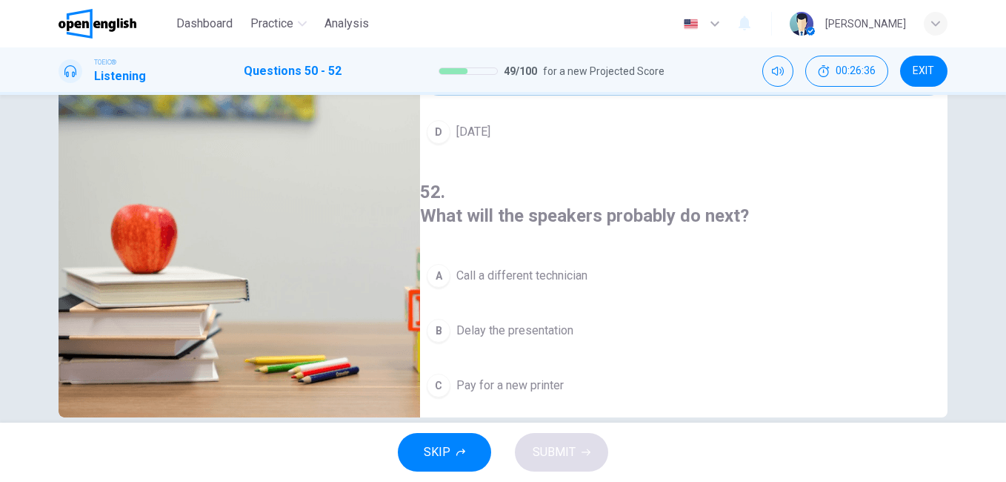
click at [564, 376] on span "Pay for a new printer" at bounding box center [509, 385] width 107 height 18
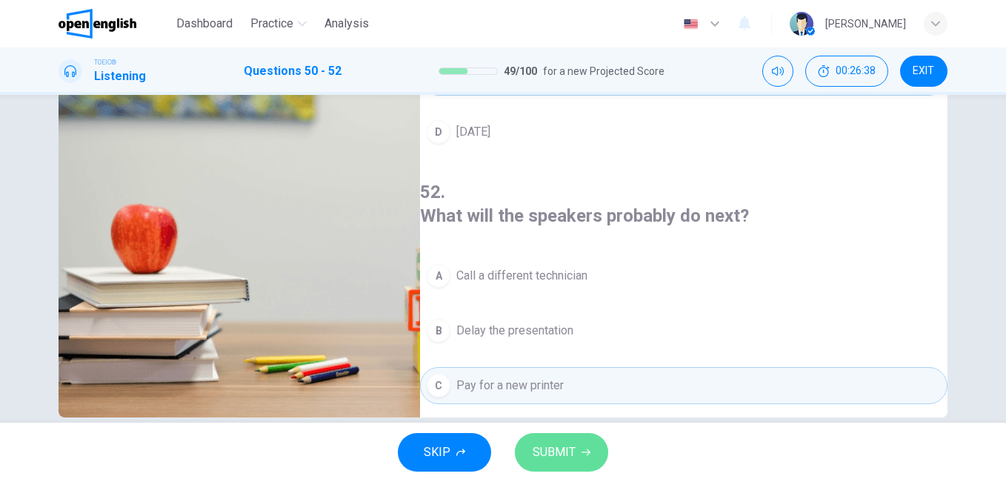
click at [587, 462] on button "SUBMIT" at bounding box center [561, 452] width 93 height 39
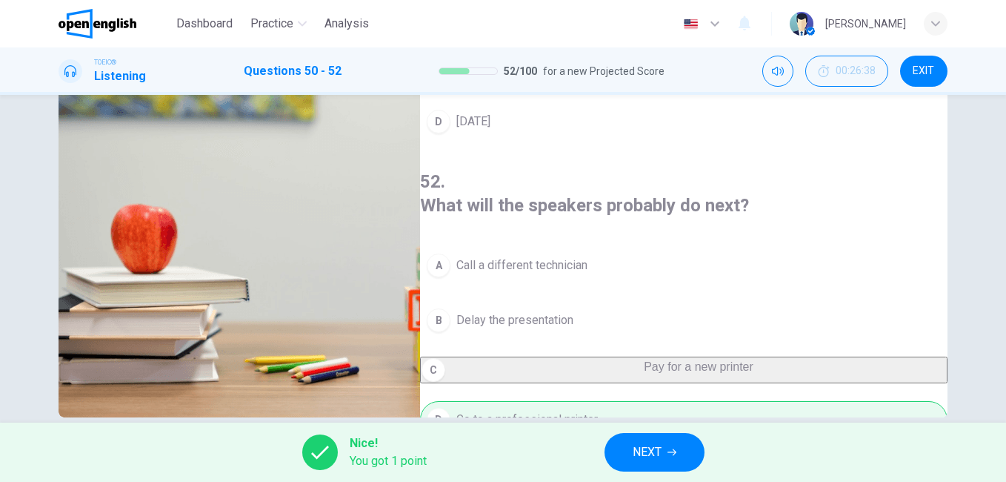
scroll to position [247, 0]
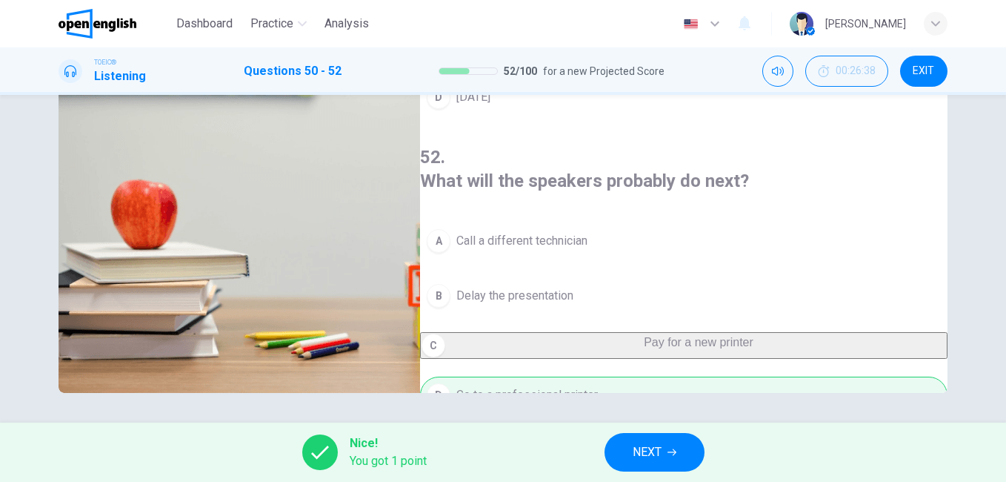
type input "**"
click at [629, 445] on button "NEXT" at bounding box center [655, 452] width 100 height 39
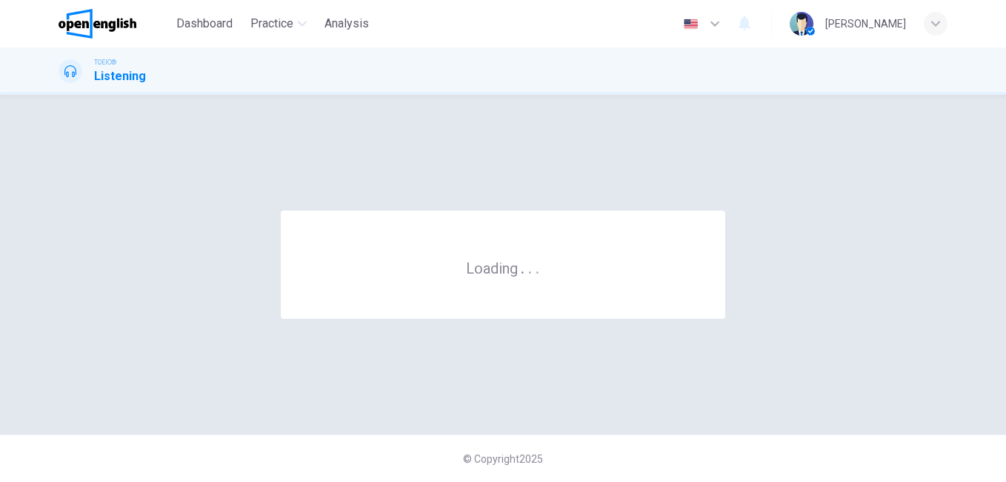
scroll to position [0, 0]
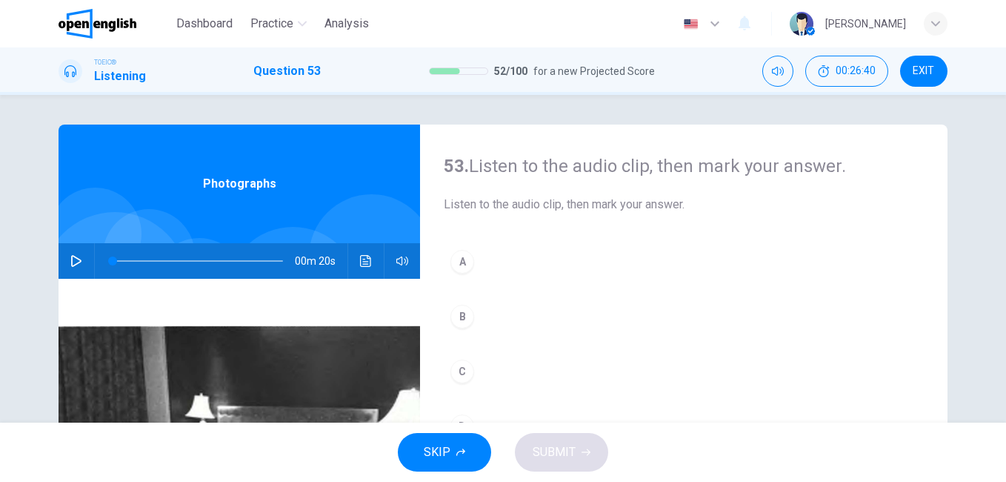
click at [73, 257] on icon "button" at bounding box center [76, 261] width 12 height 12
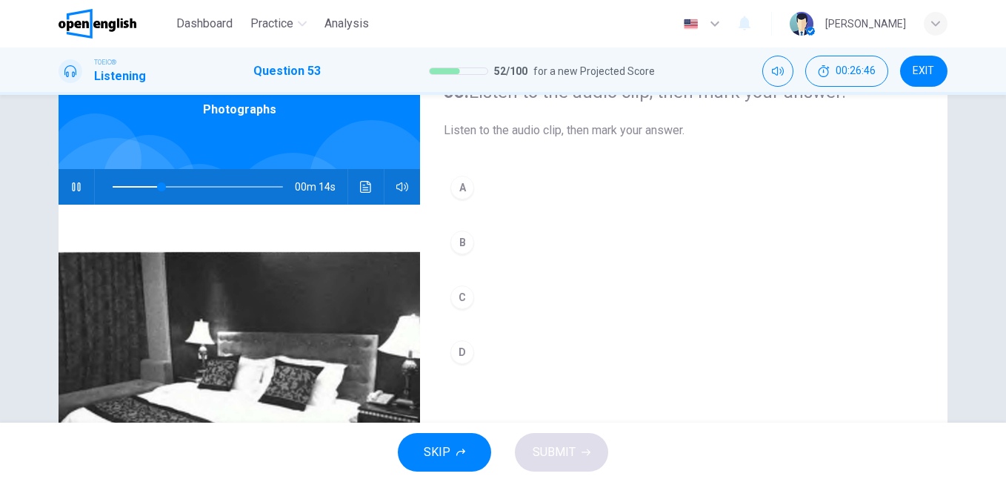
scroll to position [148, 0]
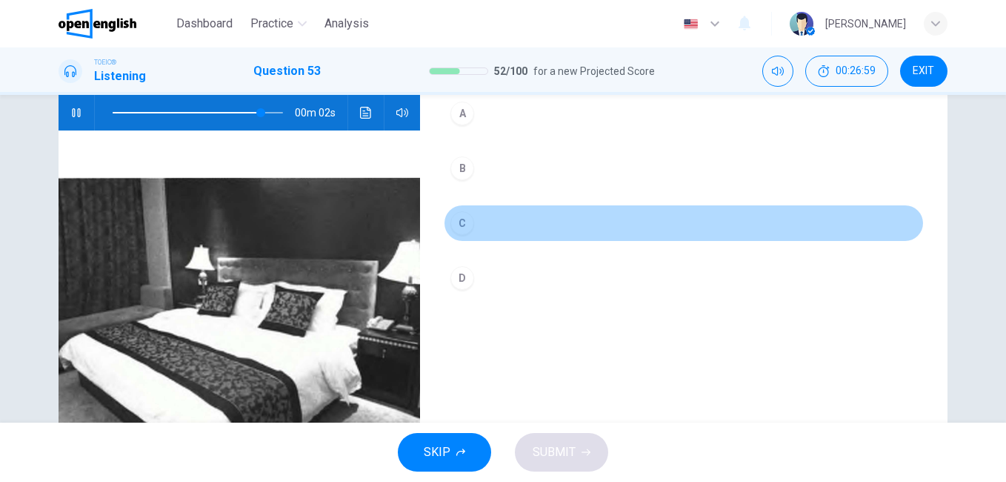
click at [463, 227] on div "C" at bounding box center [462, 223] width 24 height 24
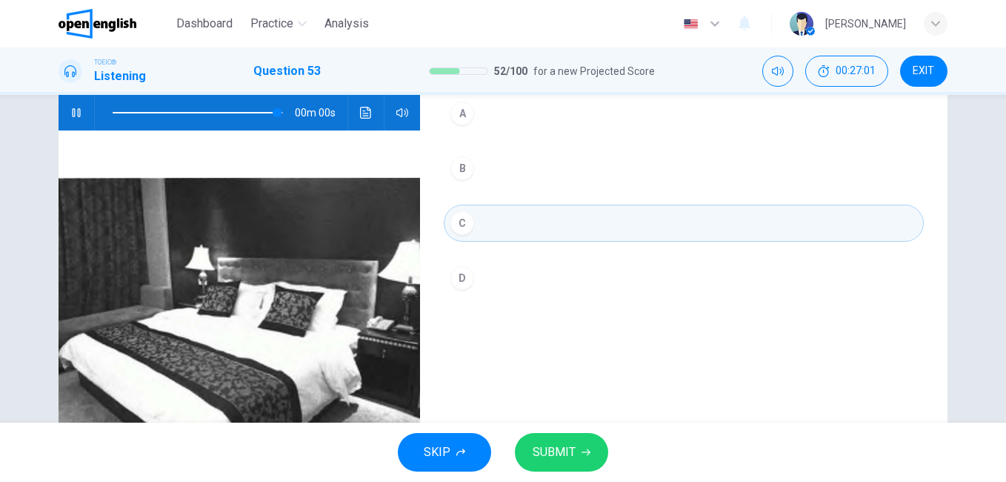
type input "*"
click at [548, 456] on span "SUBMIT" at bounding box center [554, 452] width 43 height 21
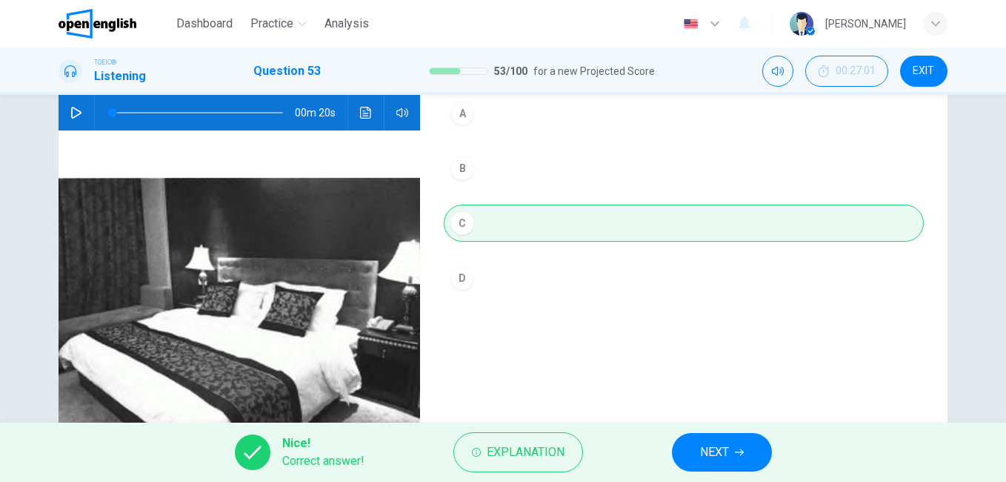
click at [705, 442] on span "NEXT" at bounding box center [714, 452] width 29 height 21
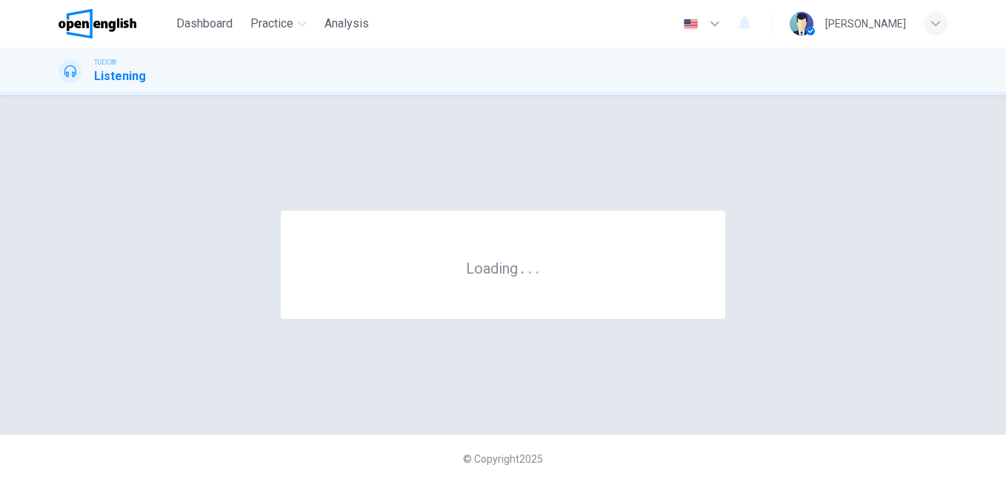
scroll to position [0, 0]
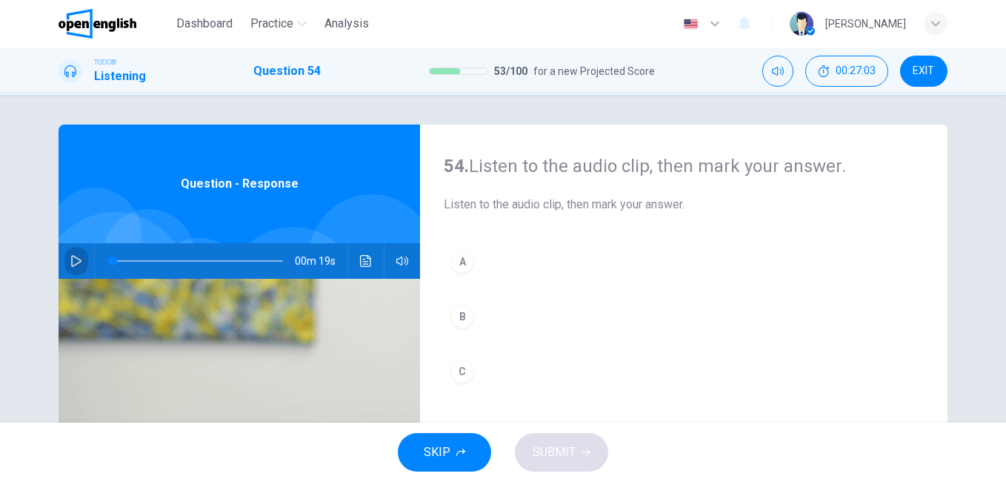
click at [79, 258] on button "button" at bounding box center [76, 261] width 24 height 36
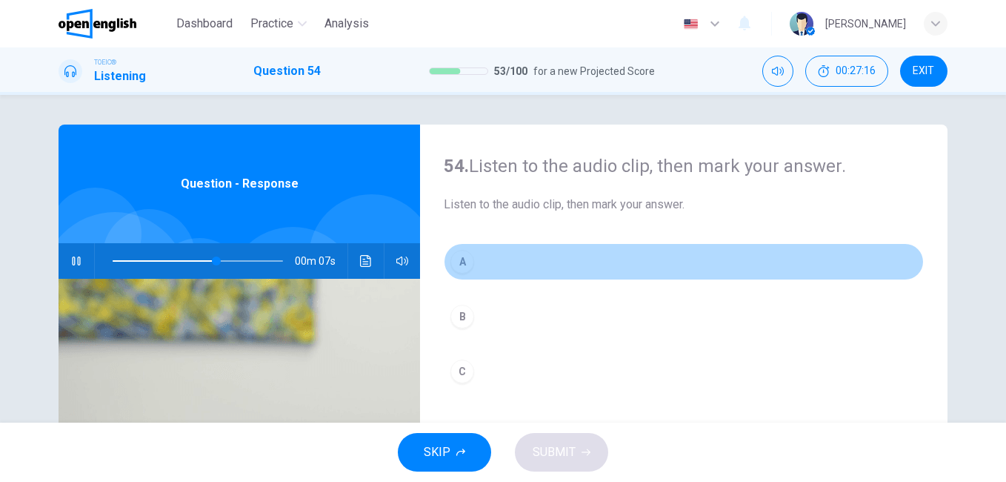
click at [453, 260] on div "A" at bounding box center [462, 262] width 24 height 24
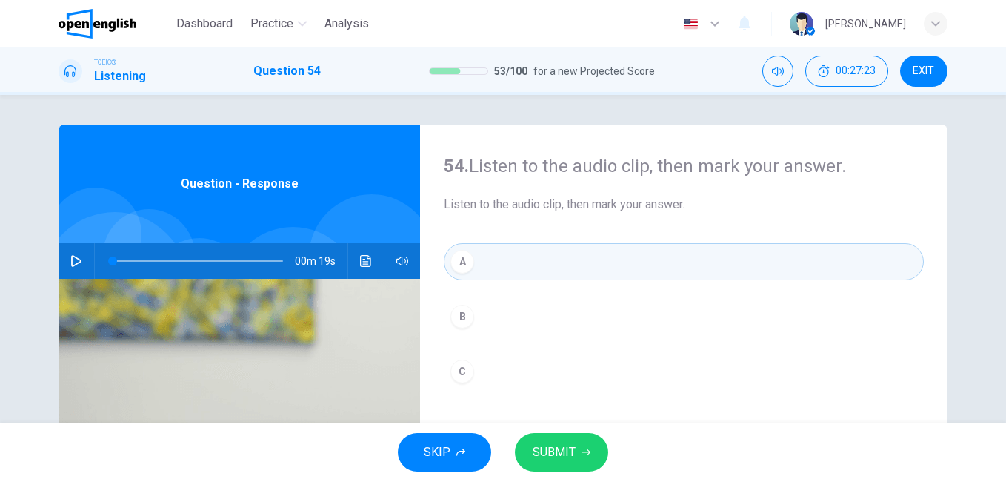
click at [115, 256] on span at bounding box center [112, 260] width 9 height 9
click at [82, 261] on button "button" at bounding box center [76, 261] width 24 height 36
click at [578, 453] on button "SUBMIT" at bounding box center [561, 452] width 93 height 39
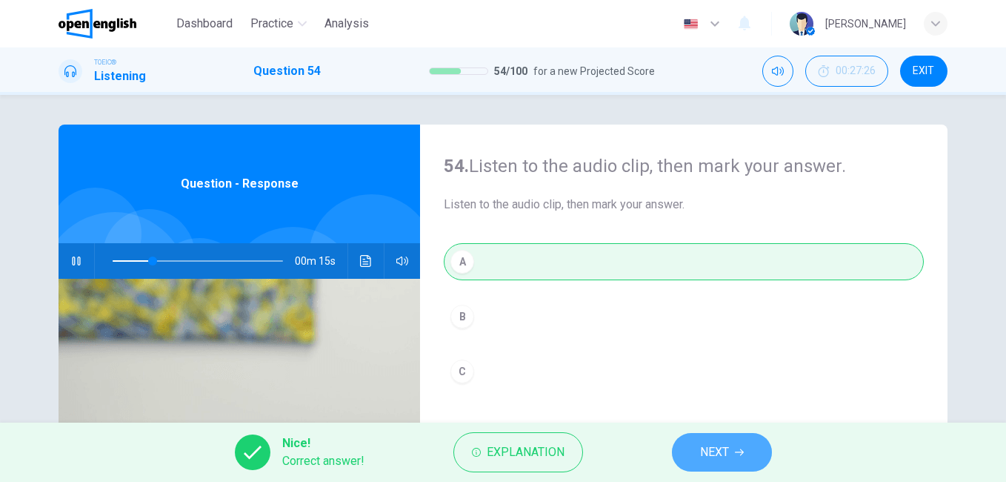
type input "**"
click at [689, 447] on button "NEXT" at bounding box center [722, 452] width 100 height 39
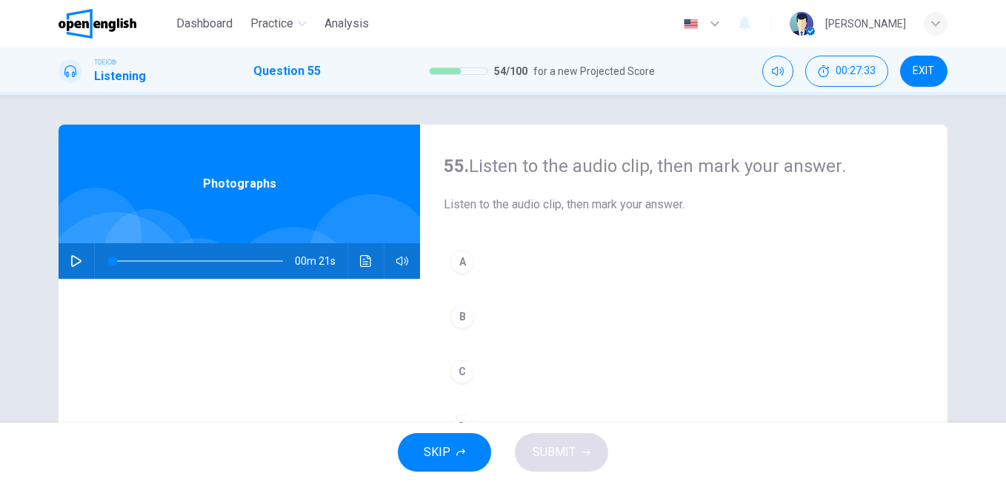
scroll to position [148, 0]
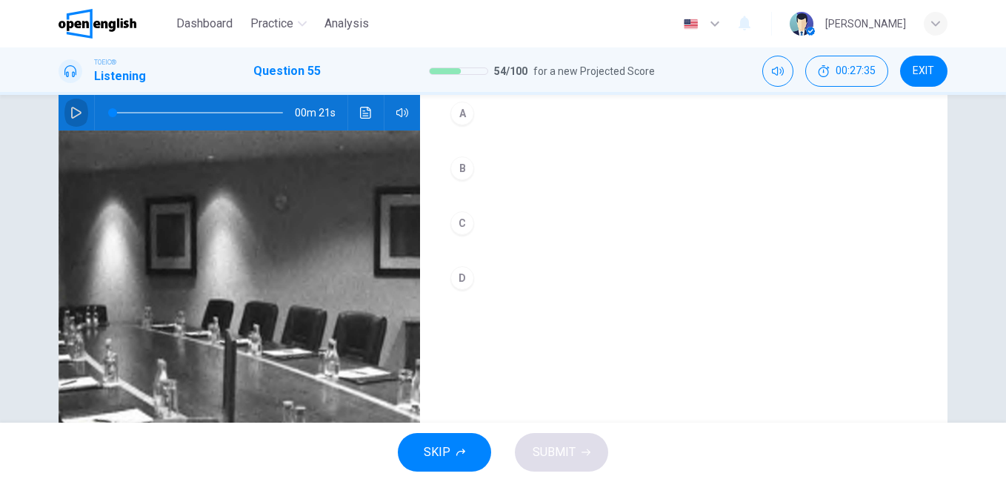
click at [71, 112] on icon "button" at bounding box center [76, 113] width 10 height 12
click at [457, 122] on div "A" at bounding box center [462, 114] width 24 height 24
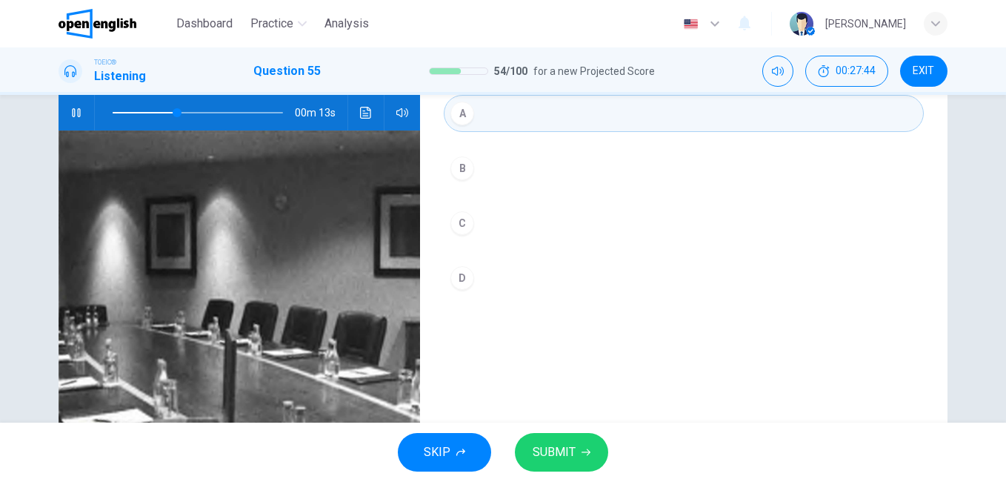
scroll to position [222, 0]
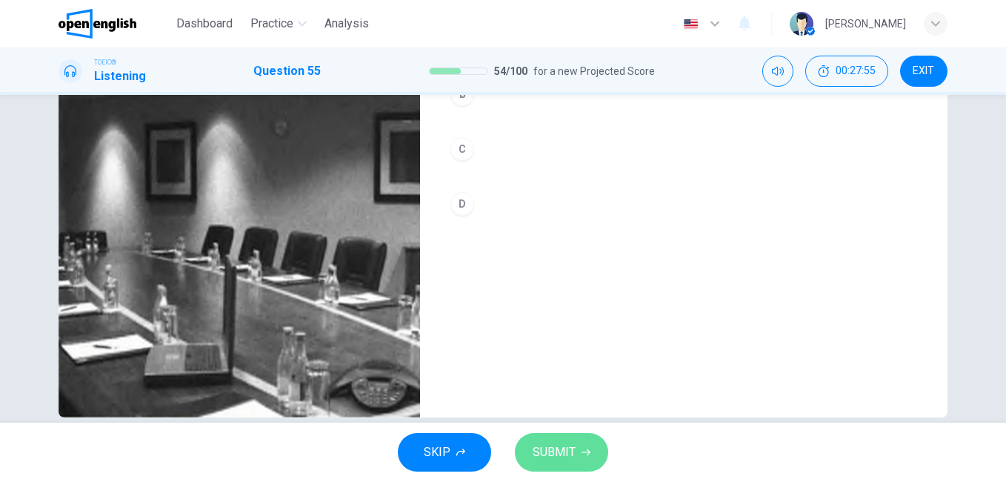
click at [547, 457] on span "SUBMIT" at bounding box center [554, 452] width 43 height 21
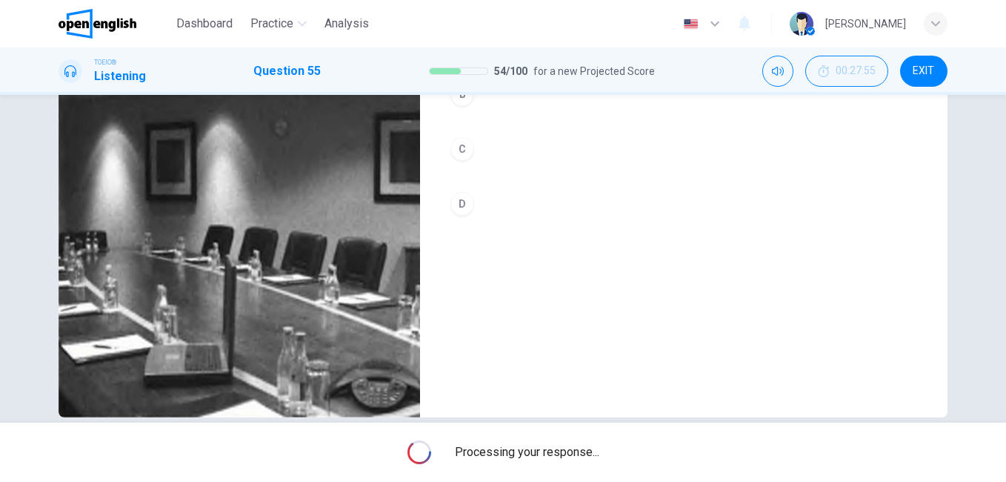
type input "*"
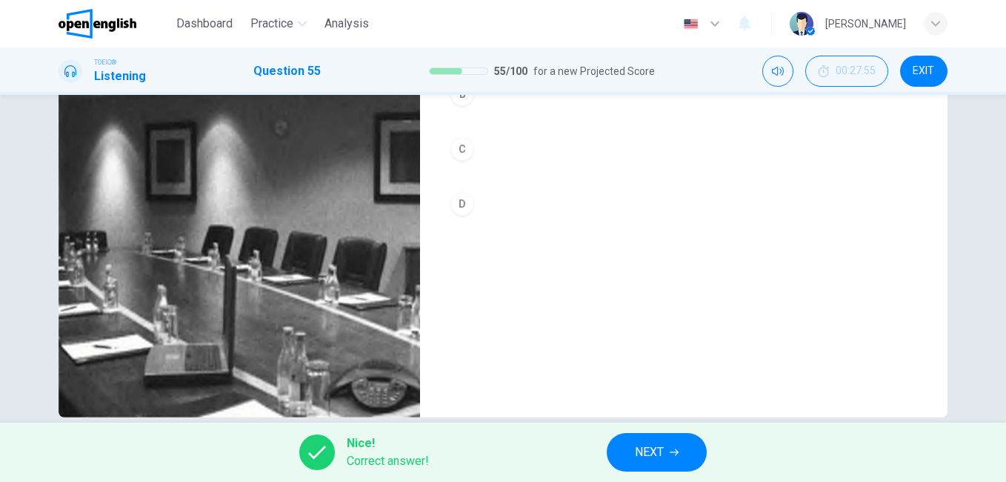
click at [653, 458] on span "NEXT" at bounding box center [649, 452] width 29 height 21
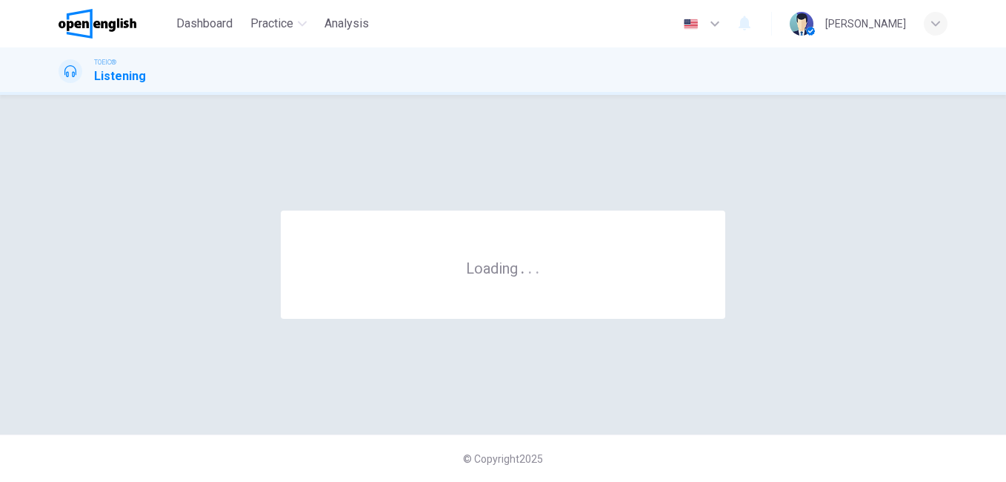
scroll to position [0, 0]
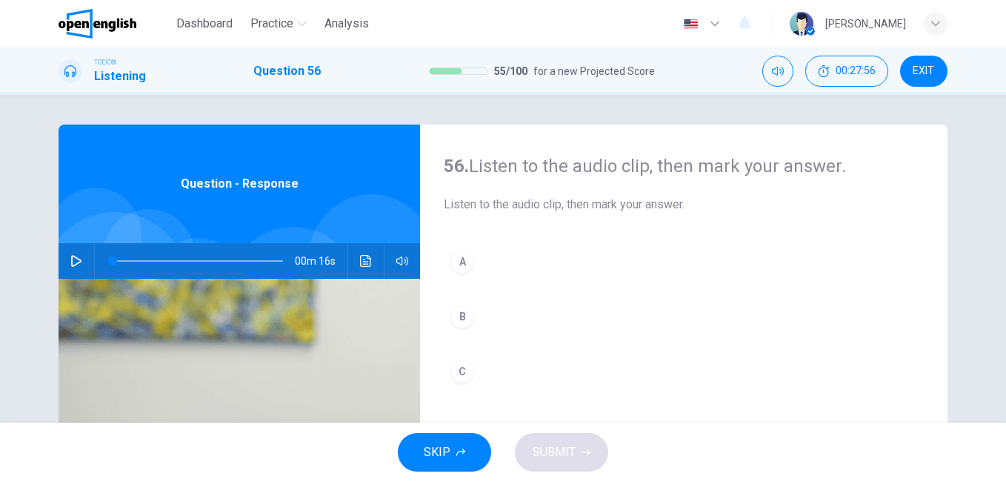
click at [71, 266] on icon "button" at bounding box center [76, 261] width 12 height 12
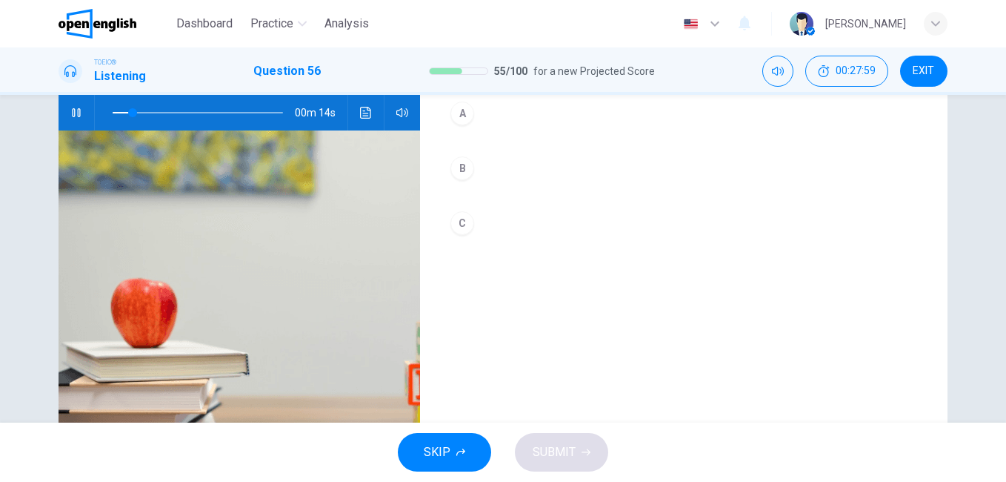
scroll to position [74, 0]
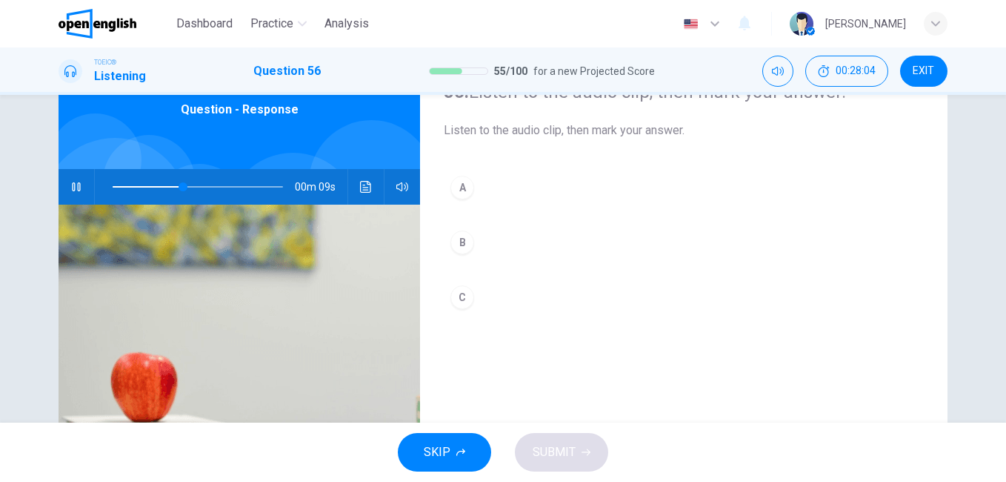
click at [465, 182] on div "A" at bounding box center [462, 188] width 24 height 24
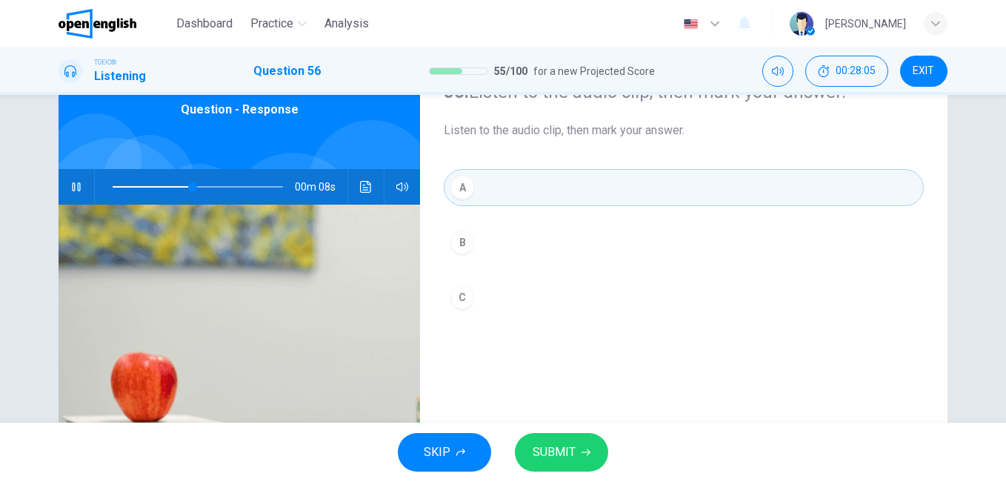
click at [590, 448] on button "SUBMIT" at bounding box center [561, 452] width 93 height 39
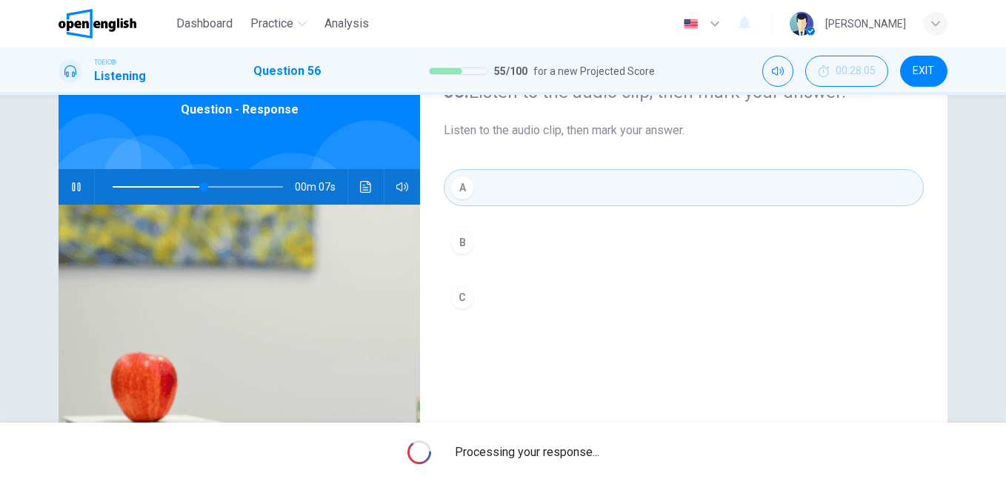
type input "**"
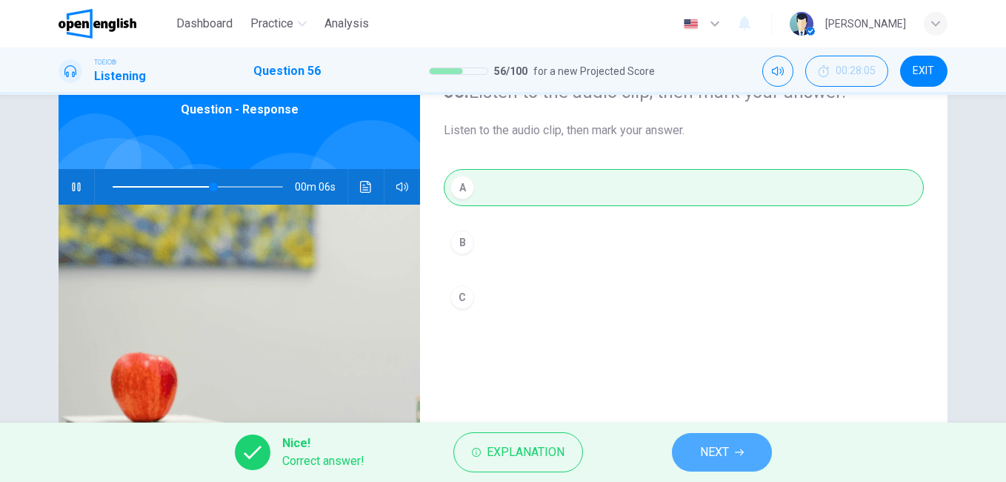
click at [729, 441] on button "NEXT" at bounding box center [722, 452] width 100 height 39
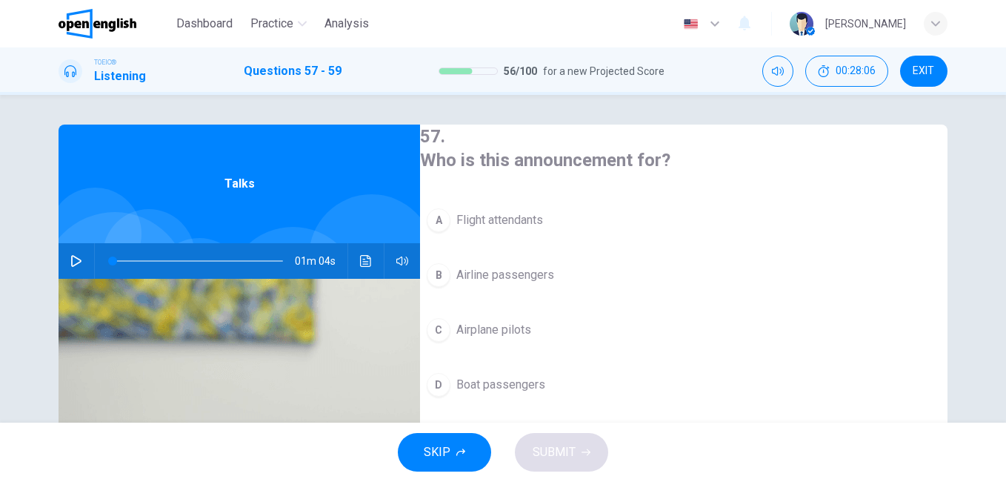
click at [64, 262] on button "button" at bounding box center [76, 261] width 24 height 36
click at [543, 214] on span "Flight attendants" at bounding box center [499, 220] width 87 height 18
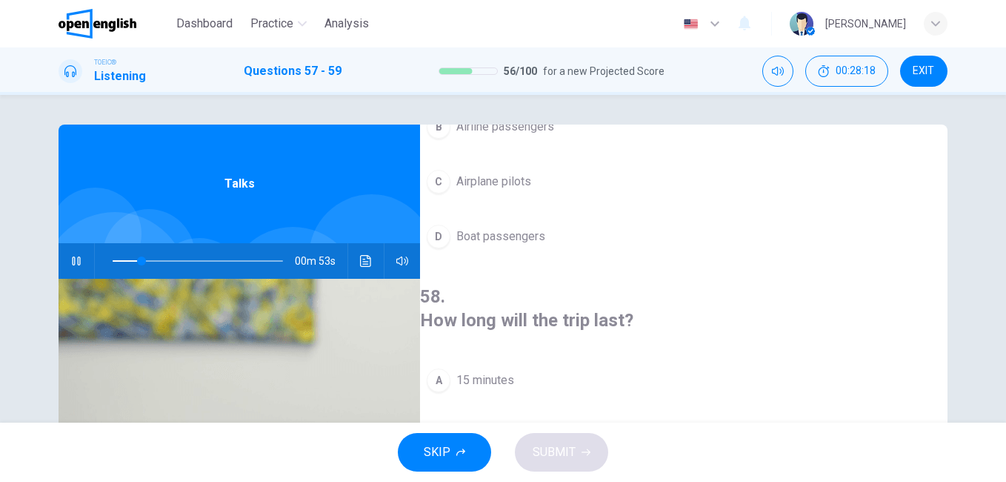
scroll to position [296, 0]
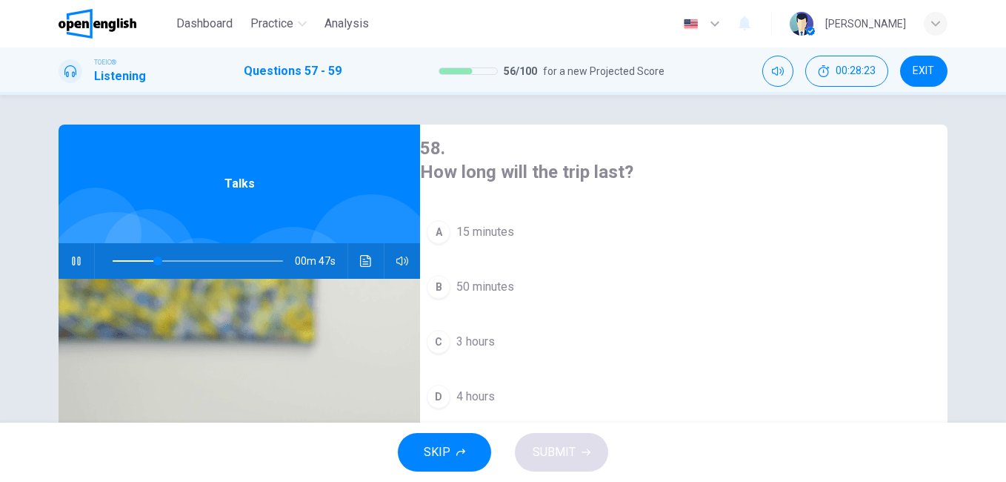
click at [536, 268] on button "B 50 minutes" at bounding box center [684, 286] width 528 height 37
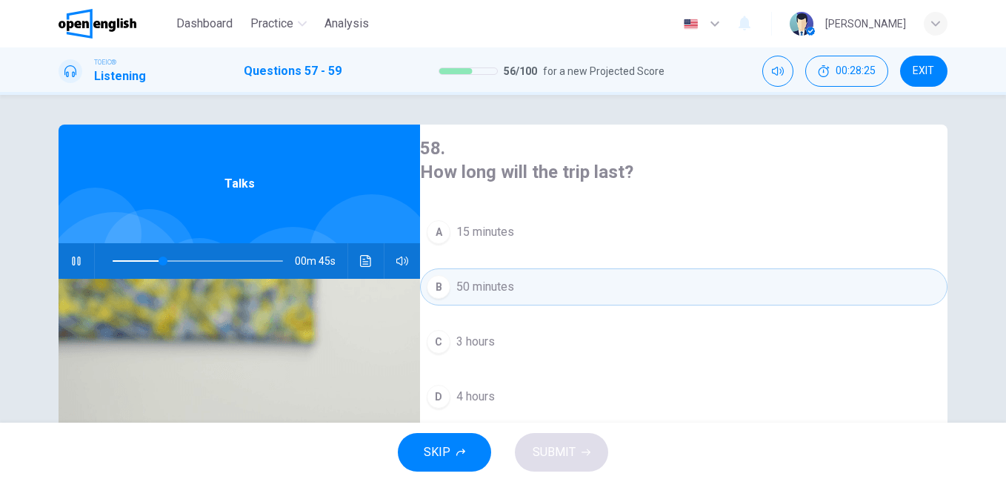
scroll to position [339, 0]
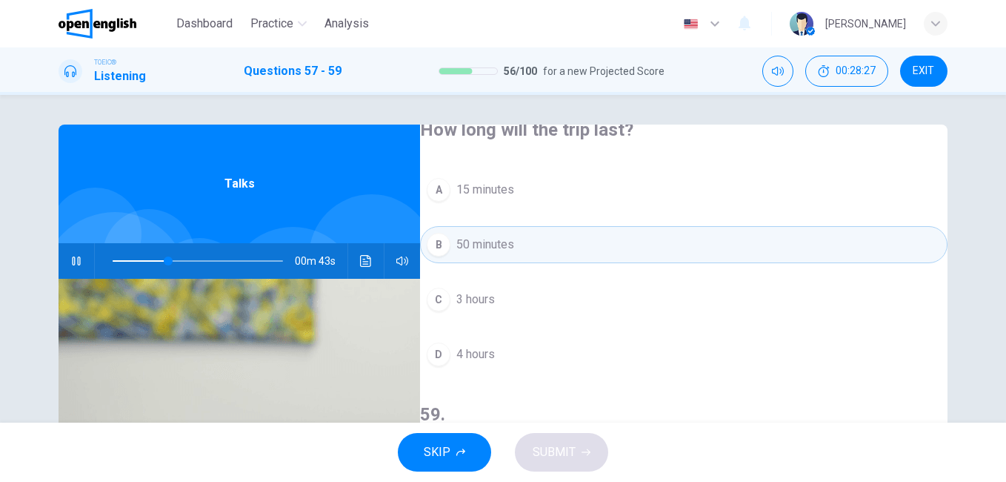
click at [125, 255] on span at bounding box center [198, 260] width 170 height 21
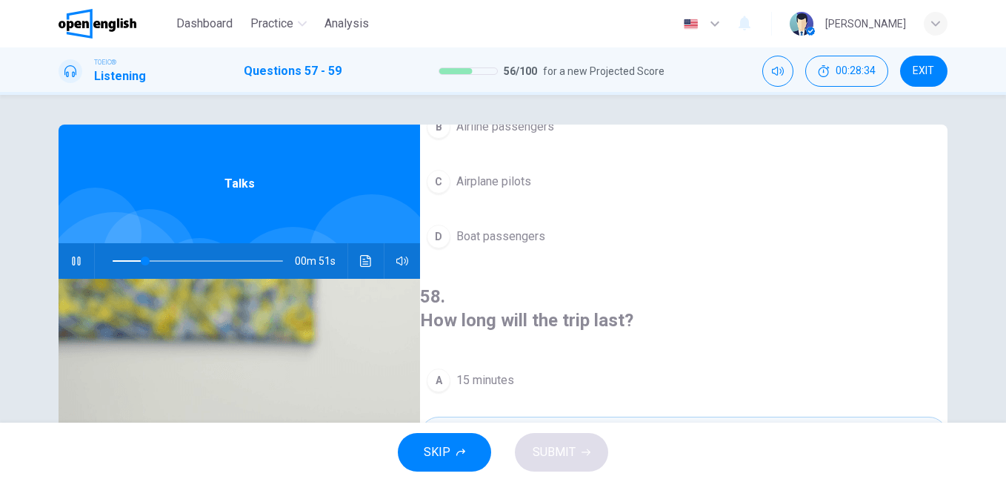
scroll to position [222, 0]
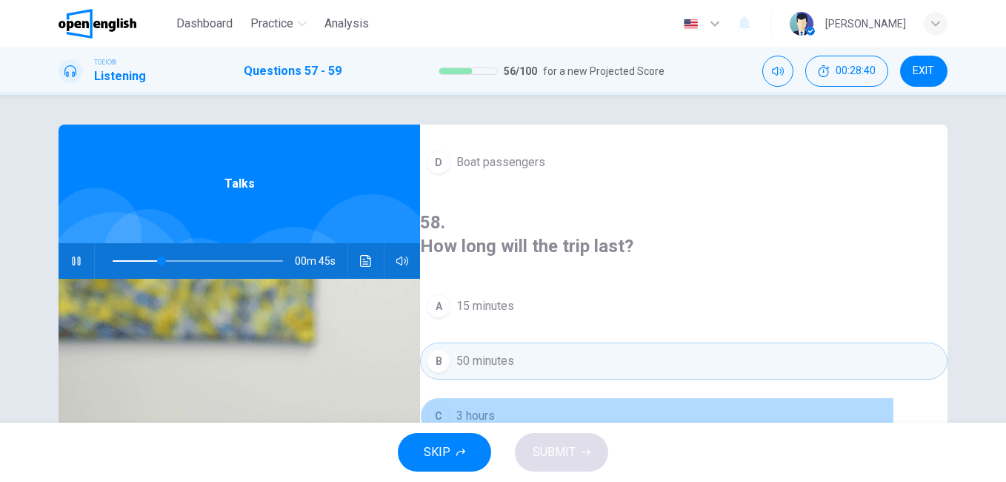
click at [531, 397] on button "C 3 hours" at bounding box center [684, 415] width 528 height 37
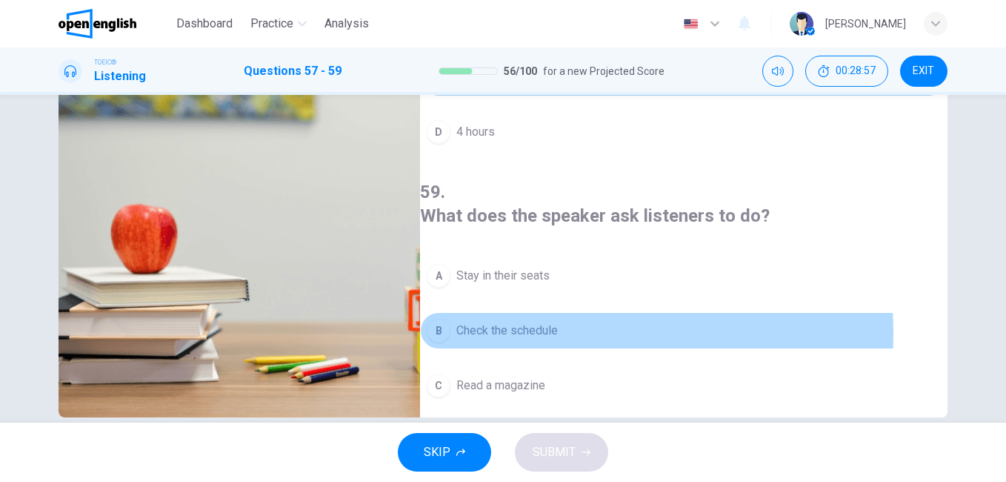
click at [512, 322] on span "Check the schedule" at bounding box center [507, 331] width 102 height 18
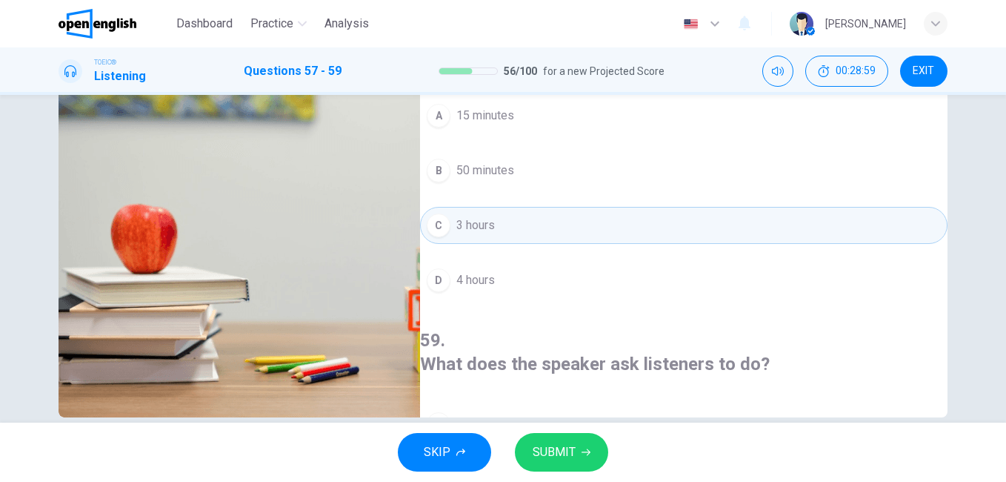
scroll to position [0, 0]
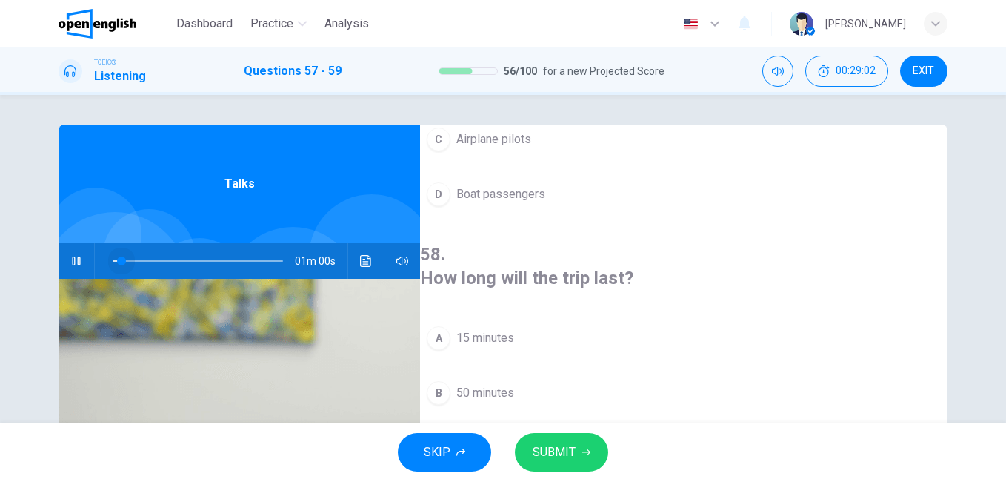
click at [117, 256] on span at bounding box center [198, 260] width 170 height 21
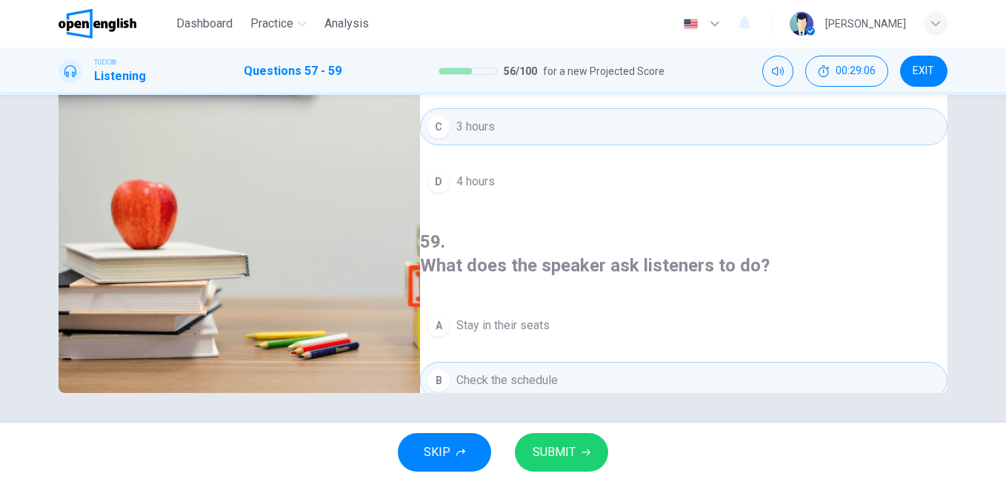
scroll to position [339, 0]
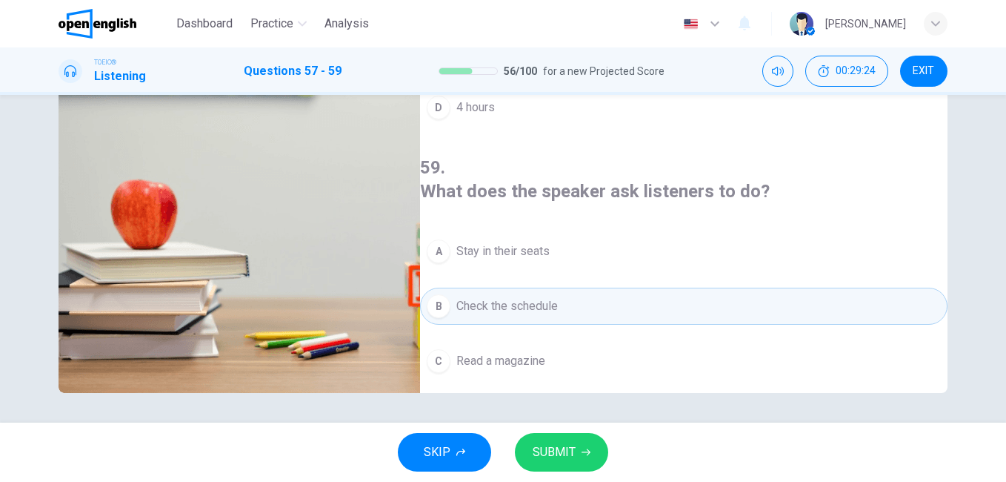
click at [550, 242] on span "Stay in their seats" at bounding box center [502, 251] width 93 height 18
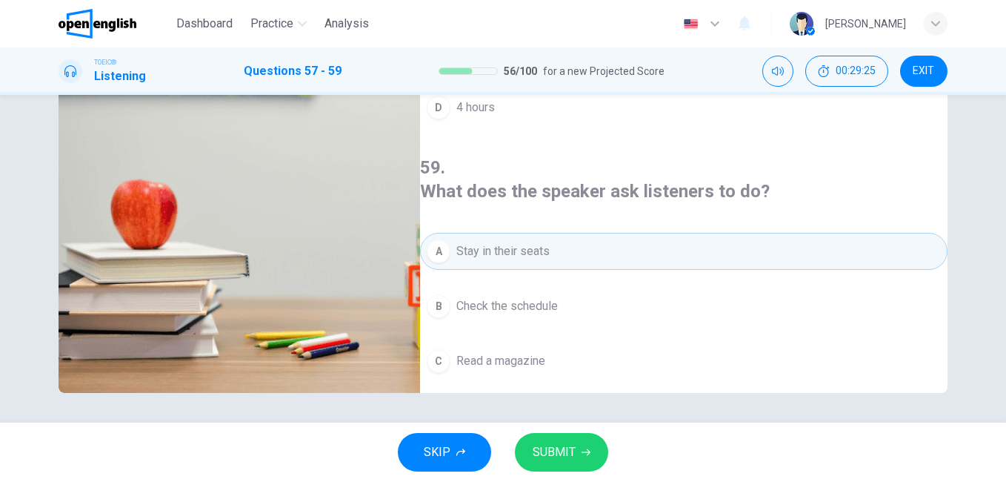
click at [576, 454] on button "SUBMIT" at bounding box center [561, 452] width 93 height 39
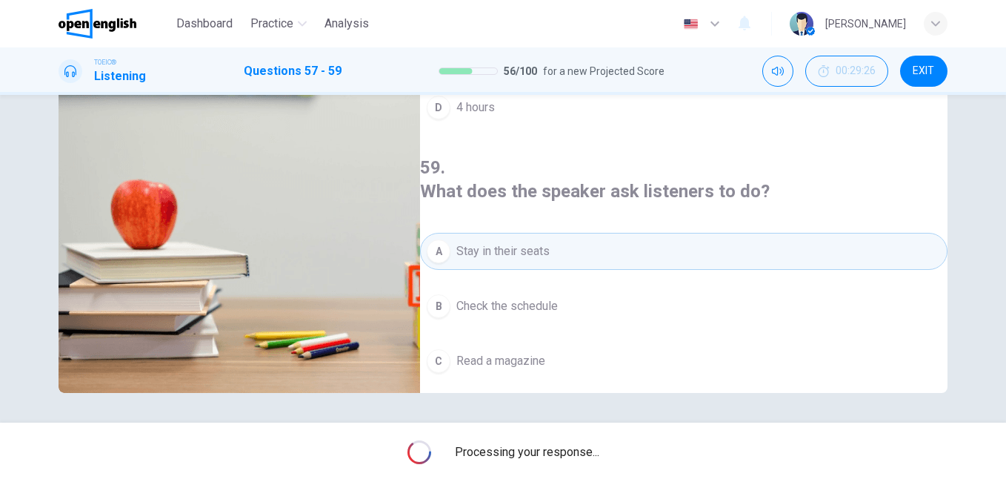
type input "**"
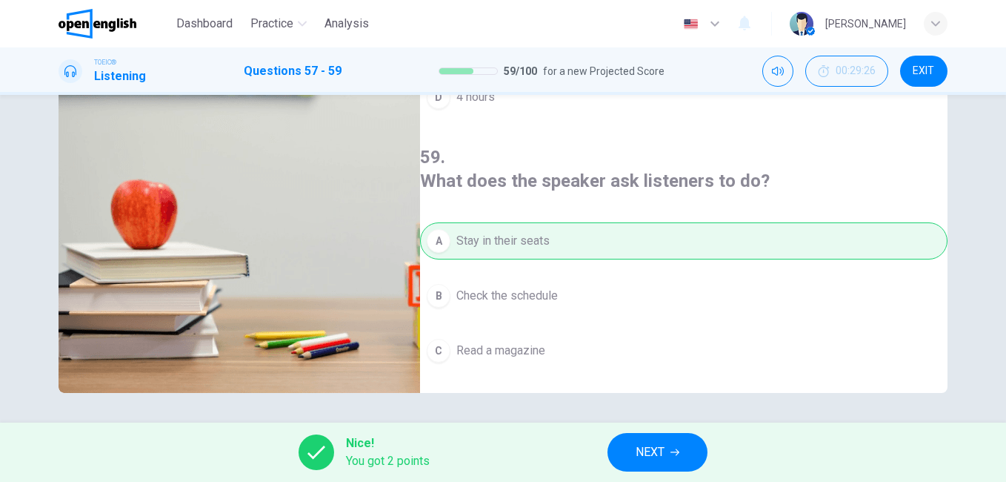
click at [675, 458] on button "NEXT" at bounding box center [658, 452] width 100 height 39
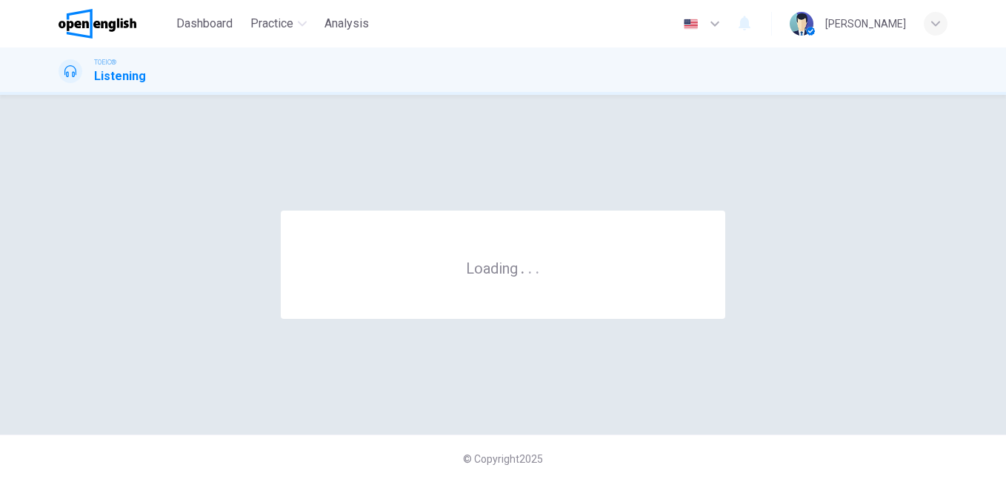
scroll to position [0, 0]
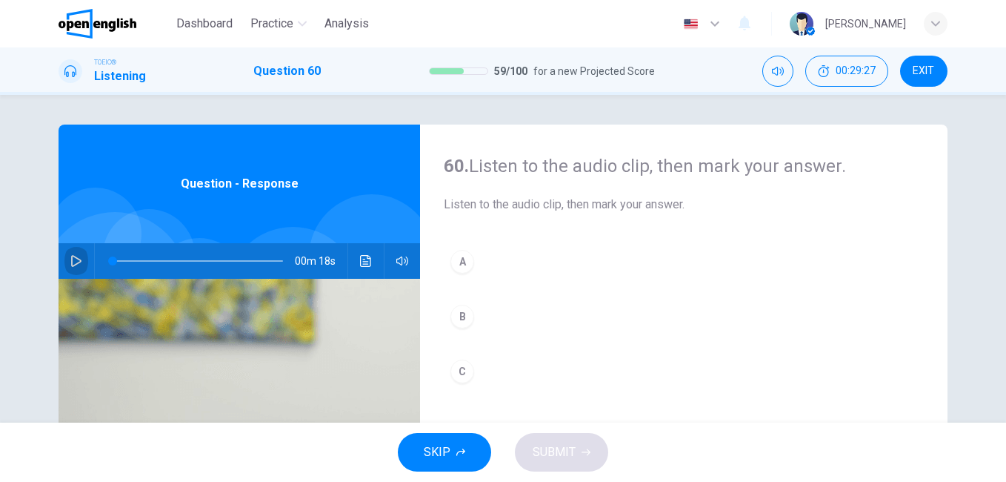
click at [73, 262] on icon "button" at bounding box center [76, 261] width 12 height 12
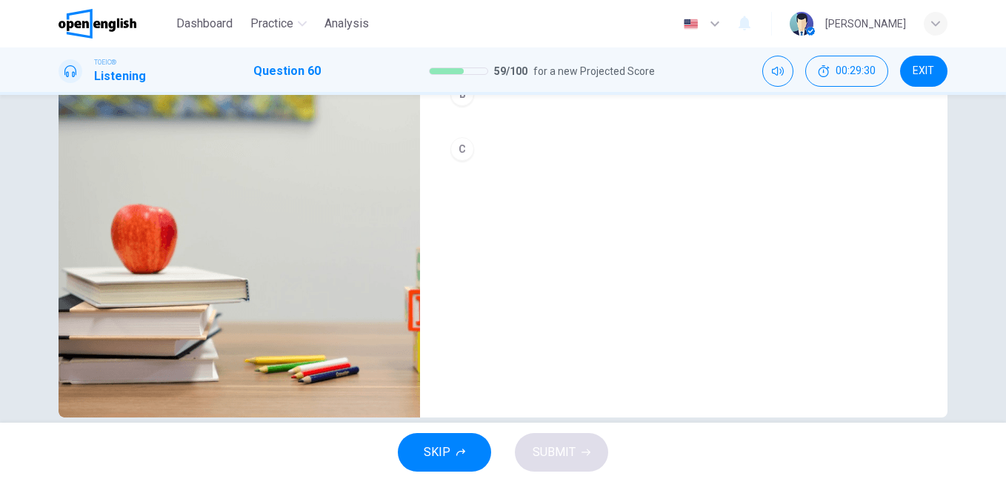
scroll to position [74, 0]
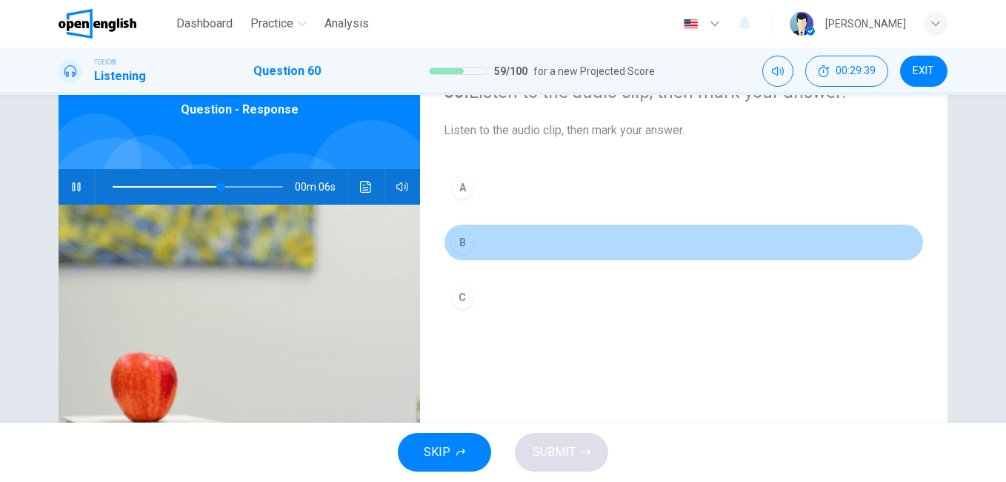
click at [461, 244] on div "B" at bounding box center [462, 242] width 24 height 24
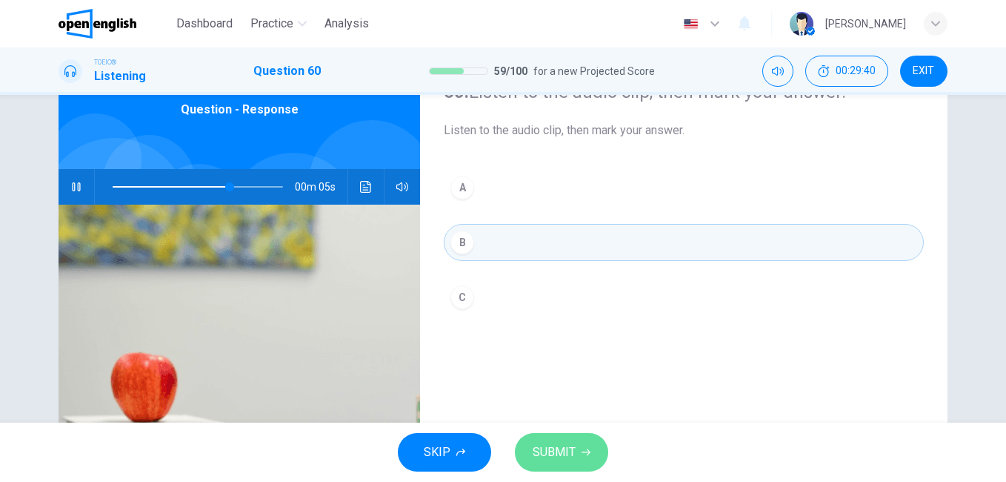
click at [568, 441] on button "SUBMIT" at bounding box center [561, 452] width 93 height 39
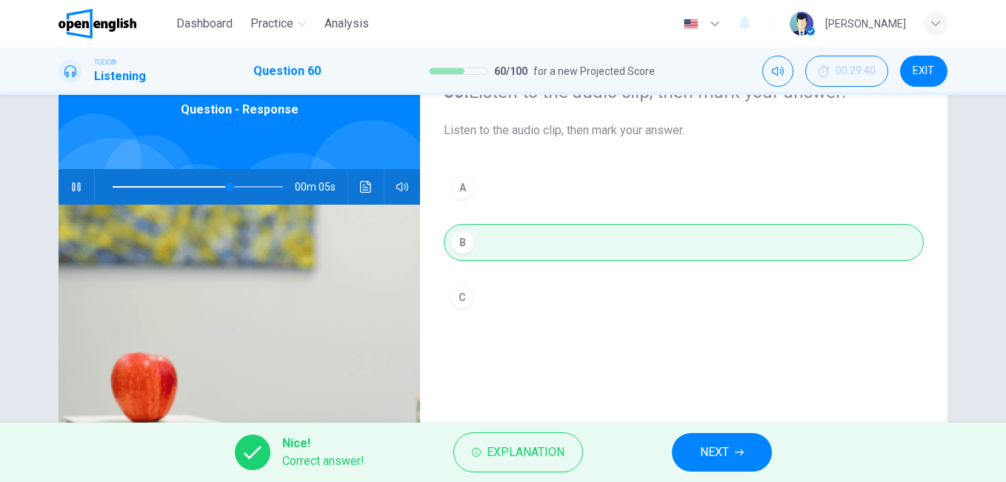
type input "**"
click at [690, 446] on button "NEXT" at bounding box center [722, 452] width 100 height 39
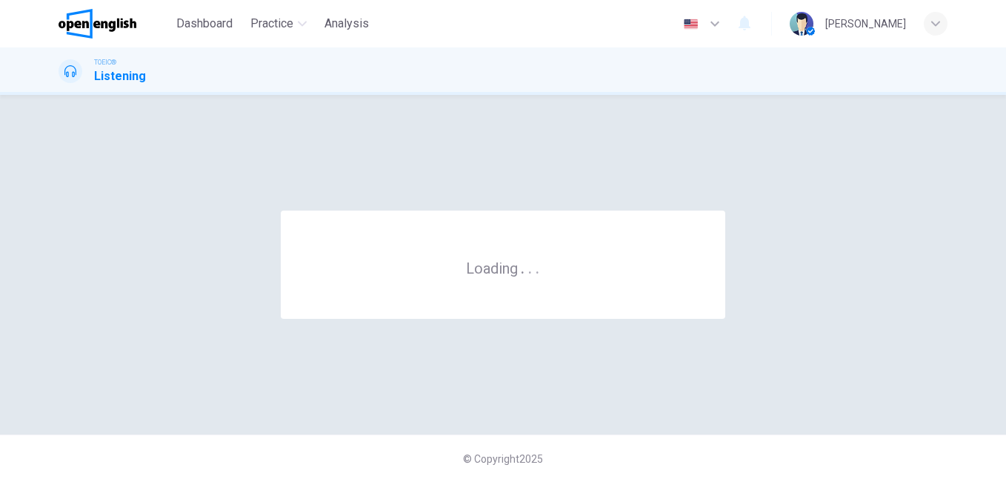
scroll to position [0, 0]
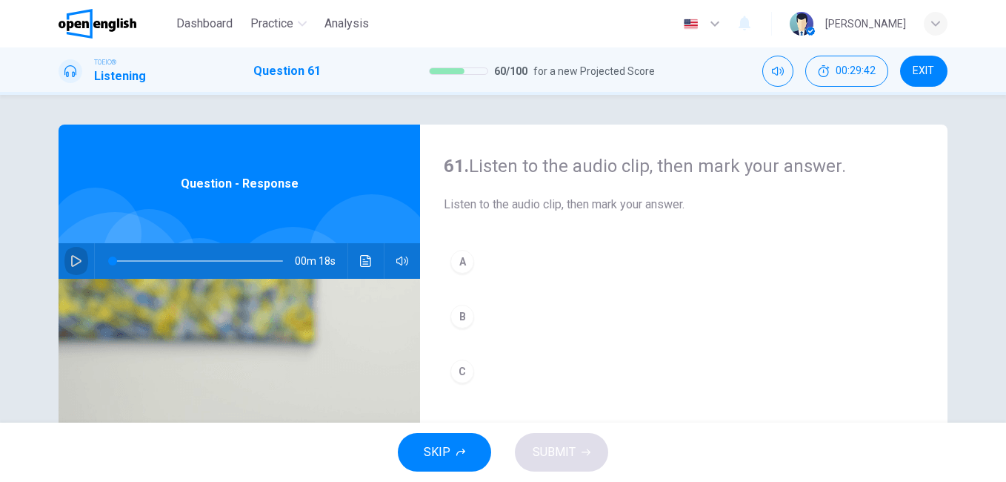
click at [76, 262] on icon "button" at bounding box center [76, 261] width 10 height 12
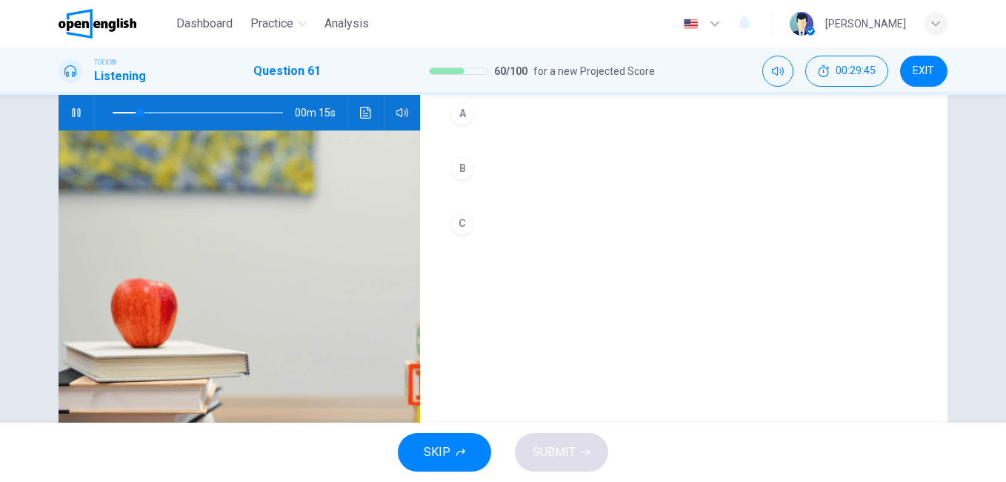
scroll to position [74, 0]
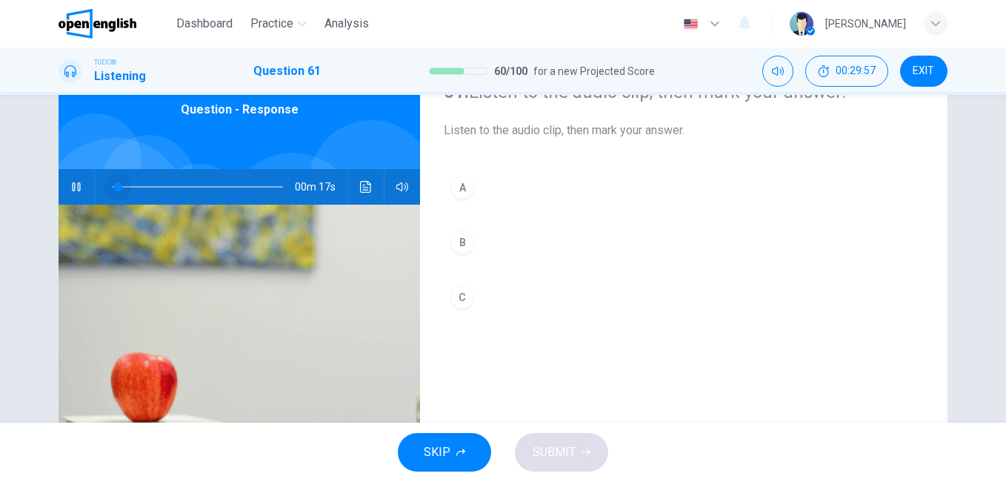
click at [114, 188] on span at bounding box center [198, 186] width 170 height 21
click at [461, 292] on div "C" at bounding box center [462, 297] width 24 height 24
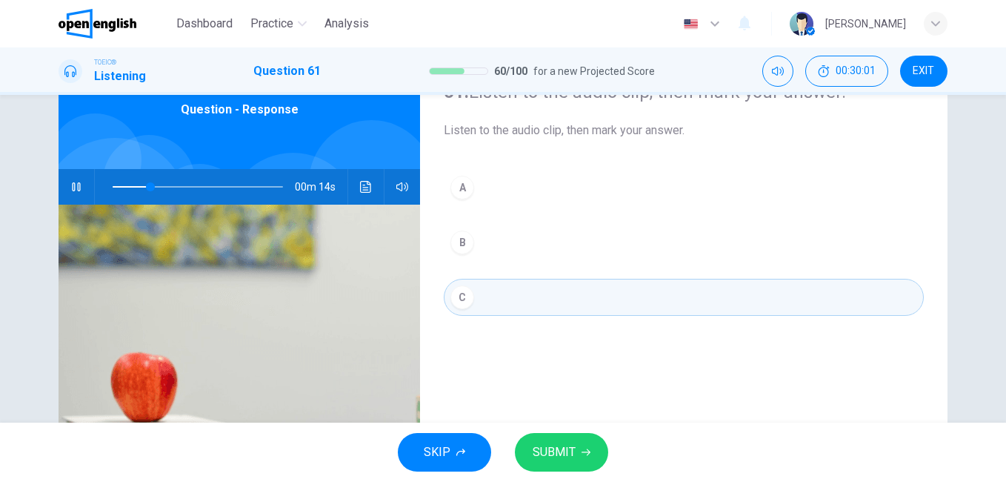
click at [211, 187] on span at bounding box center [198, 186] width 170 height 21
click at [585, 454] on icon "button" at bounding box center [586, 452] width 9 height 9
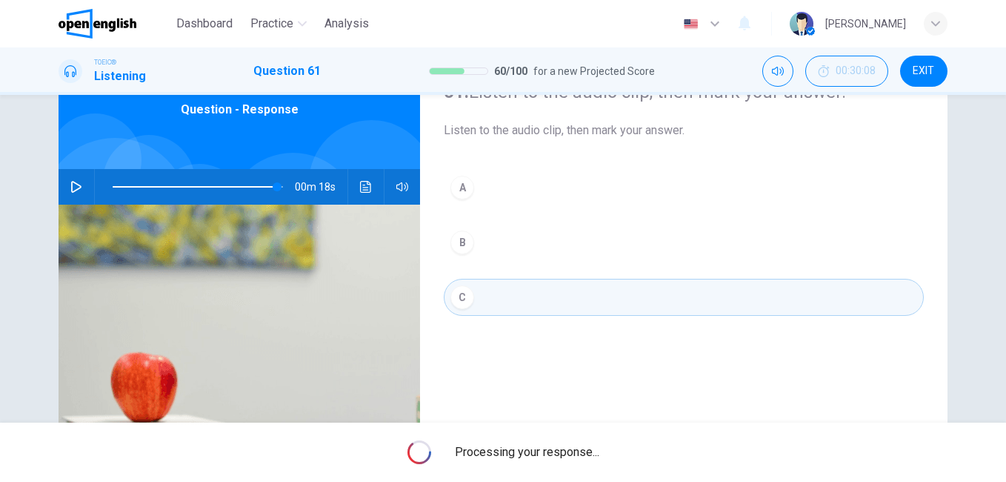
type input "*"
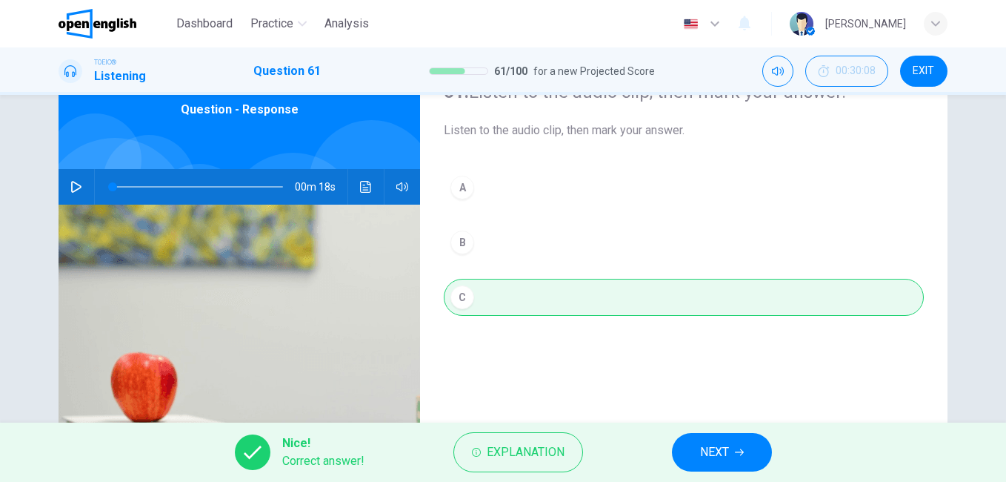
drag, startPoint x: 746, startPoint y: 439, endPoint x: 749, endPoint y: 462, distance: 23.9
click at [749, 462] on div "Nice! Correct answer! Explanation NEXT" at bounding box center [503, 451] width 1006 height 59
click at [749, 462] on button "NEXT" at bounding box center [722, 452] width 100 height 39
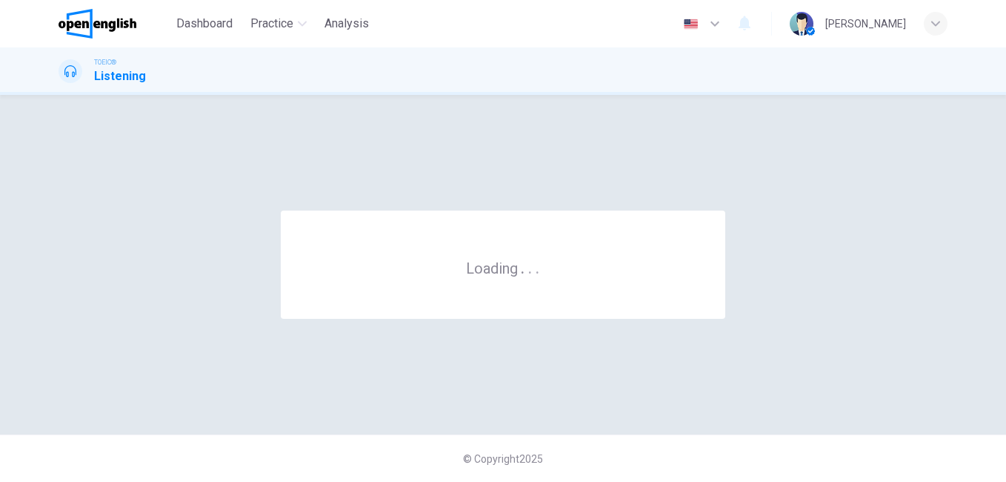
scroll to position [0, 0]
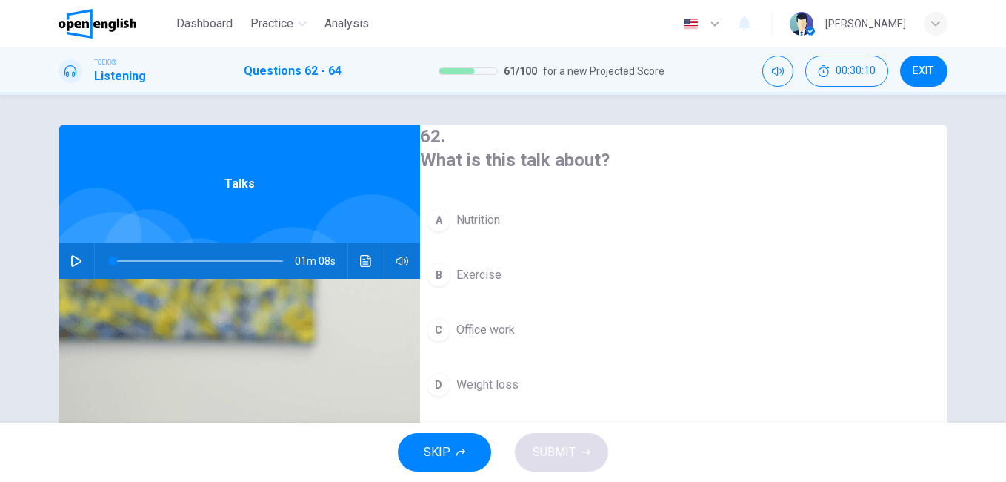
click at [69, 253] on button "button" at bounding box center [76, 261] width 24 height 36
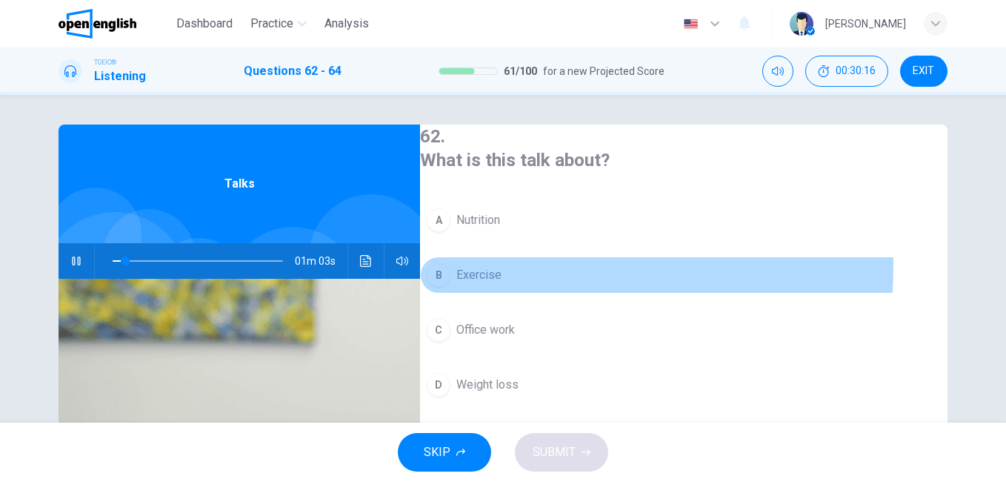
click at [472, 262] on button "B Exercise" at bounding box center [684, 274] width 528 height 37
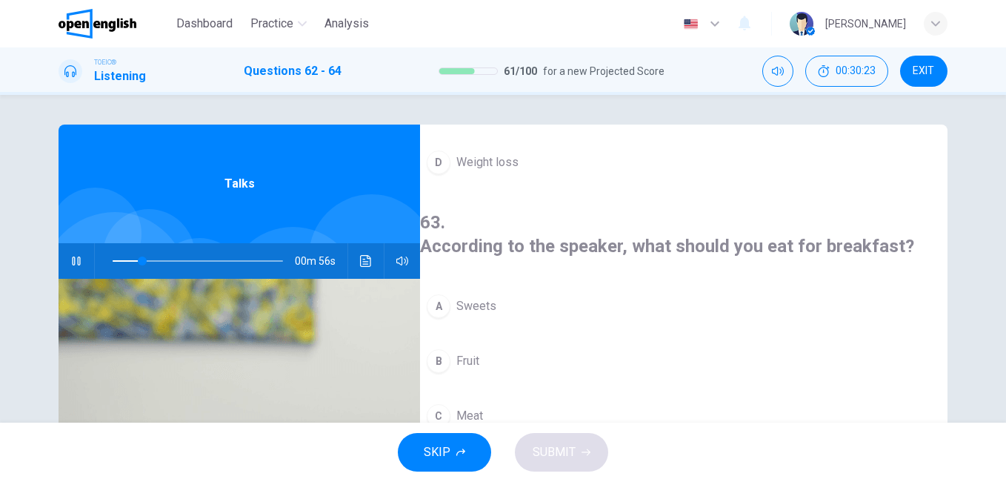
scroll to position [339, 0]
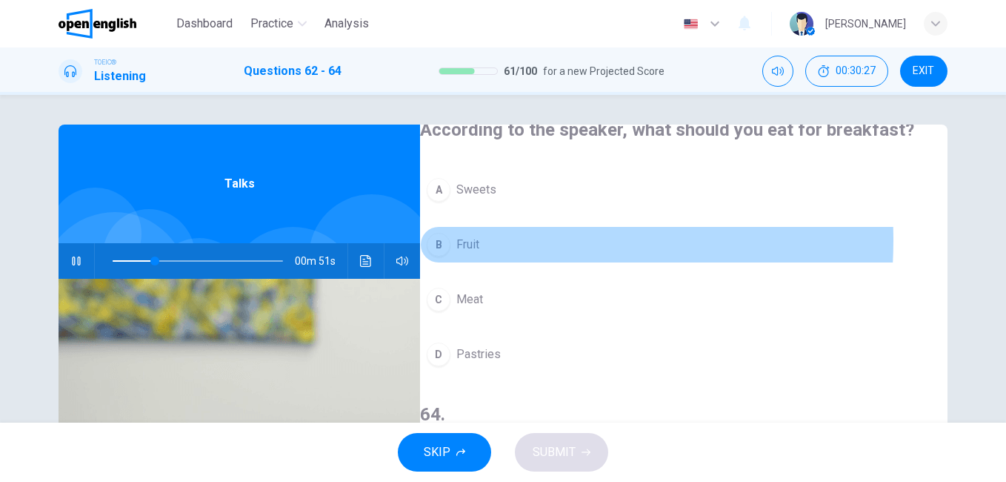
click at [477, 236] on span "Fruit" at bounding box center [467, 245] width 23 height 18
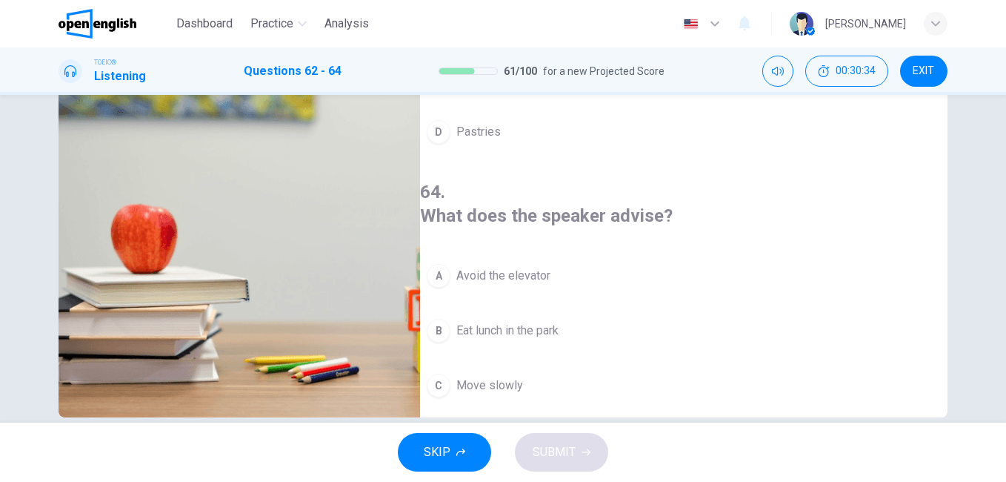
scroll to position [247, 0]
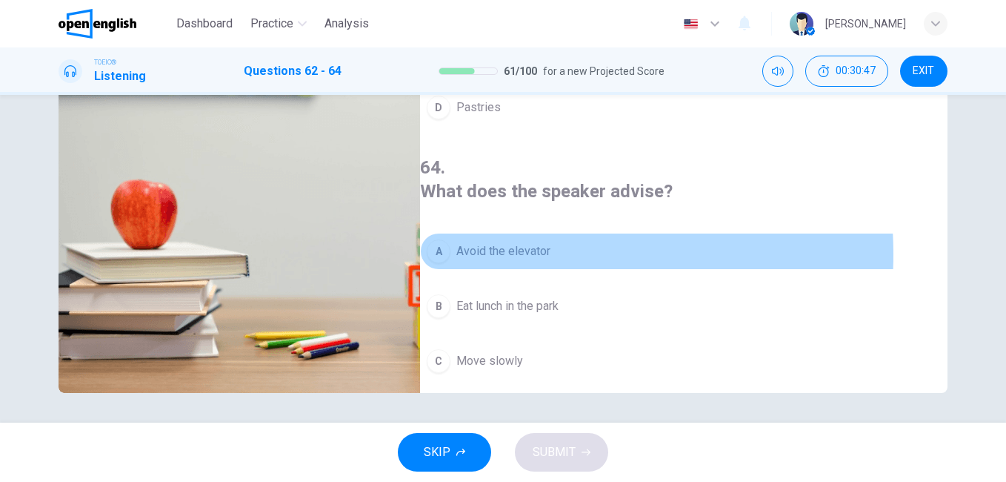
click at [517, 242] on span "Avoid the elevator" at bounding box center [503, 251] width 94 height 18
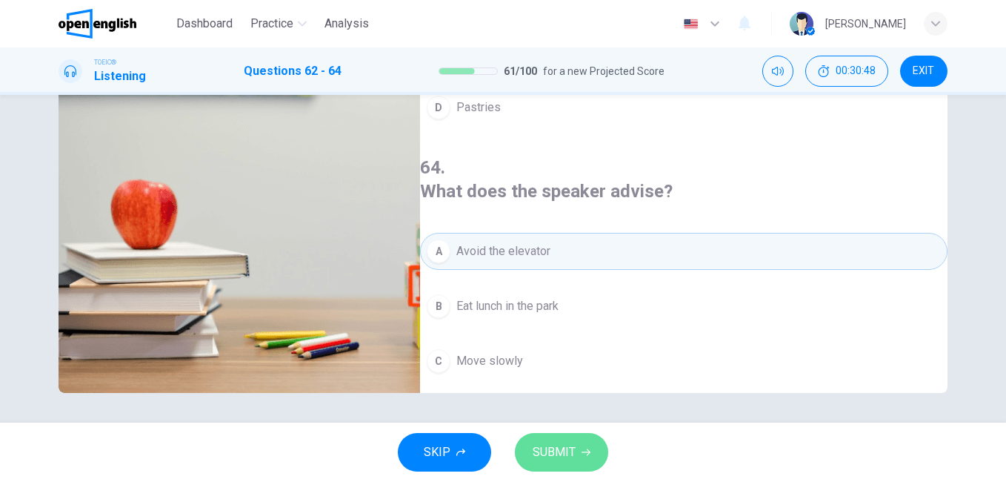
click at [567, 448] on span "SUBMIT" at bounding box center [554, 452] width 43 height 21
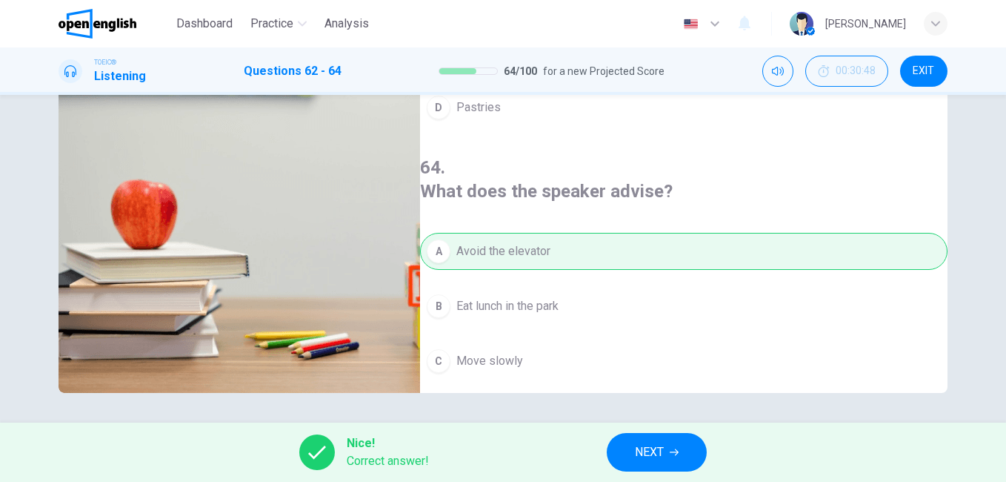
type input "**"
click at [696, 457] on button "NEXT" at bounding box center [657, 452] width 100 height 39
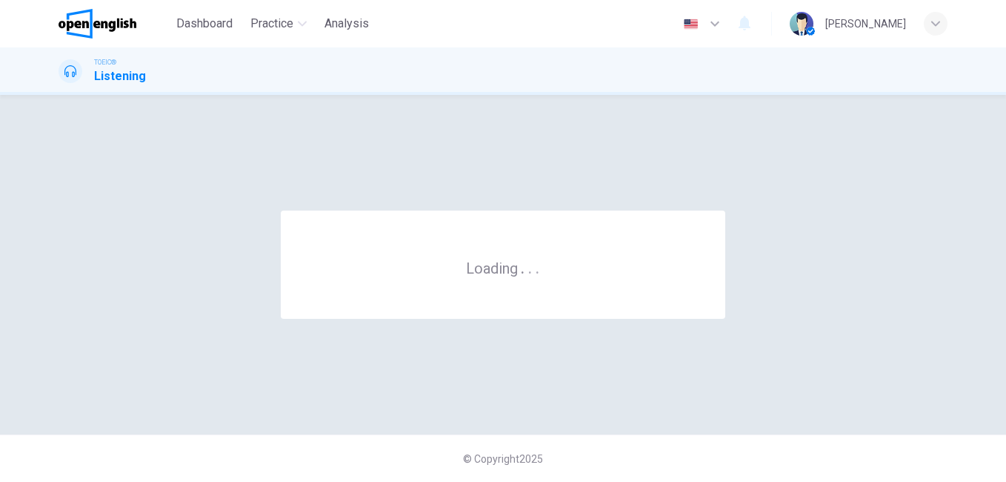
scroll to position [0, 0]
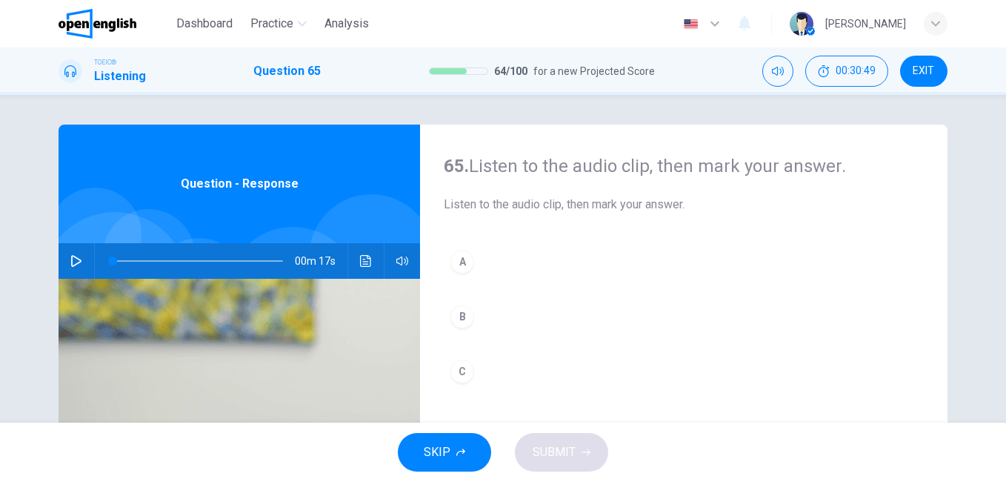
click at [71, 267] on button "button" at bounding box center [76, 261] width 24 height 36
click at [459, 313] on div "B" at bounding box center [462, 317] width 24 height 24
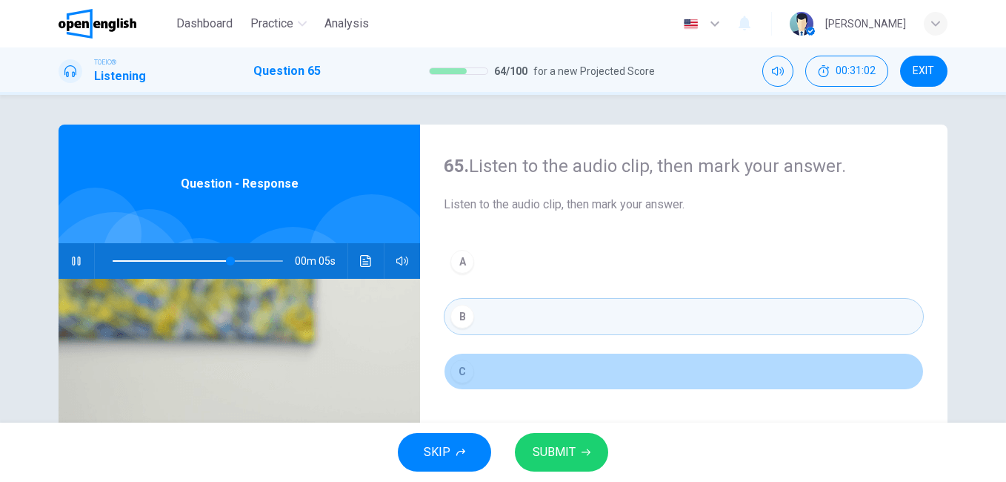
click at [460, 368] on div "C" at bounding box center [462, 371] width 24 height 24
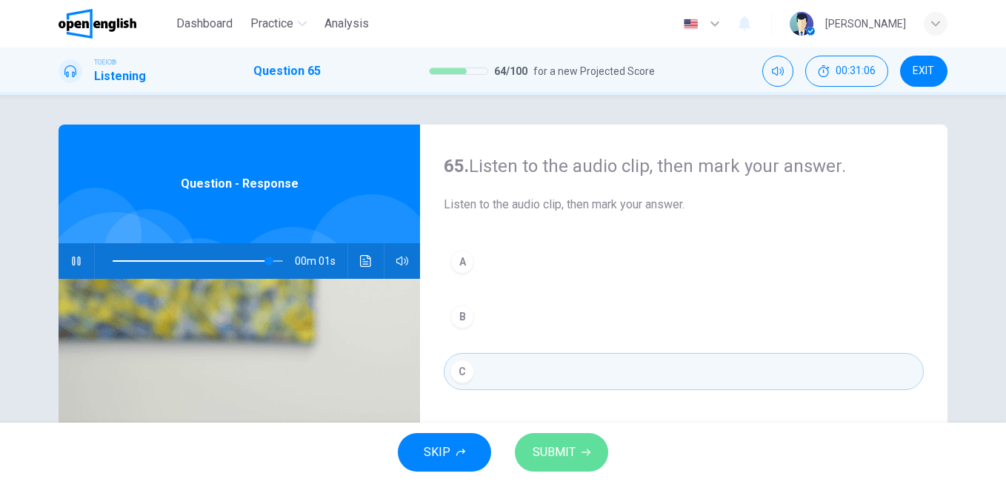
click at [580, 448] on button "SUBMIT" at bounding box center [561, 452] width 93 height 39
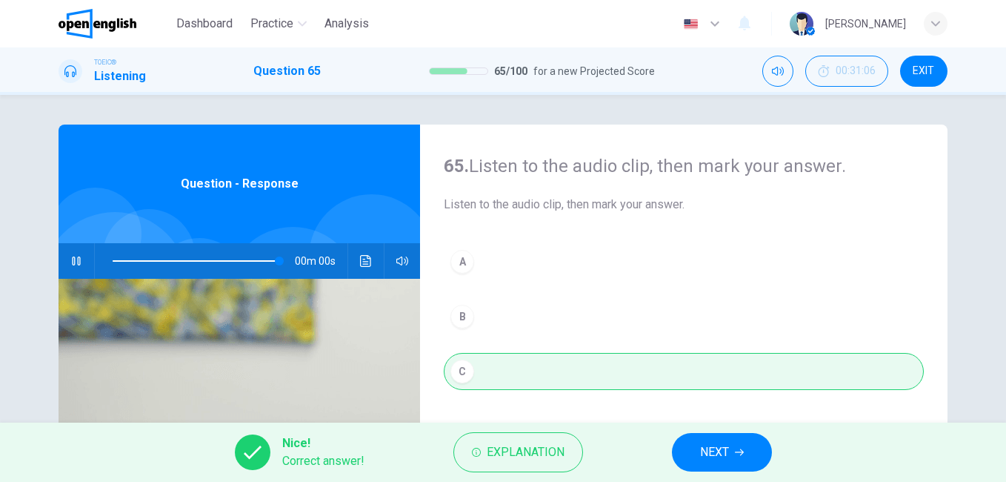
type input "*"
click at [711, 446] on span "NEXT" at bounding box center [714, 452] width 29 height 21
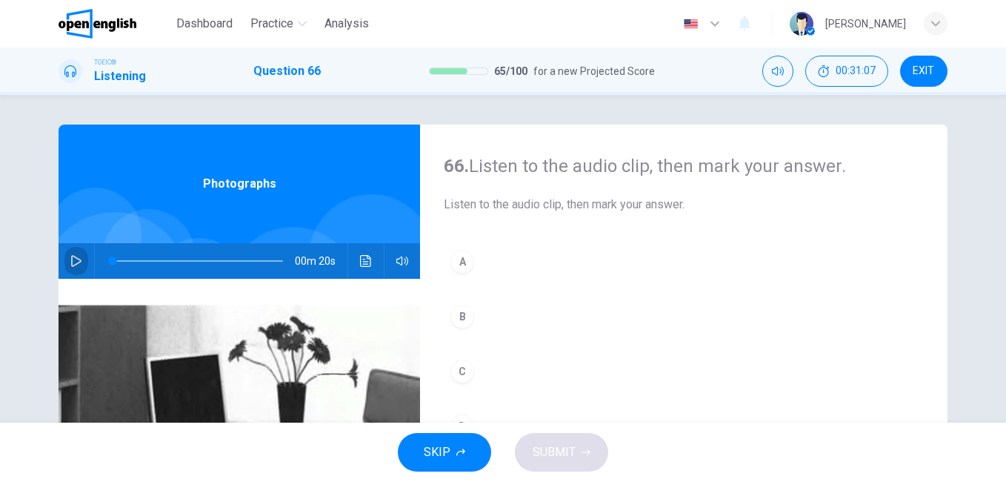
click at [71, 261] on icon "button" at bounding box center [76, 261] width 12 height 12
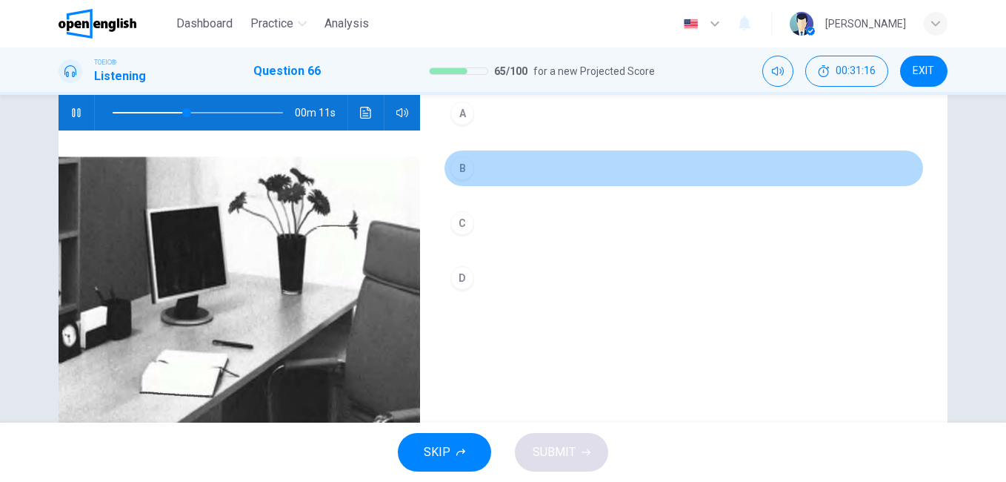
click at [455, 167] on div "B" at bounding box center [462, 168] width 24 height 24
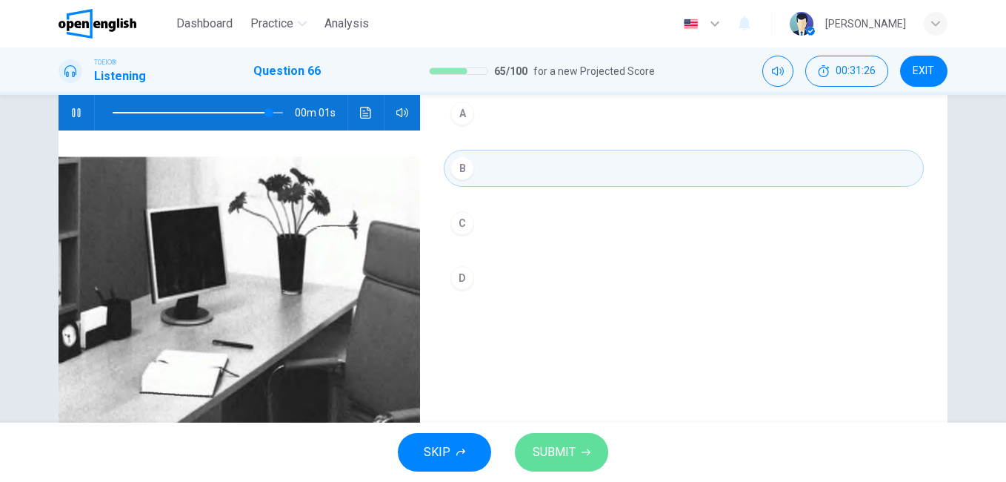
click at [541, 449] on span "SUBMIT" at bounding box center [554, 452] width 43 height 21
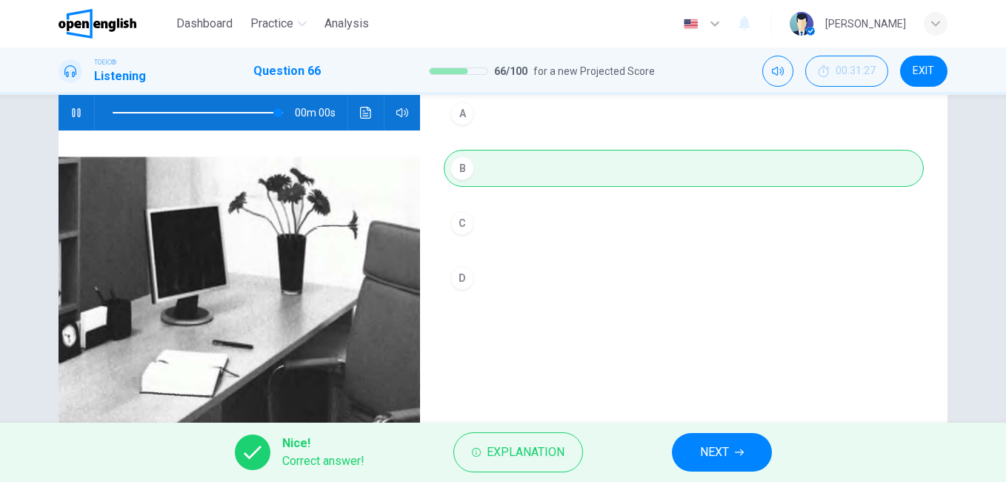
type input "*"
click at [731, 445] on button "NEXT" at bounding box center [722, 452] width 100 height 39
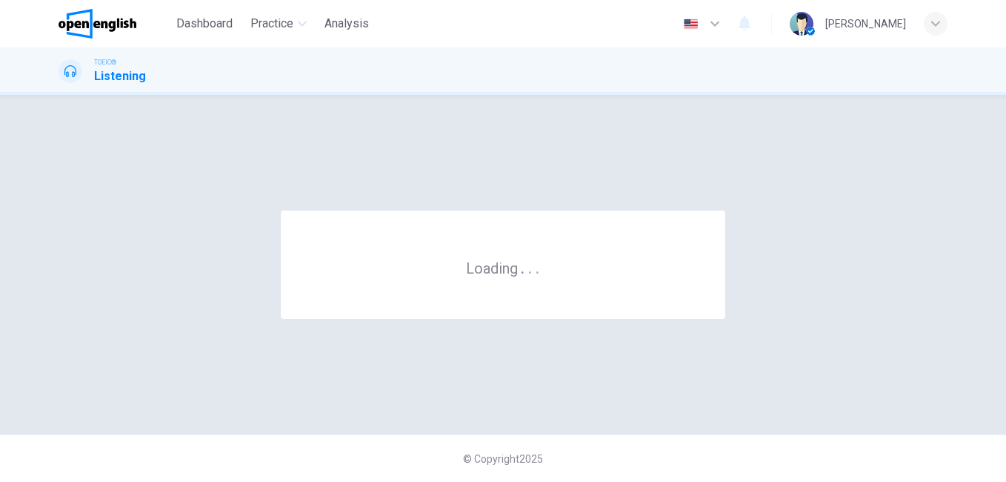
scroll to position [0, 0]
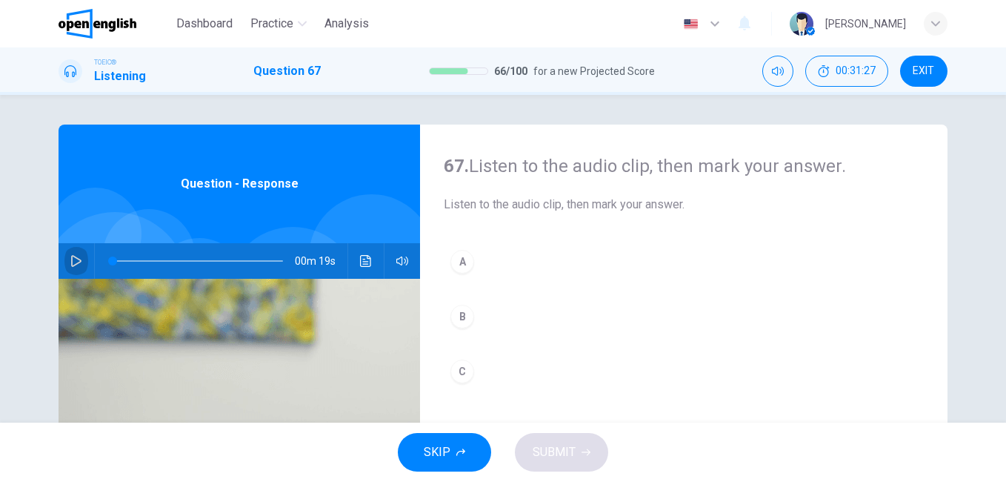
click at [70, 256] on icon "button" at bounding box center [76, 261] width 12 height 12
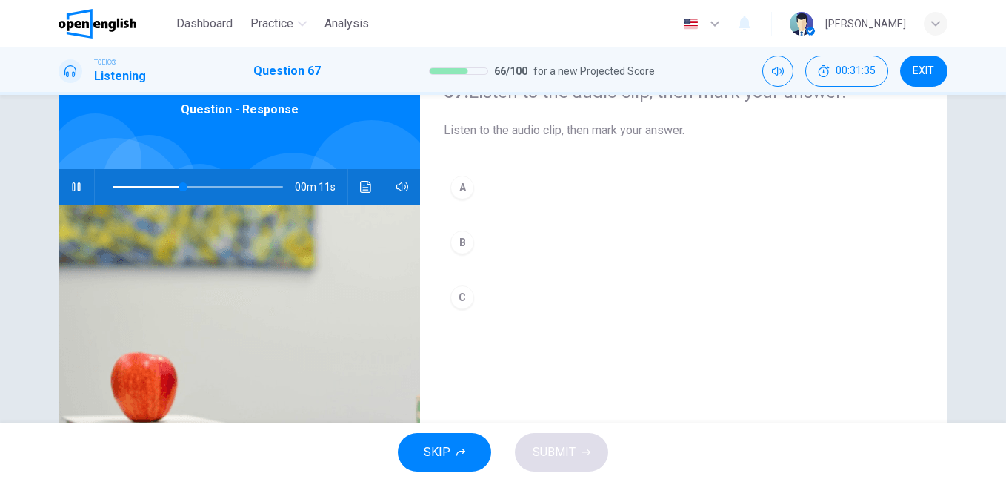
click at [463, 244] on div "B" at bounding box center [462, 242] width 24 height 24
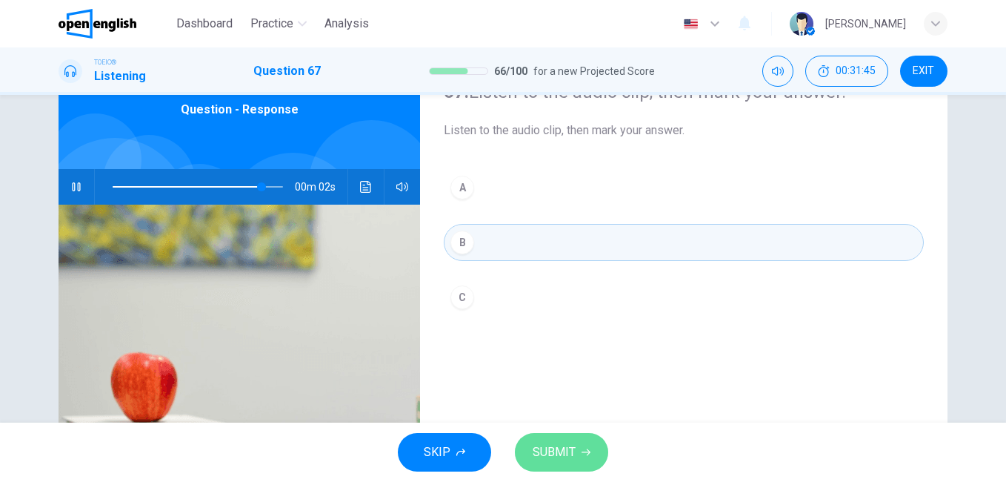
click at [566, 450] on span "SUBMIT" at bounding box center [554, 452] width 43 height 21
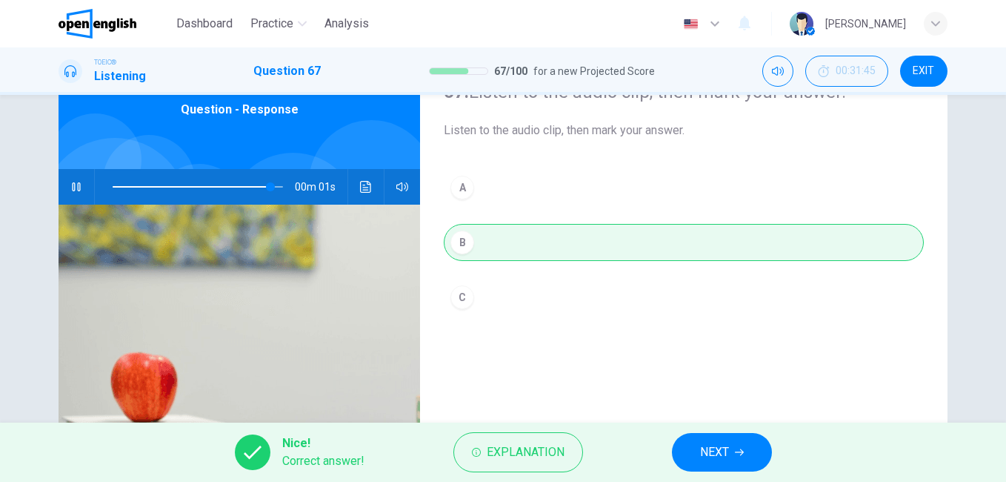
type input "**"
click at [758, 453] on button "NEXT" at bounding box center [722, 452] width 100 height 39
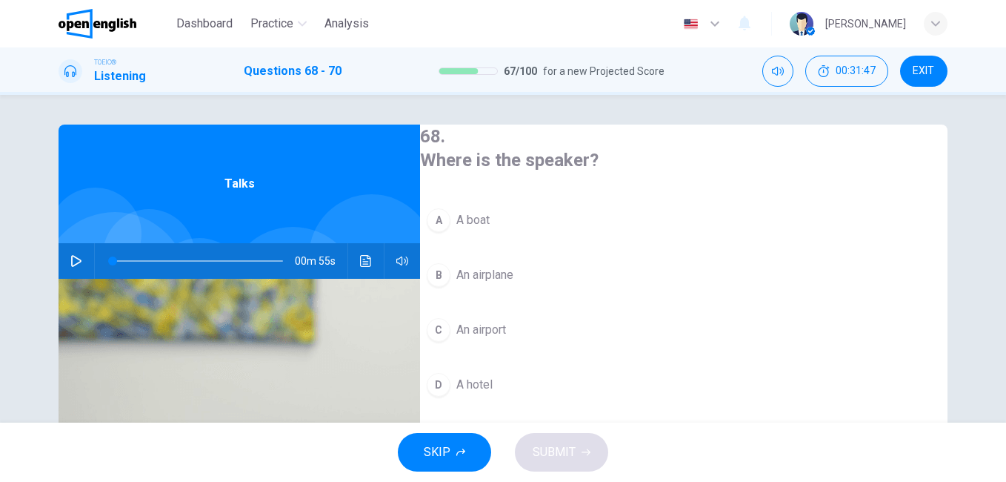
click at [79, 259] on button "button" at bounding box center [76, 261] width 24 height 36
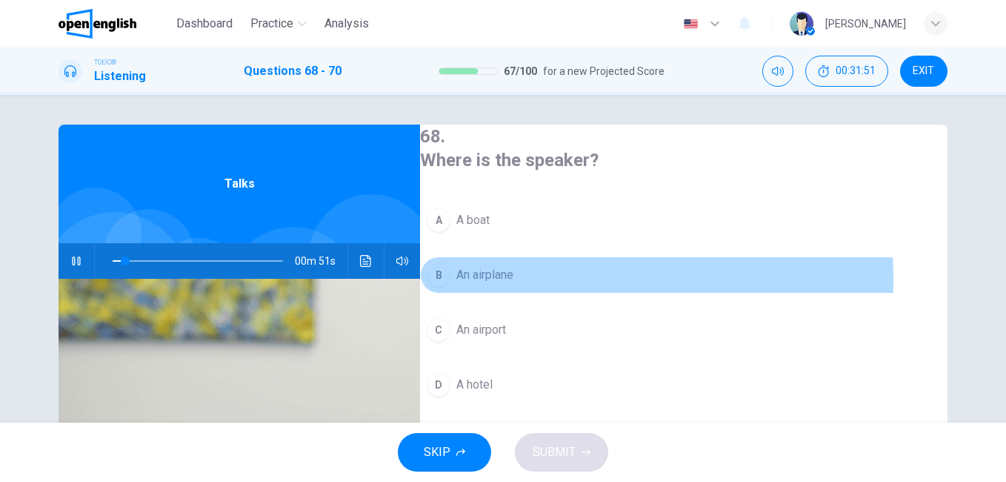
click at [513, 276] on span "An airplane" at bounding box center [484, 275] width 57 height 18
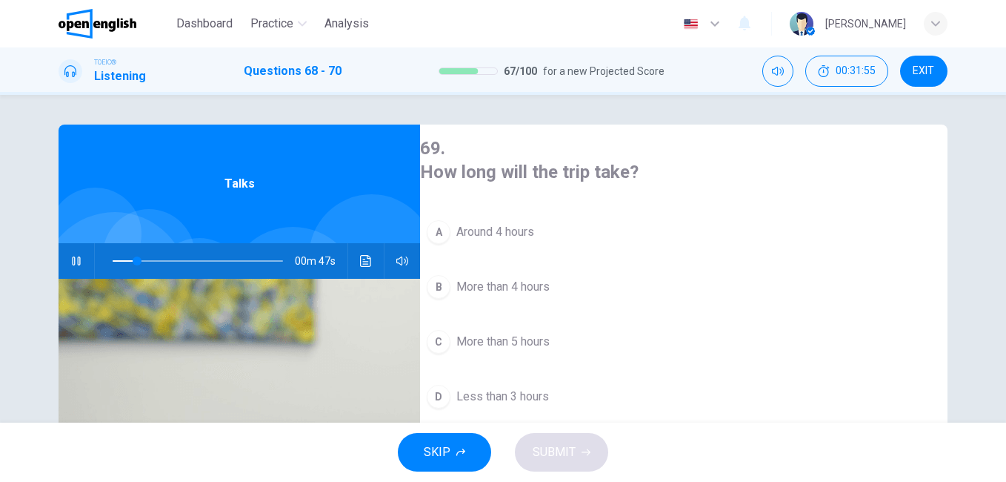
scroll to position [339, 0]
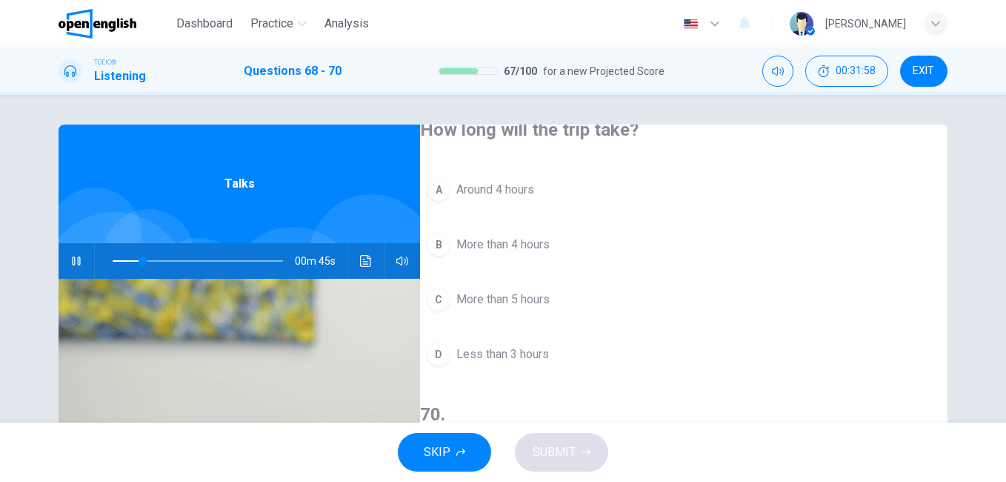
click at [521, 181] on span "Around 4 hours" at bounding box center [495, 190] width 78 height 18
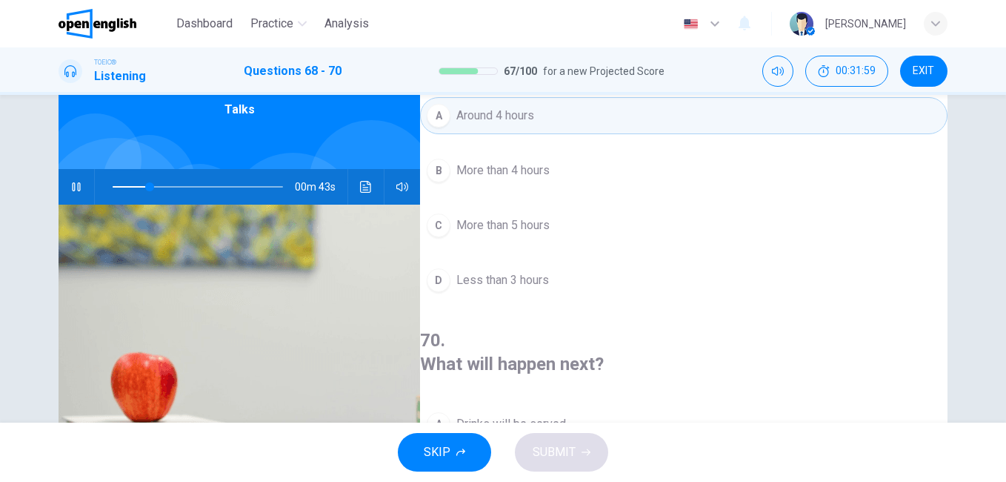
scroll to position [222, 0]
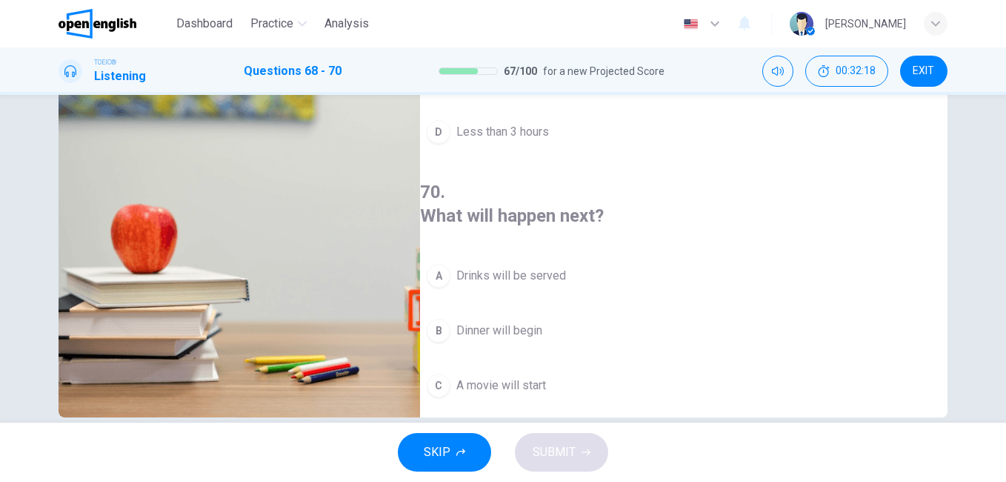
click at [566, 267] on span "Drinks will be served" at bounding box center [511, 276] width 110 height 18
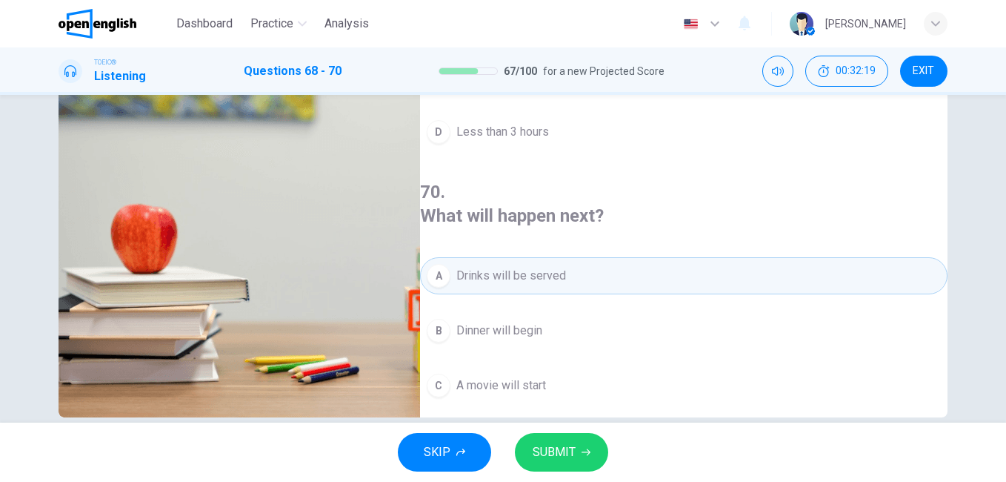
click at [602, 469] on div "SKIP SUBMIT" at bounding box center [503, 451] width 1006 height 59
click at [582, 463] on button "SUBMIT" at bounding box center [561, 452] width 93 height 39
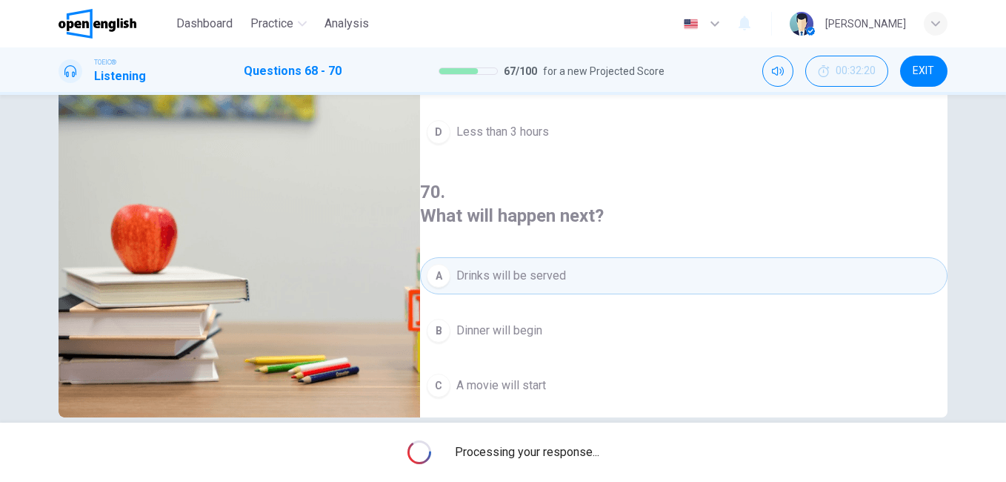
type input "**"
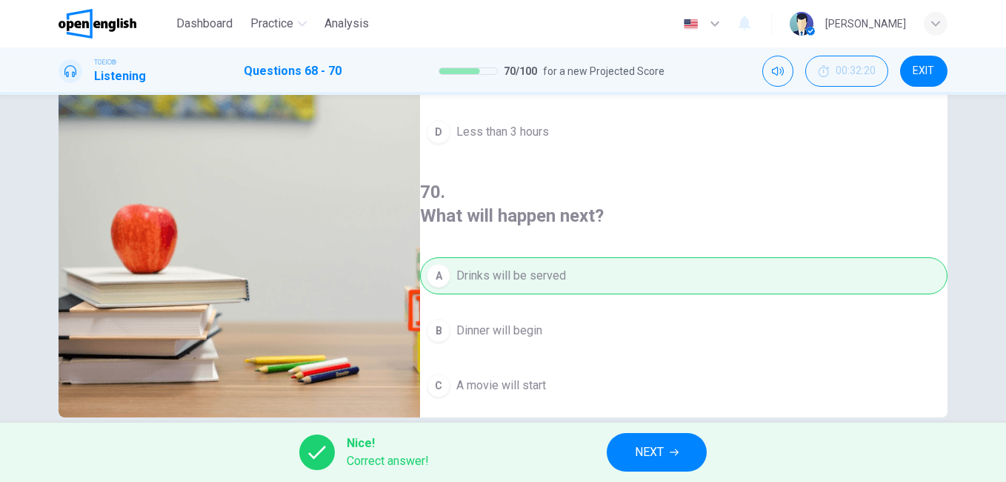
click at [699, 441] on button "NEXT" at bounding box center [657, 452] width 100 height 39
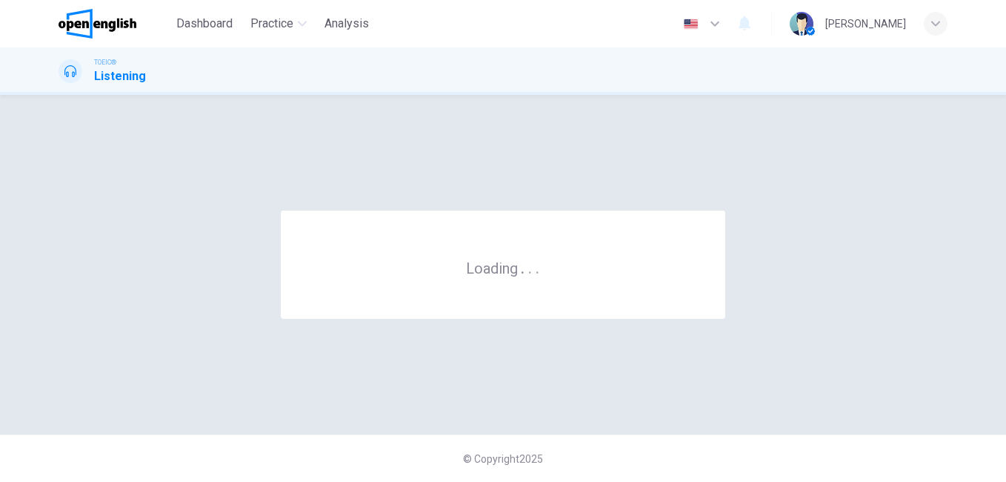
scroll to position [0, 0]
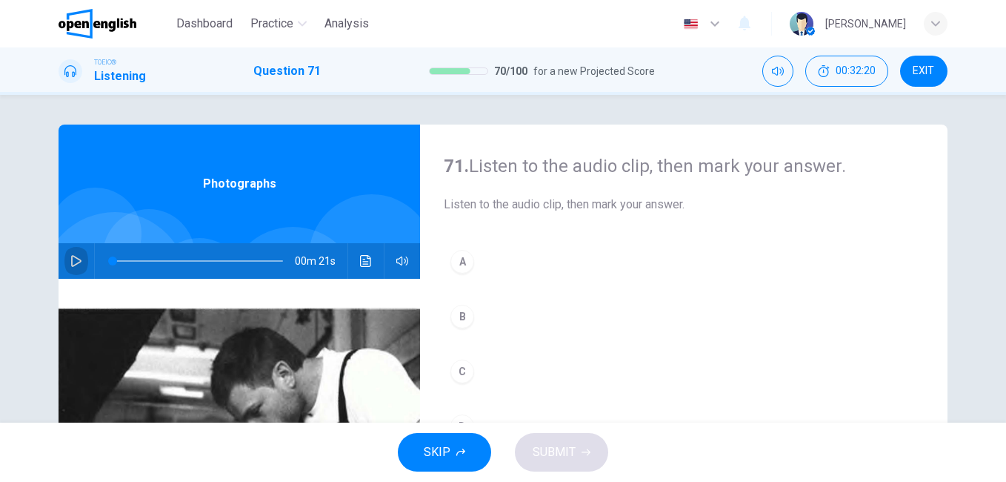
click at [73, 253] on button "button" at bounding box center [76, 261] width 24 height 36
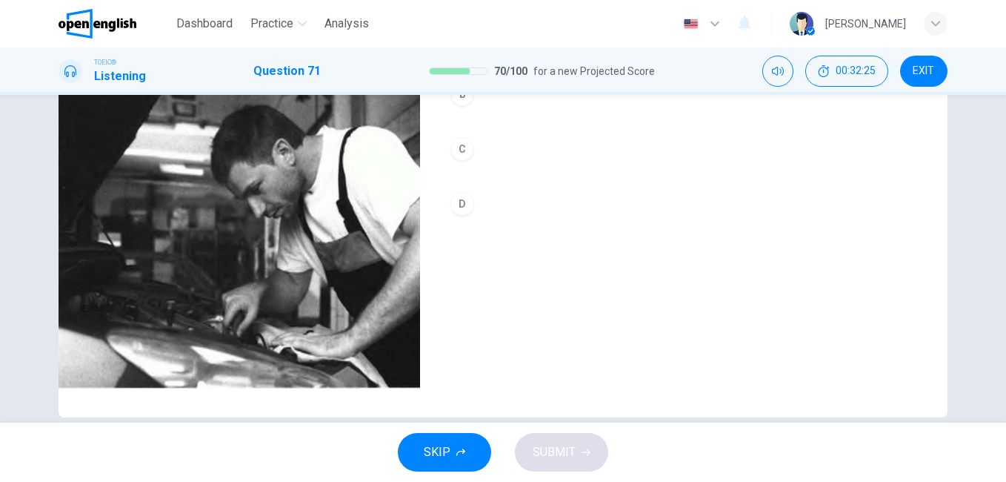
scroll to position [74, 0]
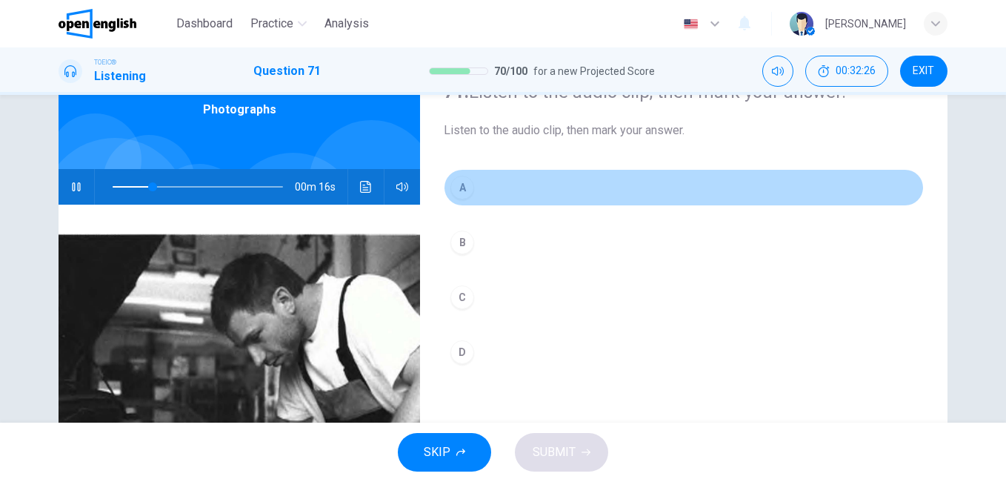
click at [456, 196] on div "A" at bounding box center [462, 188] width 24 height 24
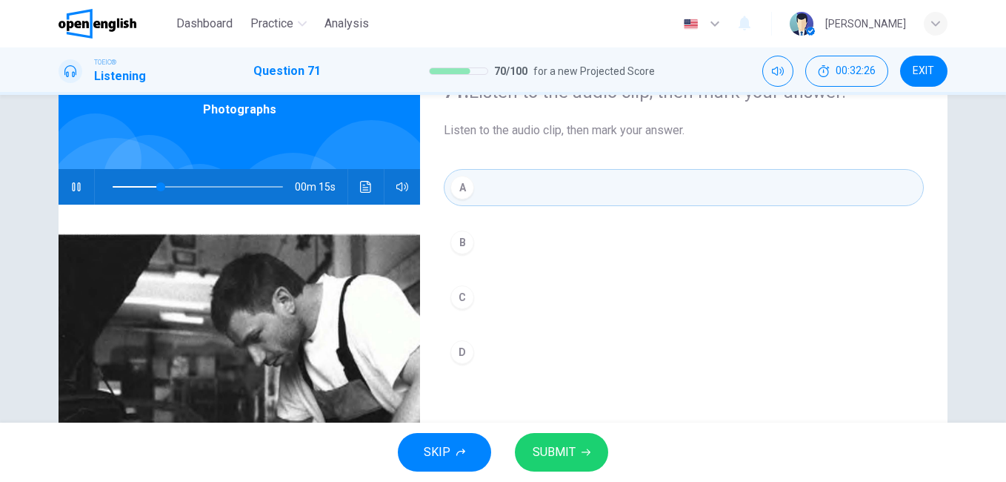
scroll to position [148, 0]
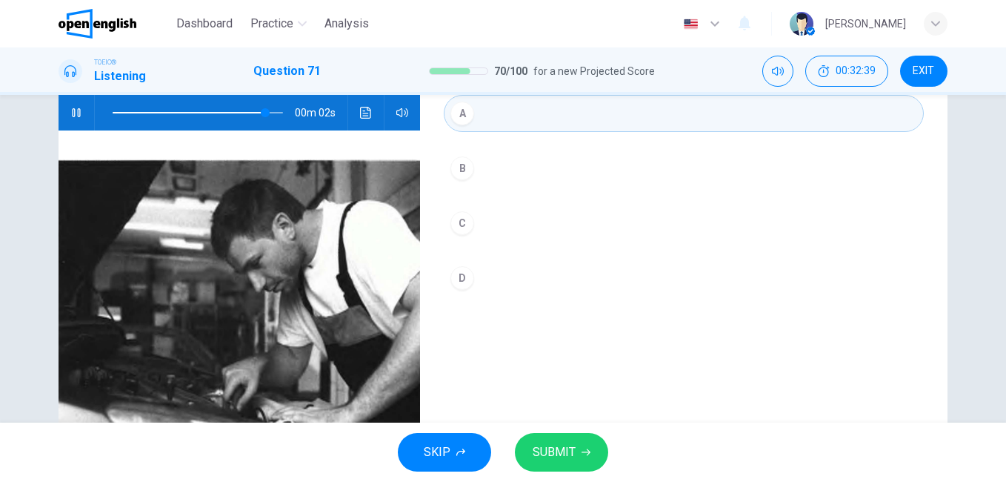
click at [557, 459] on span "SUBMIT" at bounding box center [554, 452] width 43 height 21
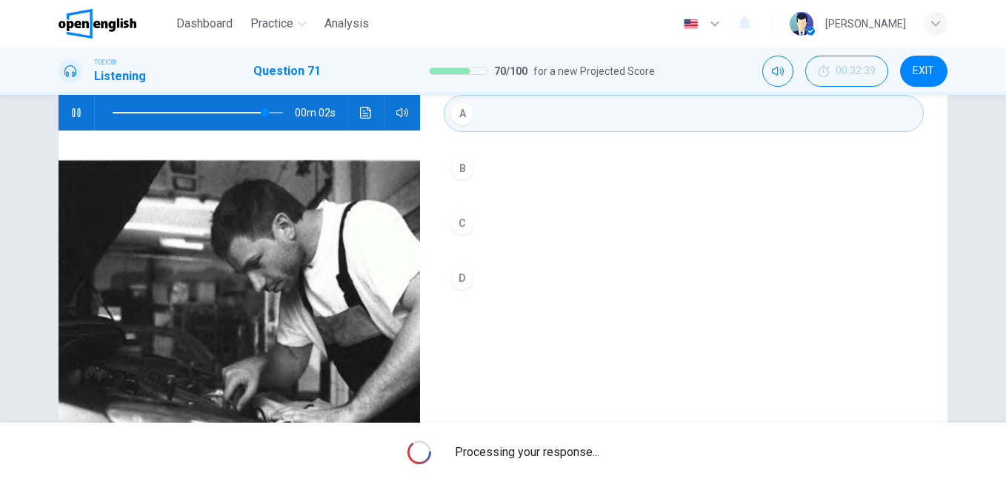
type input "**"
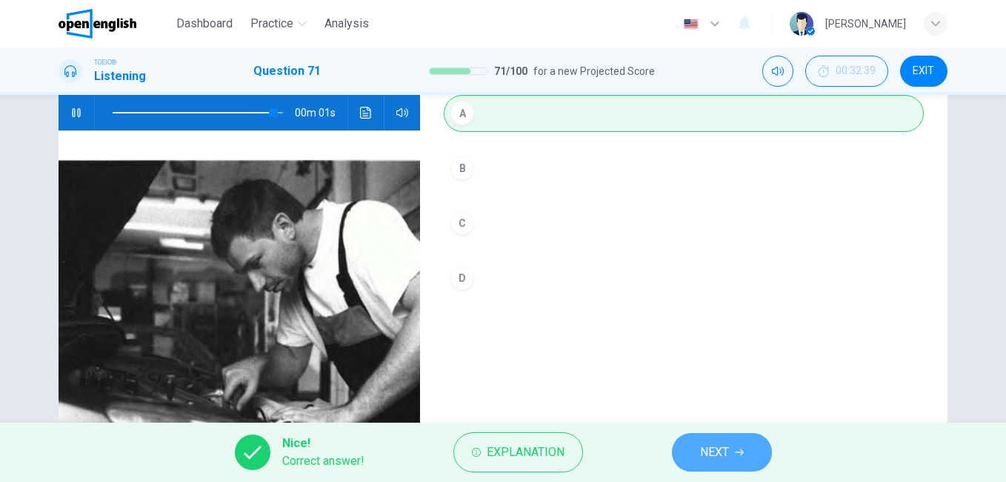
click at [725, 453] on span "NEXT" at bounding box center [714, 452] width 29 height 21
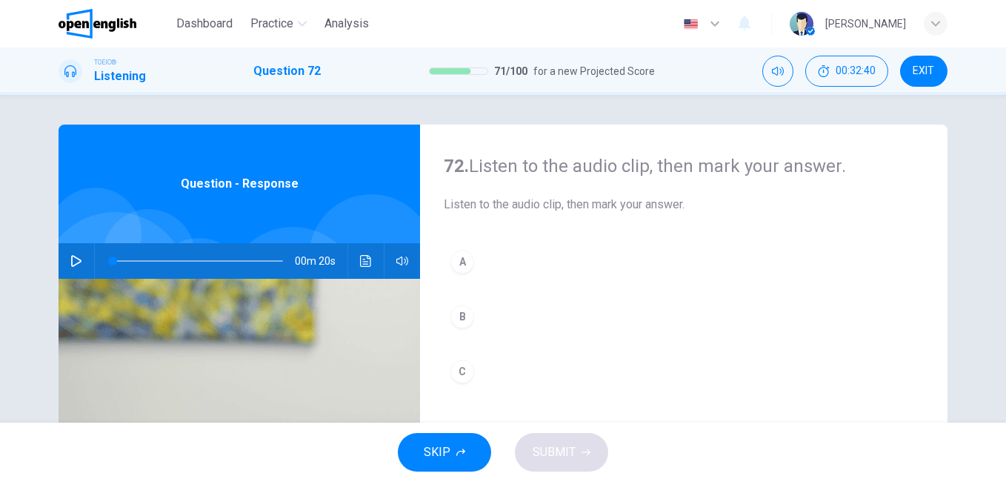
click at [70, 260] on icon "button" at bounding box center [76, 261] width 12 height 12
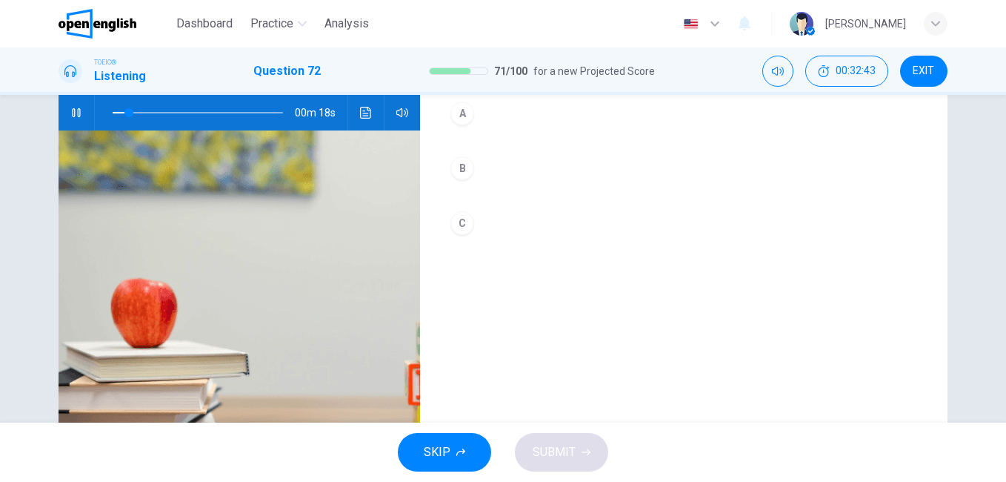
scroll to position [74, 0]
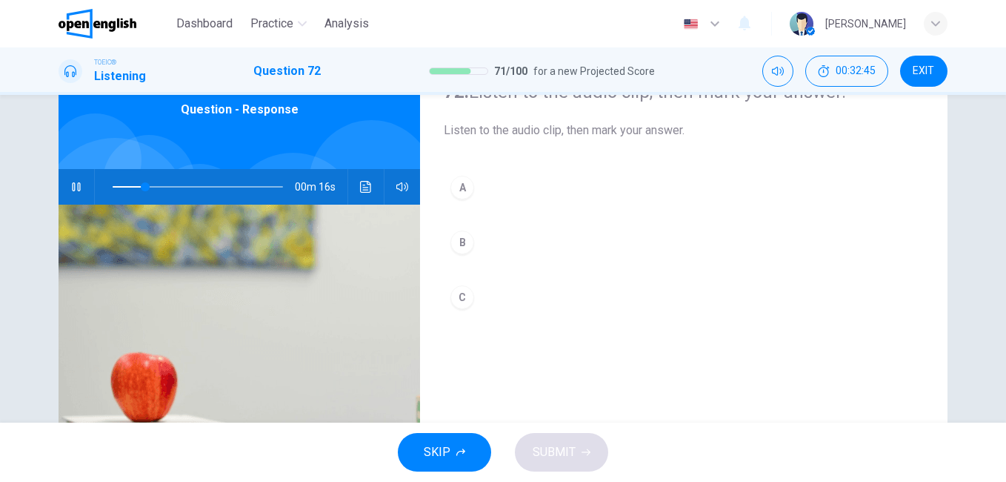
click at [113, 191] on span at bounding box center [198, 186] width 170 height 21
click at [457, 239] on div "B" at bounding box center [462, 242] width 24 height 24
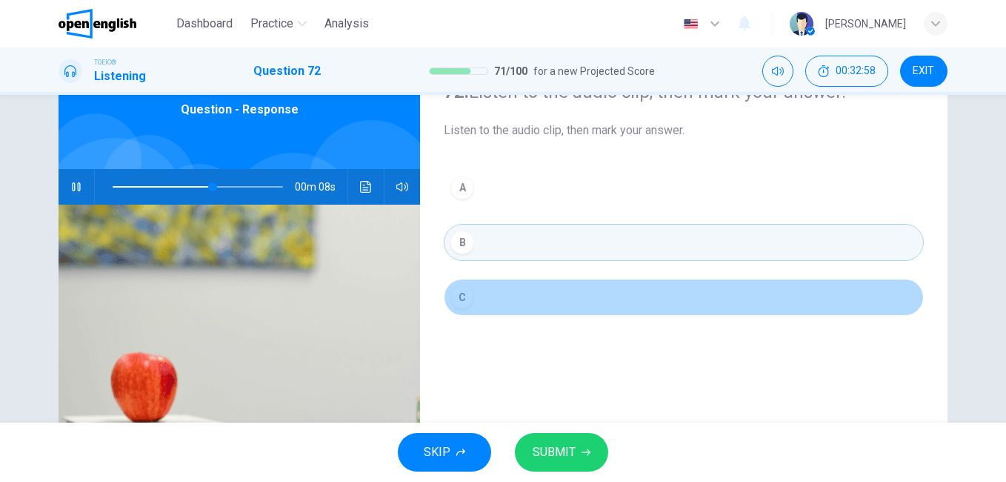
click at [462, 299] on div "C" at bounding box center [462, 297] width 24 height 24
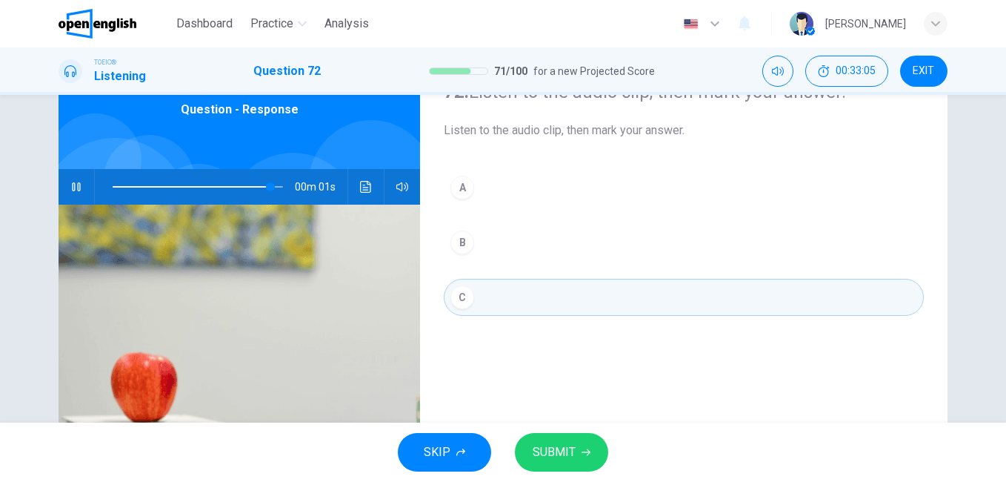
click at [570, 451] on span "SUBMIT" at bounding box center [554, 452] width 43 height 21
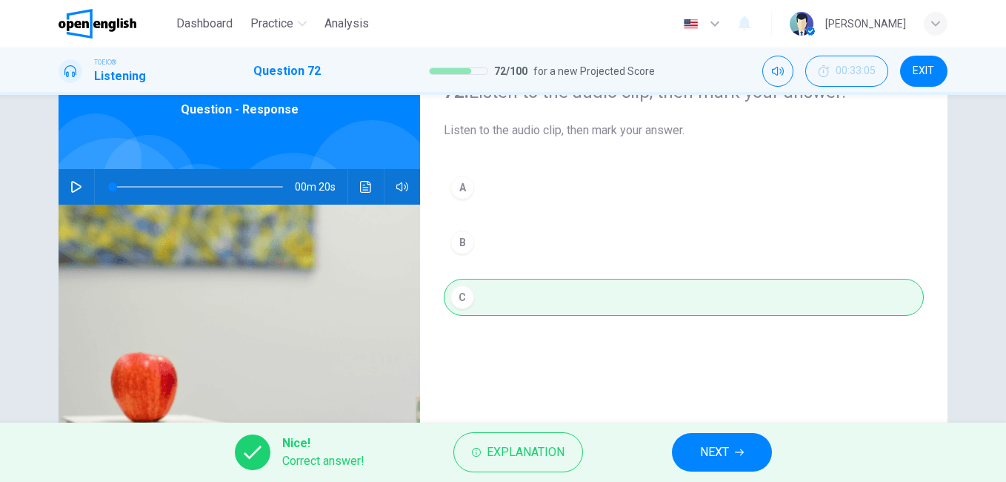
type input "*"
click at [715, 449] on span "NEXT" at bounding box center [714, 452] width 29 height 21
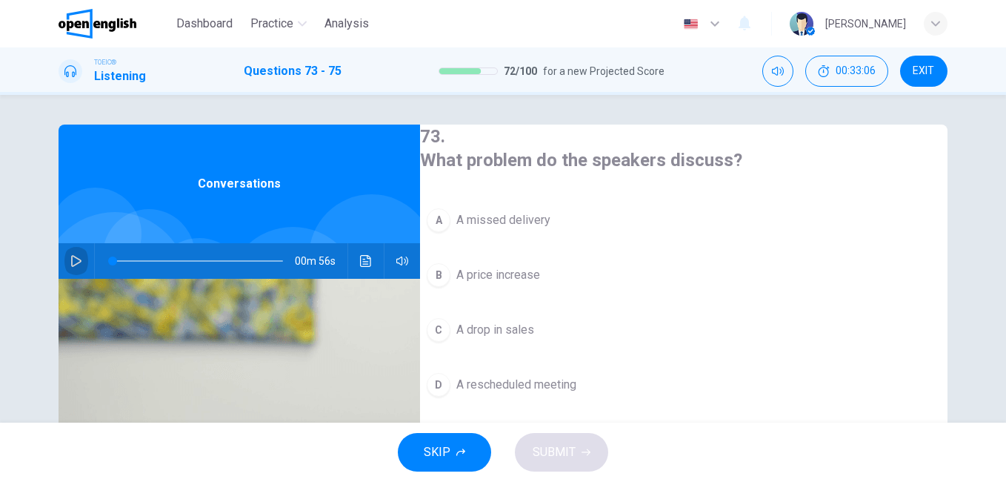
click at [73, 261] on icon "button" at bounding box center [76, 261] width 12 height 12
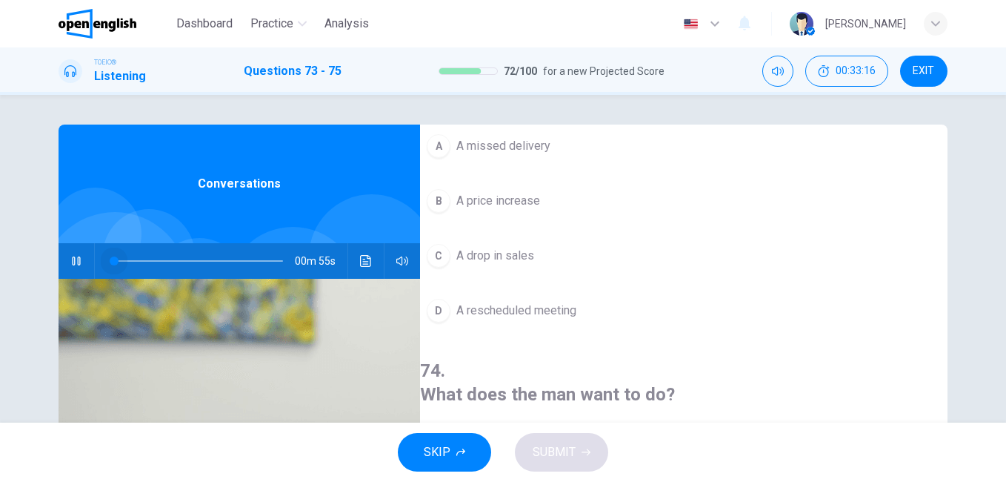
click at [113, 260] on span at bounding box center [198, 260] width 170 height 21
click at [492, 198] on span "A price increase" at bounding box center [498, 201] width 84 height 18
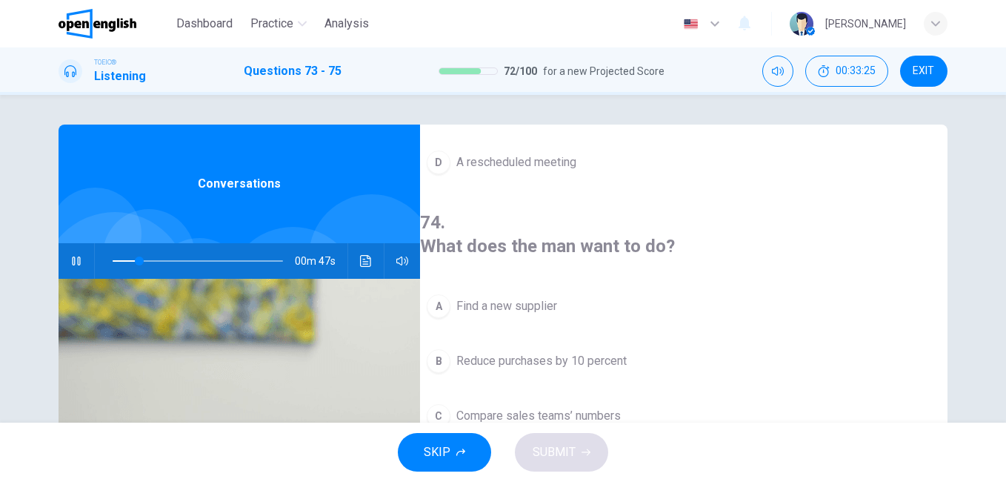
scroll to position [296, 0]
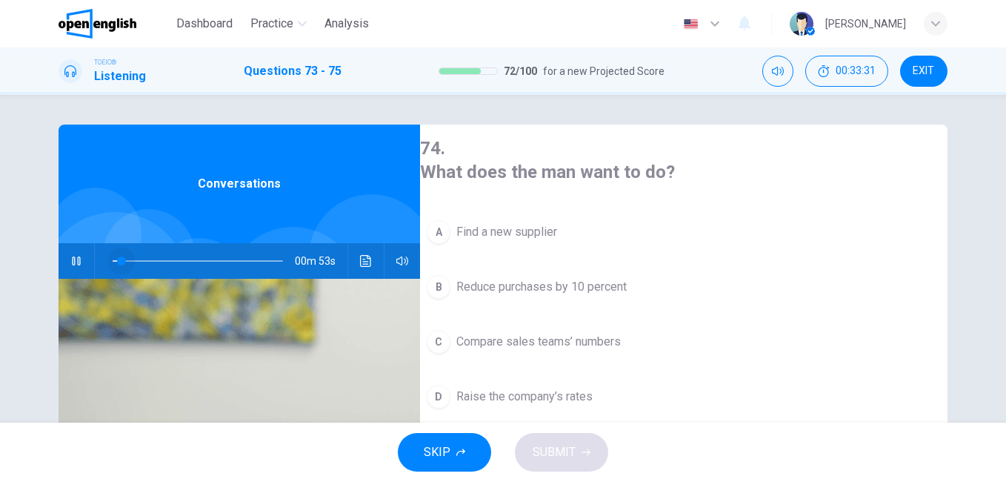
click at [117, 259] on span at bounding box center [198, 260] width 170 height 21
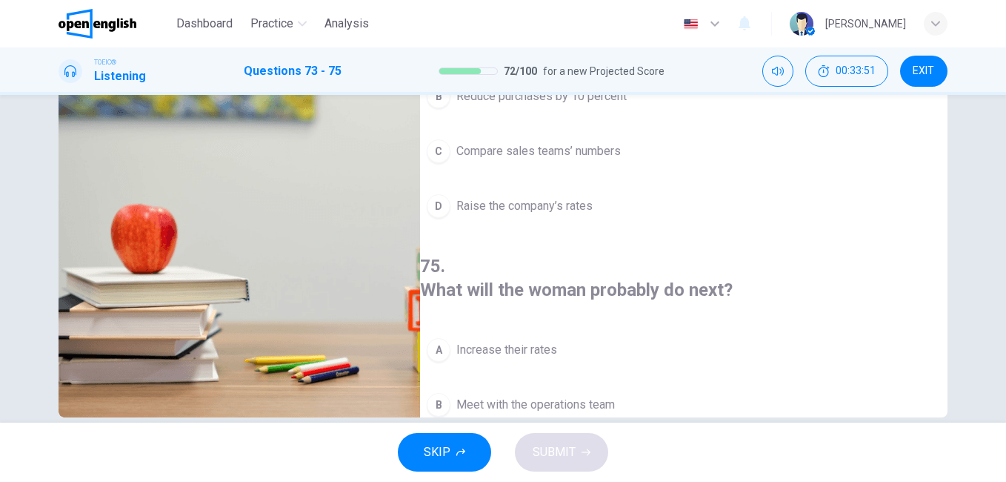
scroll to position [116, 0]
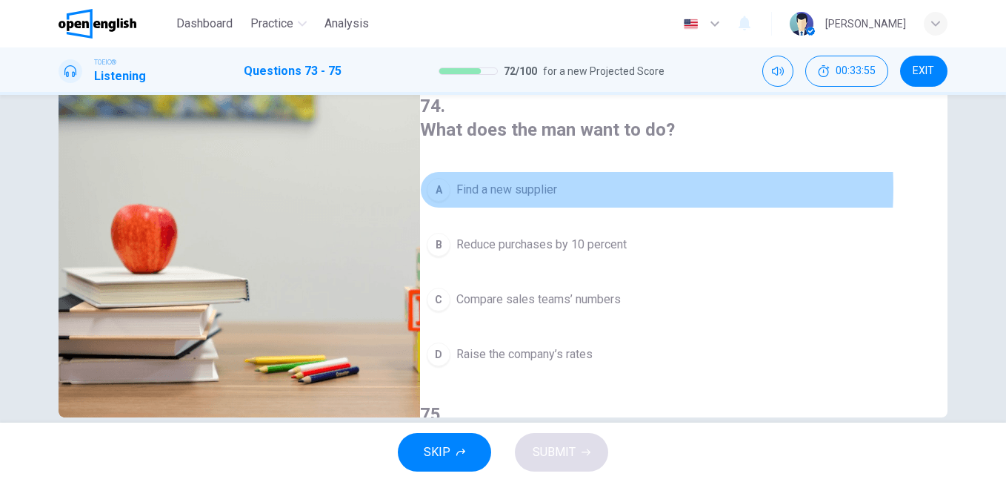
click at [557, 181] on span "Find a new supplier" at bounding box center [506, 190] width 101 height 18
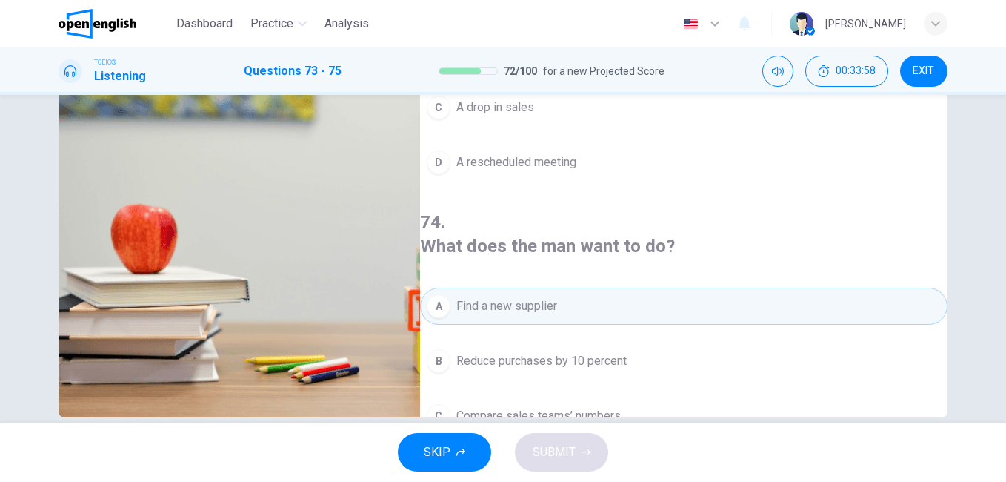
scroll to position [0, 0]
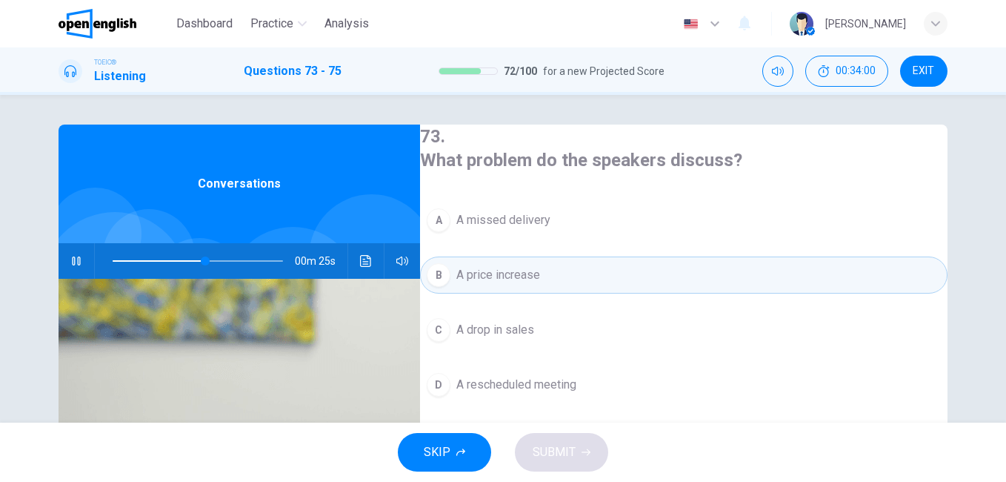
click at [125, 261] on span at bounding box center [198, 260] width 170 height 21
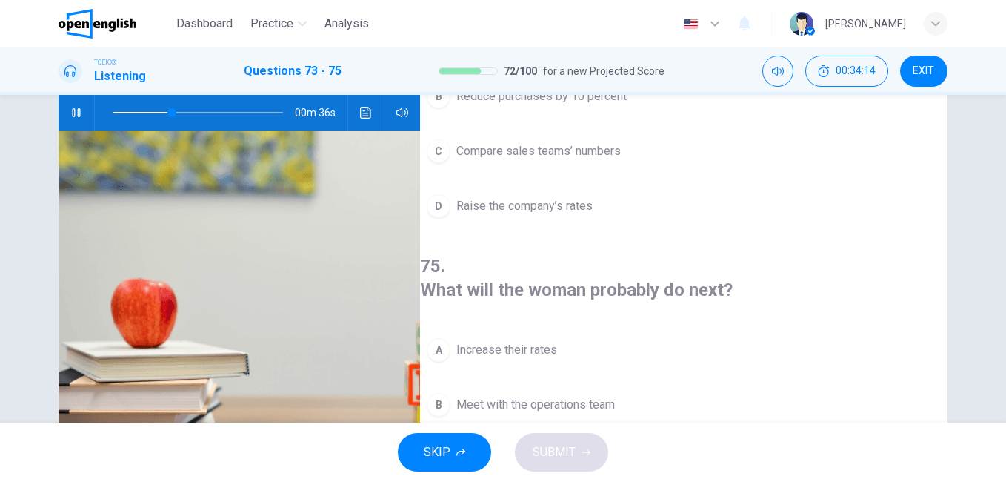
scroll to position [222, 0]
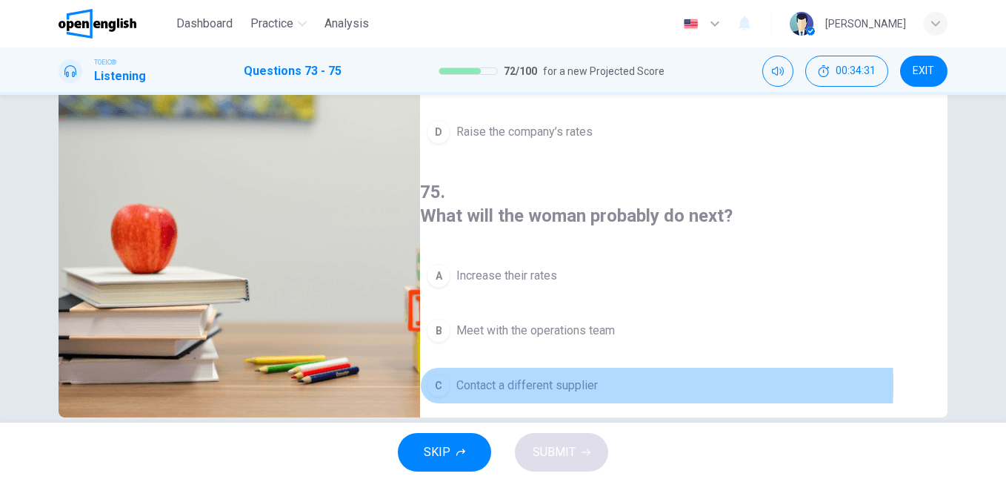
click at [556, 376] on span "Contact a different supplier" at bounding box center [527, 385] width 142 height 18
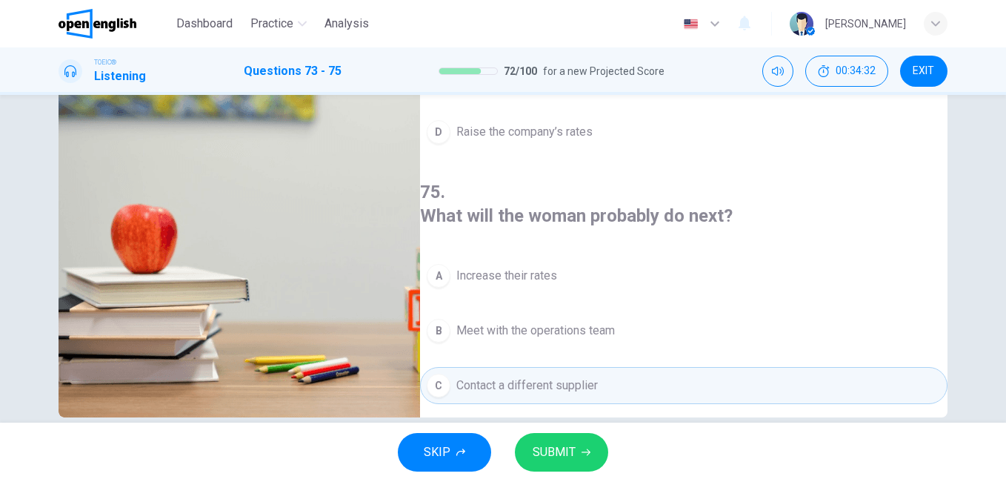
click at [567, 450] on span "SUBMIT" at bounding box center [554, 452] width 43 height 21
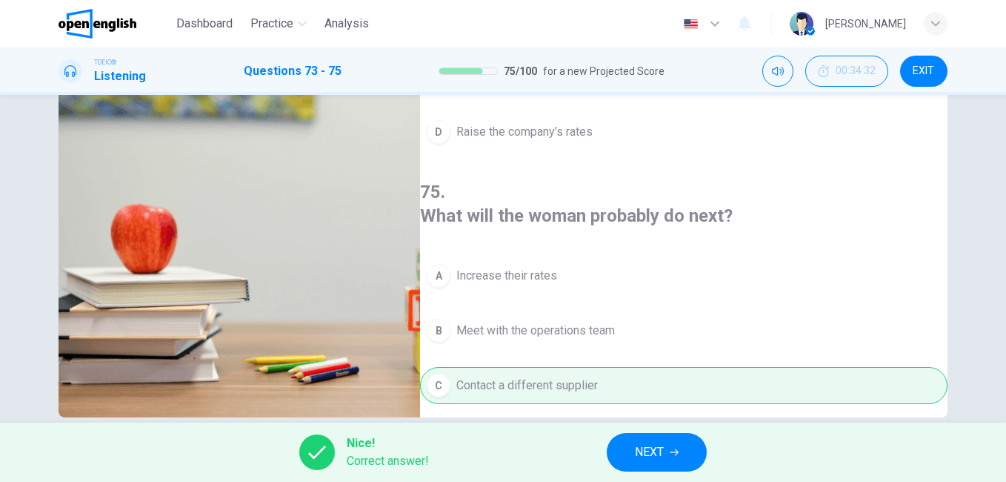
type input "**"
click at [625, 444] on button "NEXT" at bounding box center [657, 452] width 100 height 39
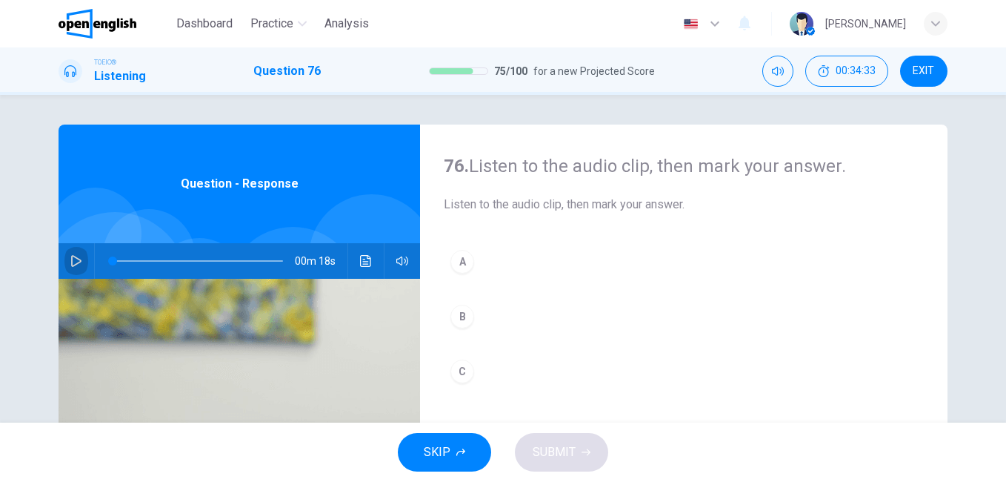
click at [66, 257] on button "button" at bounding box center [76, 261] width 24 height 36
click at [456, 314] on div "B" at bounding box center [462, 317] width 24 height 24
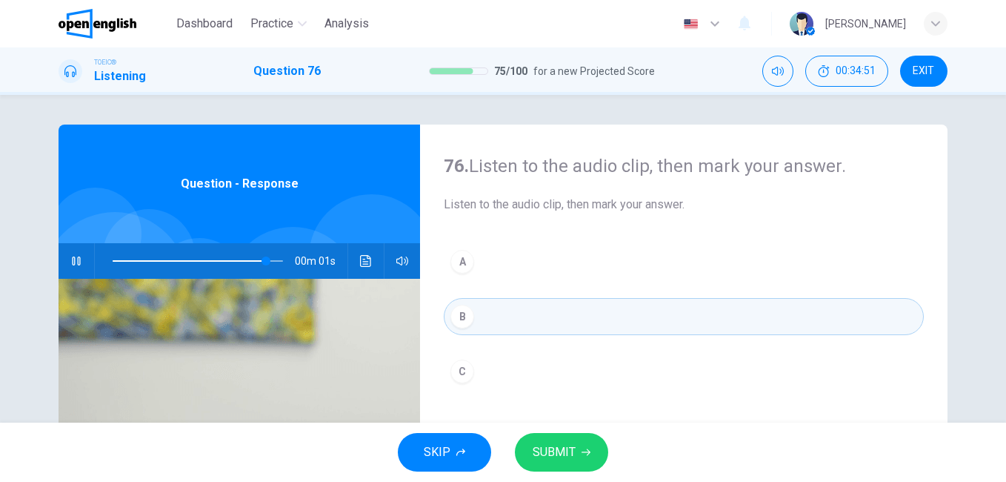
click at [567, 458] on span "SUBMIT" at bounding box center [554, 452] width 43 height 21
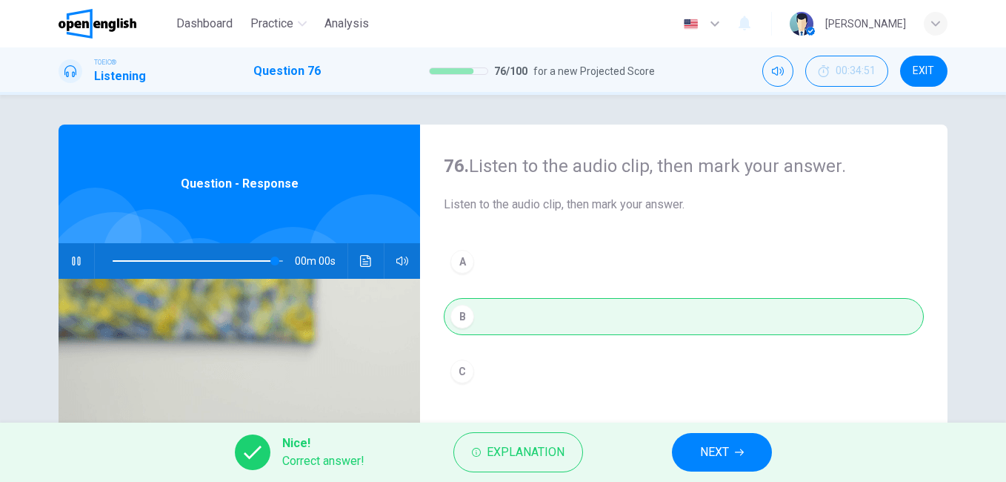
type input "*"
click at [708, 443] on span "NEXT" at bounding box center [714, 452] width 29 height 21
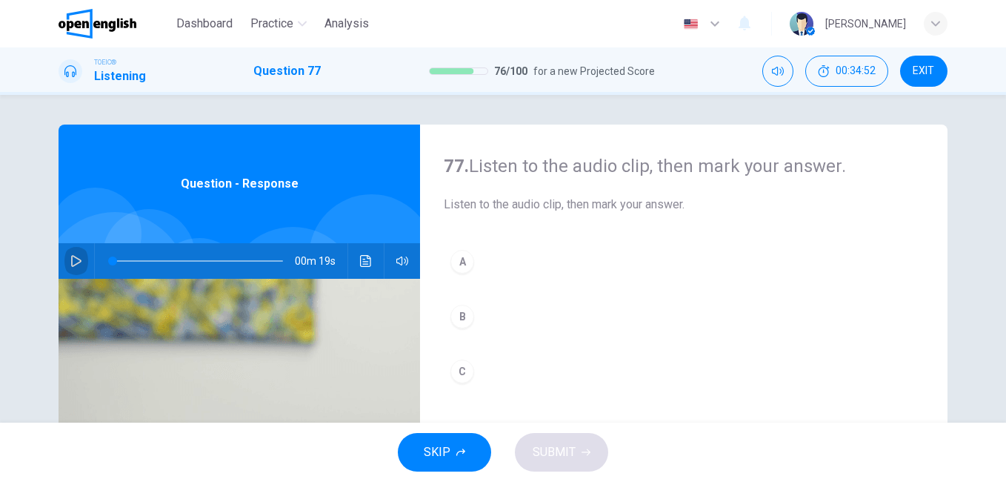
click at [82, 256] on button "button" at bounding box center [76, 261] width 24 height 36
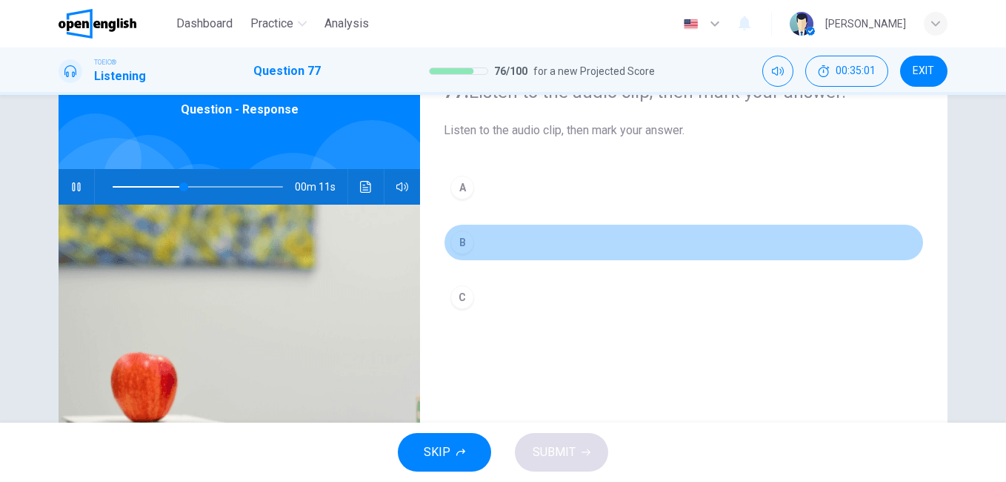
click at [462, 230] on div "B" at bounding box center [462, 242] width 24 height 24
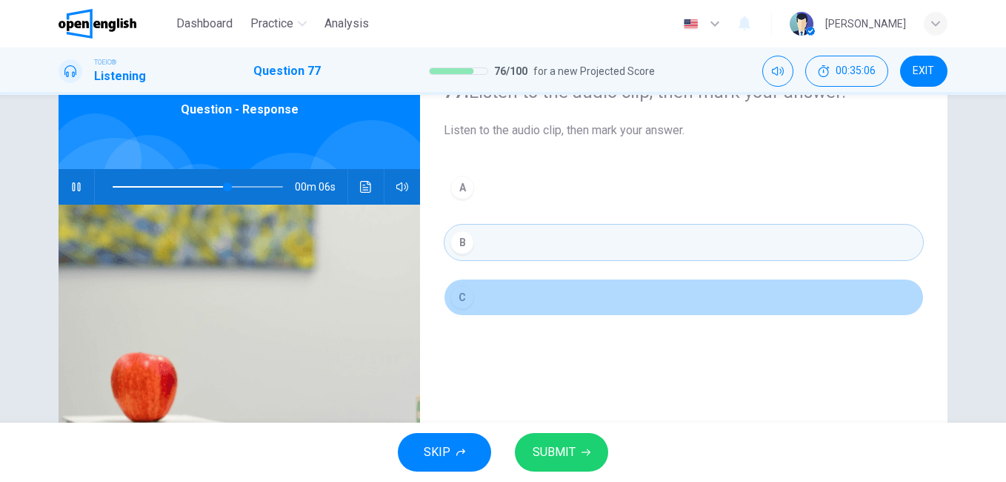
click at [466, 304] on div "C" at bounding box center [462, 297] width 24 height 24
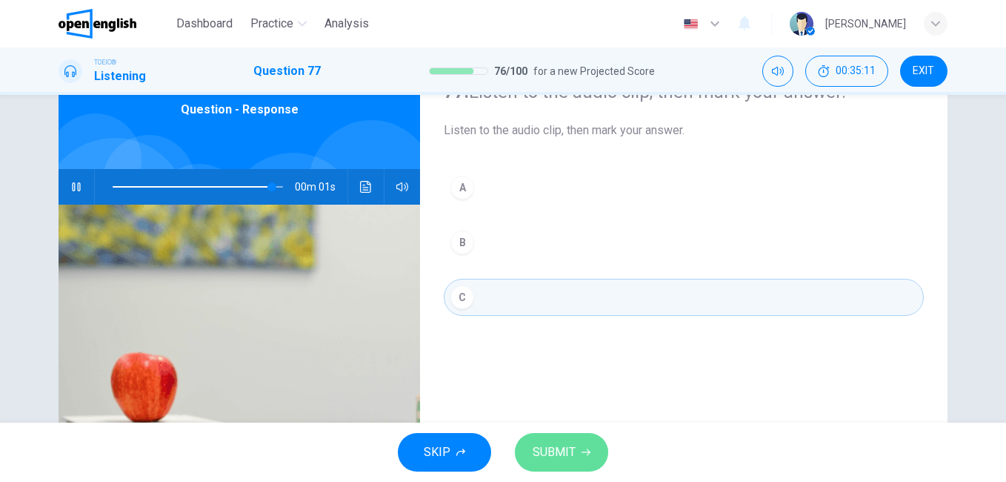
click at [562, 450] on span "SUBMIT" at bounding box center [554, 452] width 43 height 21
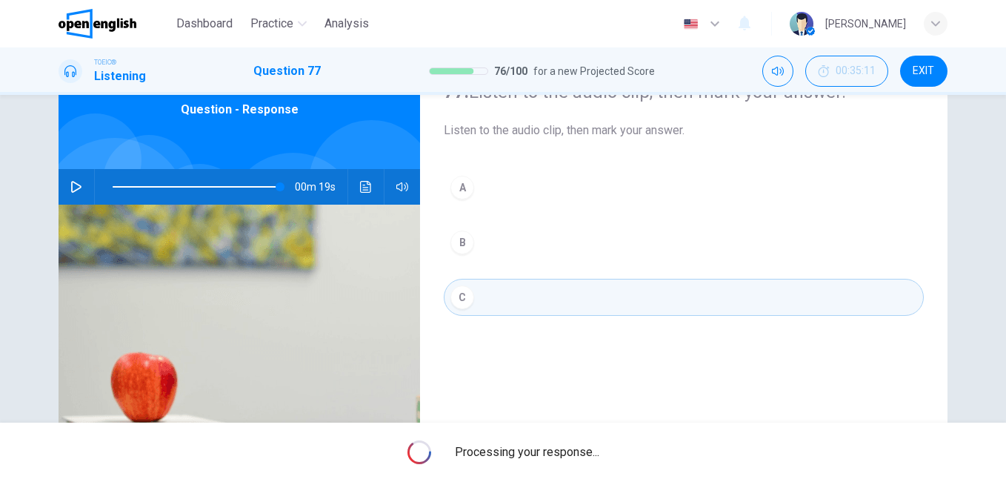
type input "*"
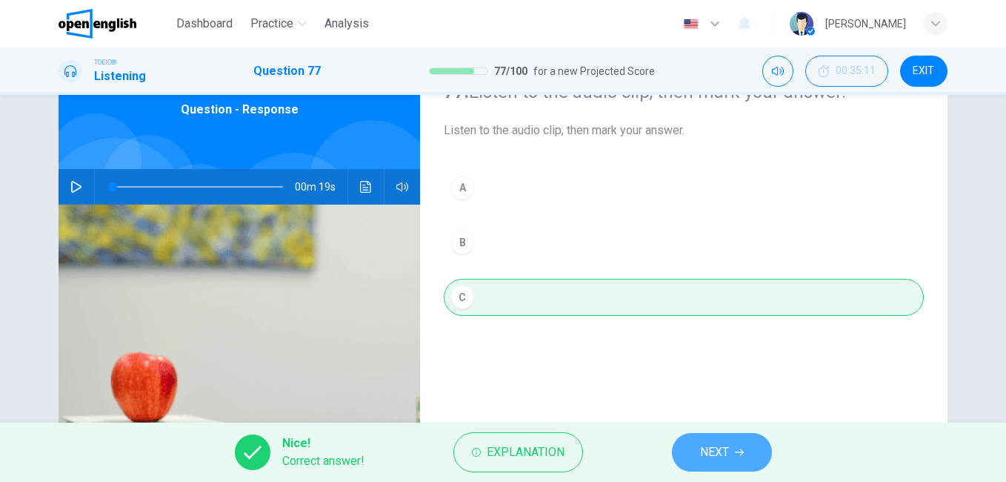
click at [760, 444] on button "NEXT" at bounding box center [722, 452] width 100 height 39
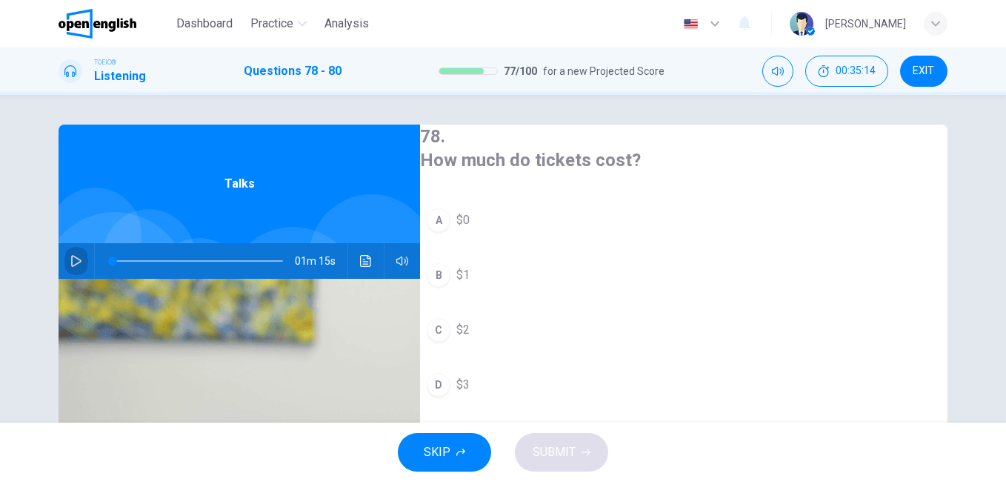
click at [72, 258] on icon "button" at bounding box center [76, 261] width 10 height 12
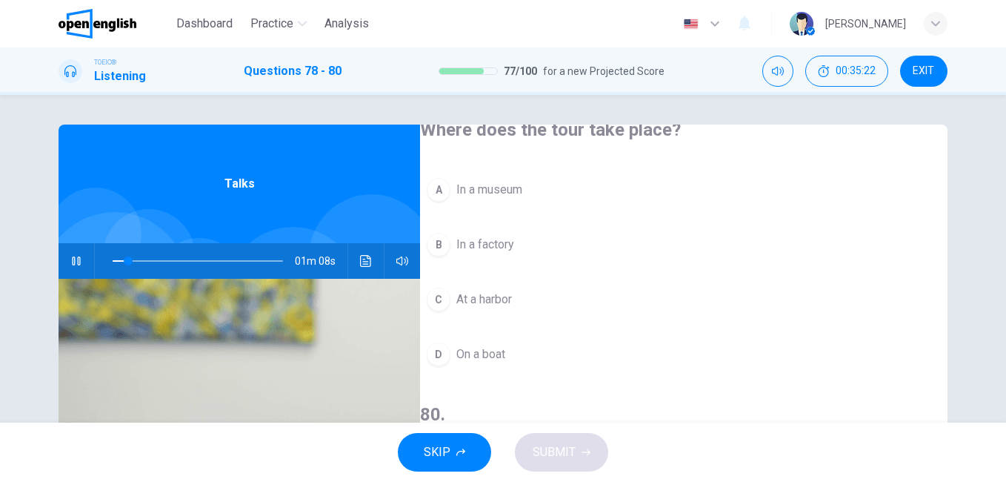
scroll to position [42, 0]
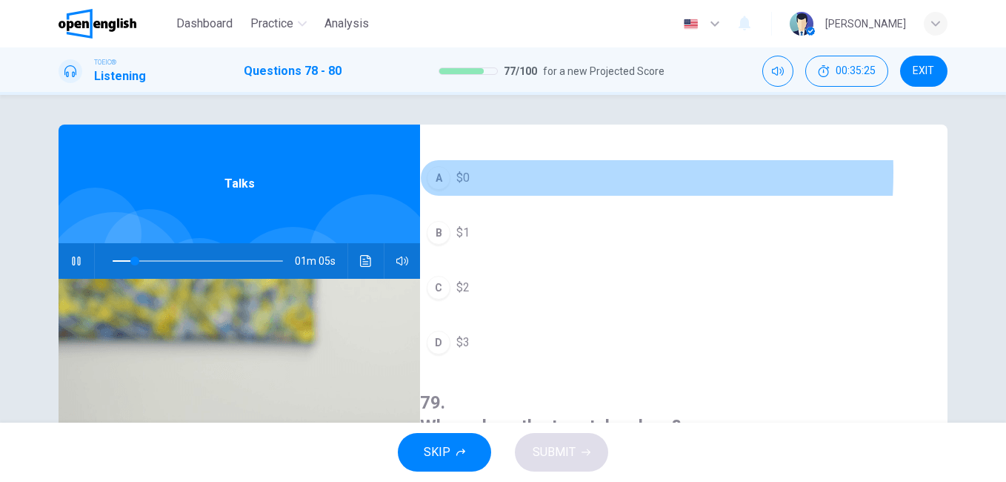
click at [470, 169] on span "$0" at bounding box center [462, 178] width 13 height 18
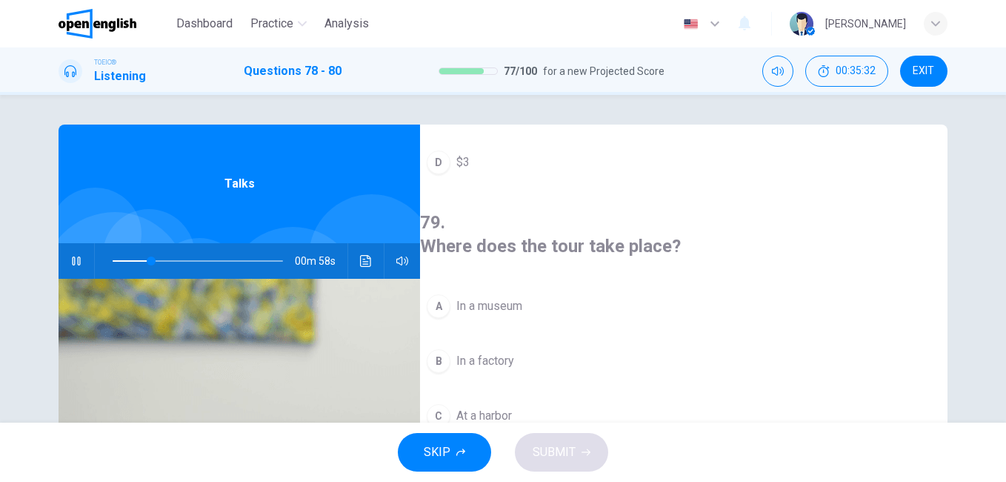
scroll to position [296, 0]
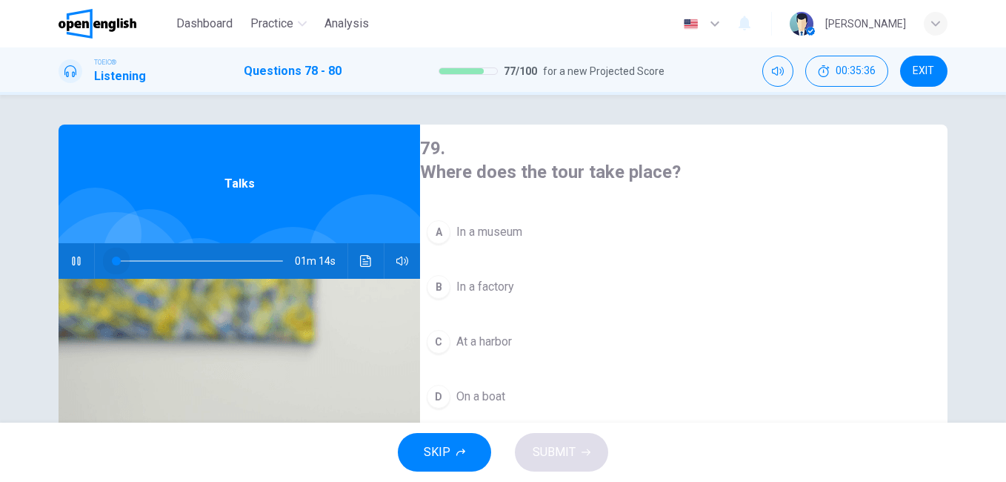
click at [113, 258] on span at bounding box center [198, 260] width 170 height 21
click at [110, 260] on span at bounding box center [112, 260] width 9 height 9
click at [108, 260] on span at bounding box center [112, 260] width 9 height 9
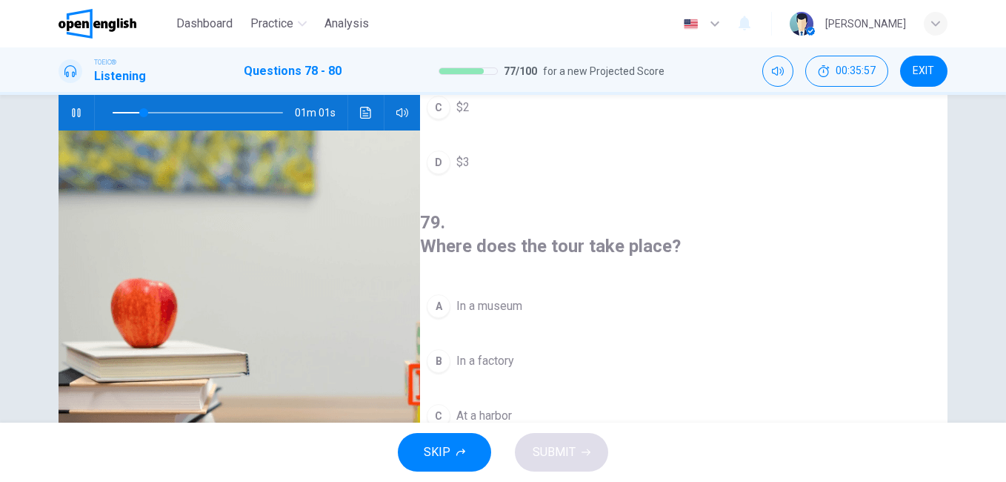
scroll to position [148, 0]
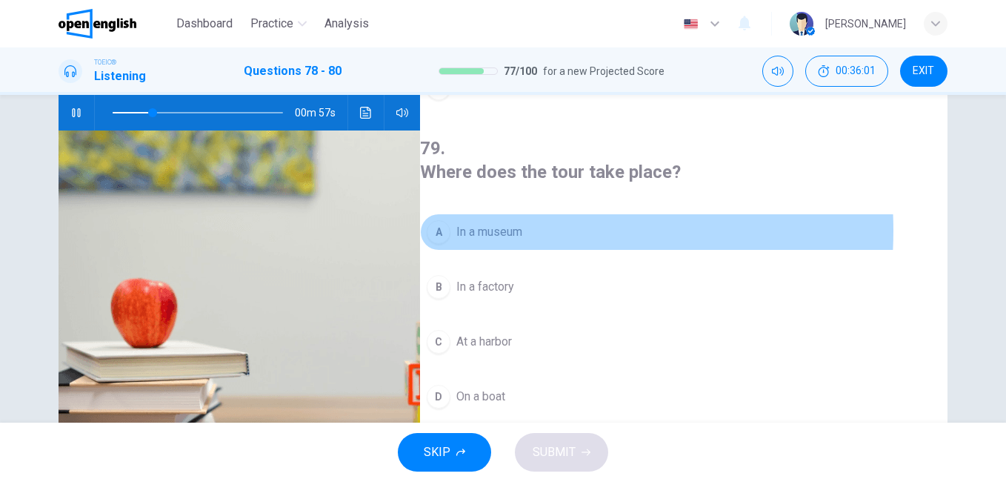
click at [513, 223] on span "In a museum" at bounding box center [489, 232] width 66 height 18
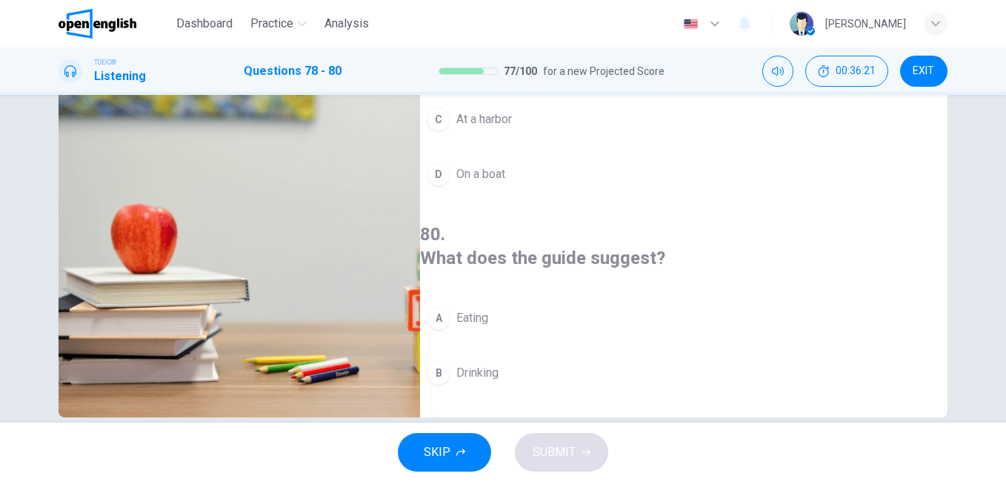
scroll to position [339, 0]
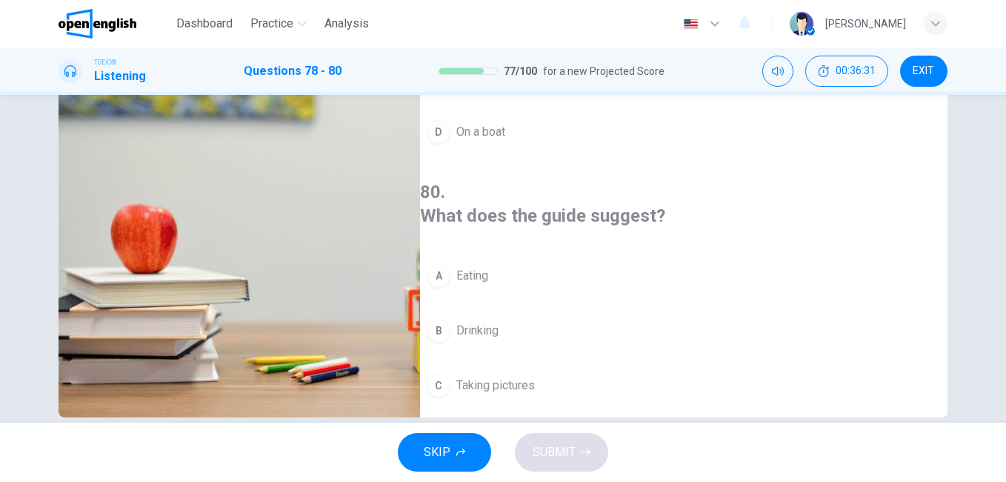
click at [542, 431] on span "Buying souvenirs" at bounding box center [500, 440] width 89 height 18
click at [546, 456] on span "SUBMIT" at bounding box center [554, 452] width 43 height 21
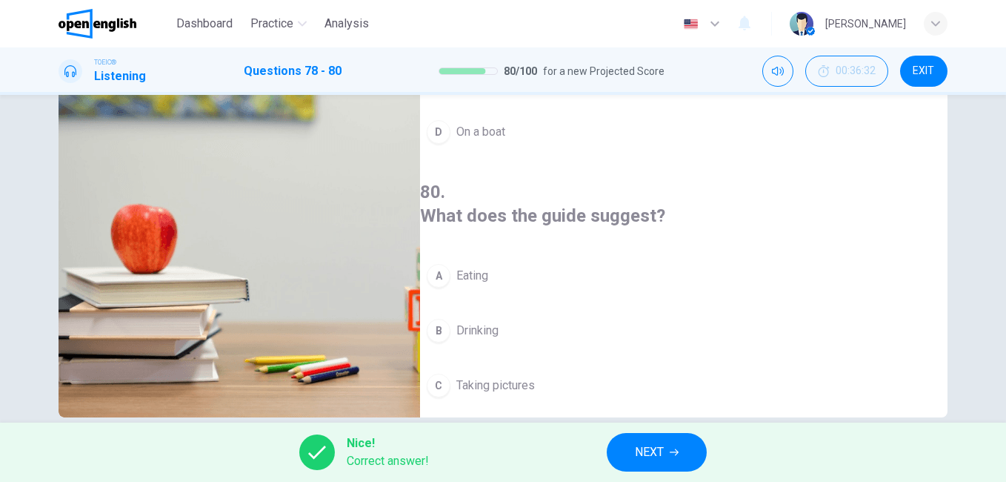
type input "**"
click at [677, 460] on button "NEXT" at bounding box center [657, 452] width 100 height 39
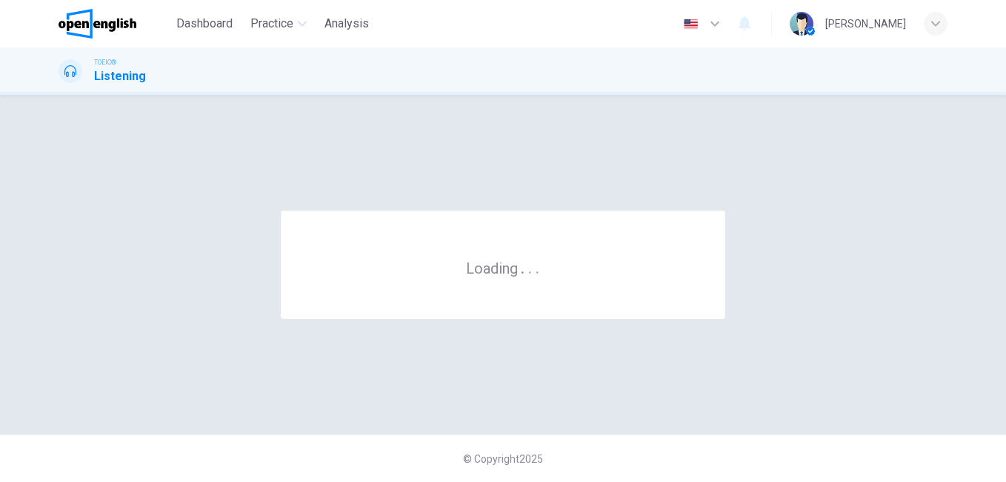
scroll to position [0, 0]
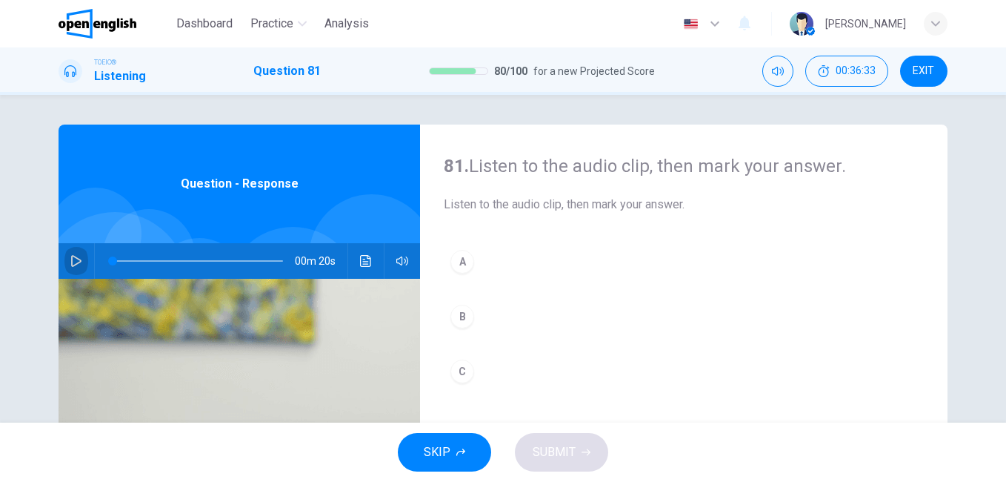
click at [71, 264] on icon "button" at bounding box center [76, 261] width 10 height 12
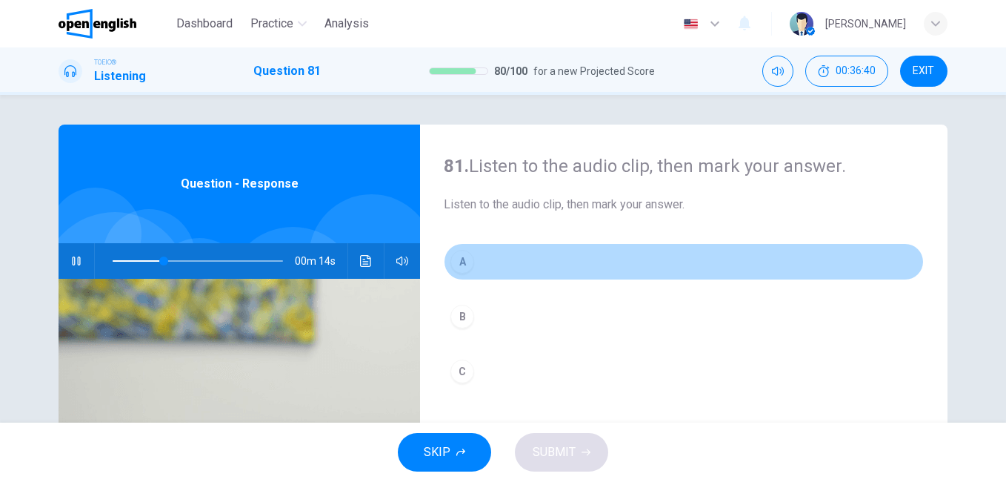
click at [460, 262] on div "A" at bounding box center [462, 262] width 24 height 24
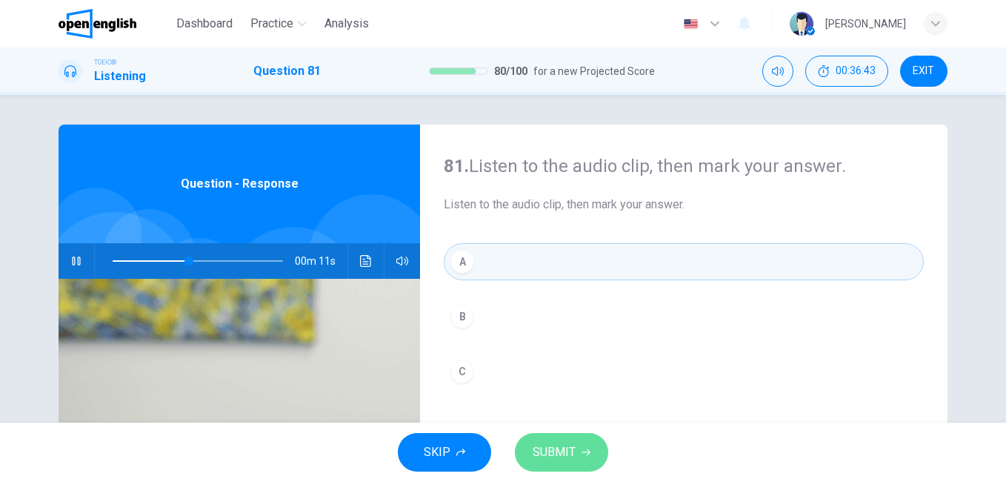
click at [576, 454] on button "SUBMIT" at bounding box center [561, 452] width 93 height 39
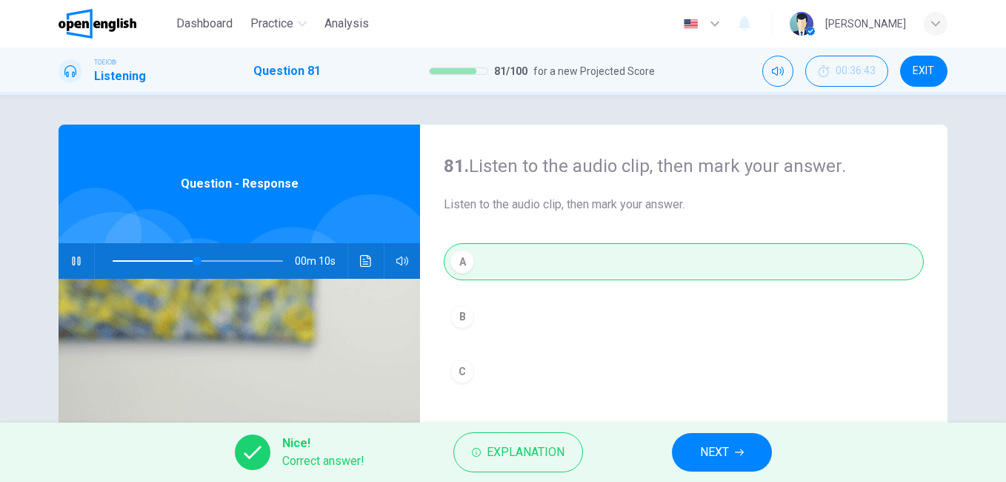
type input "**"
click at [715, 456] on span "NEXT" at bounding box center [714, 452] width 29 height 21
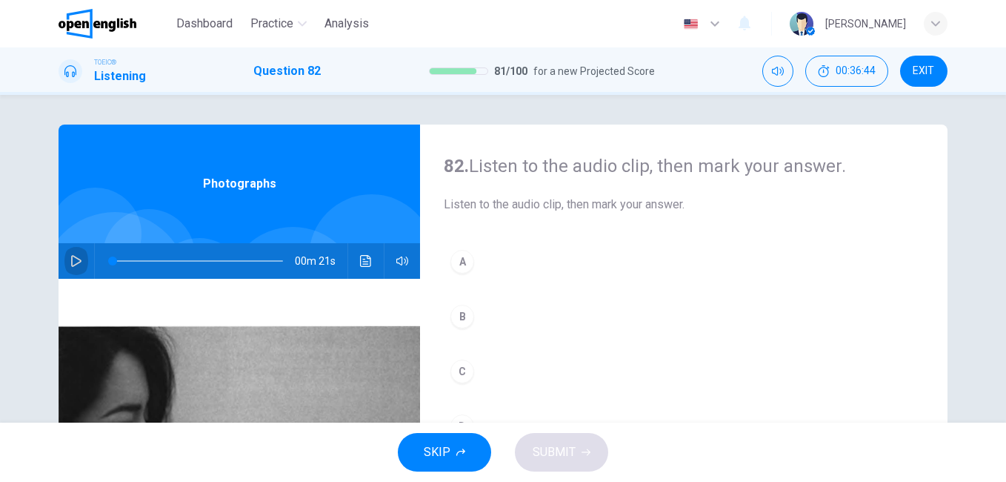
click at [82, 258] on button "button" at bounding box center [76, 261] width 24 height 36
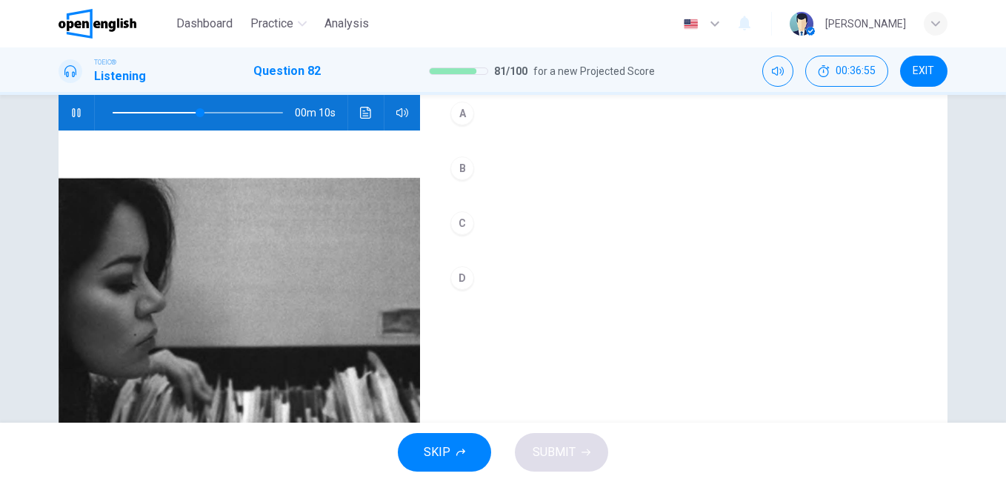
scroll to position [222, 0]
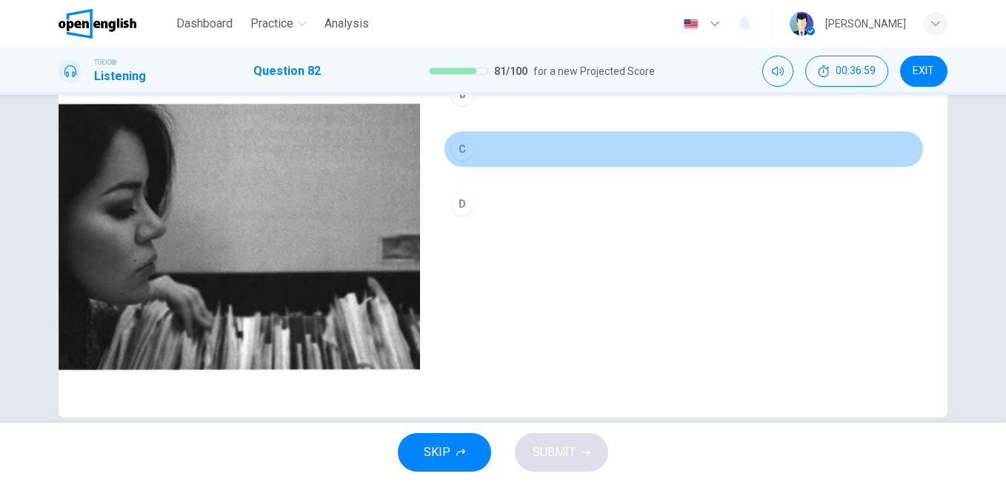
click at [462, 149] on div "C" at bounding box center [462, 149] width 24 height 24
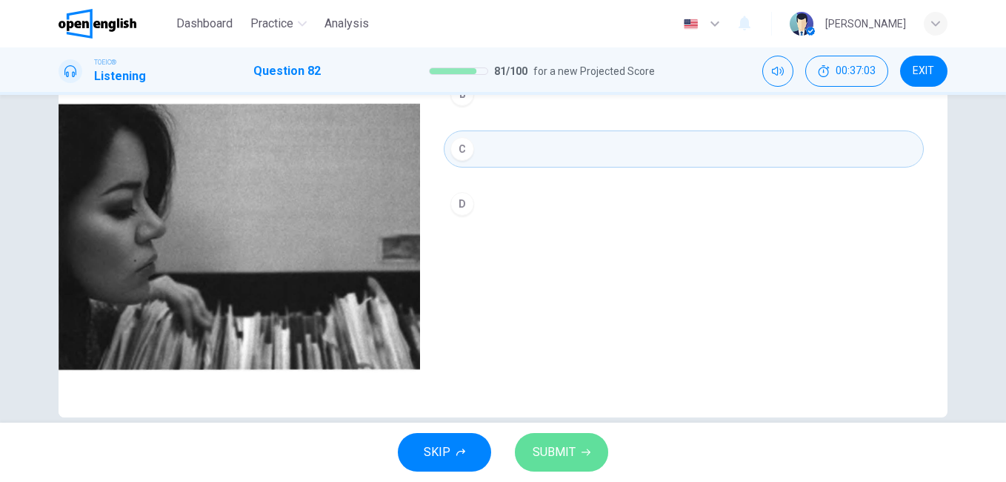
click at [562, 456] on span "SUBMIT" at bounding box center [554, 452] width 43 height 21
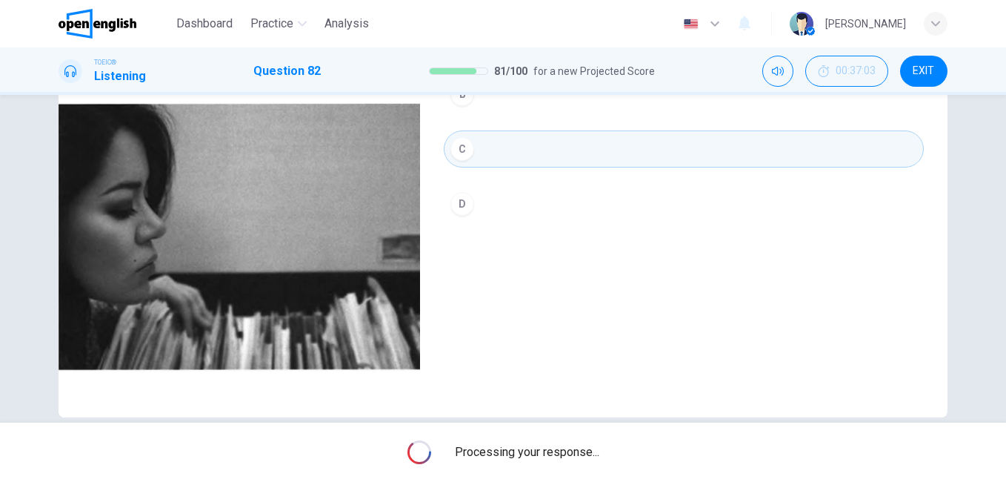
type input "**"
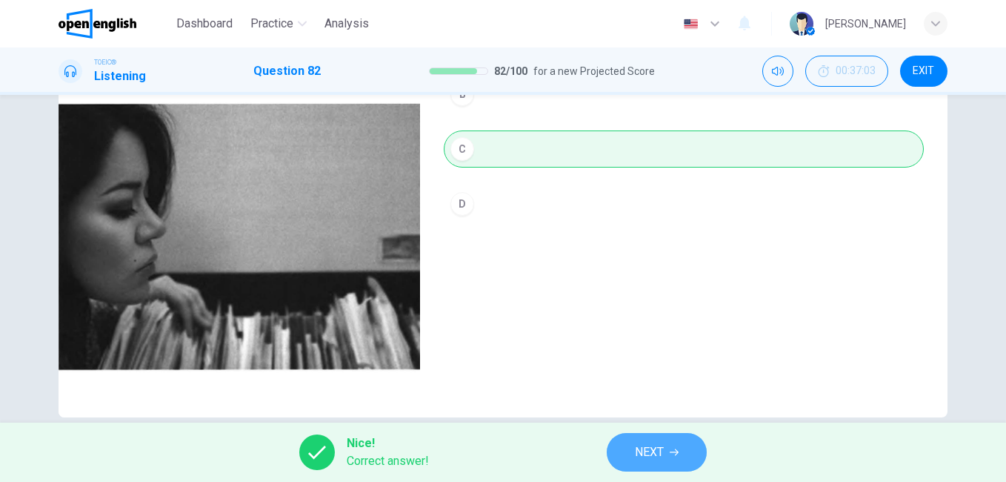
click at [682, 437] on button "NEXT" at bounding box center [657, 452] width 100 height 39
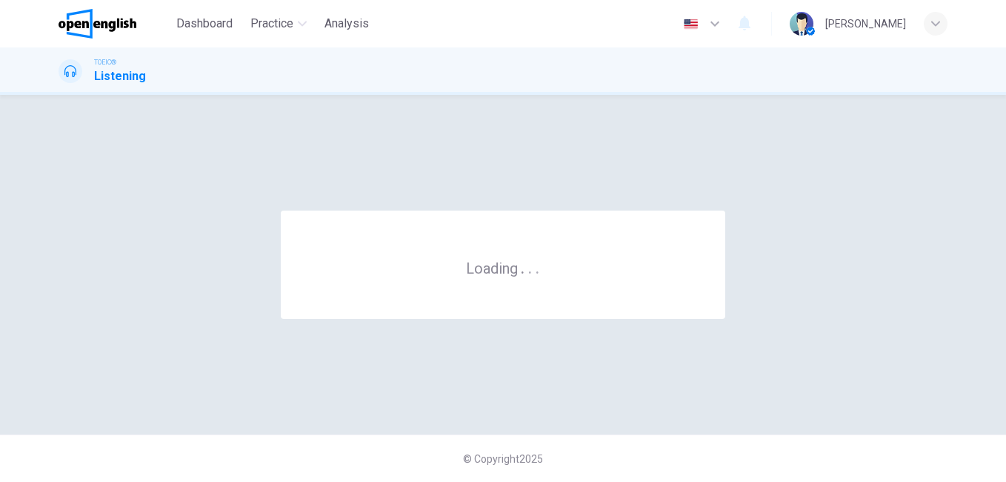
scroll to position [0, 0]
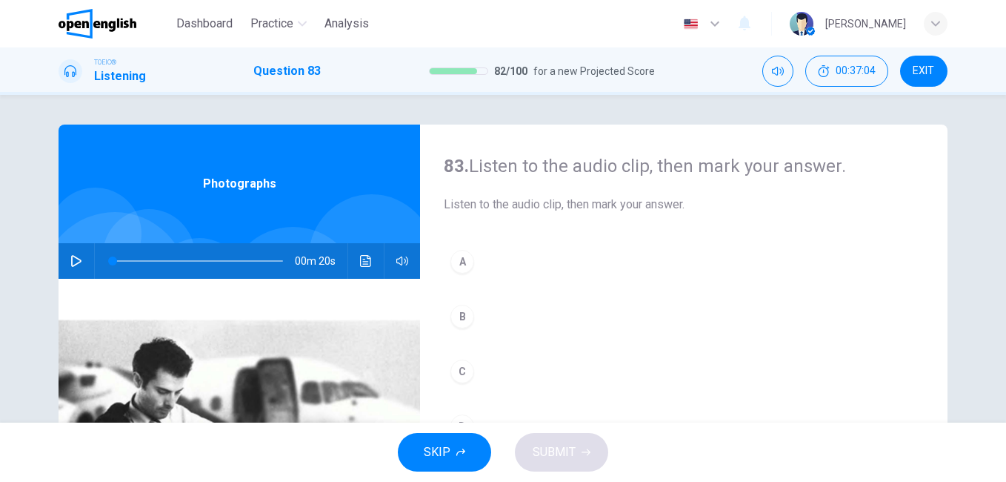
click at [82, 249] on button "button" at bounding box center [76, 261] width 24 height 36
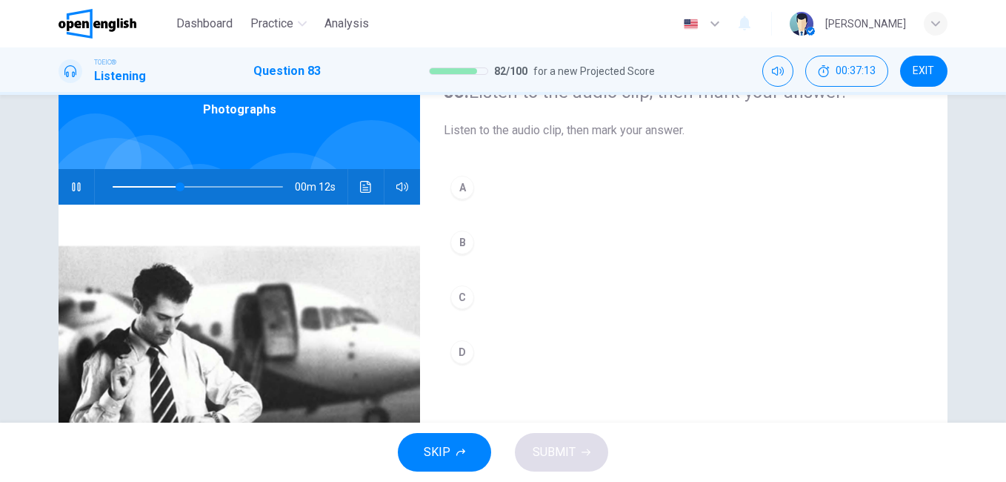
click at [470, 243] on div "B" at bounding box center [462, 242] width 24 height 24
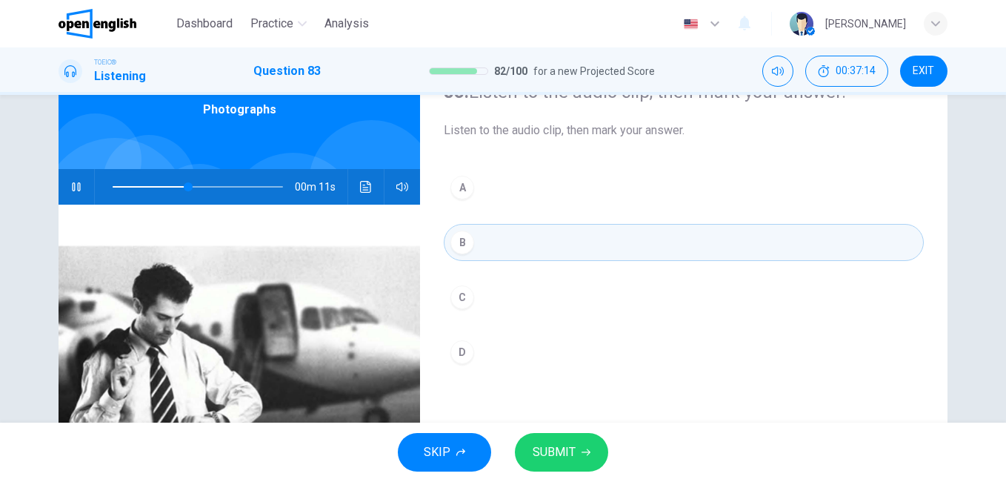
click at [546, 446] on span "SUBMIT" at bounding box center [554, 452] width 43 height 21
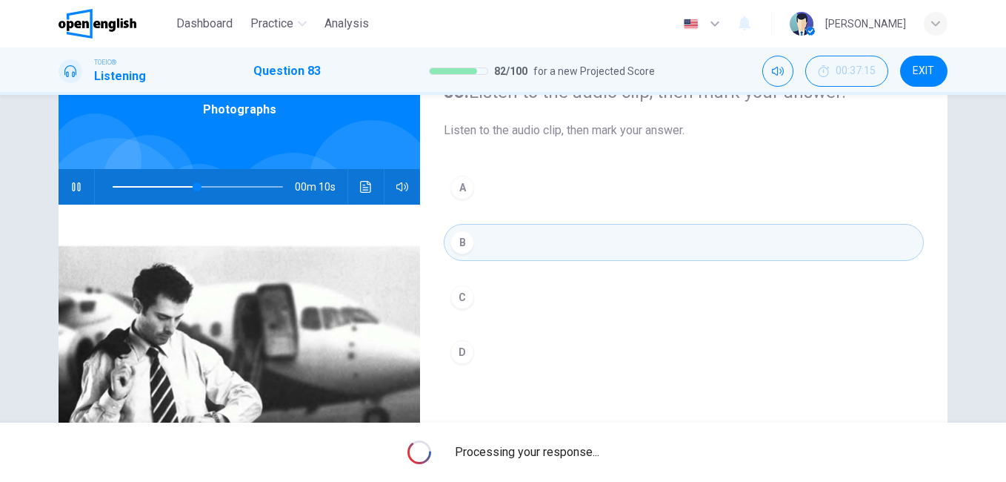
type input "**"
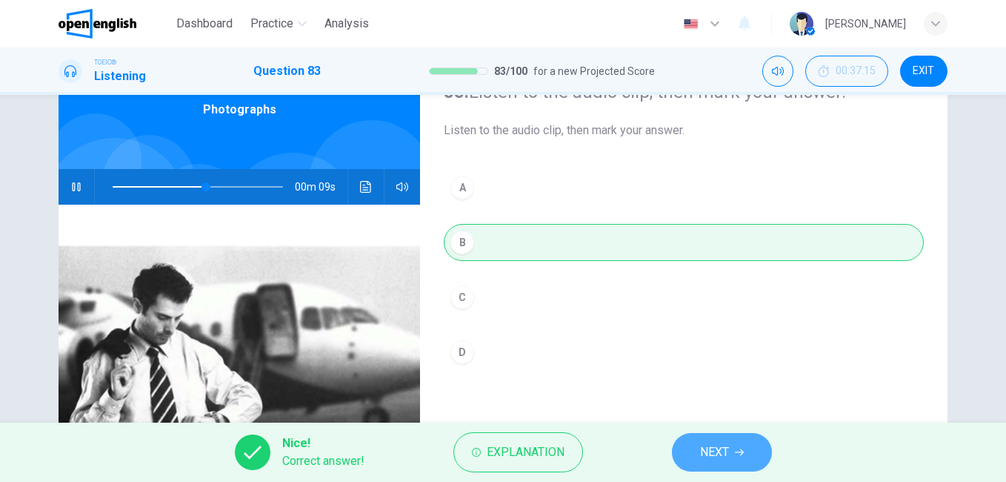
click at [688, 455] on button "NEXT" at bounding box center [722, 452] width 100 height 39
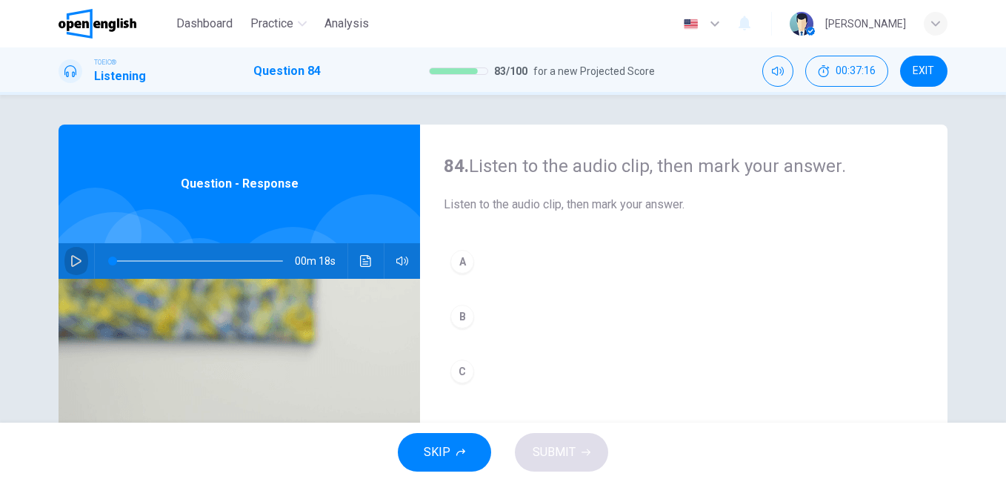
click at [64, 268] on button "button" at bounding box center [76, 261] width 24 height 36
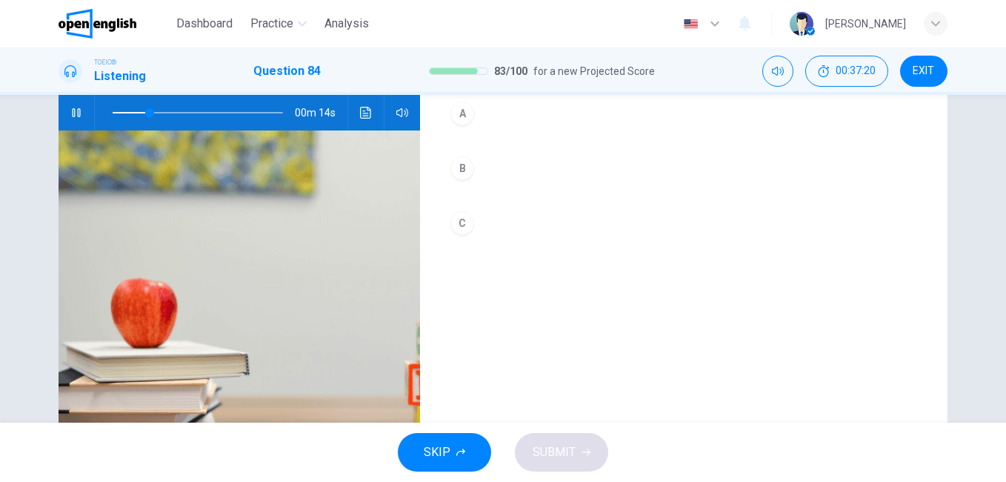
scroll to position [74, 0]
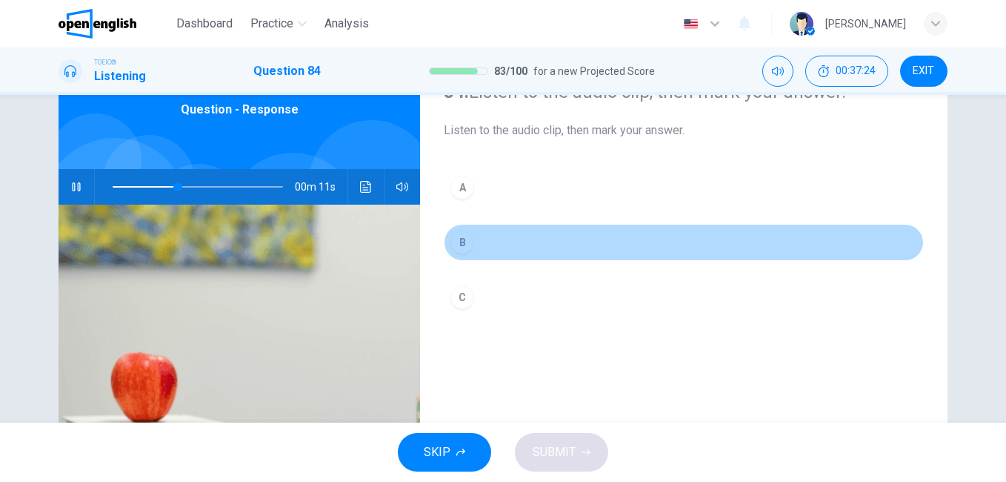
click at [456, 243] on div "B" at bounding box center [462, 242] width 24 height 24
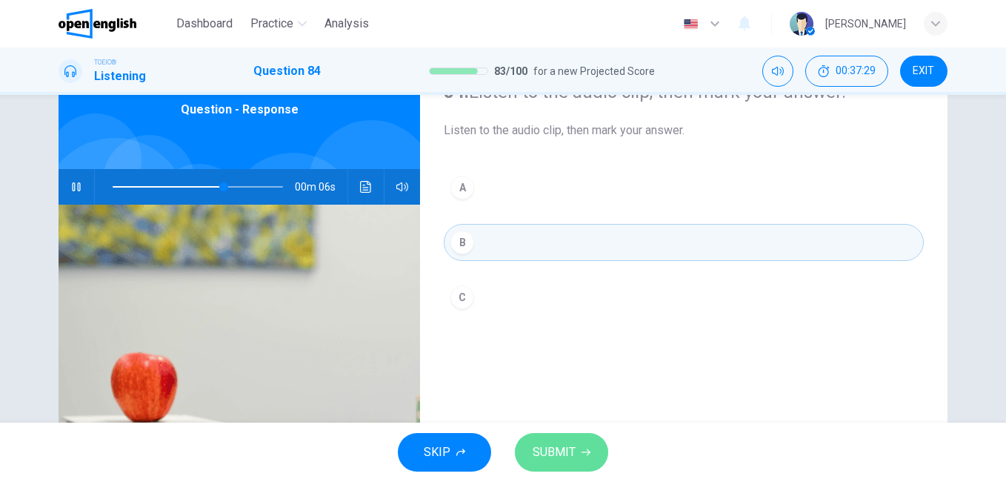
click at [556, 456] on span "SUBMIT" at bounding box center [554, 452] width 43 height 21
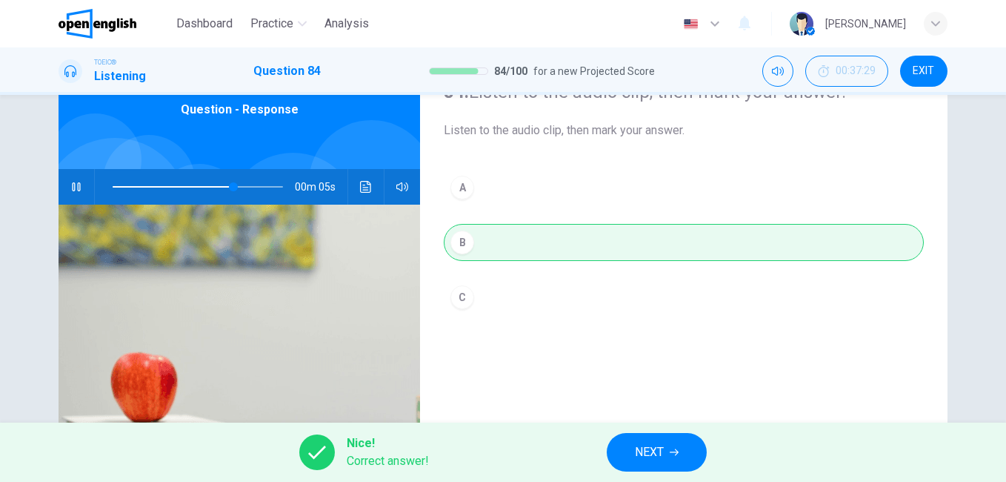
type input "**"
click at [683, 451] on button "NEXT" at bounding box center [657, 452] width 100 height 39
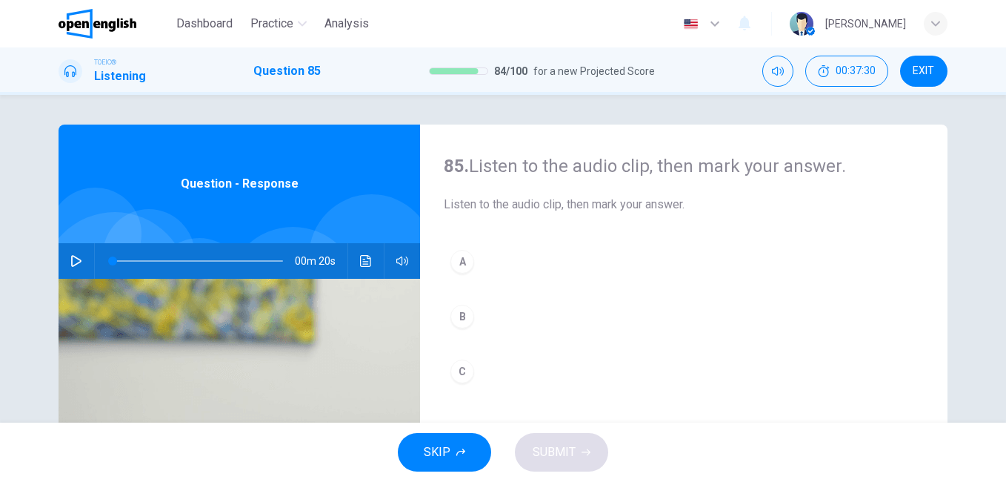
click at [70, 260] on icon "button" at bounding box center [76, 261] width 12 height 12
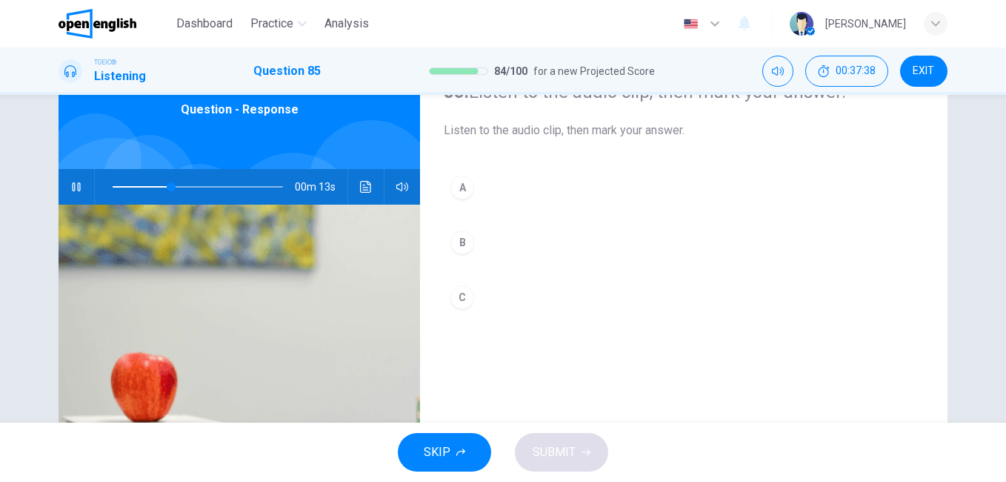
click at [459, 247] on div "B" at bounding box center [462, 242] width 24 height 24
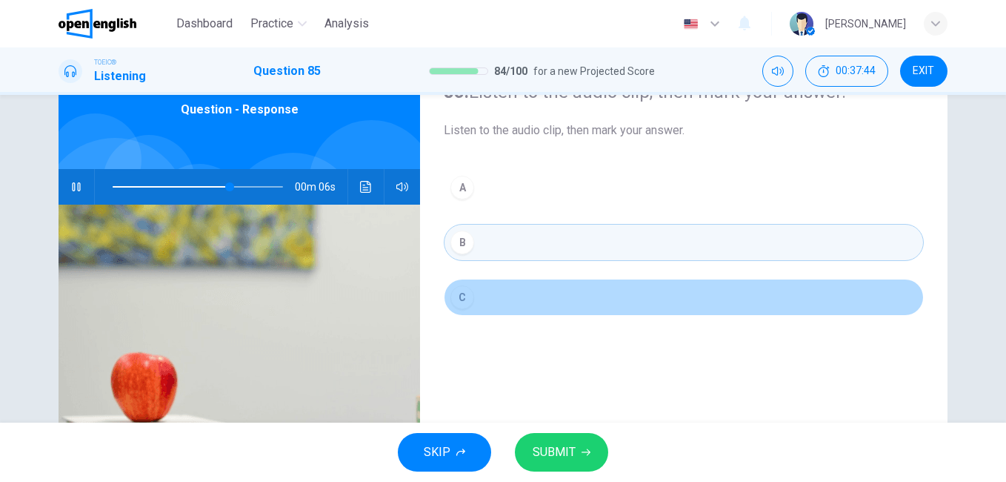
click at [462, 298] on div "C" at bounding box center [462, 297] width 24 height 24
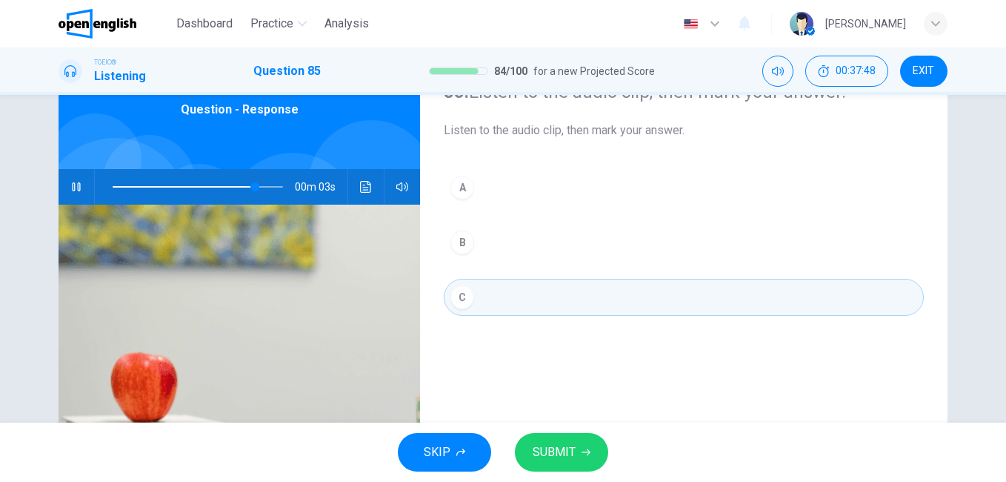
click at [579, 450] on button "SUBMIT" at bounding box center [561, 452] width 93 height 39
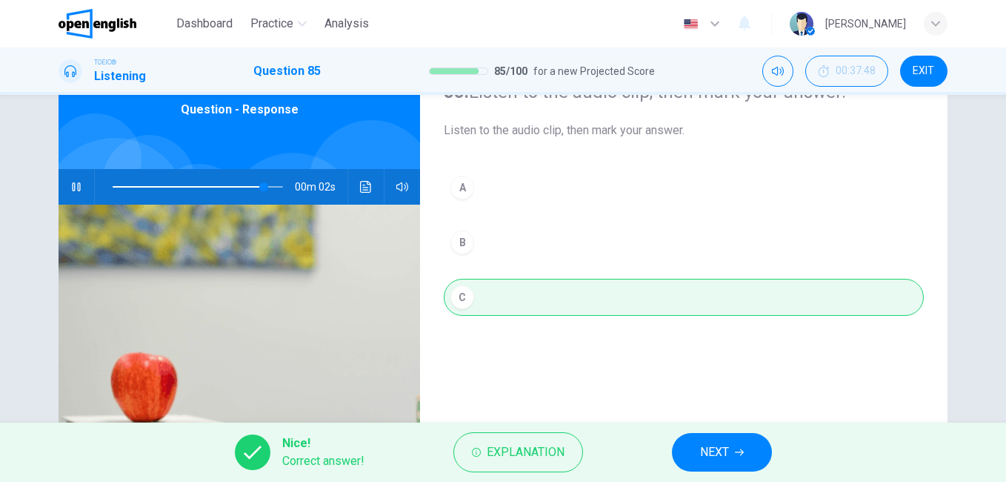
type input "**"
click at [735, 460] on button "NEXT" at bounding box center [722, 452] width 100 height 39
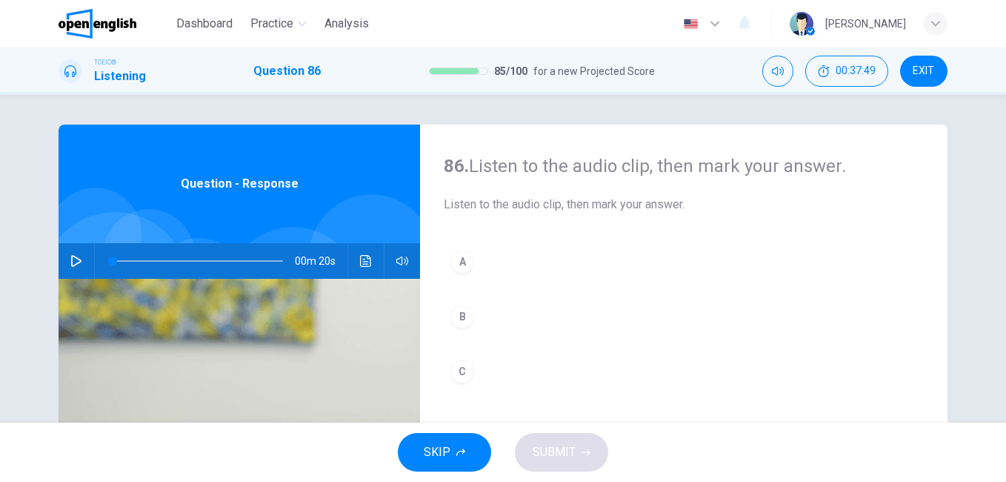
click at [73, 264] on icon "button" at bounding box center [76, 261] width 10 height 12
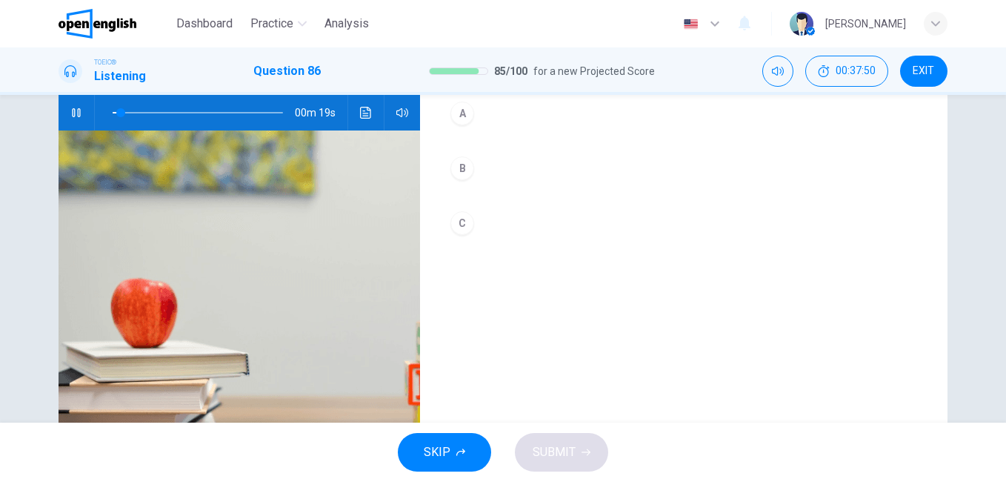
scroll to position [74, 0]
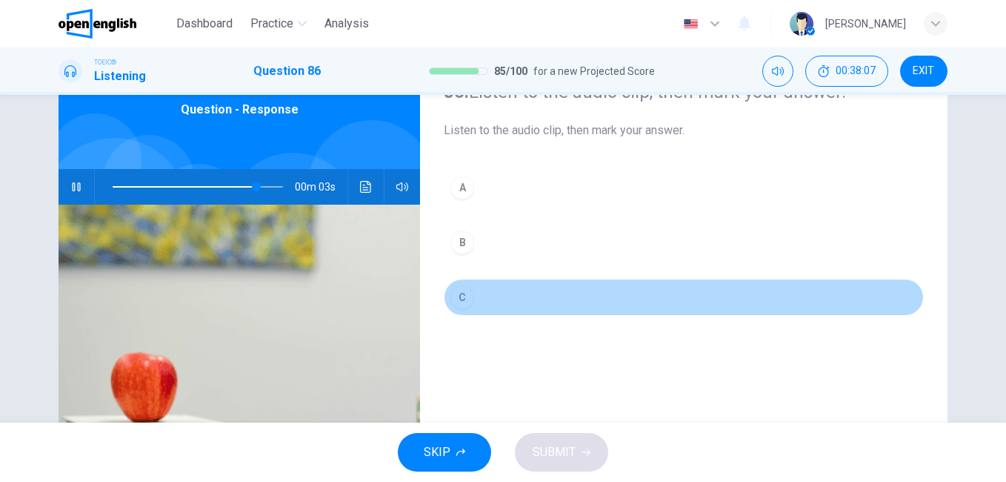
click at [463, 296] on div "C" at bounding box center [462, 297] width 24 height 24
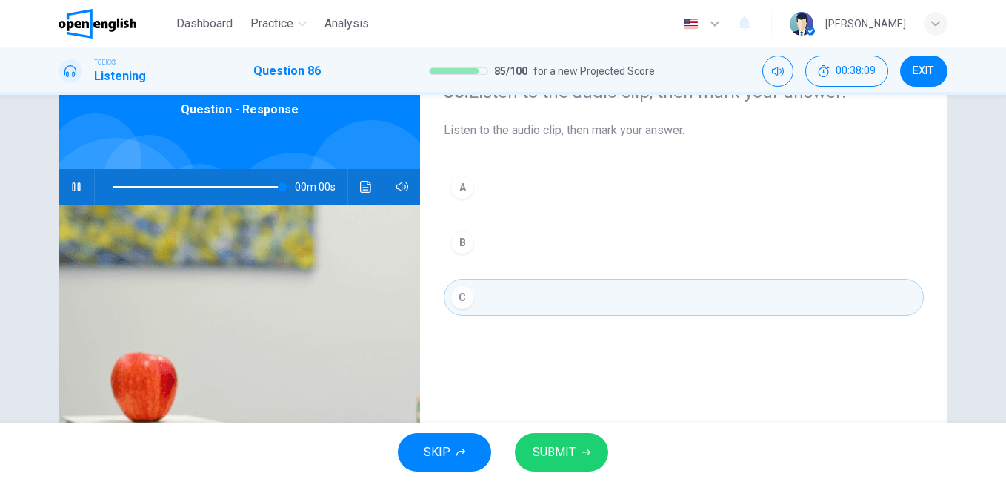
click at [113, 184] on span at bounding box center [198, 186] width 170 height 21
click at [76, 191] on icon "button" at bounding box center [76, 187] width 12 height 12
click at [585, 450] on icon "button" at bounding box center [586, 452] width 9 height 9
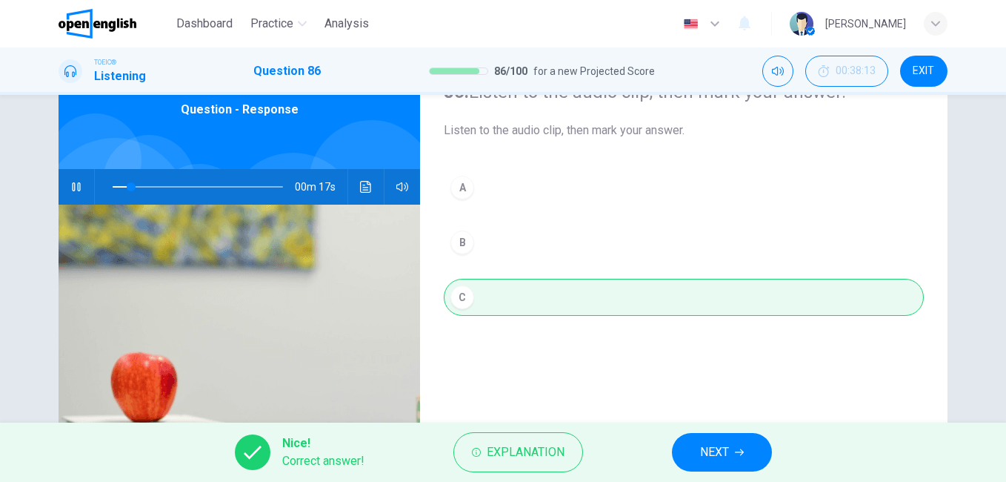
type input "**"
click at [702, 448] on span "NEXT" at bounding box center [714, 452] width 29 height 21
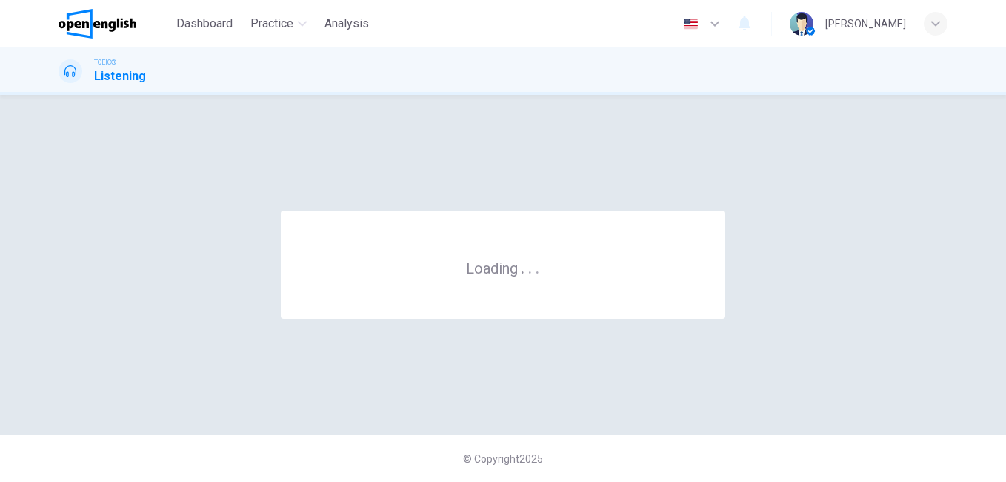
scroll to position [0, 0]
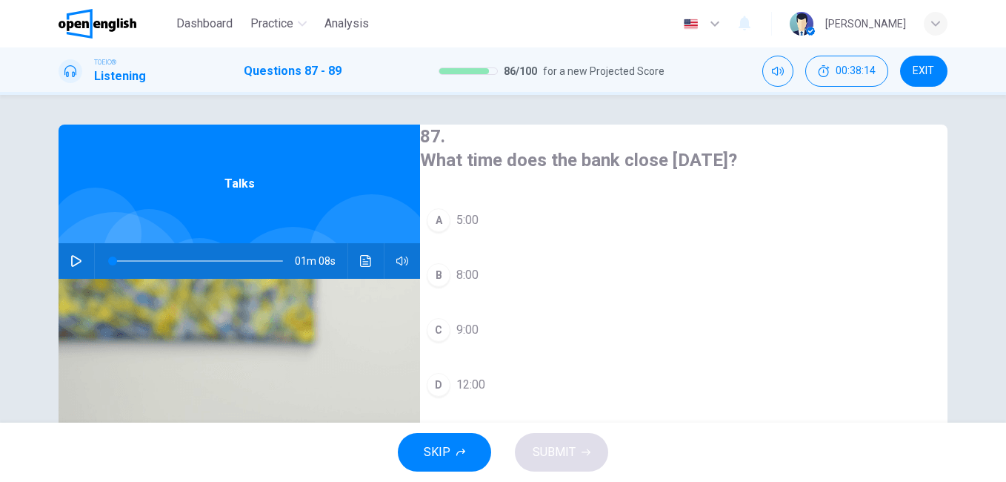
click at [69, 250] on button "button" at bounding box center [76, 261] width 24 height 36
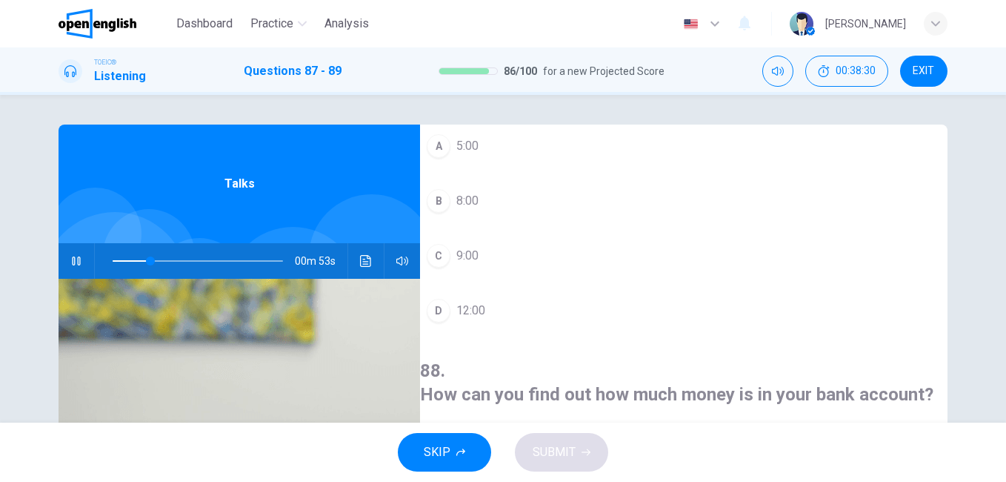
click at [477, 319] on button "D 12:00" at bounding box center [684, 310] width 528 height 37
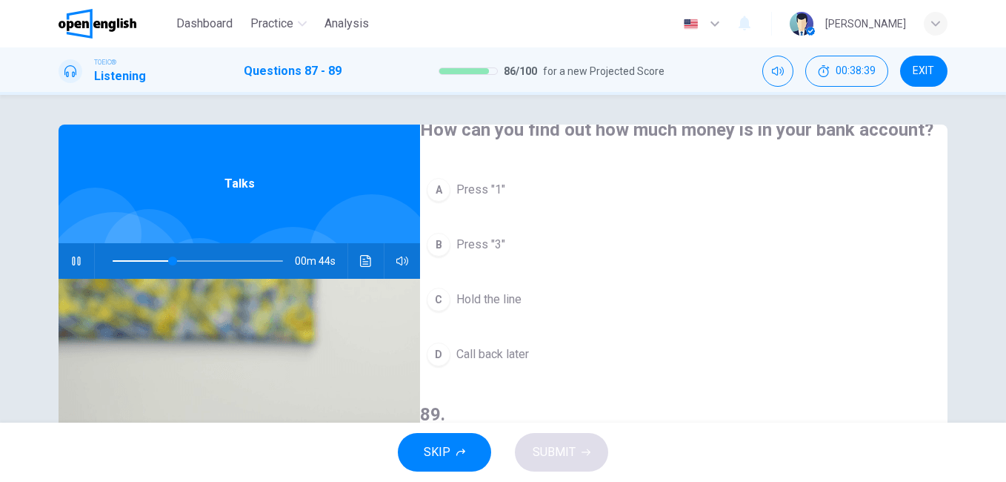
scroll to position [265, 0]
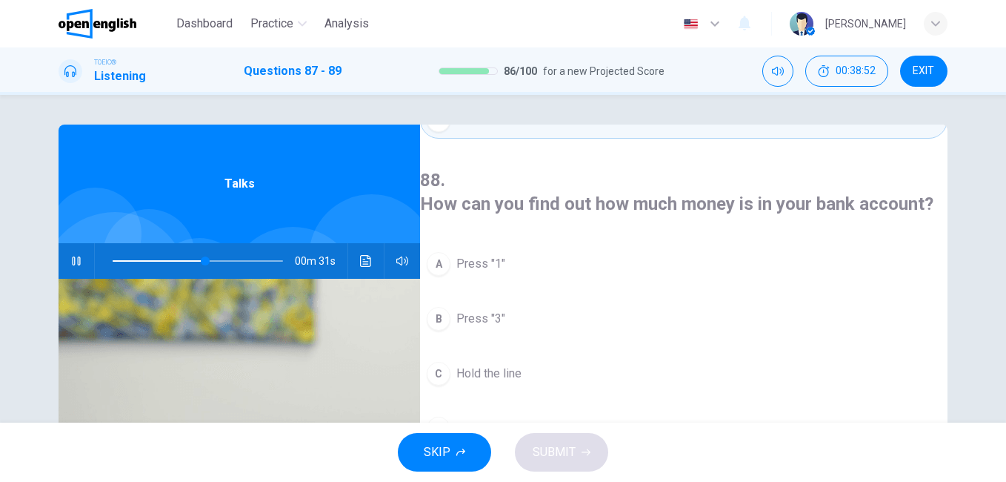
click at [121, 264] on span at bounding box center [198, 260] width 170 height 21
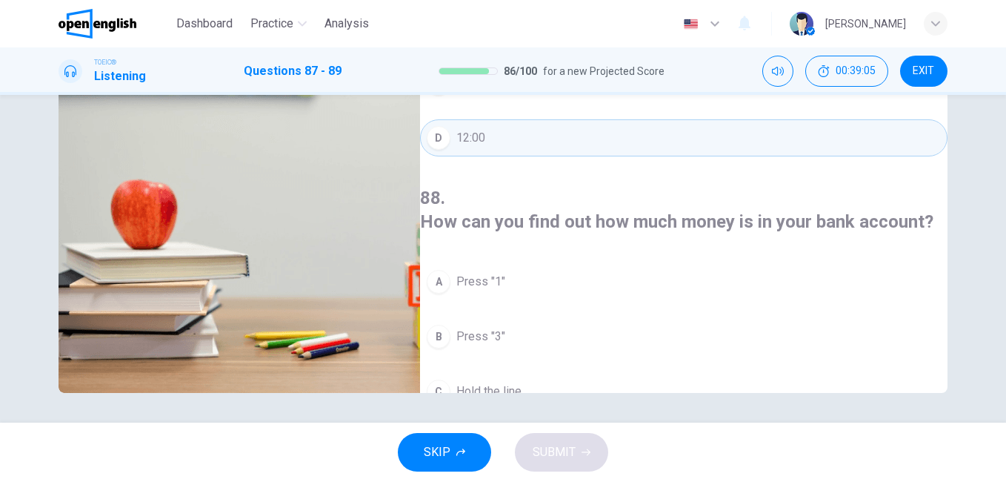
scroll to position [74, 0]
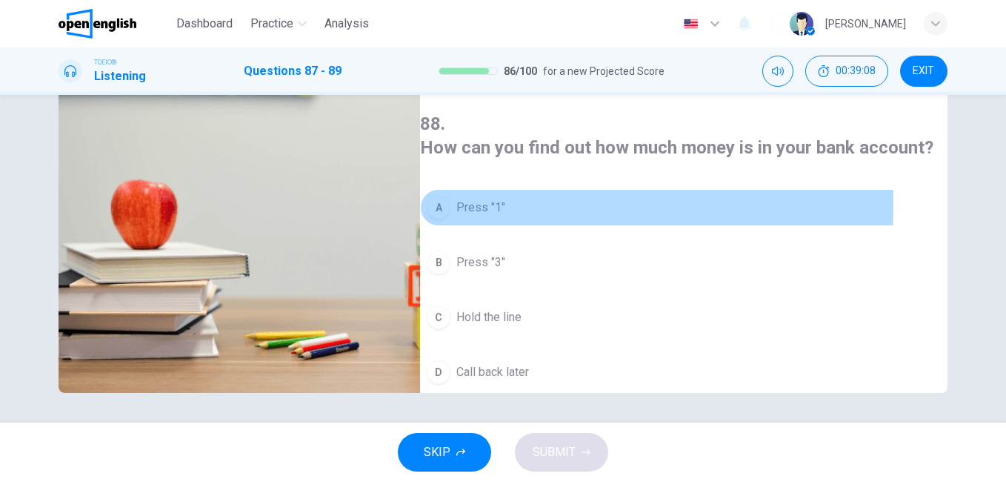
click at [493, 199] on span "Press "1"" at bounding box center [480, 208] width 49 height 18
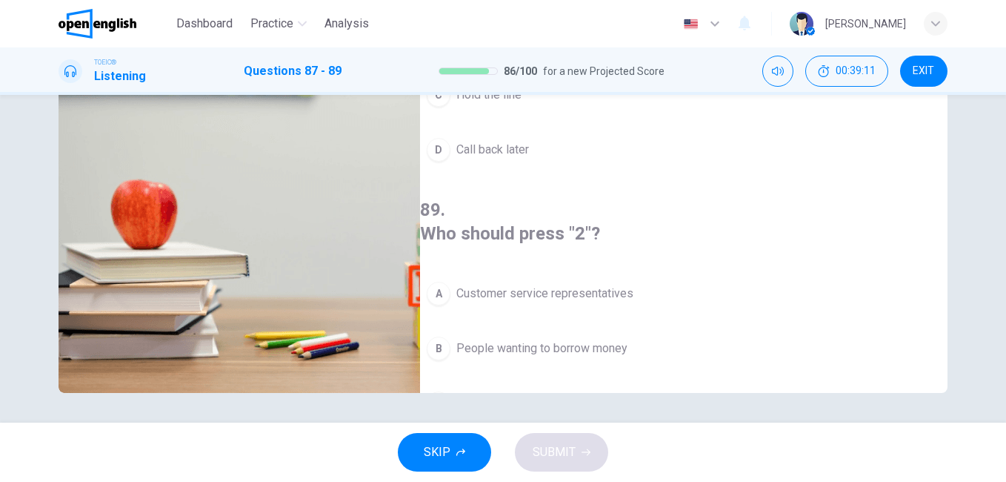
scroll to position [339, 0]
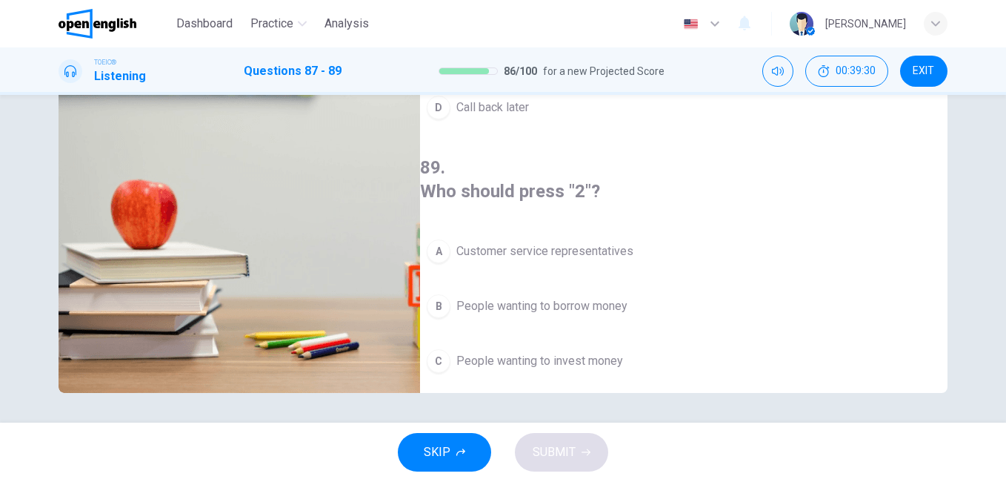
click at [602, 297] on span "People wanting to borrow money" at bounding box center [541, 306] width 171 height 18
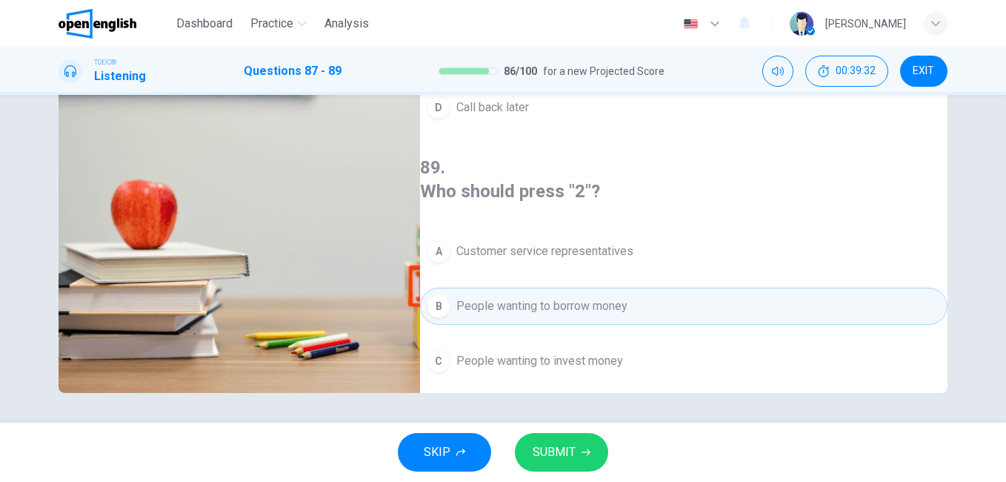
click at [550, 446] on span "SUBMIT" at bounding box center [554, 452] width 43 height 21
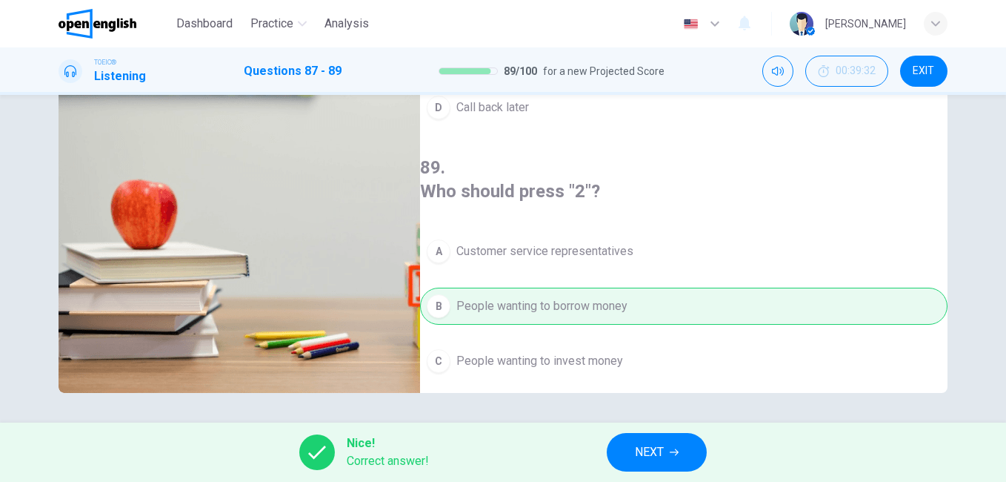
type input "**"
click at [668, 444] on button "NEXT" at bounding box center [657, 452] width 100 height 39
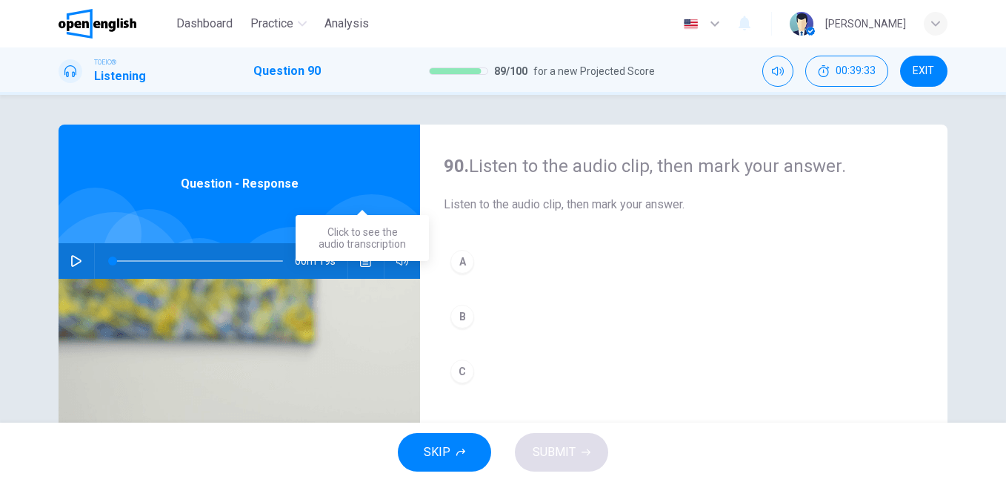
scroll to position [74, 0]
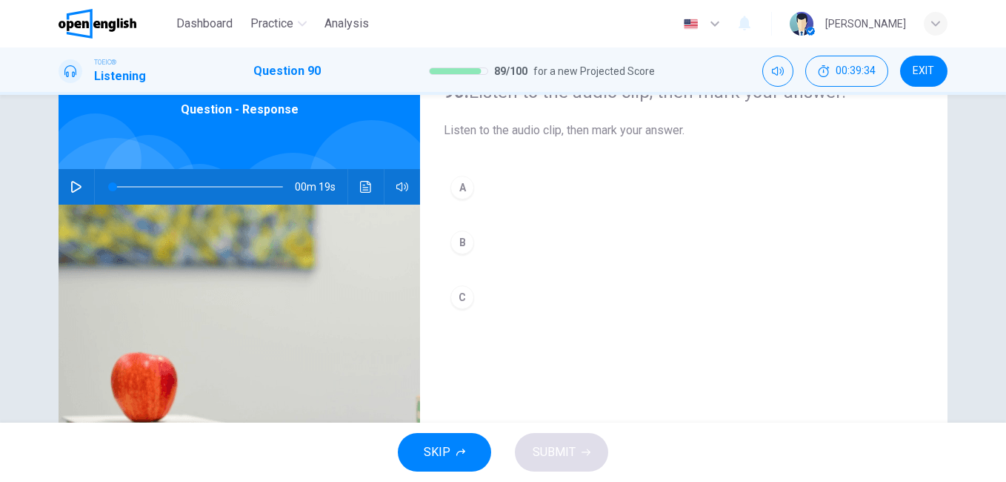
click at [67, 194] on button "button" at bounding box center [76, 187] width 24 height 36
click at [116, 187] on span at bounding box center [198, 186] width 170 height 21
click at [133, 185] on span at bounding box center [198, 186] width 170 height 21
click at [70, 183] on icon "button" at bounding box center [76, 187] width 12 height 12
click at [67, 179] on button "button" at bounding box center [76, 187] width 24 height 36
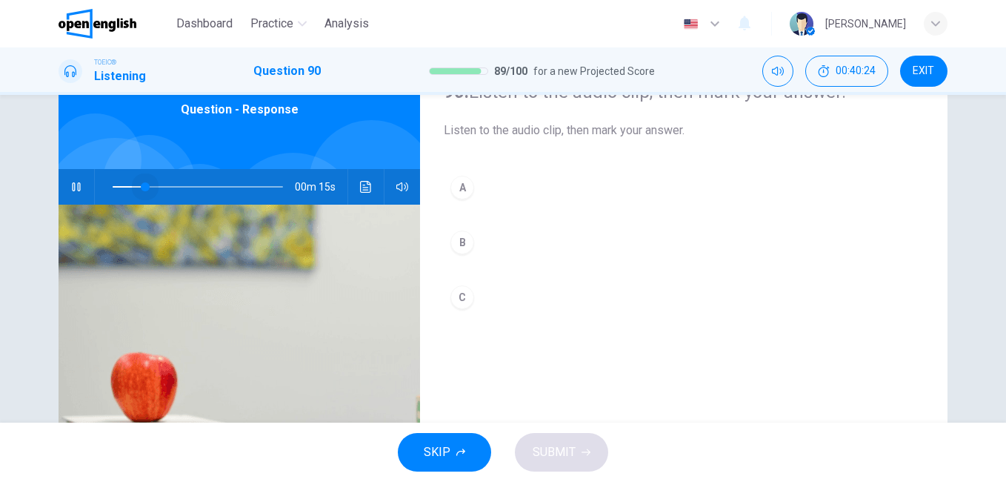
click at [141, 185] on span at bounding box center [198, 186] width 170 height 21
click at [72, 190] on icon "button" at bounding box center [76, 187] width 12 height 12
click at [74, 186] on icon "button" at bounding box center [76, 187] width 12 height 12
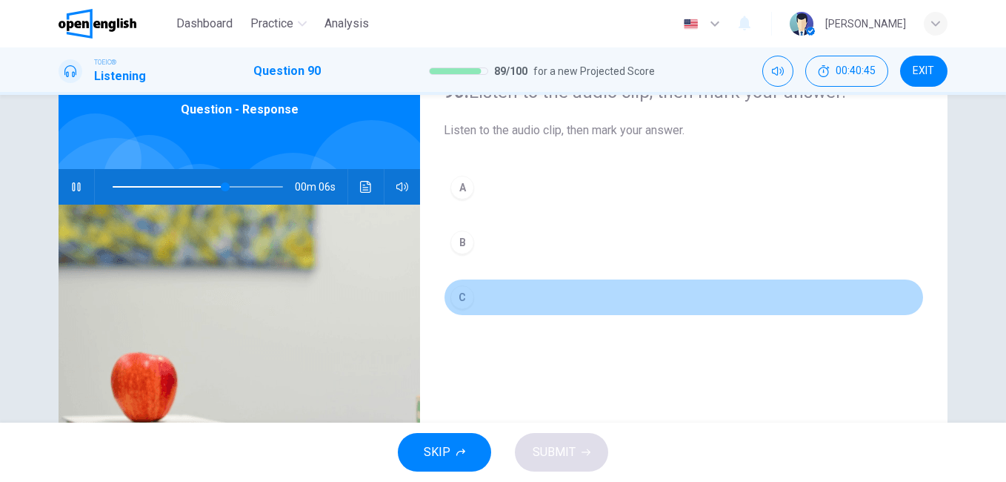
click at [465, 287] on div "C" at bounding box center [462, 297] width 24 height 24
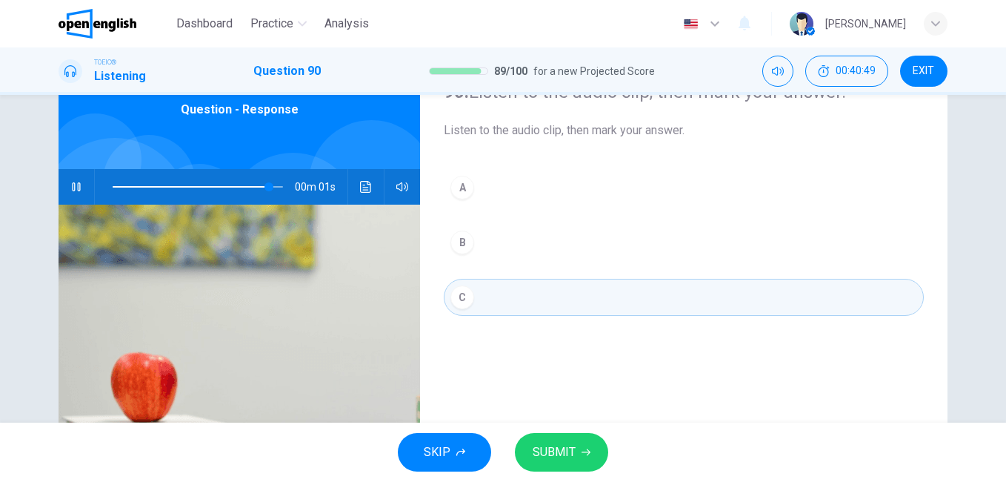
click at [565, 445] on span "SUBMIT" at bounding box center [554, 452] width 43 height 21
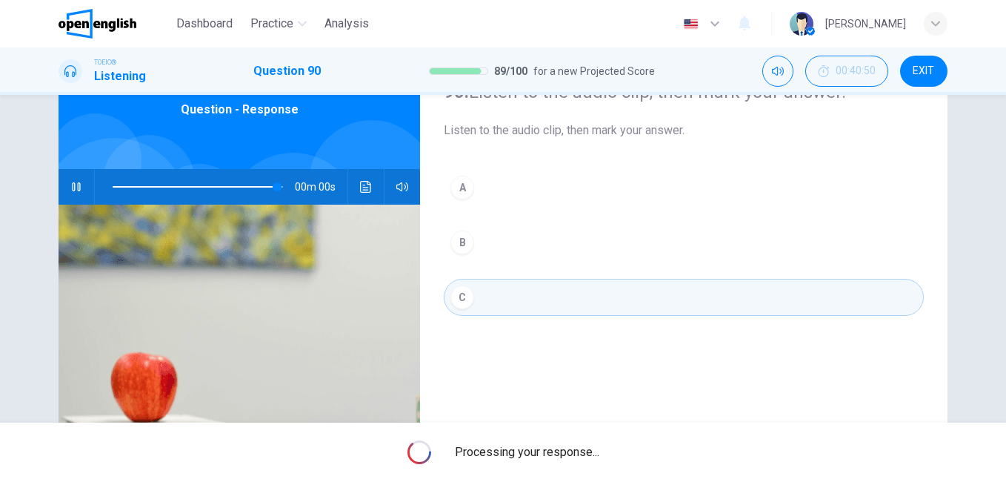
type input "*"
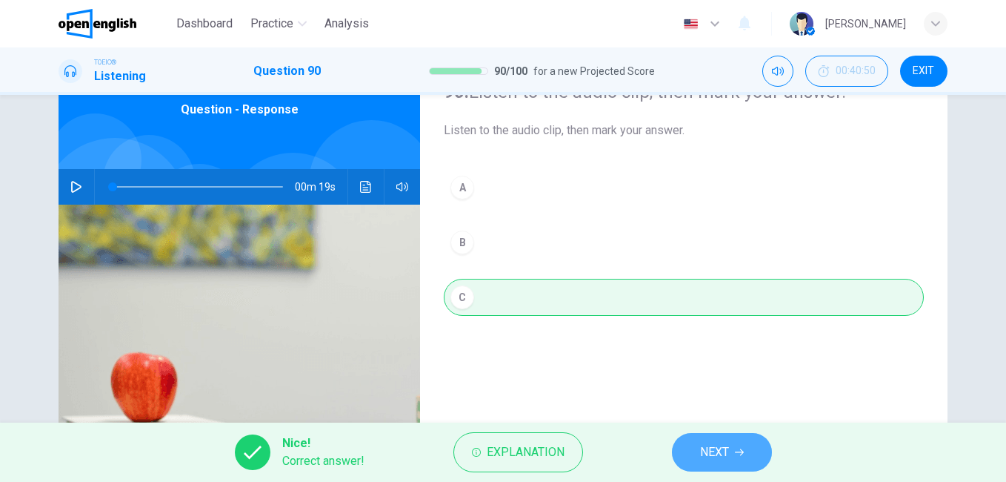
click at [737, 446] on button "NEXT" at bounding box center [722, 452] width 100 height 39
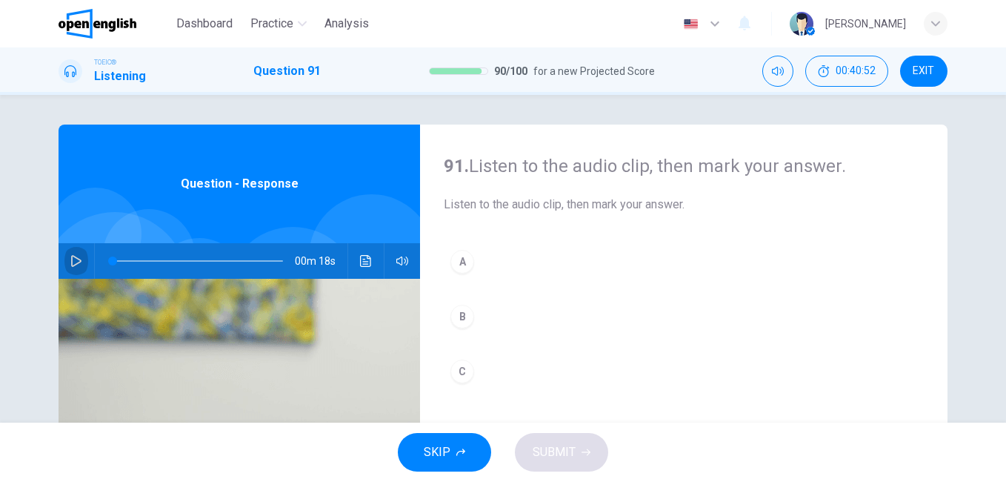
click at [79, 259] on button "button" at bounding box center [76, 261] width 24 height 36
click at [457, 259] on div "A" at bounding box center [462, 262] width 24 height 24
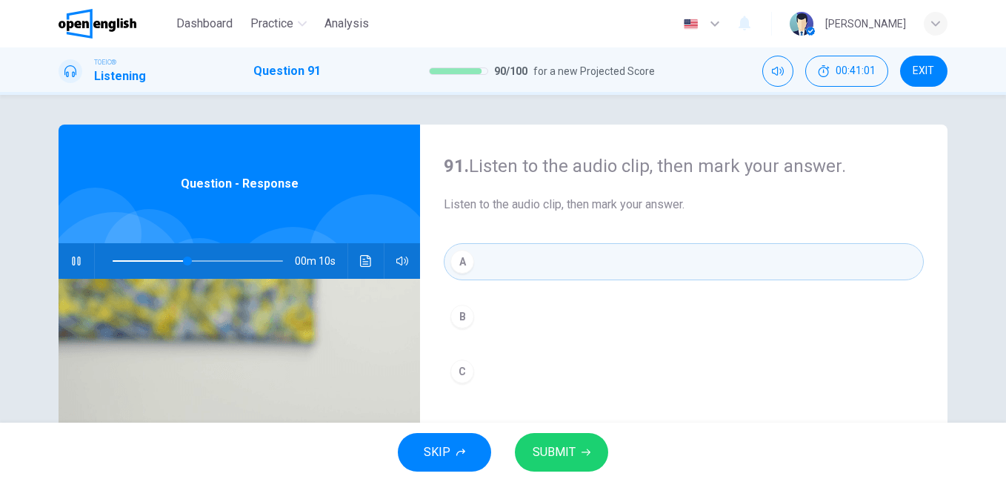
scroll to position [74, 0]
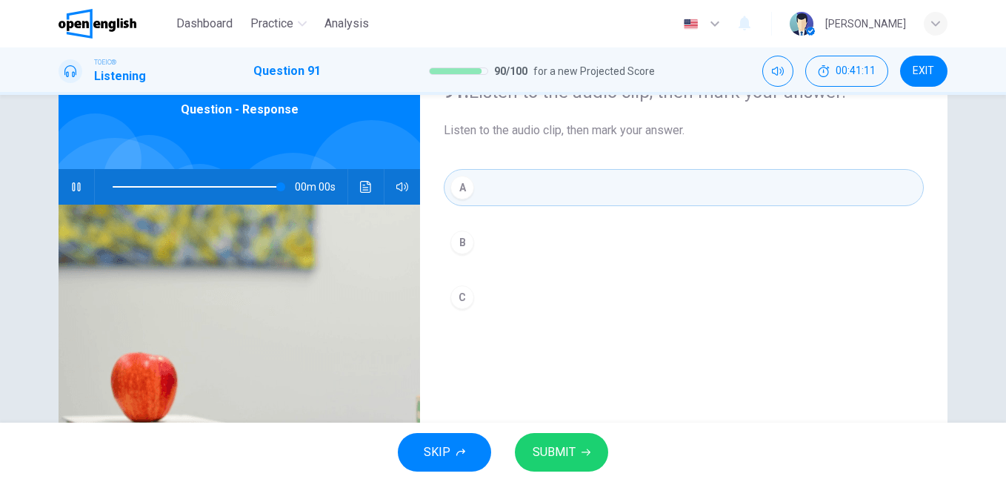
type input "*"
click at [535, 473] on div "SKIP SUBMIT" at bounding box center [503, 451] width 1006 height 59
click at [547, 459] on span "SUBMIT" at bounding box center [554, 452] width 43 height 21
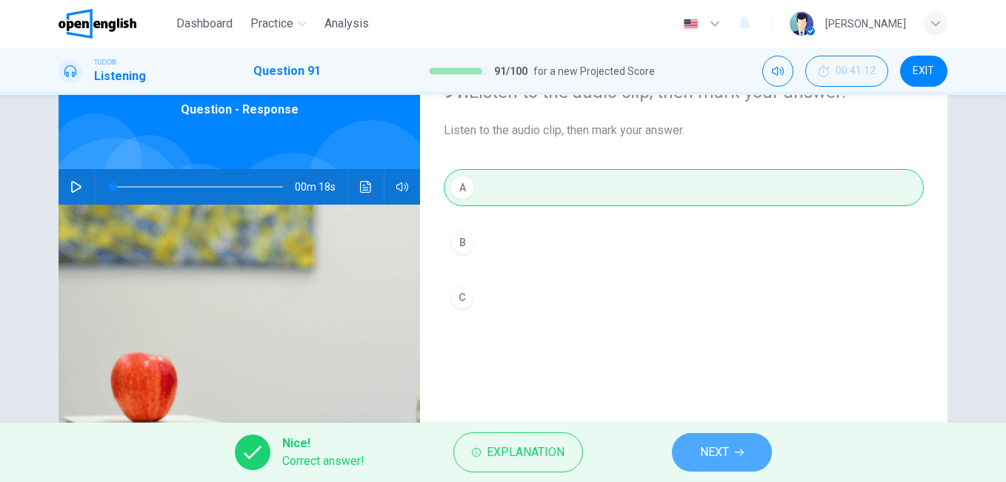
click at [717, 443] on span "NEXT" at bounding box center [714, 452] width 29 height 21
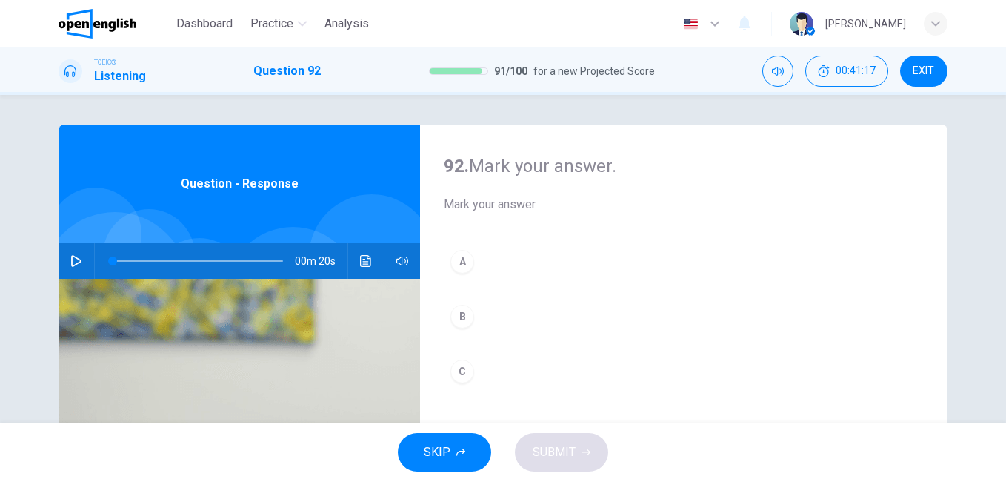
click at [66, 265] on button "button" at bounding box center [76, 261] width 24 height 36
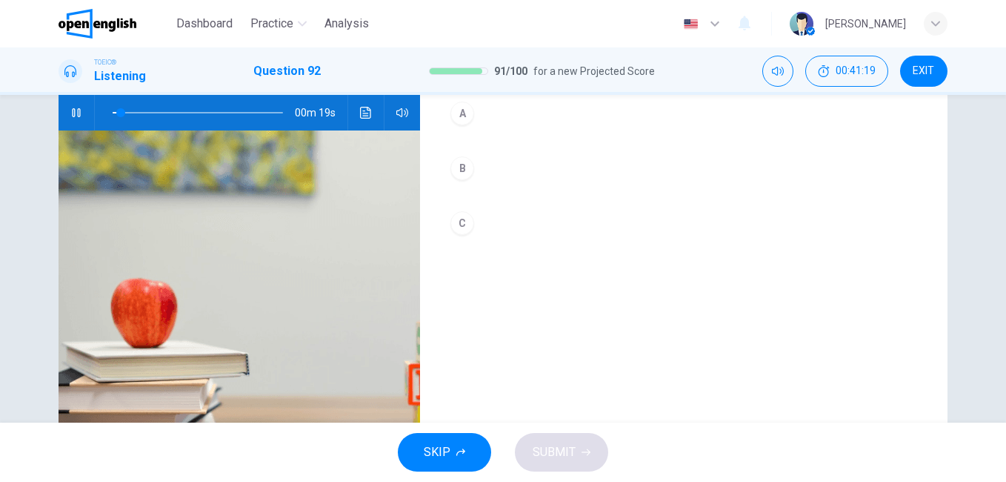
scroll to position [74, 0]
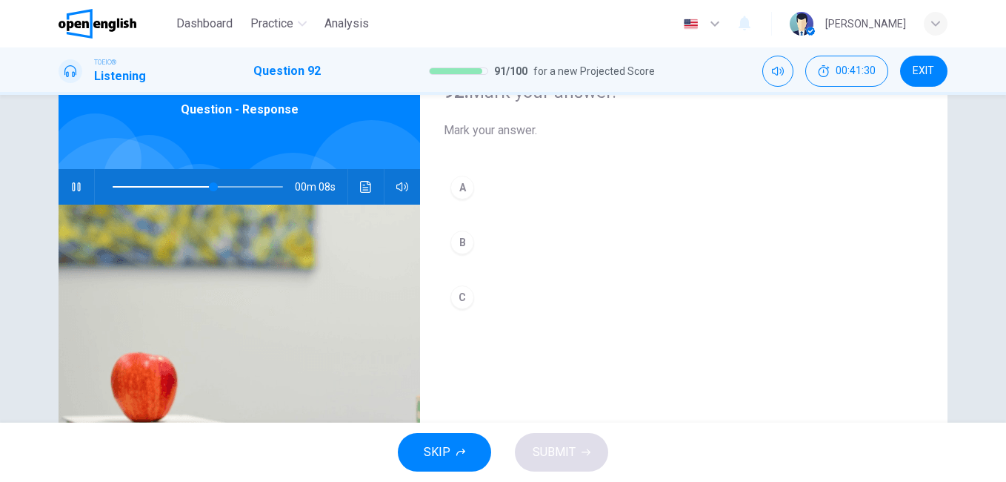
click at [460, 238] on div "B" at bounding box center [462, 242] width 24 height 24
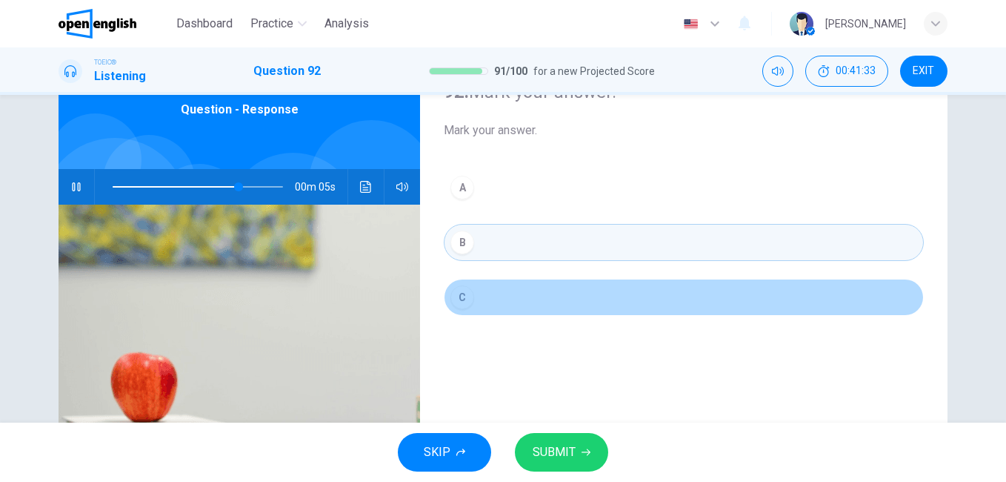
click at [461, 302] on div "C" at bounding box center [462, 297] width 24 height 24
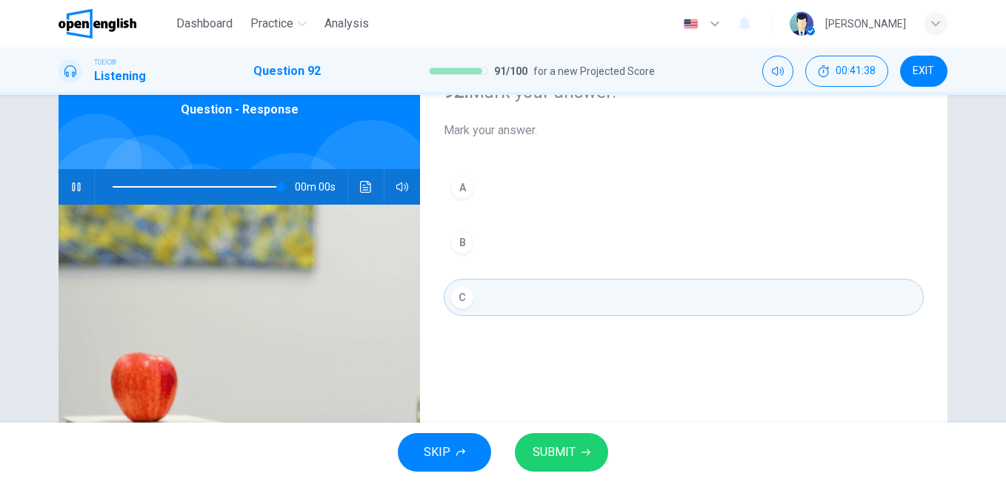
type input "*"
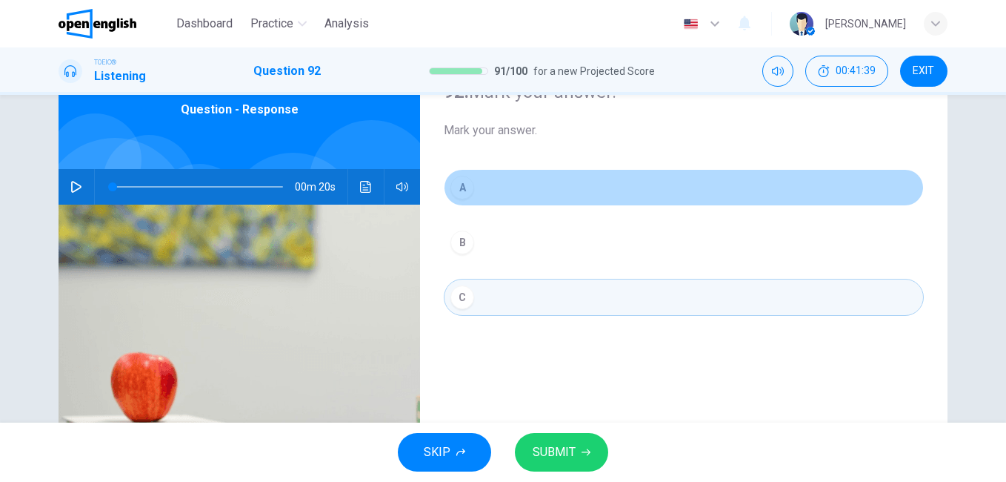
click at [462, 187] on div "A" at bounding box center [462, 188] width 24 height 24
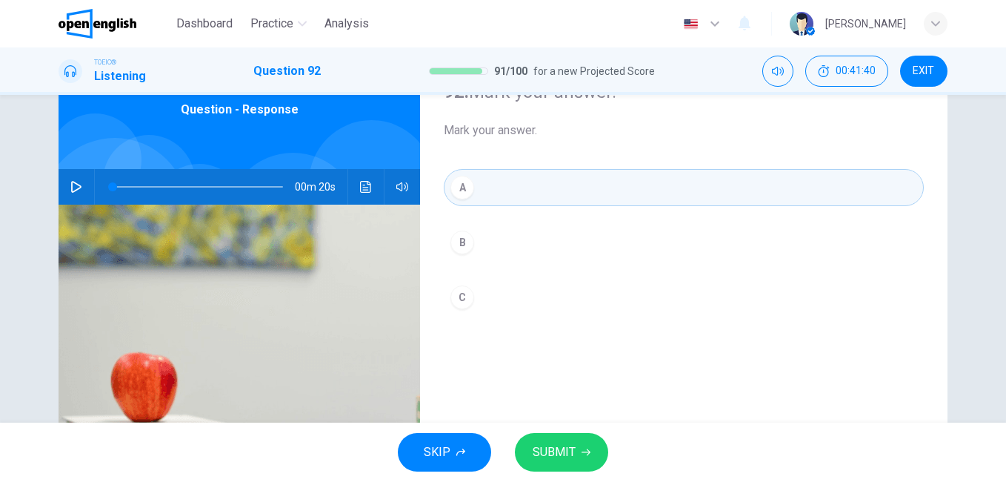
click at [573, 450] on span "SUBMIT" at bounding box center [554, 452] width 43 height 21
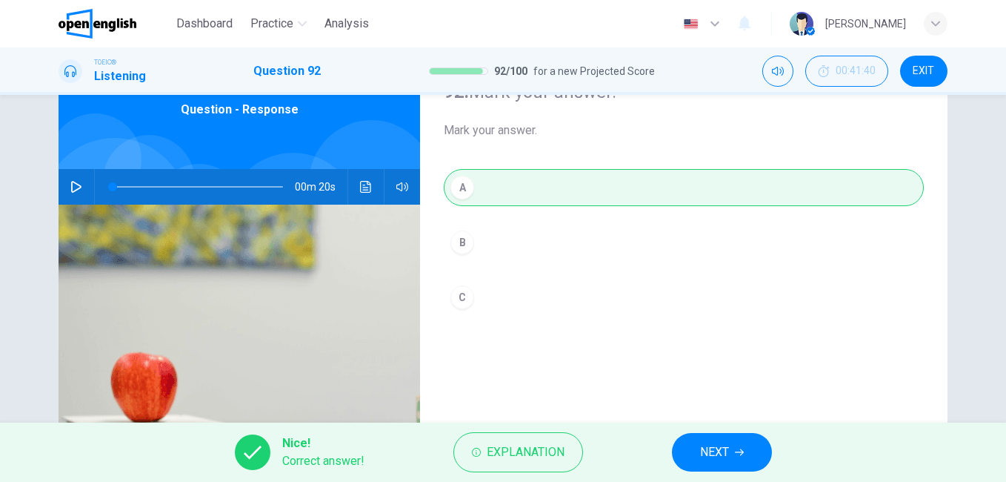
click at [718, 448] on span "NEXT" at bounding box center [714, 452] width 29 height 21
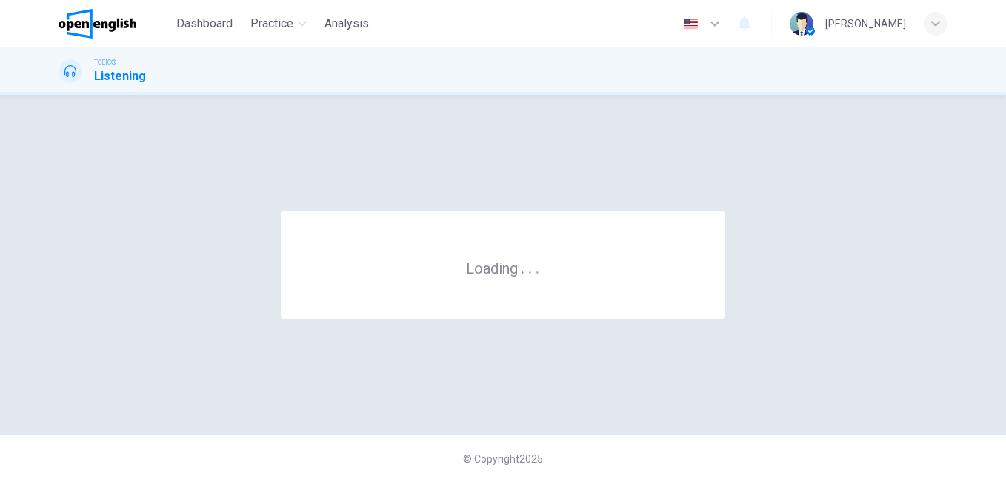
scroll to position [0, 0]
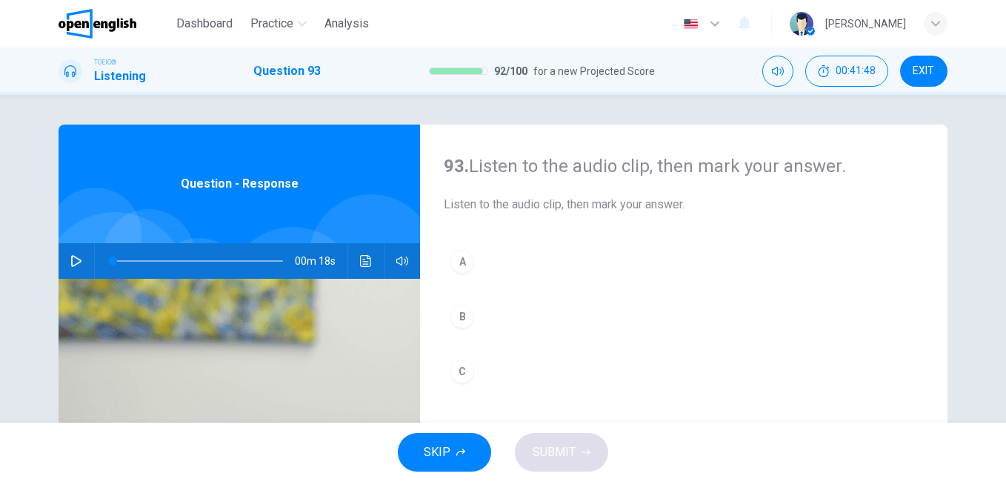
click at [76, 253] on button "button" at bounding box center [76, 261] width 24 height 36
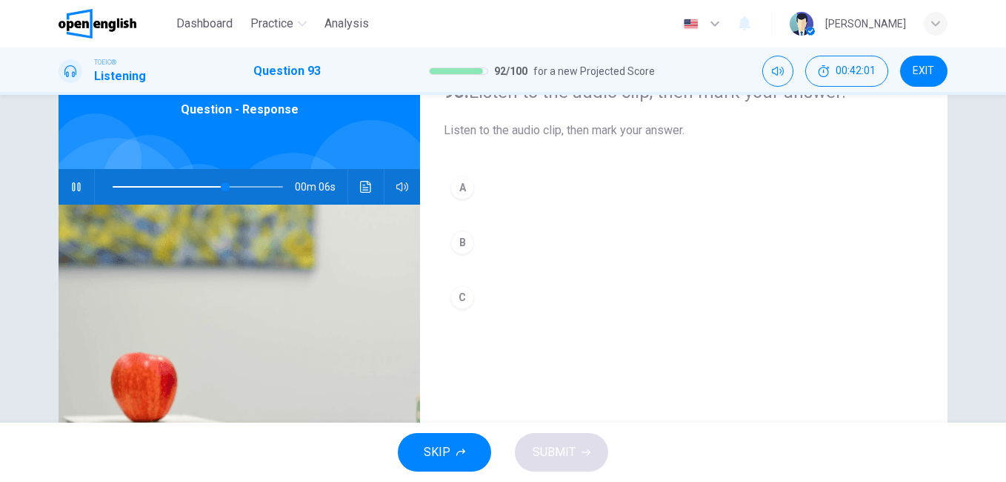
click at [466, 248] on div "B" at bounding box center [462, 242] width 24 height 24
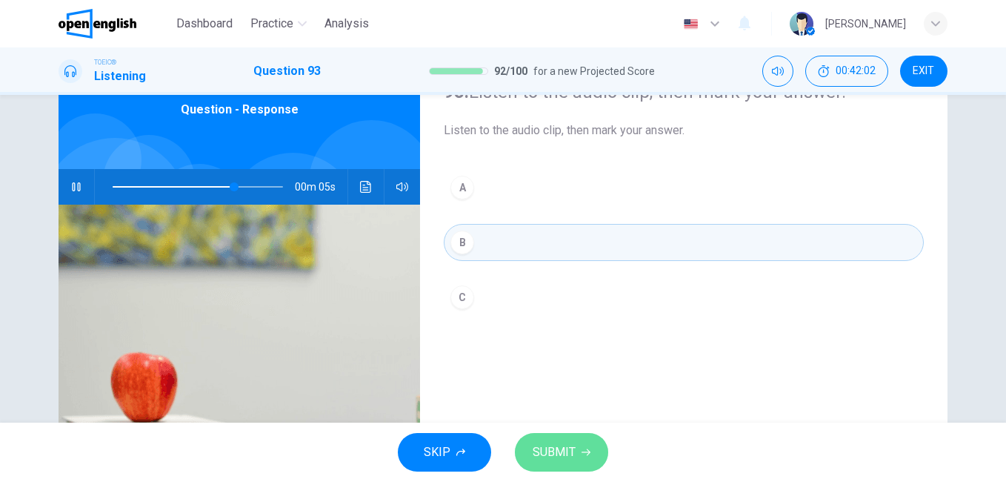
click at [577, 459] on button "SUBMIT" at bounding box center [561, 452] width 93 height 39
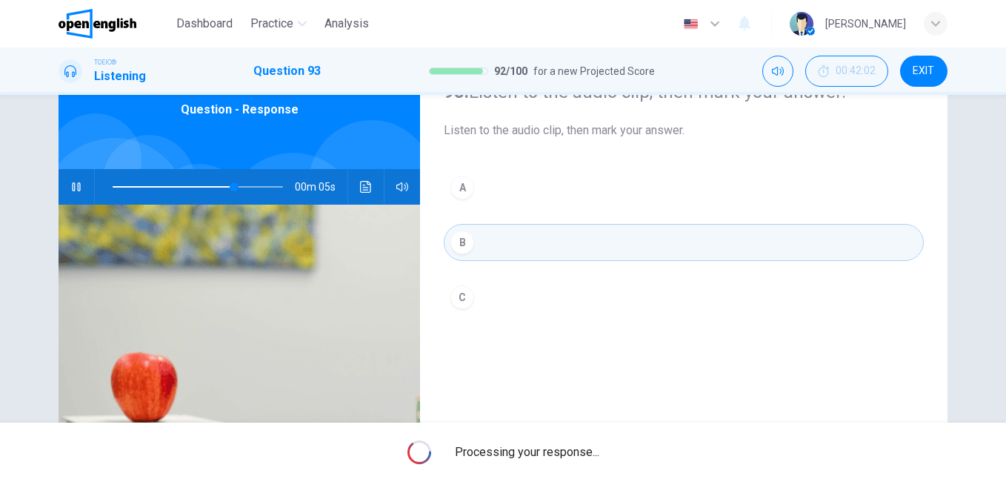
type input "**"
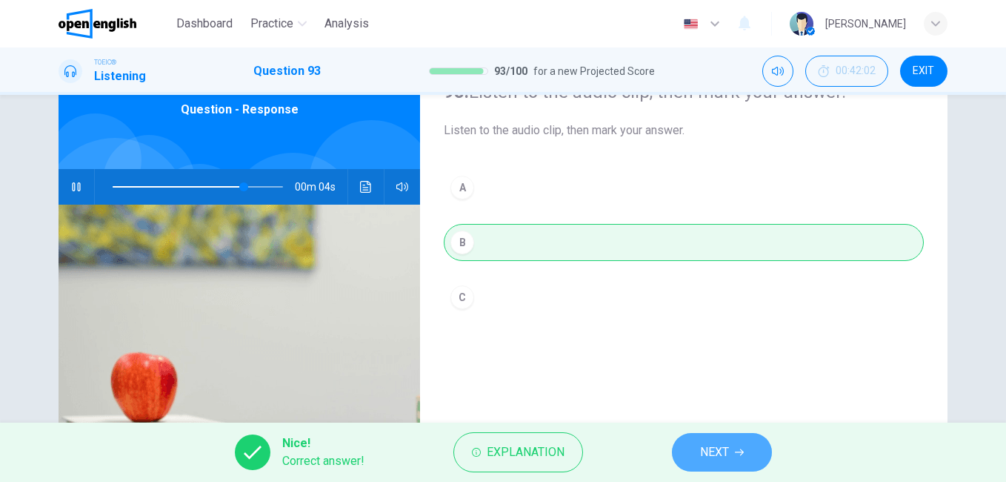
click at [748, 457] on button "NEXT" at bounding box center [722, 452] width 100 height 39
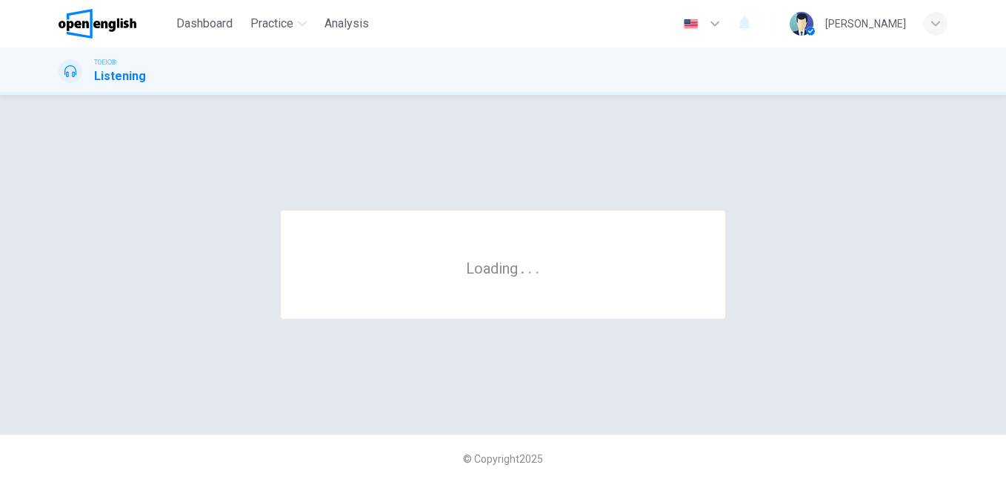
scroll to position [0, 0]
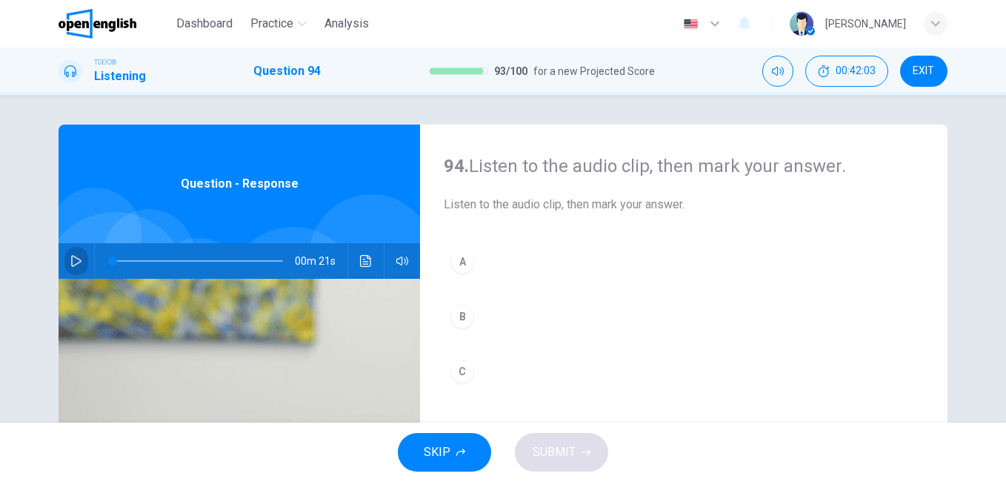
click at [70, 257] on icon "button" at bounding box center [76, 261] width 12 height 12
type input "**"
click at [113, 259] on span at bounding box center [198, 260] width 170 height 21
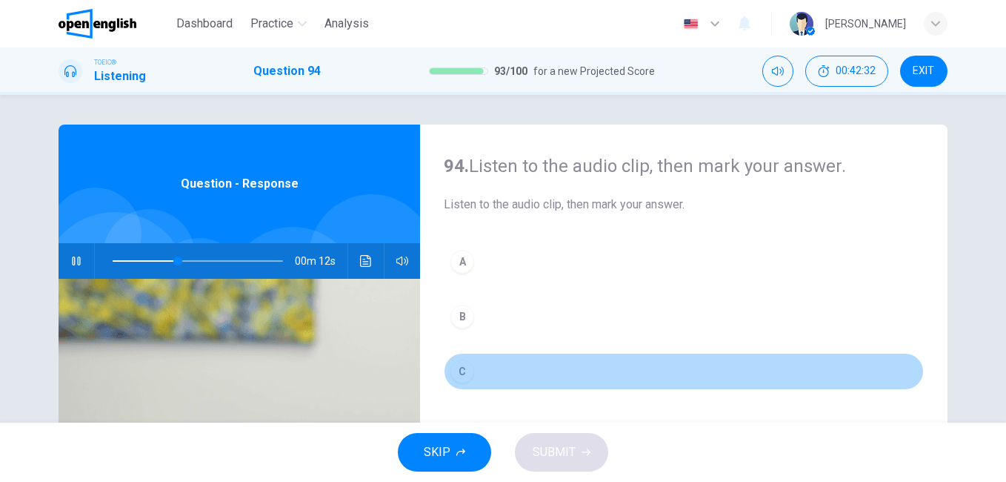
click at [454, 369] on div "C" at bounding box center [462, 371] width 24 height 24
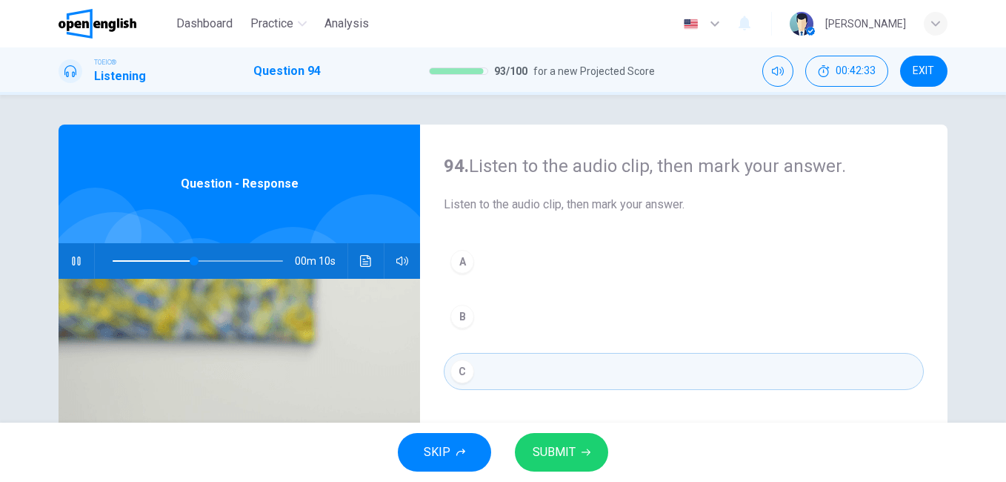
click at [555, 434] on button "SUBMIT" at bounding box center [561, 452] width 93 height 39
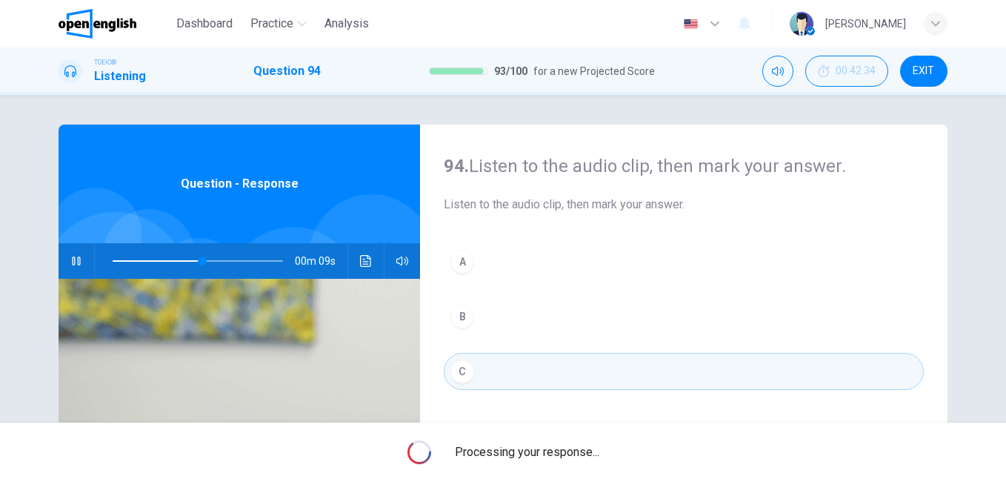
type input "**"
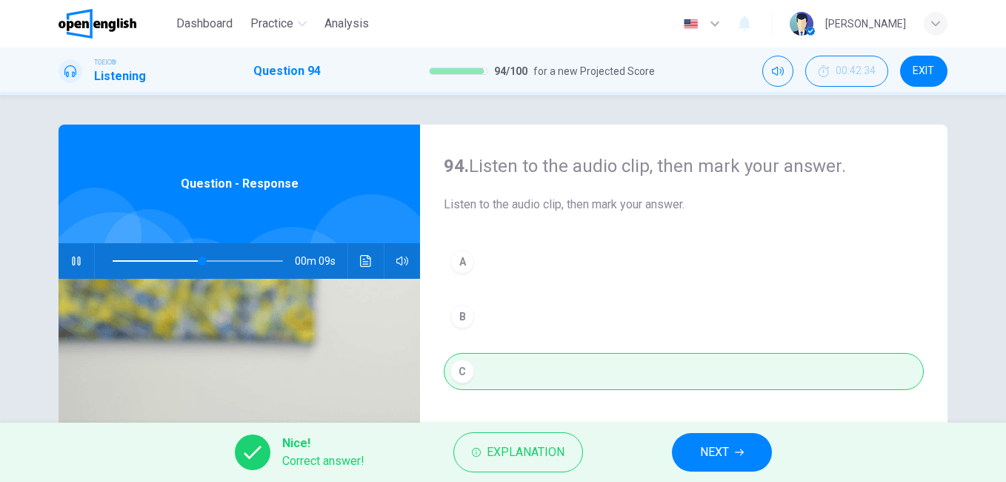
click at [732, 441] on button "NEXT" at bounding box center [722, 452] width 100 height 39
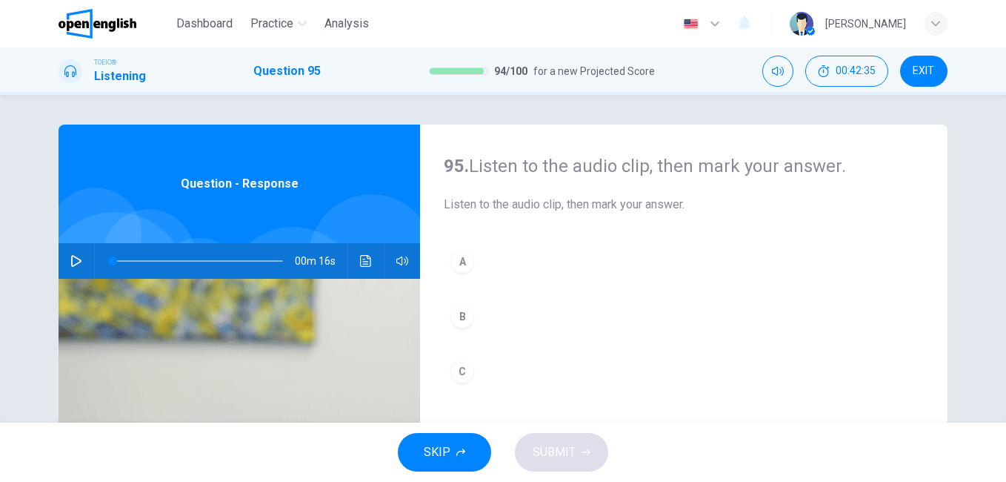
click at [71, 262] on icon "button" at bounding box center [76, 261] width 10 height 12
click at [463, 263] on div "A" at bounding box center [462, 262] width 24 height 24
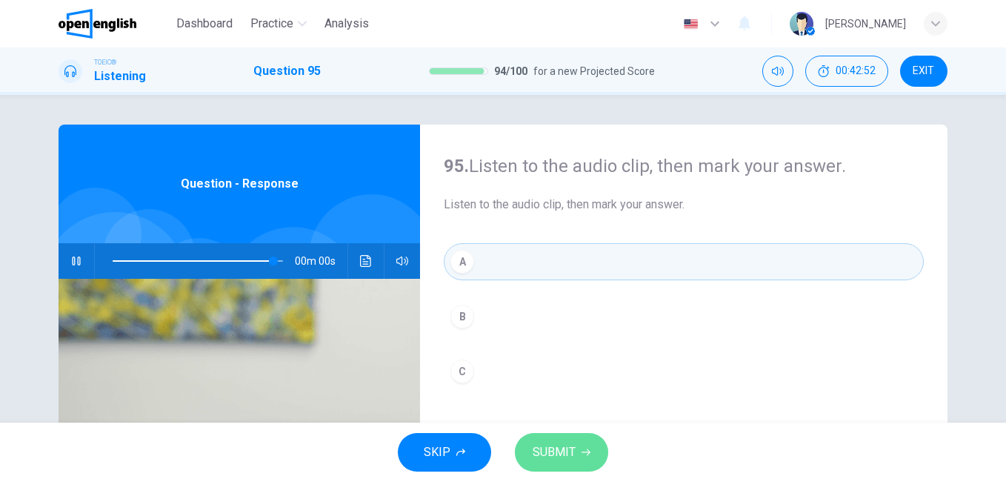
click at [548, 439] on button "SUBMIT" at bounding box center [561, 452] width 93 height 39
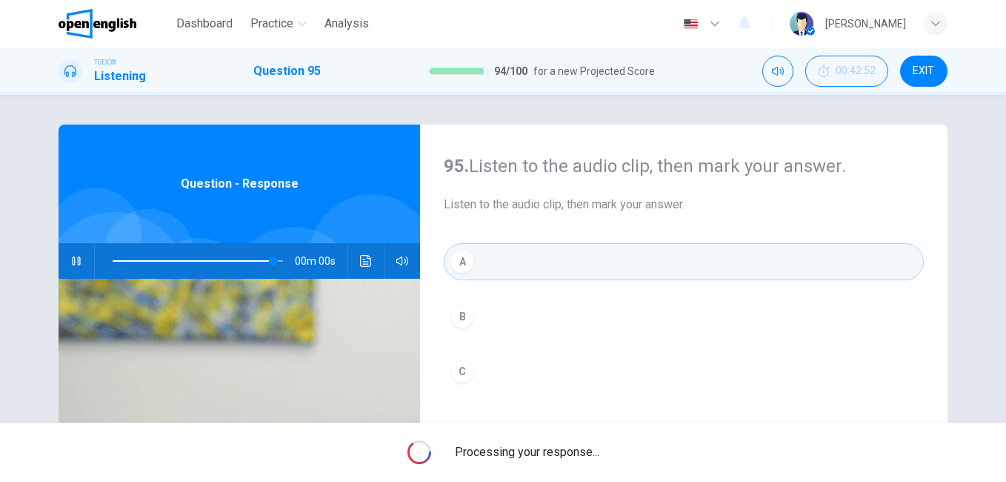
type input "*"
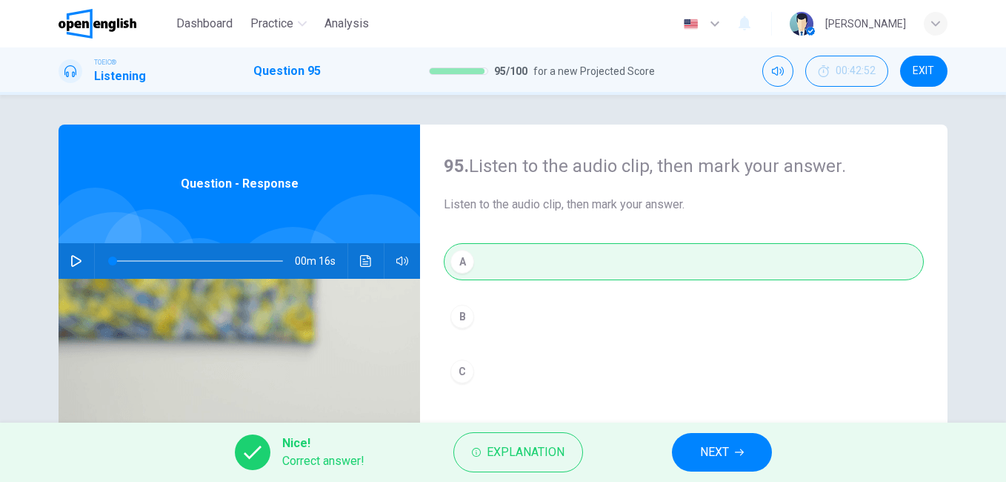
click at [704, 450] on span "NEXT" at bounding box center [714, 452] width 29 height 21
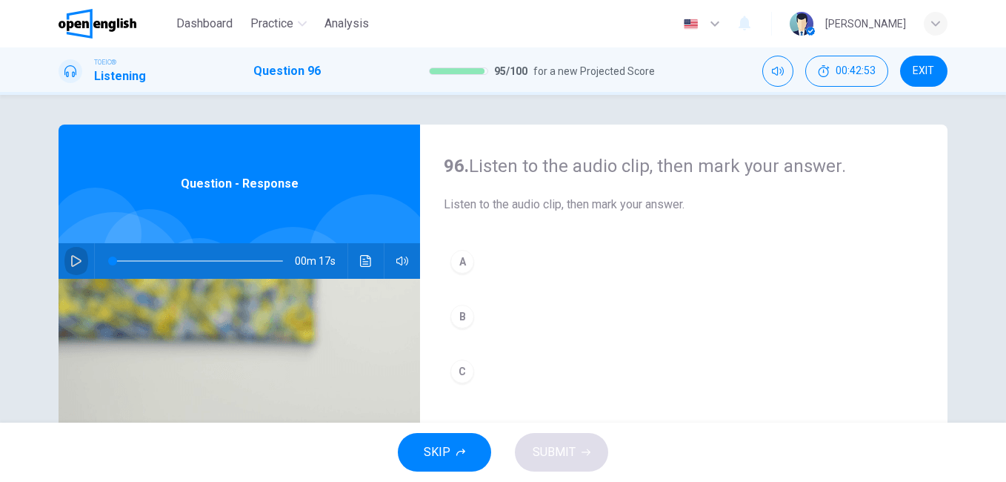
click at [76, 252] on button "button" at bounding box center [76, 261] width 24 height 36
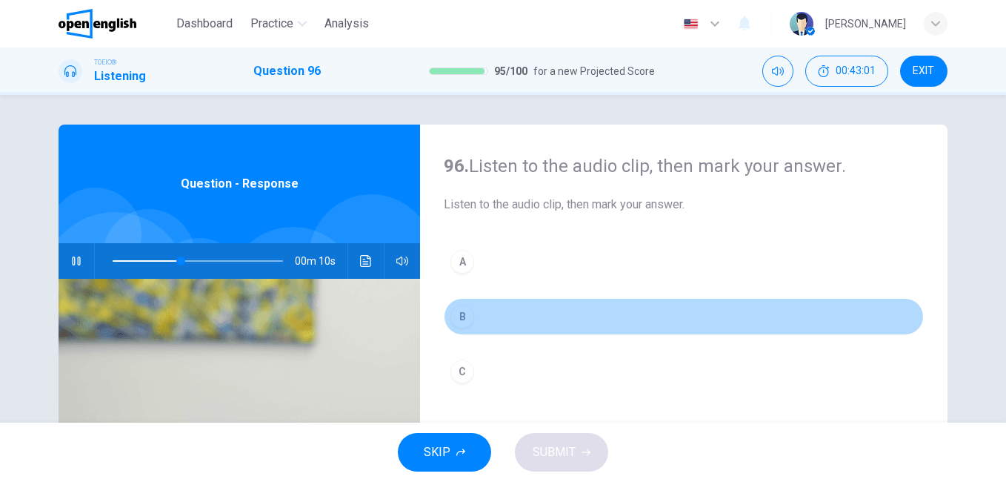
click at [454, 318] on div "B" at bounding box center [462, 317] width 24 height 24
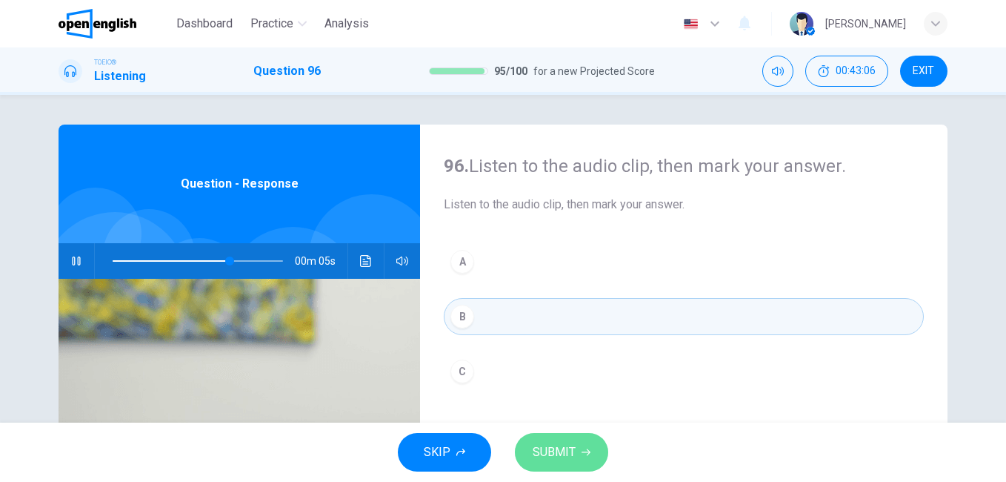
click at [557, 455] on span "SUBMIT" at bounding box center [554, 452] width 43 height 21
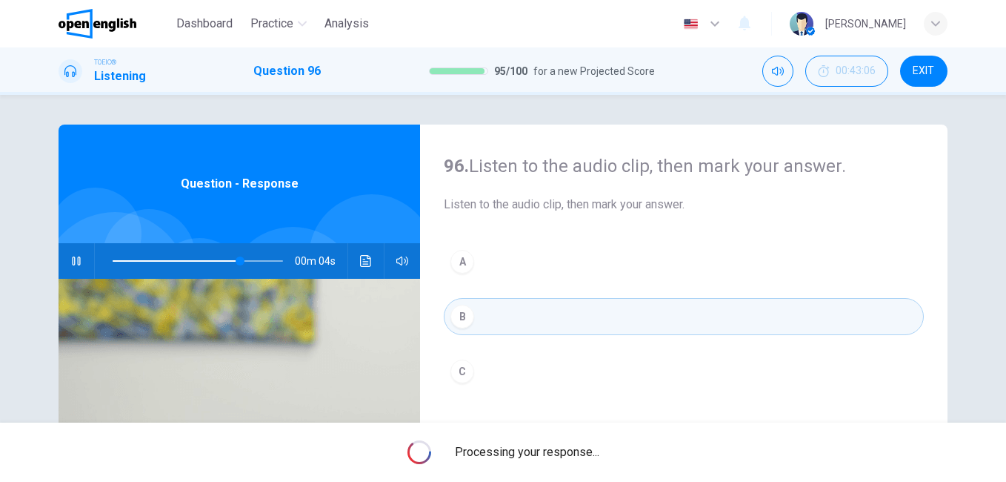
type input "**"
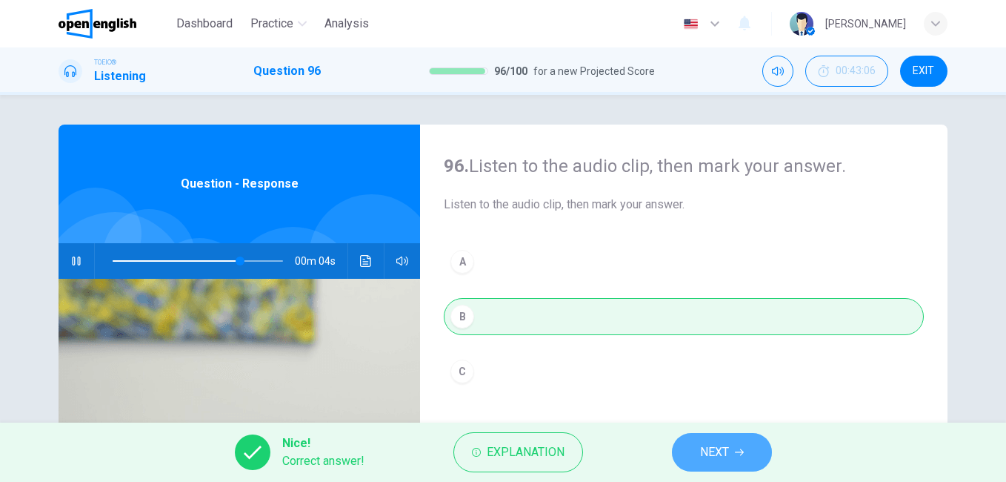
click at [729, 453] on button "NEXT" at bounding box center [722, 452] width 100 height 39
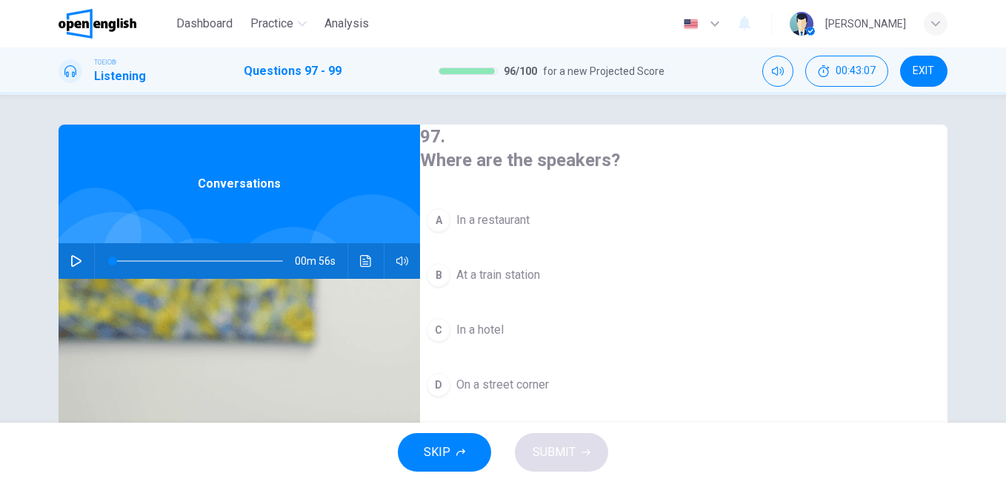
click at [80, 253] on button "button" at bounding box center [76, 261] width 24 height 36
click at [113, 259] on span at bounding box center [198, 260] width 170 height 21
click at [485, 328] on span "In a hotel" at bounding box center [479, 330] width 47 height 18
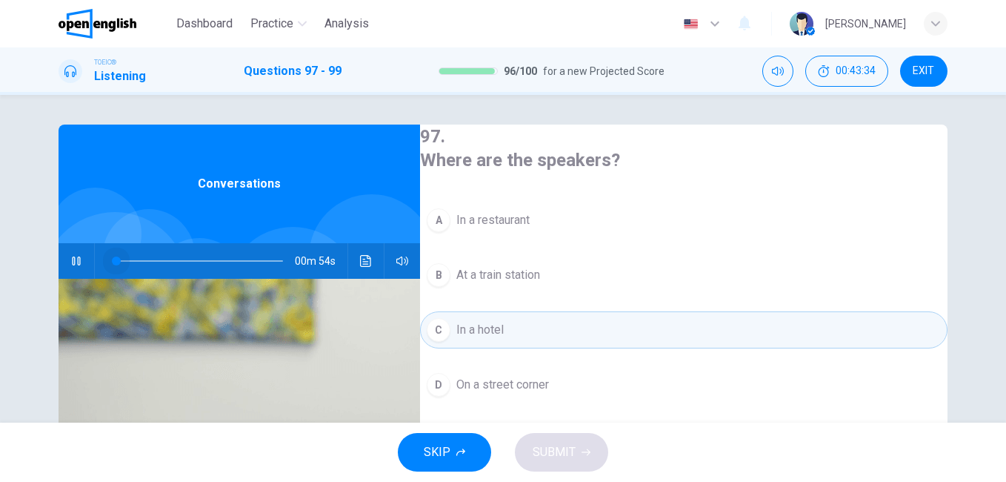
click at [113, 260] on span at bounding box center [198, 260] width 170 height 21
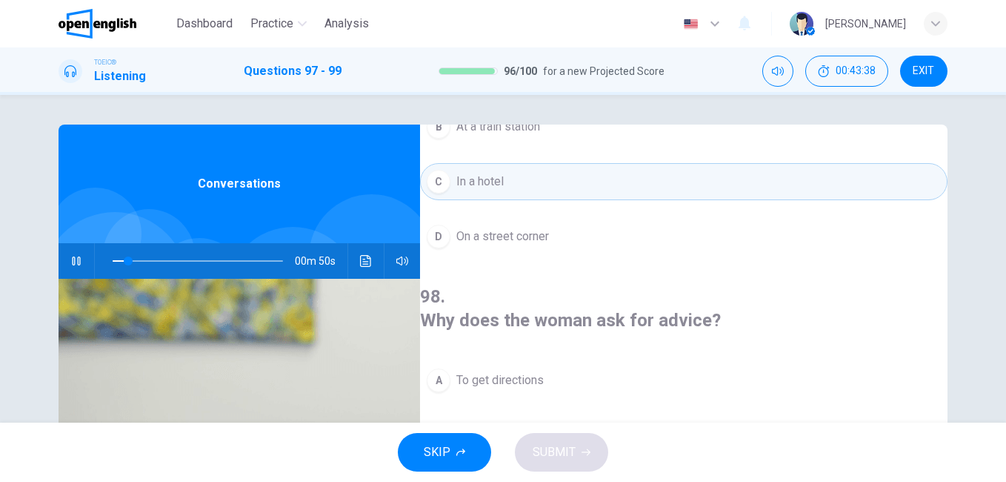
scroll to position [296, 0]
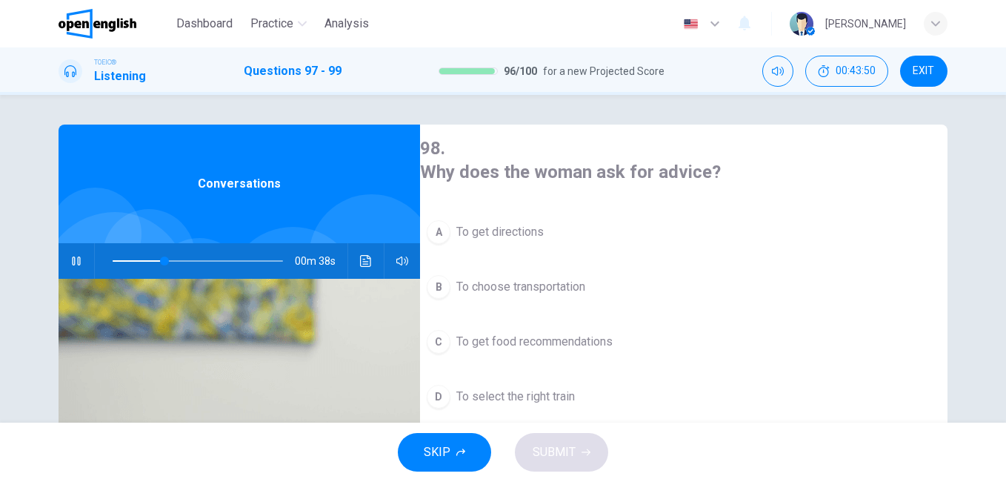
click at [570, 278] on span "To choose transportation" at bounding box center [520, 287] width 129 height 18
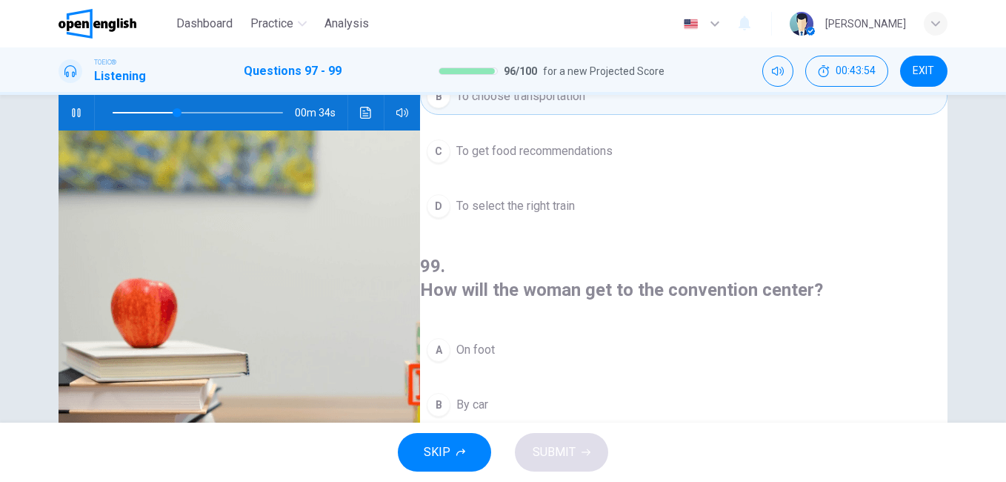
scroll to position [222, 0]
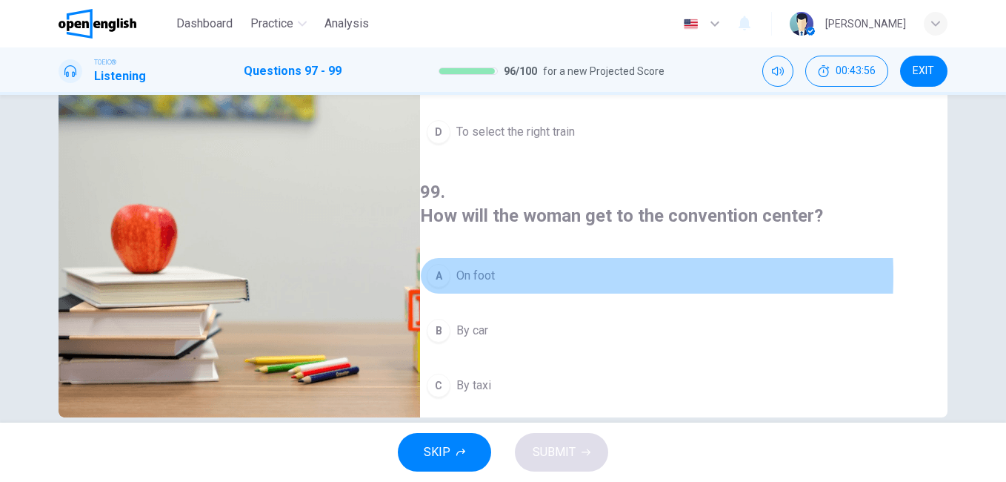
click at [495, 267] on span "On foot" at bounding box center [475, 276] width 39 height 18
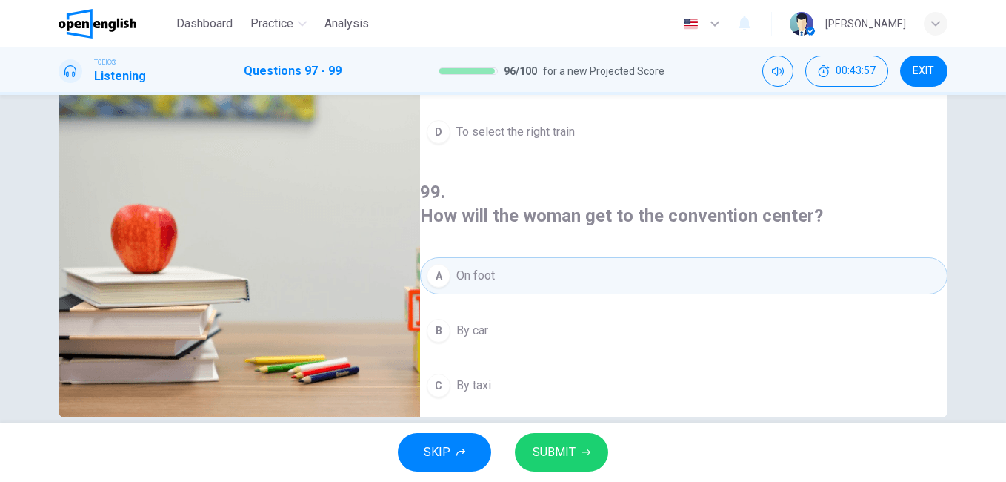
scroll to position [247, 0]
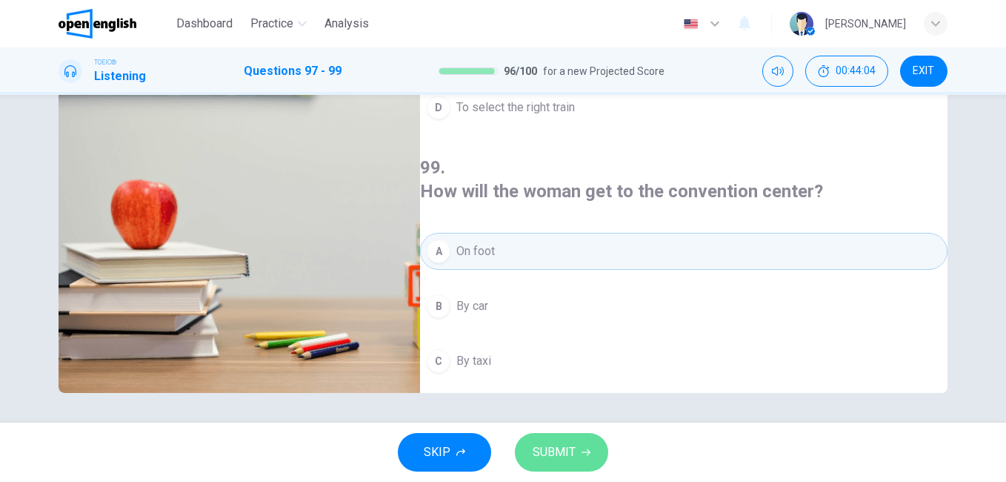
click at [579, 446] on button "SUBMIT" at bounding box center [561, 452] width 93 height 39
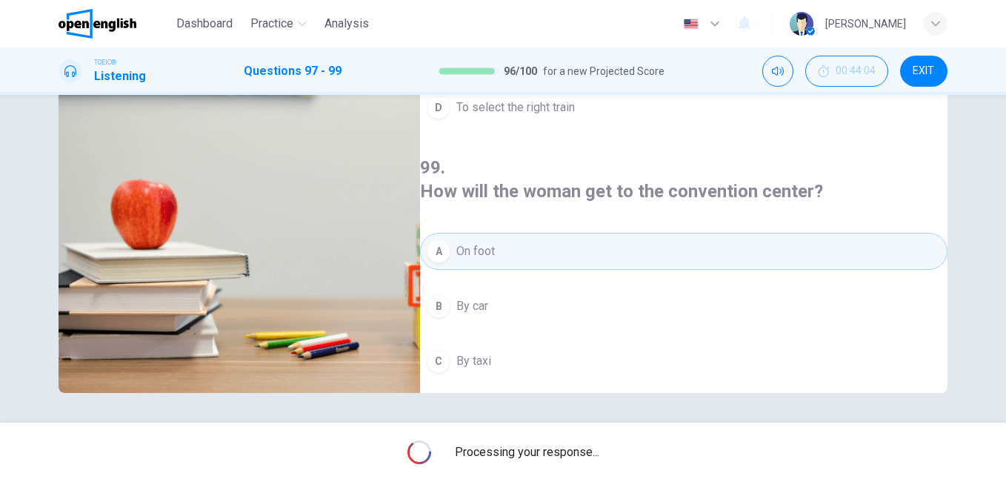
type input "**"
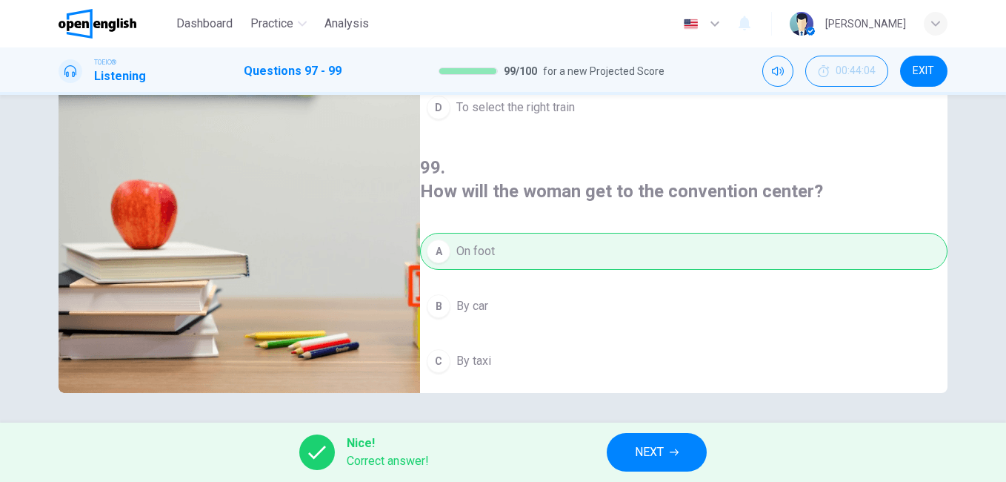
click at [675, 453] on icon "button" at bounding box center [674, 452] width 9 height 9
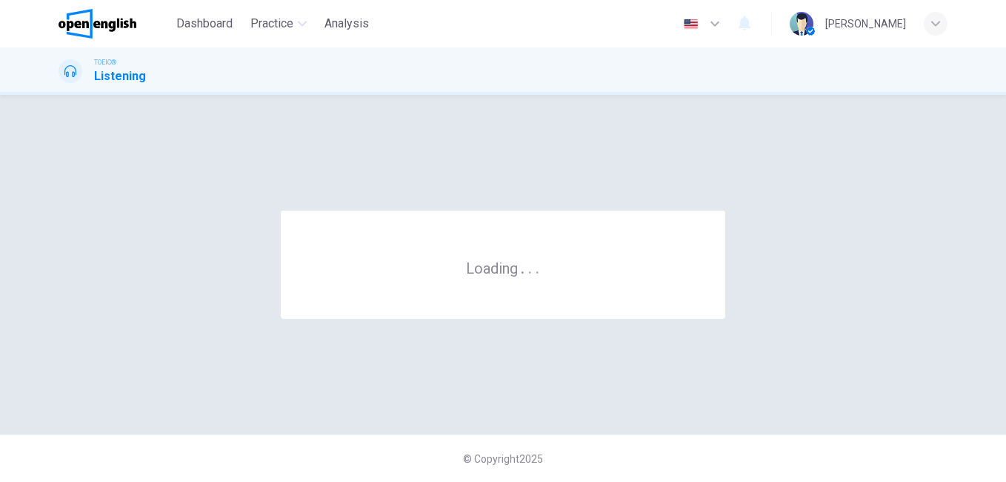
scroll to position [0, 0]
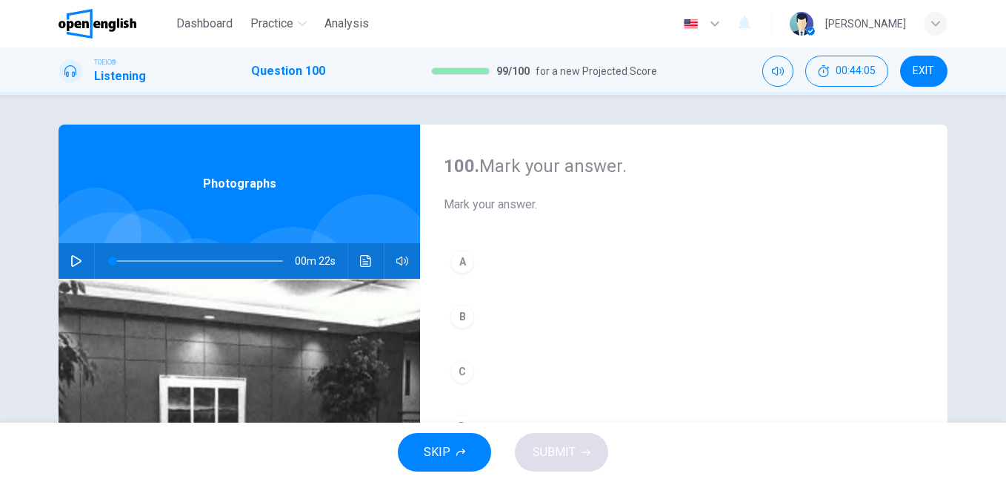
click at [69, 251] on button "button" at bounding box center [76, 261] width 24 height 36
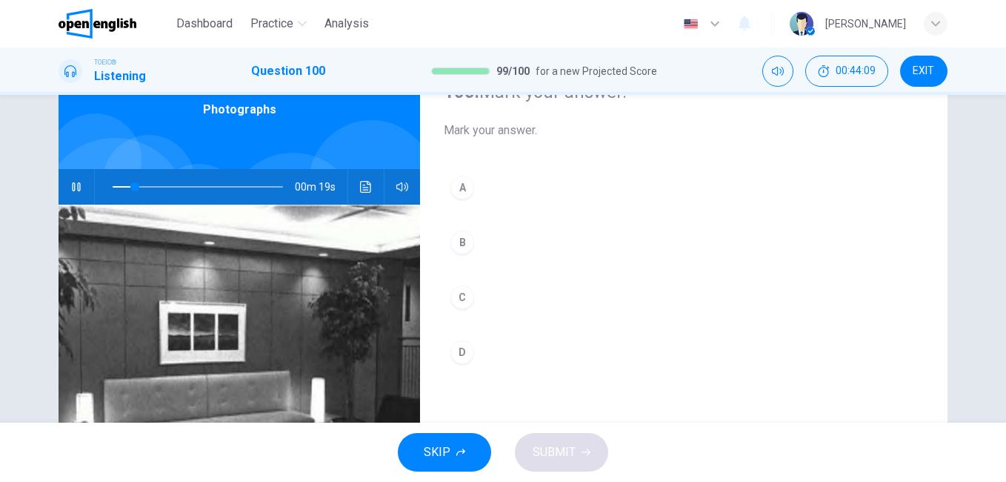
scroll to position [148, 0]
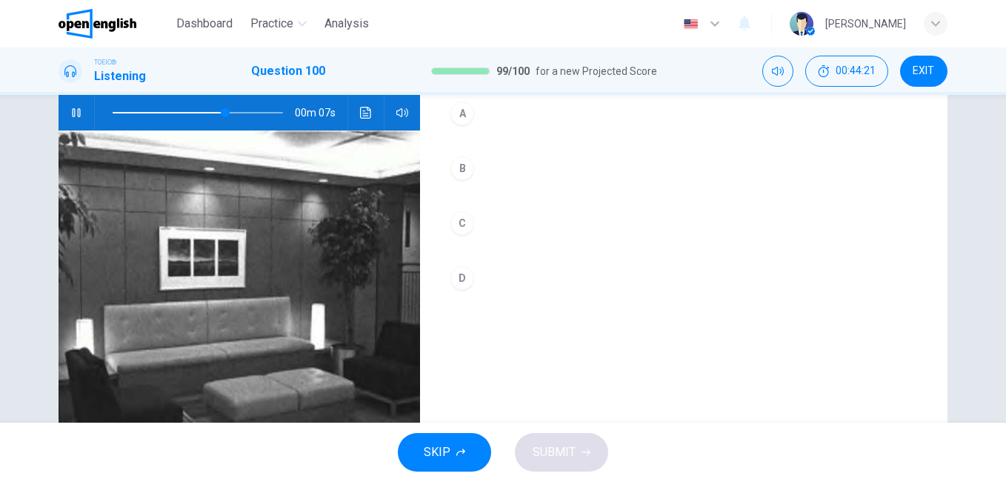
click at [453, 227] on div "C" at bounding box center [462, 223] width 24 height 24
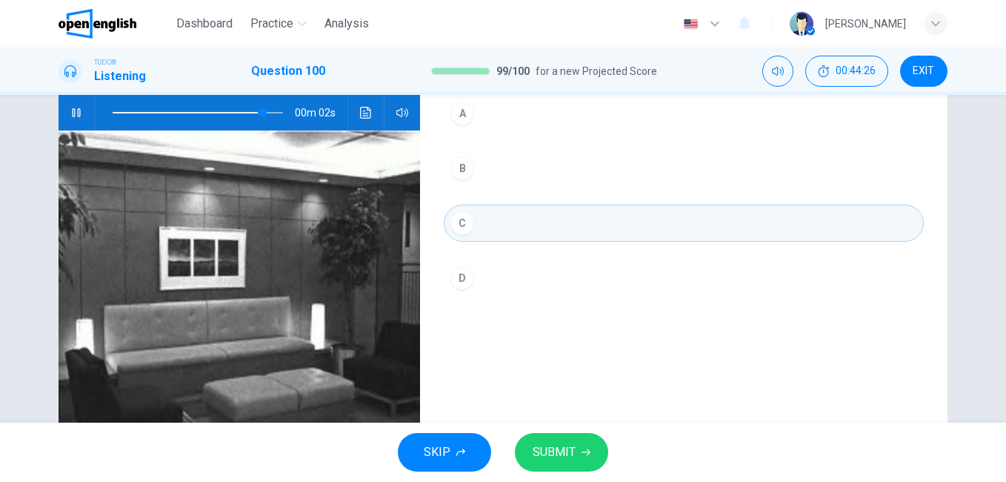
click at [556, 448] on span "SUBMIT" at bounding box center [554, 452] width 43 height 21
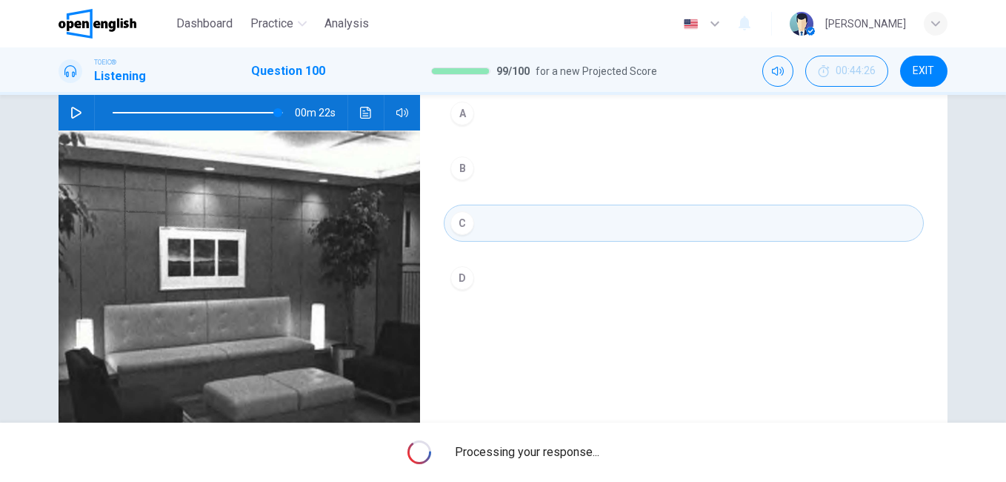
type input "*"
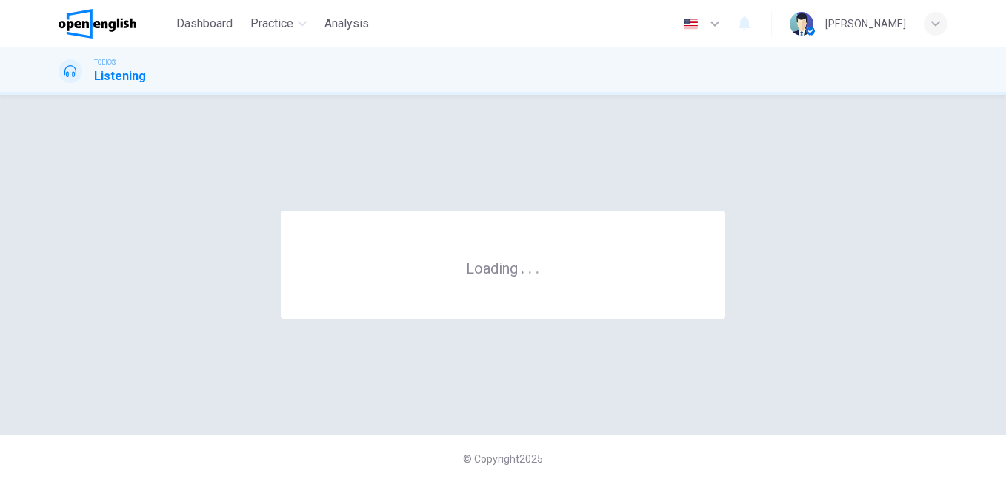
scroll to position [0, 0]
